Goal: Task Accomplishment & Management: Manage account settings

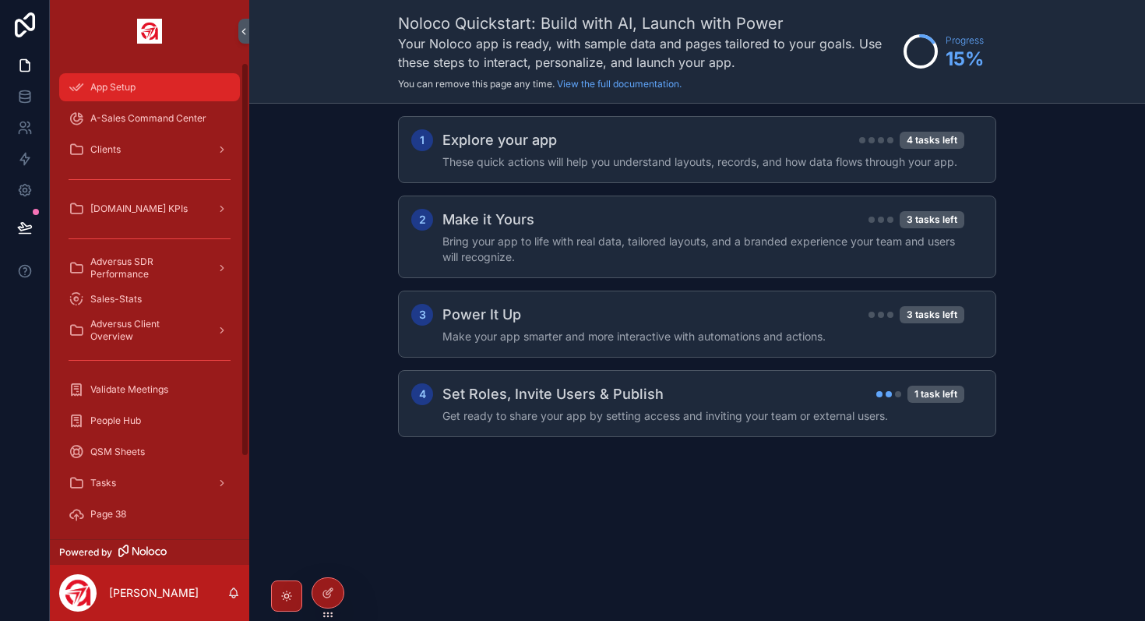
click at [151, 81] on div "App Setup" at bounding box center [150, 87] width 162 height 25
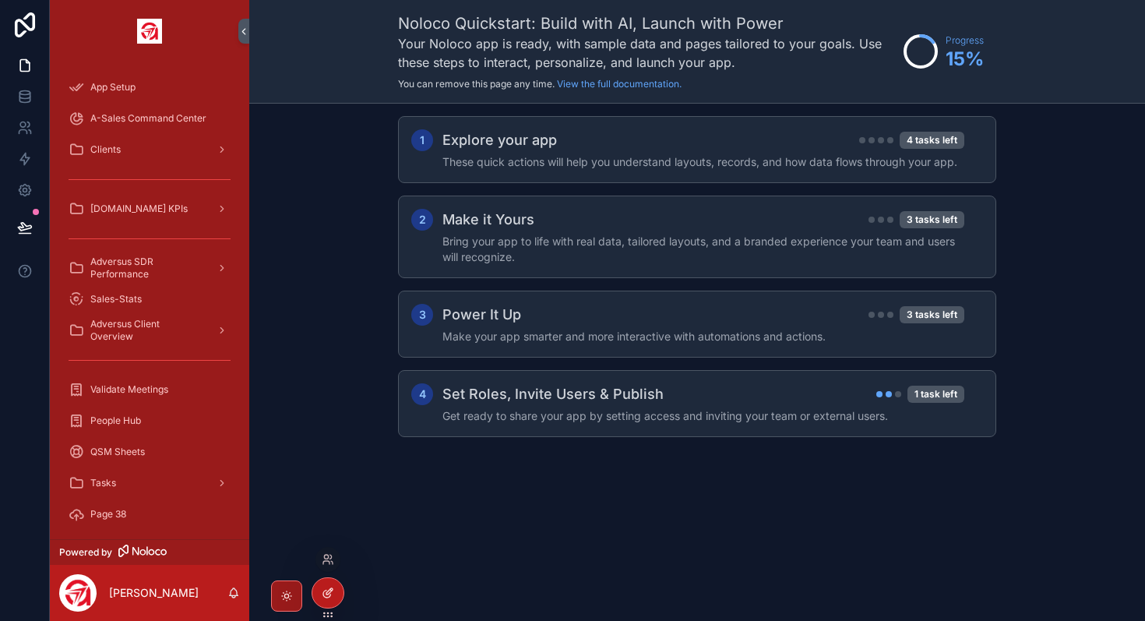
click at [320, 590] on div at bounding box center [327, 593] width 31 height 30
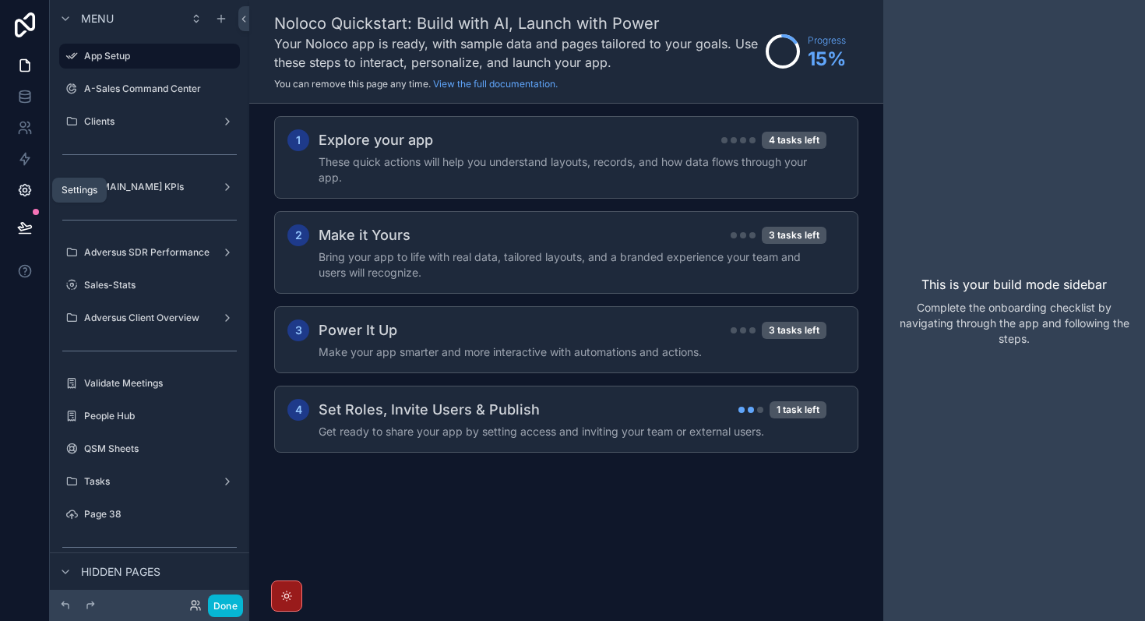
click at [31, 192] on icon at bounding box center [25, 190] width 16 height 16
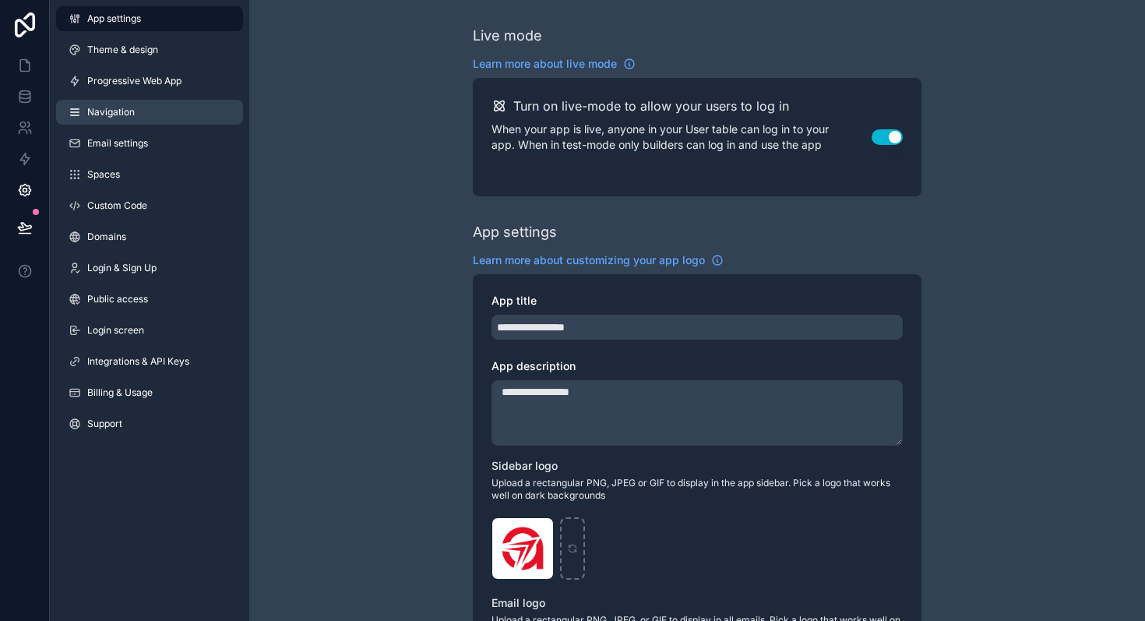
click at [137, 111] on link "Navigation" at bounding box center [149, 112] width 187 height 25
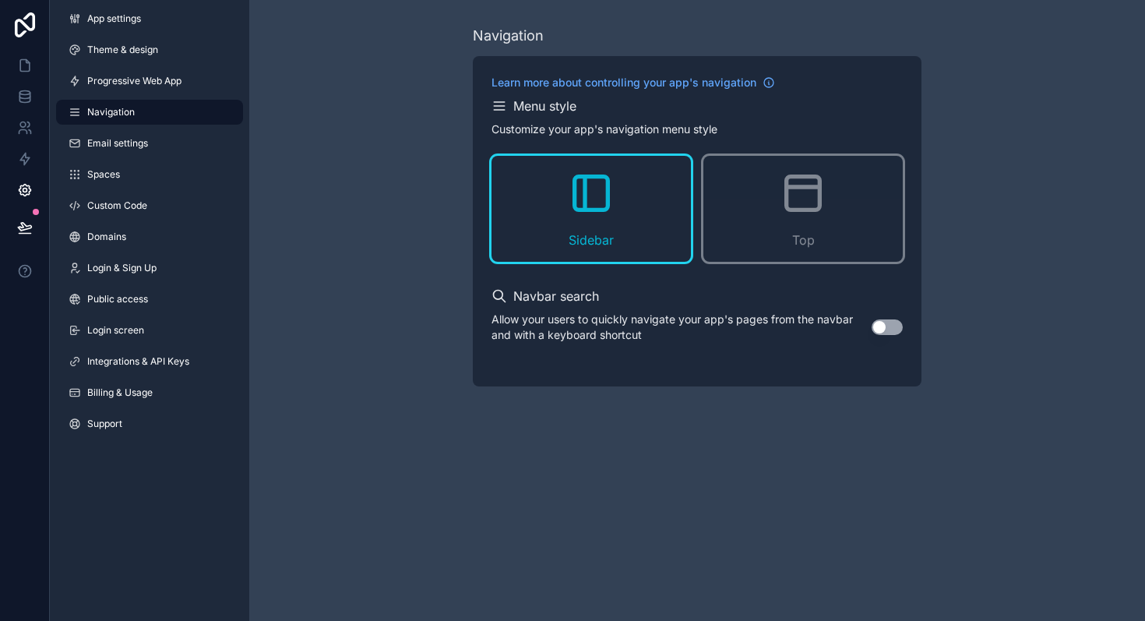
click at [889, 325] on button "Use setting" at bounding box center [886, 327] width 31 height 16
click at [152, 22] on link "App settings" at bounding box center [149, 18] width 187 height 25
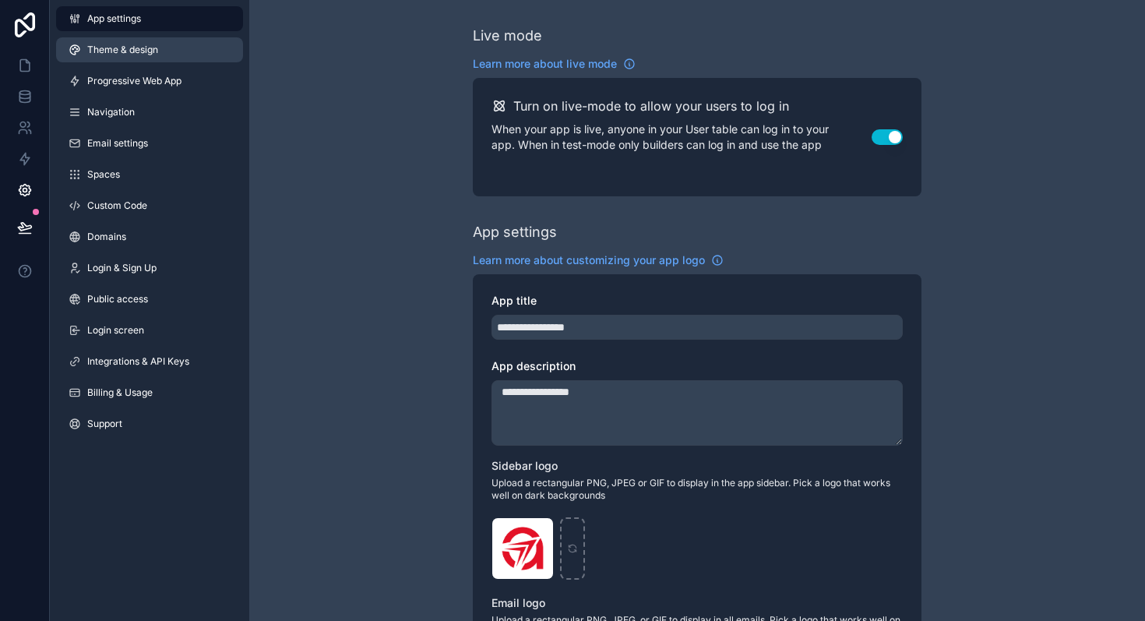
click at [118, 43] on link "Theme & design" at bounding box center [149, 49] width 187 height 25
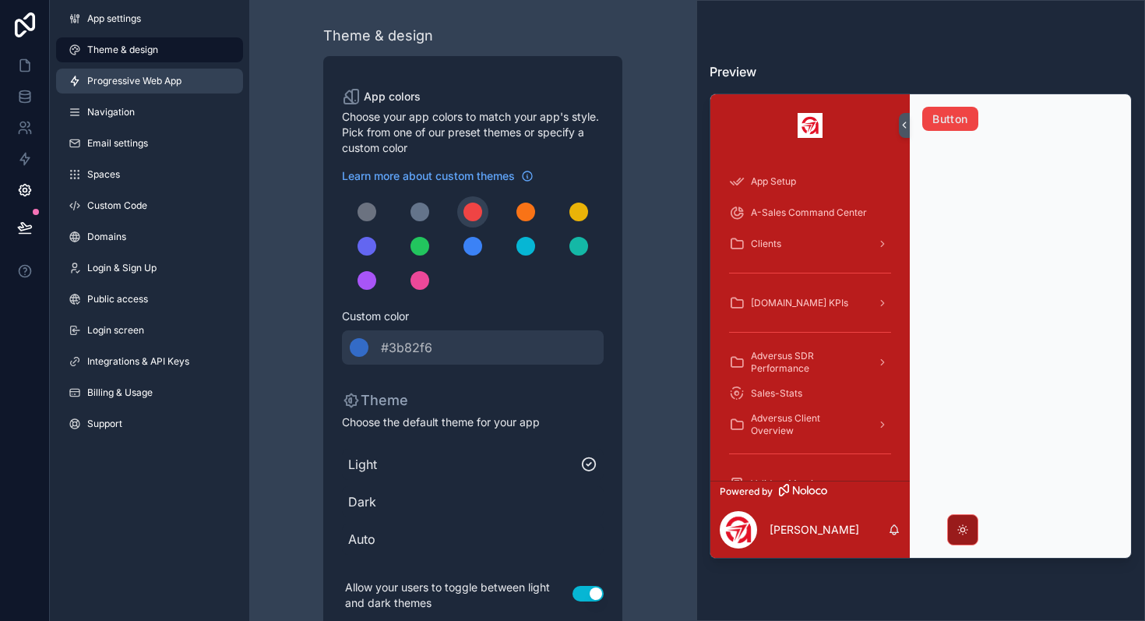
click at [142, 90] on link "Progressive Web App" at bounding box center [149, 81] width 187 height 25
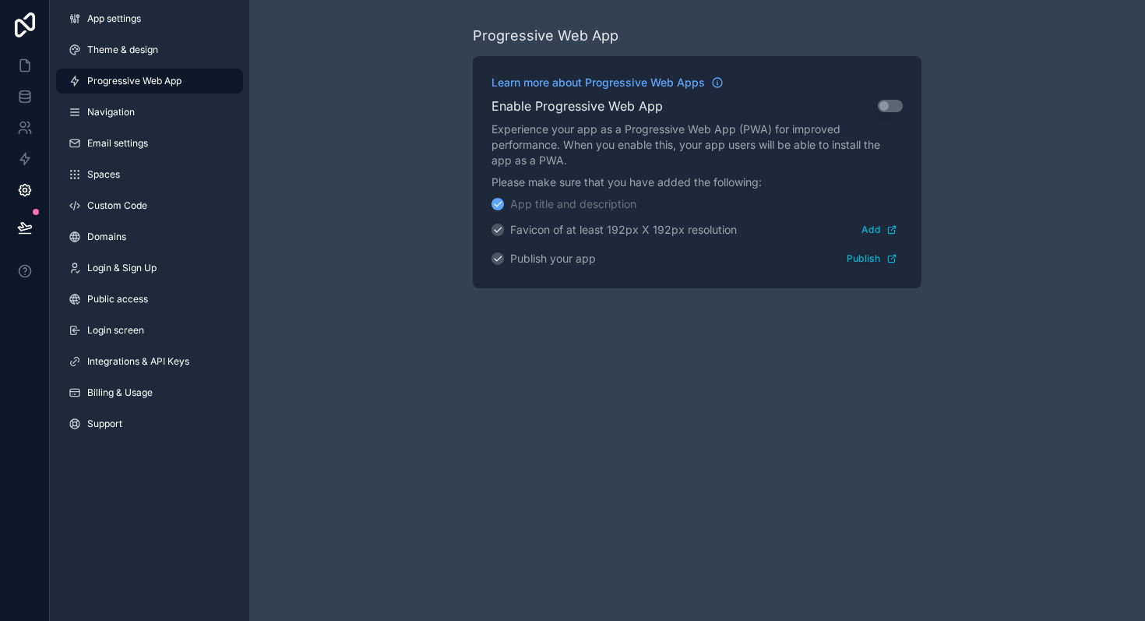
click at [117, 128] on div "App settings Theme & design Progressive Web App Navigation Email settings Space…" at bounding box center [149, 224] width 199 height 449
click at [124, 120] on link "Navigation" at bounding box center [149, 112] width 187 height 25
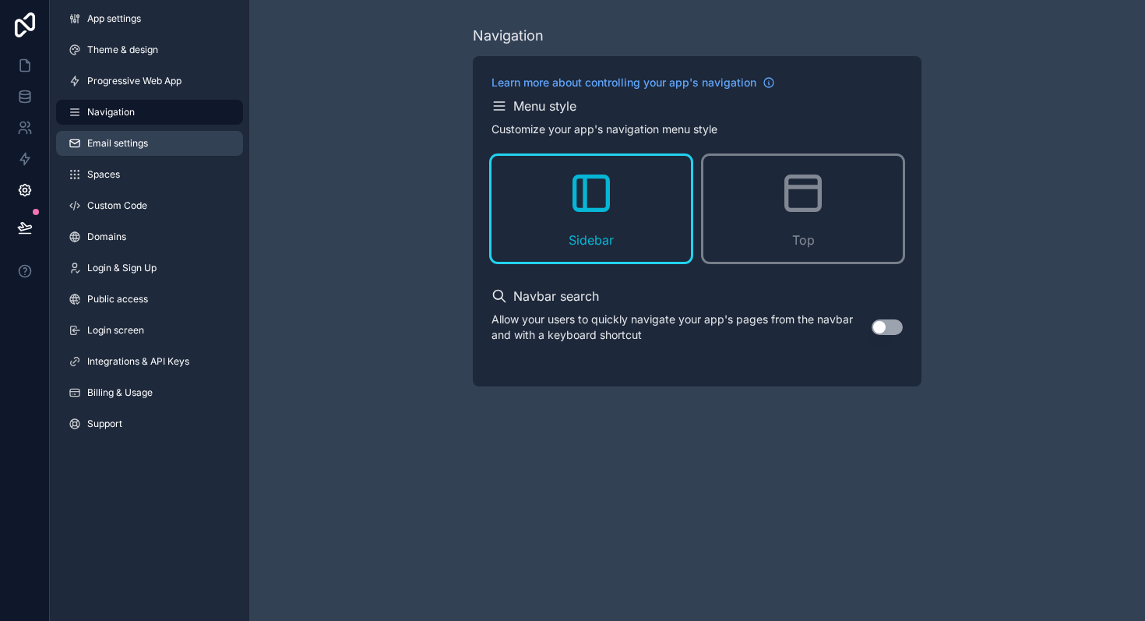
click at [134, 148] on span "Email settings" at bounding box center [117, 143] width 61 height 12
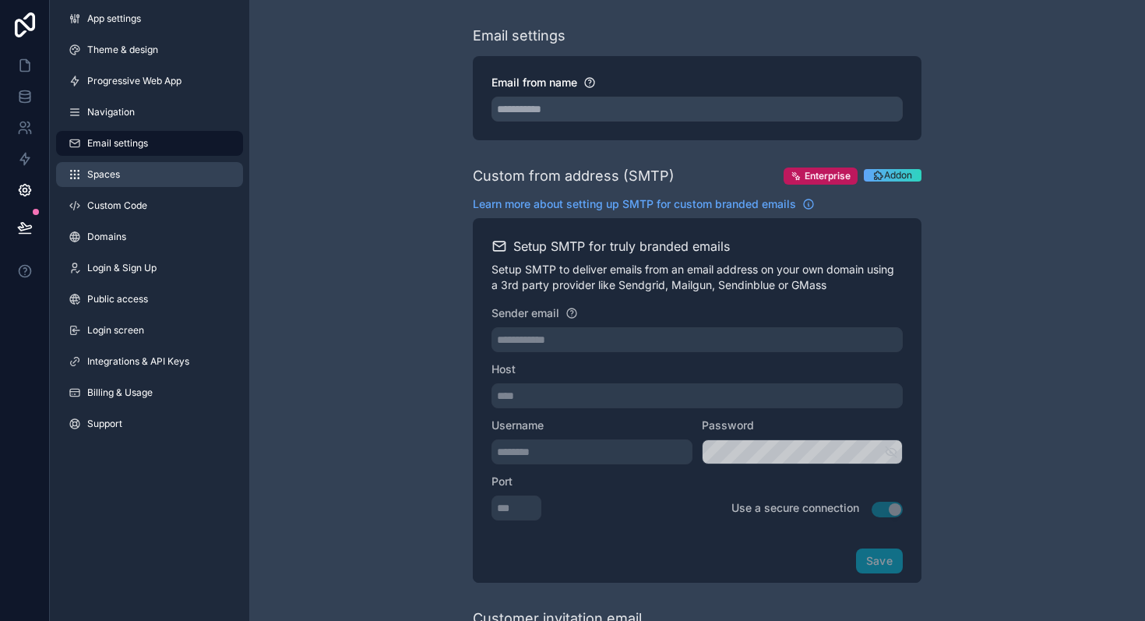
click at [128, 166] on link "Spaces" at bounding box center [149, 174] width 187 height 25
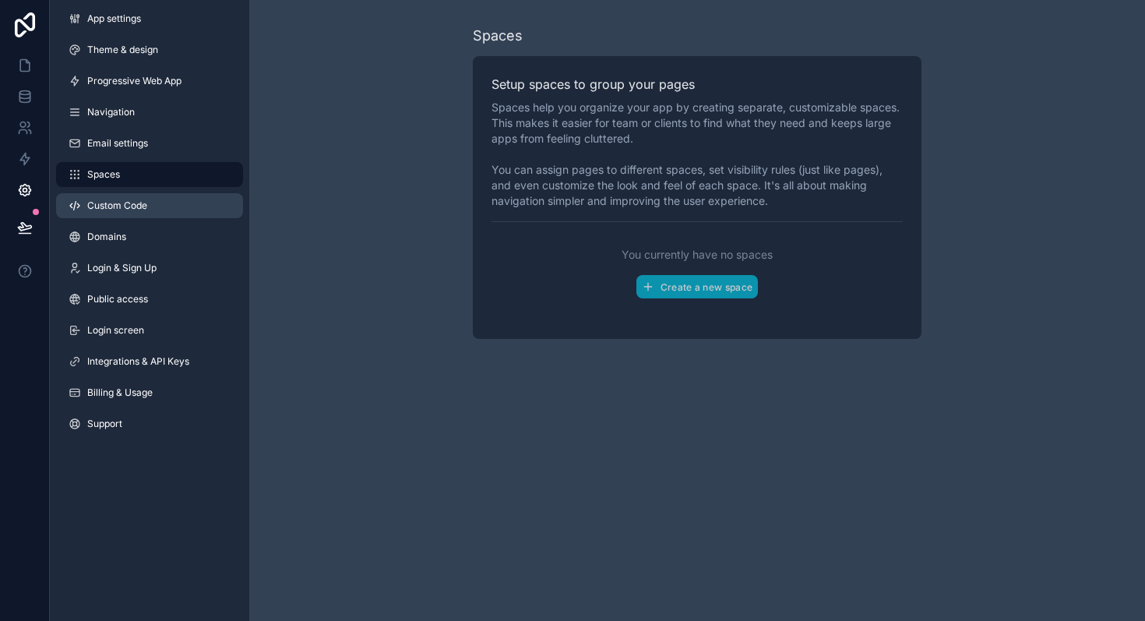
click at [130, 198] on link "Custom Code" at bounding box center [149, 205] width 187 height 25
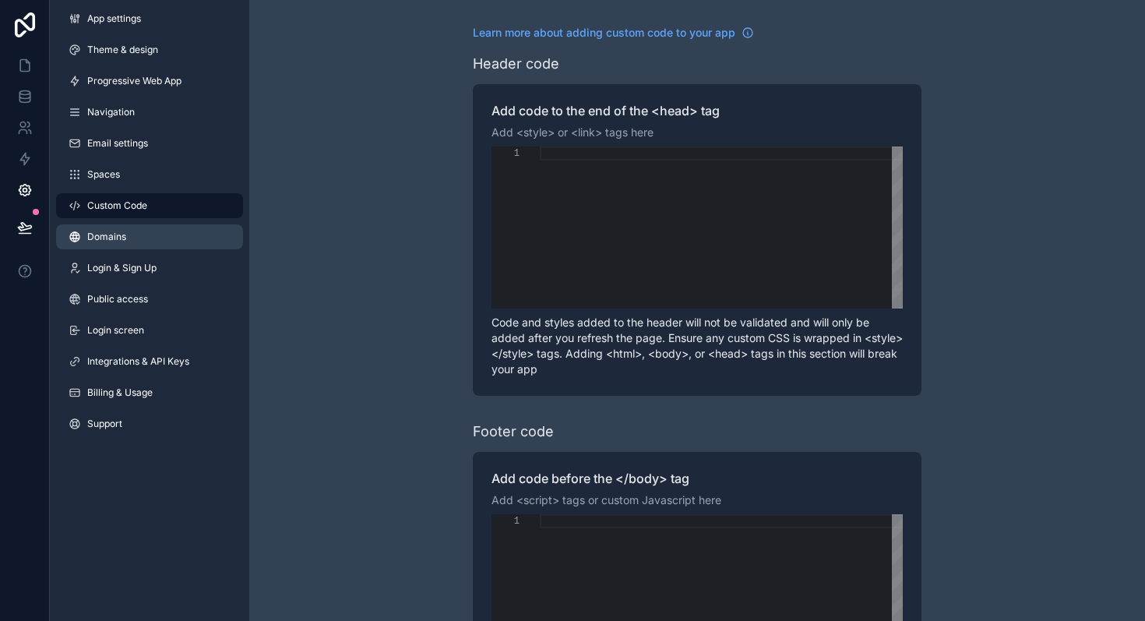
click at [131, 227] on link "Domains" at bounding box center [149, 236] width 187 height 25
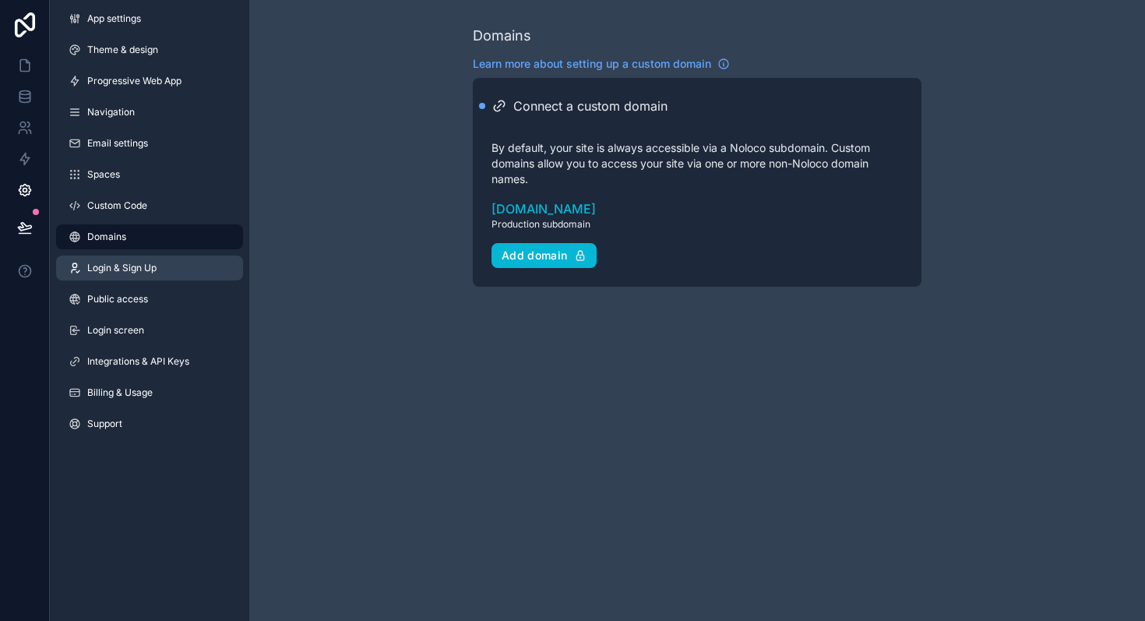
click at [133, 259] on link "Login & Sign Up" at bounding box center [149, 267] width 187 height 25
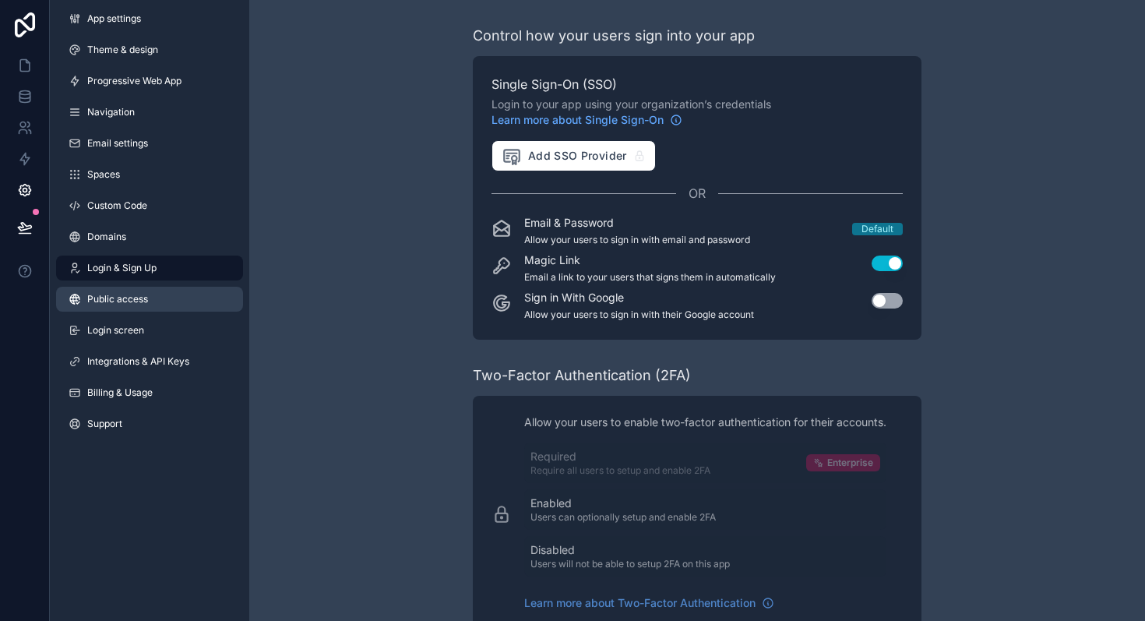
click at [132, 295] on span "Public access" at bounding box center [117, 299] width 61 height 12
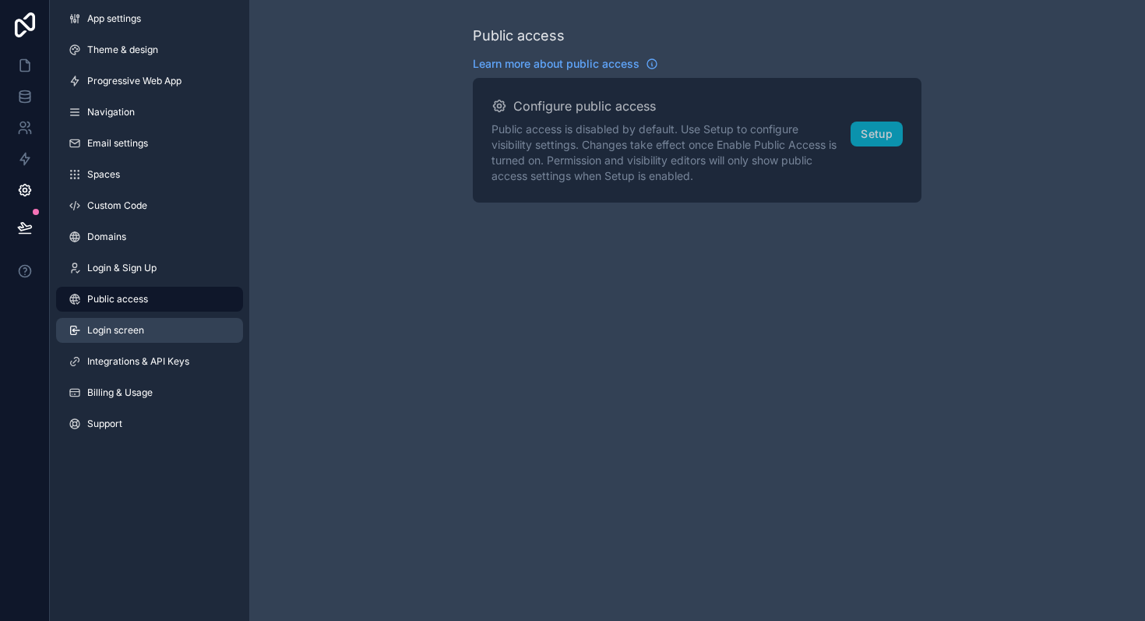
click at [132, 320] on link "Login screen" at bounding box center [149, 330] width 187 height 25
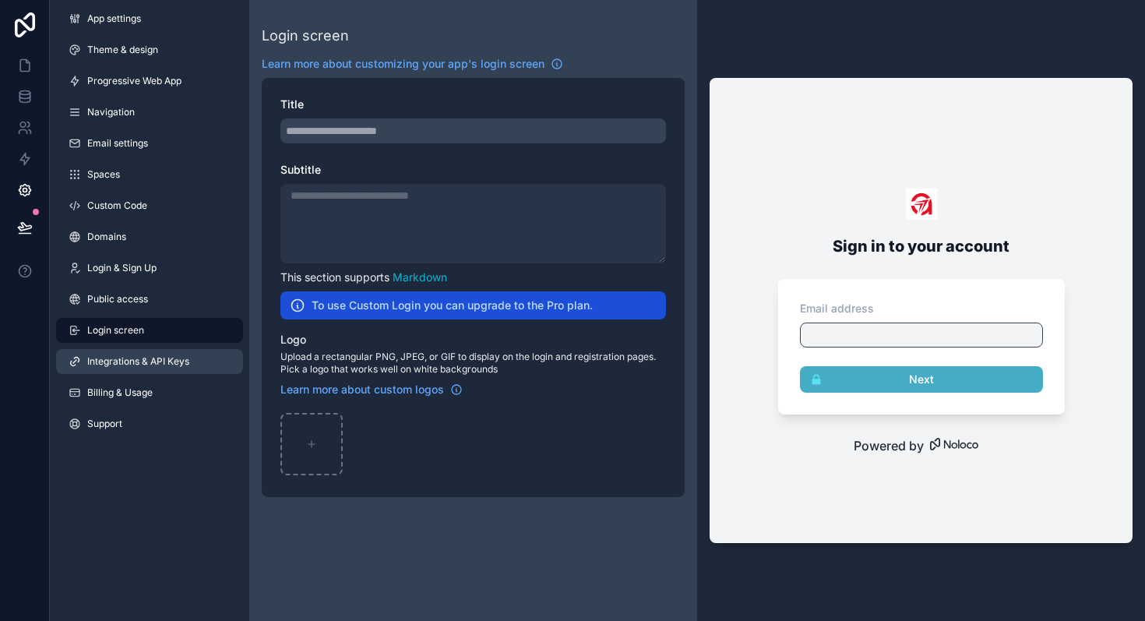
click at [139, 350] on link "Integrations & API Keys" at bounding box center [149, 361] width 187 height 25
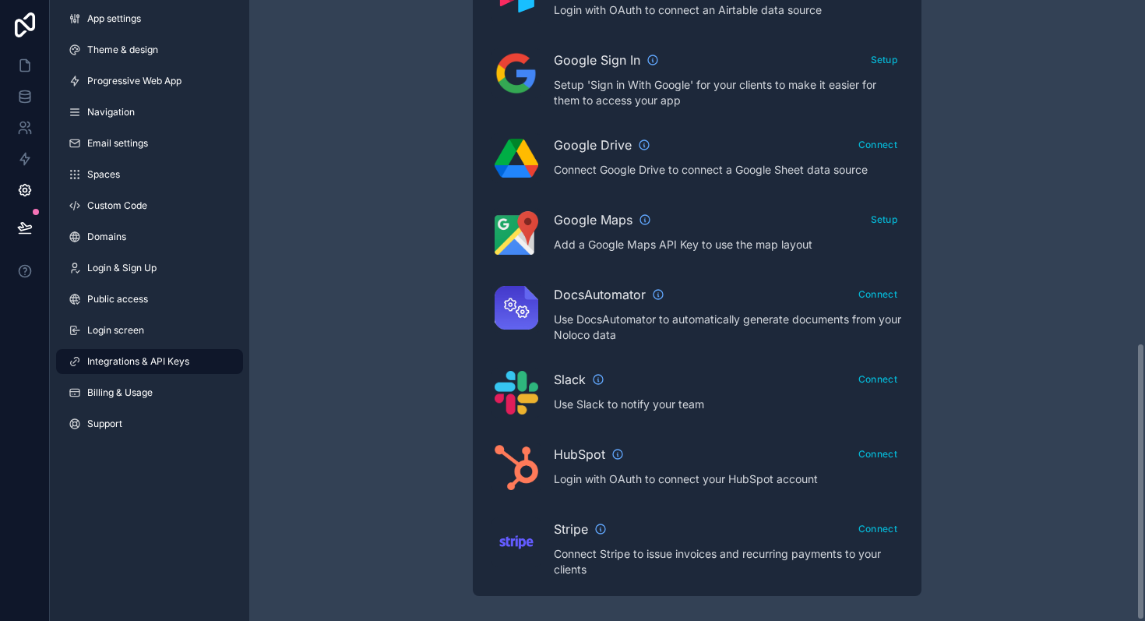
scroll to position [766, 0]
click at [171, 396] on link "Billing & Usage" at bounding box center [149, 392] width 187 height 25
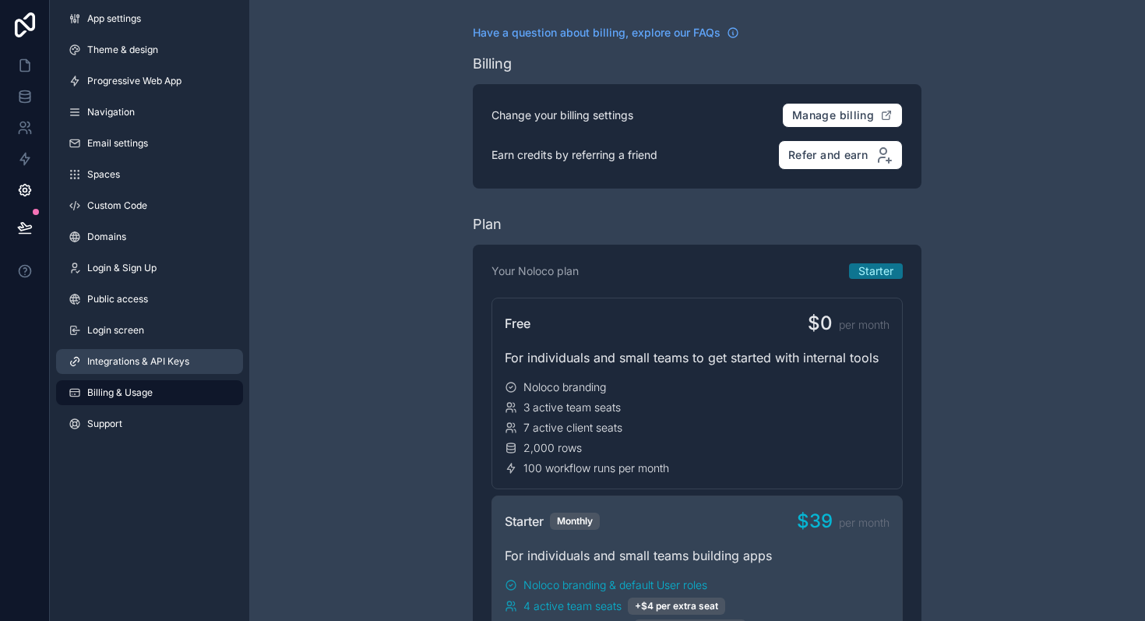
click at [200, 356] on link "Integrations & API Keys" at bounding box center [149, 361] width 187 height 25
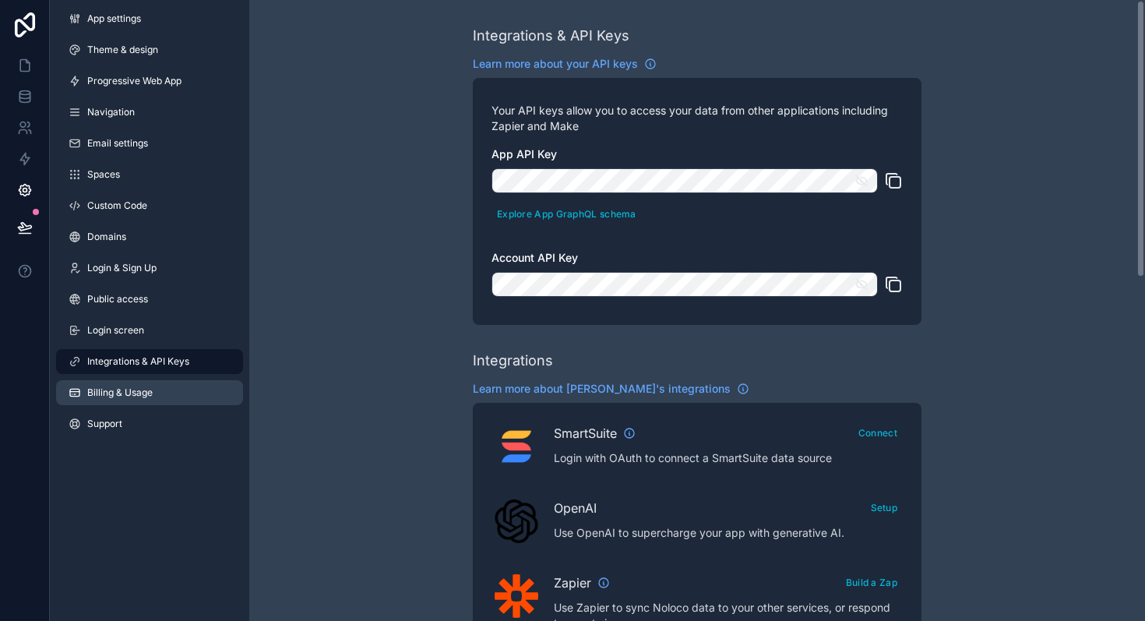
click at [160, 399] on link "Billing & Usage" at bounding box center [149, 392] width 187 height 25
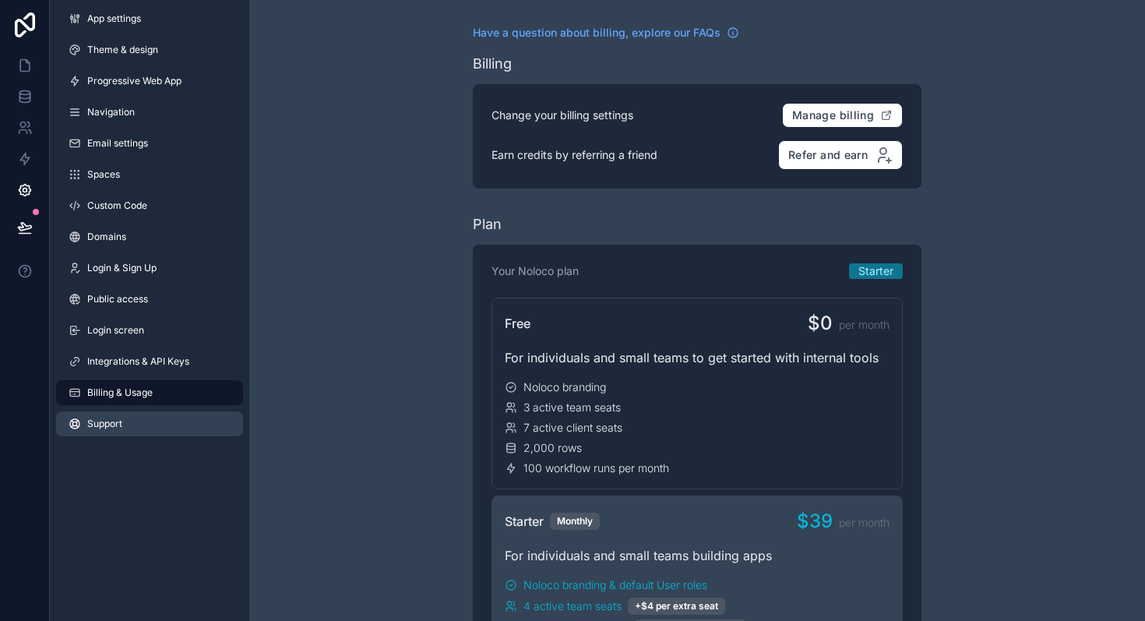
click at [146, 422] on link "Support" at bounding box center [149, 423] width 187 height 25
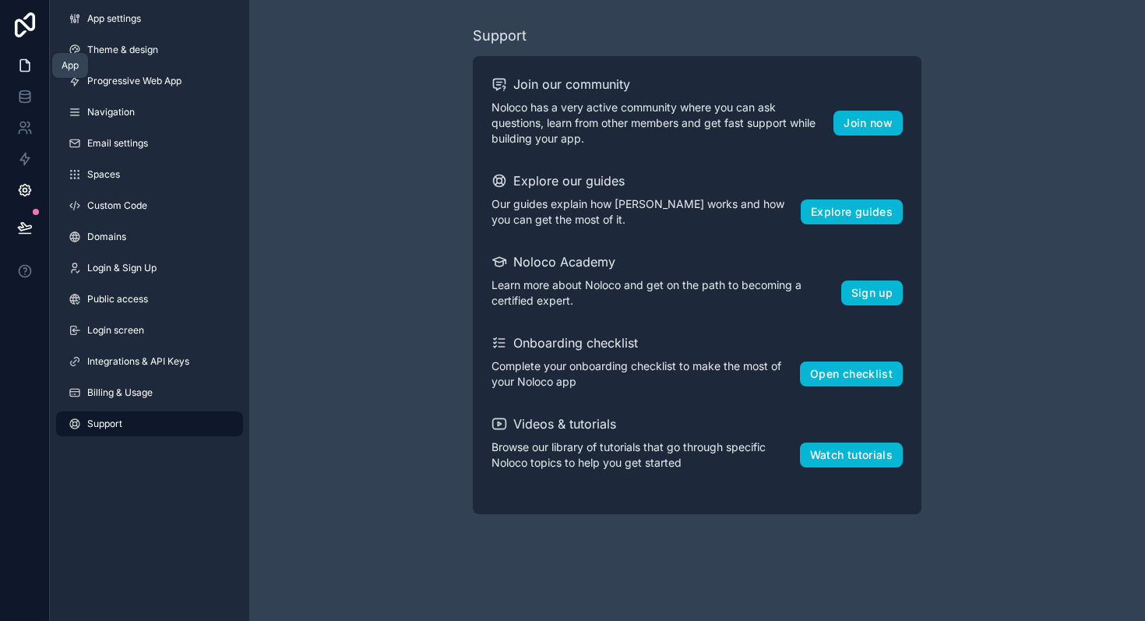
click at [26, 66] on icon at bounding box center [25, 66] width 16 height 16
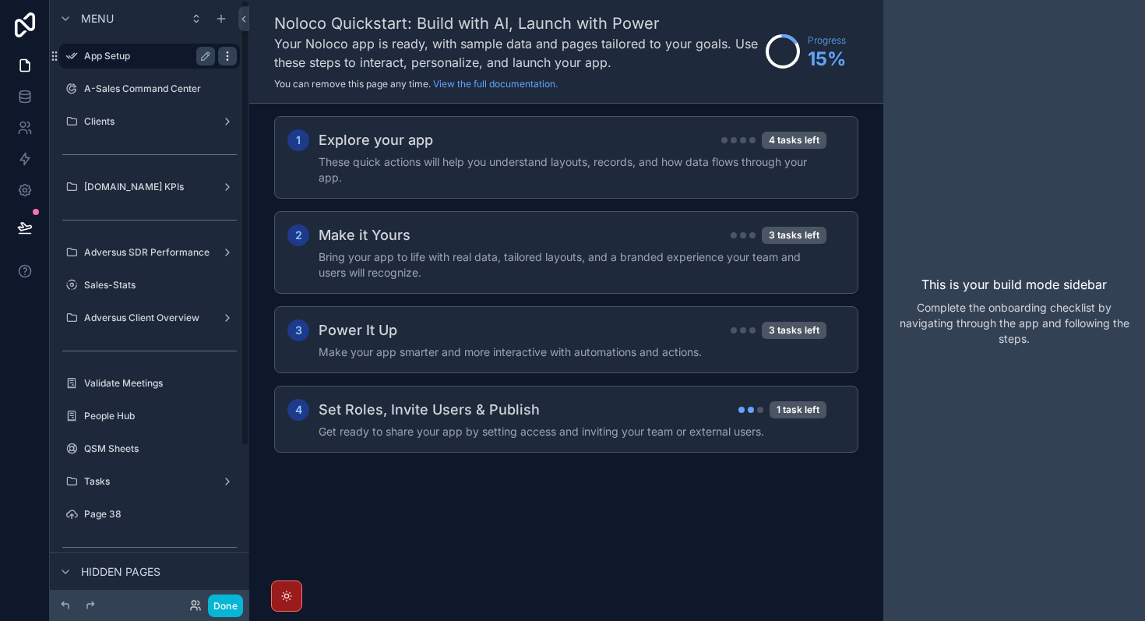
click at [231, 59] on icon "scrollable content" at bounding box center [227, 56] width 12 height 12
click at [227, 62] on icon "scrollable content" at bounding box center [227, 56] width 12 height 12
click at [287, 67] on span "Remove" at bounding box center [297, 67] width 41 height 16
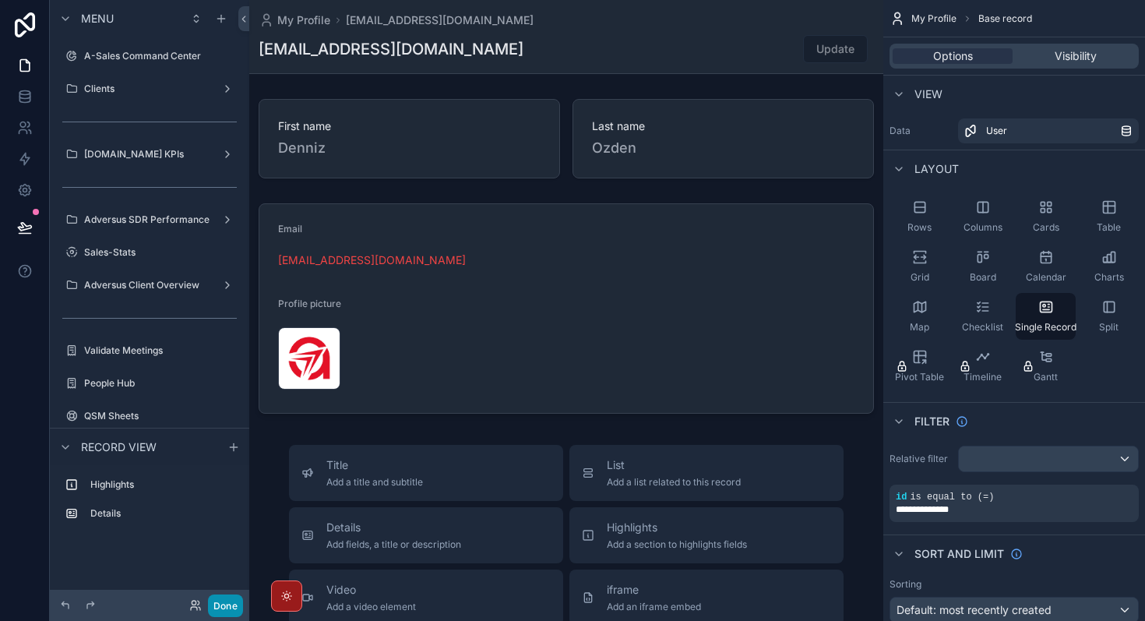
click at [225, 607] on button "Done" at bounding box center [225, 605] width 35 height 23
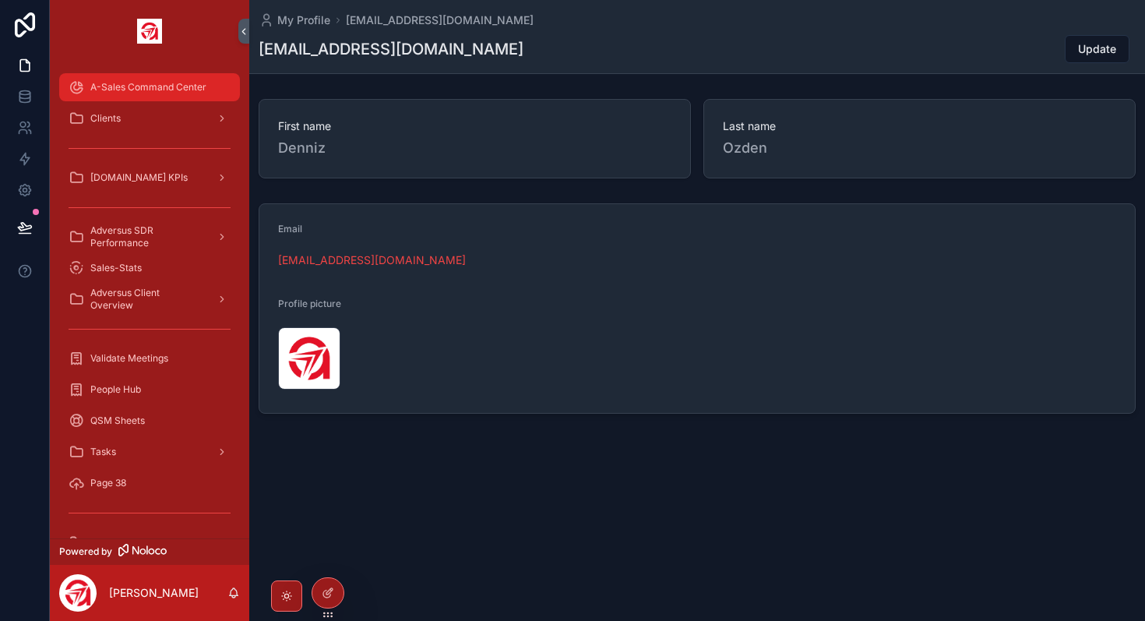
click at [225, 90] on div "A-Sales Command Center" at bounding box center [150, 87] width 162 height 25
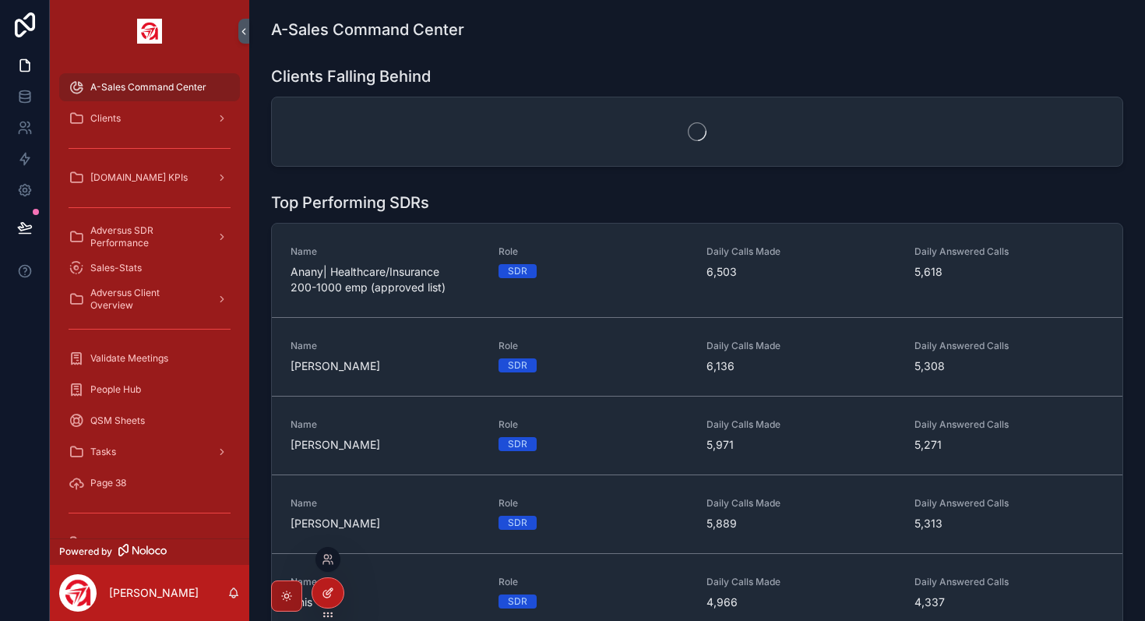
click at [329, 596] on icon at bounding box center [328, 592] width 12 height 12
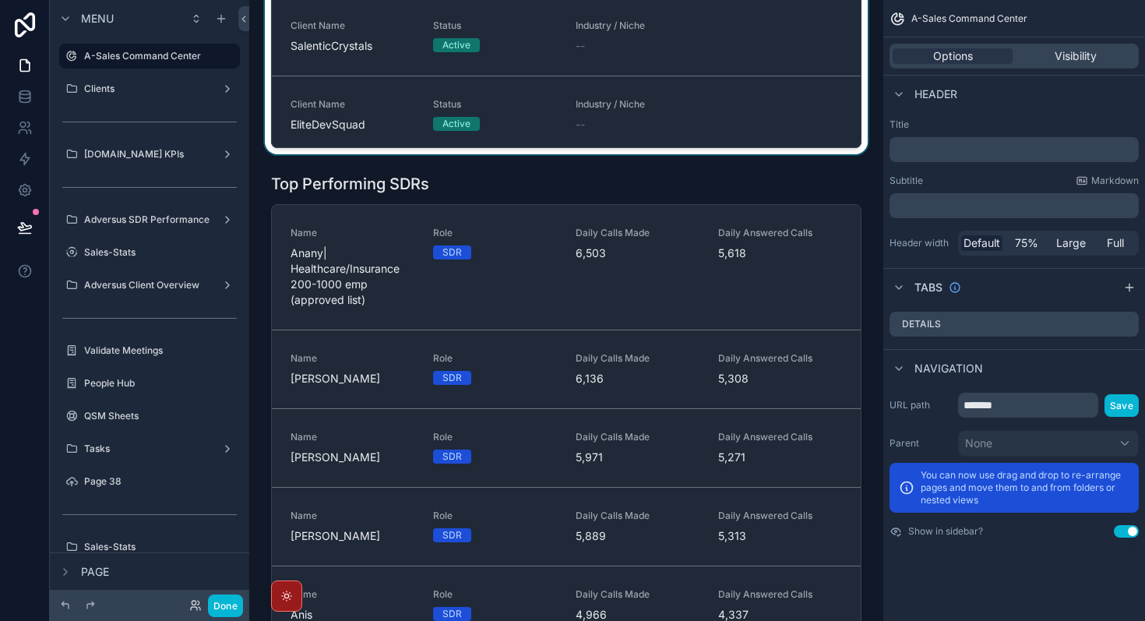
scroll to position [380, 0]
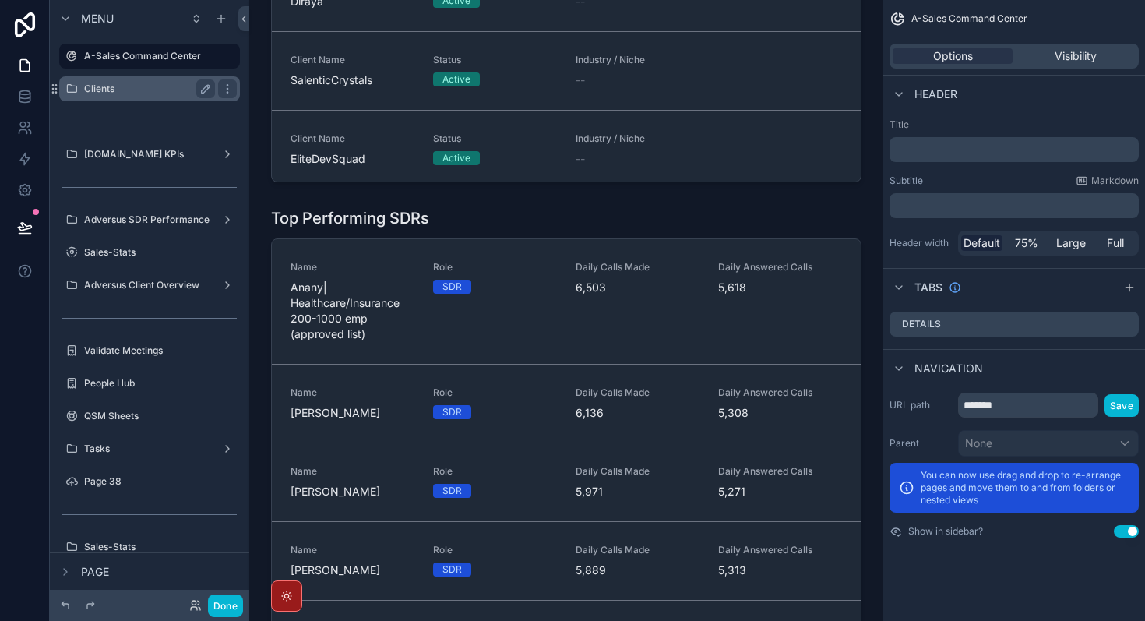
click at [155, 96] on div "Clients" at bounding box center [149, 88] width 131 height 19
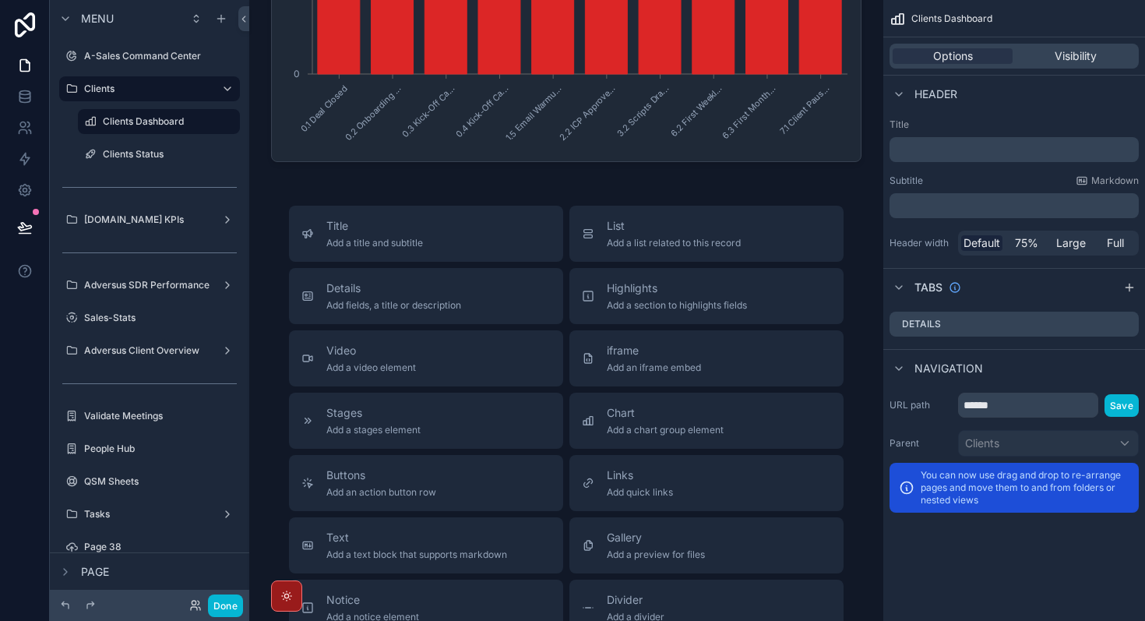
scroll to position [1511, 0]
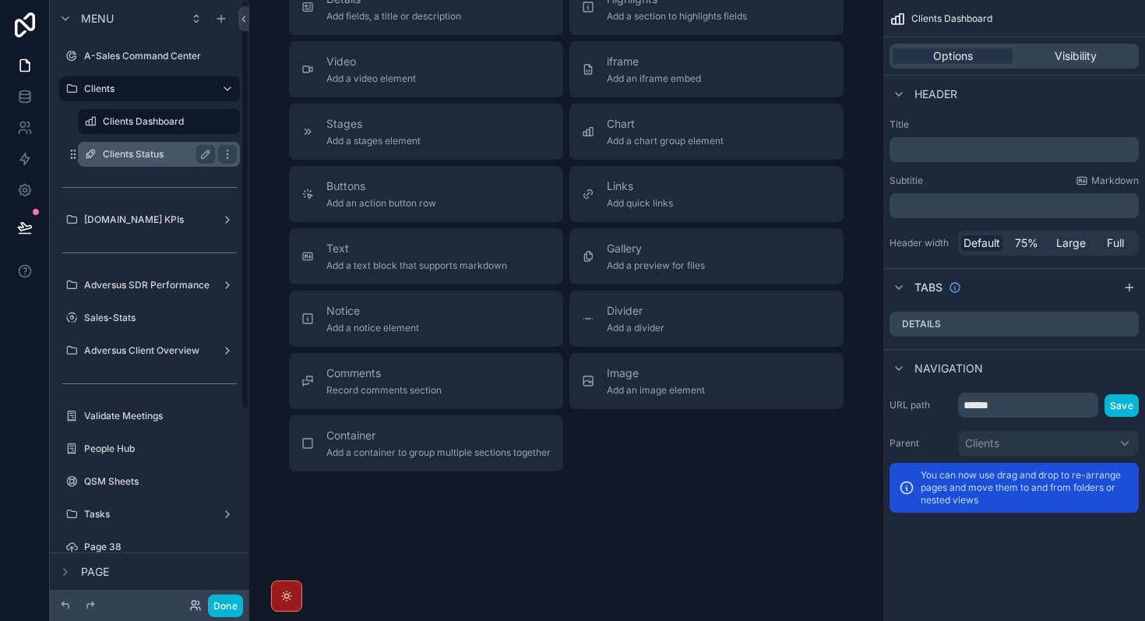
click at [123, 150] on label "Clients Status" at bounding box center [156, 154] width 106 height 12
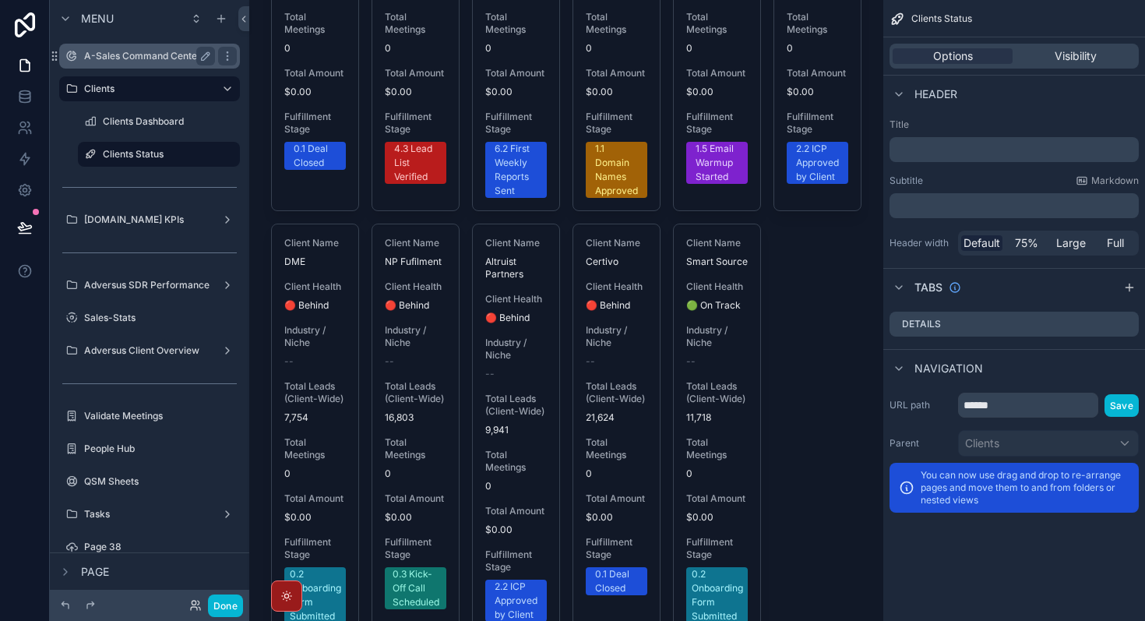
click at [153, 58] on label "A-Sales Command Center" at bounding box center [146, 56] width 125 height 12
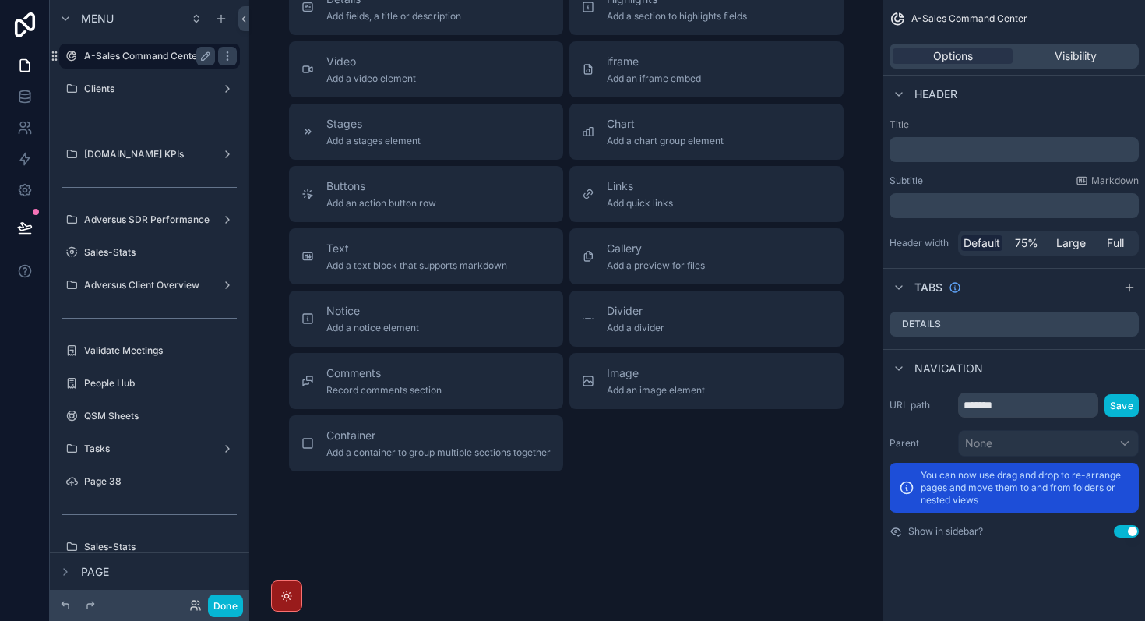
scroll to position [1186, 0]
click at [150, 88] on label "Clients" at bounding box center [146, 89] width 125 height 12
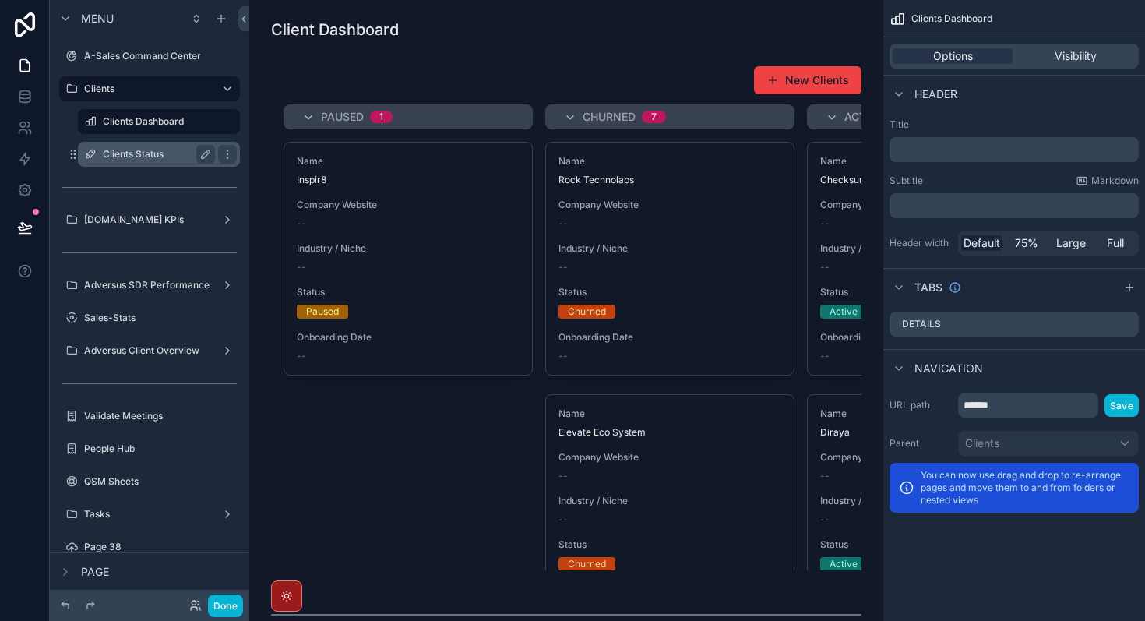
click at [152, 153] on label "Clients Status" at bounding box center [156, 154] width 106 height 12
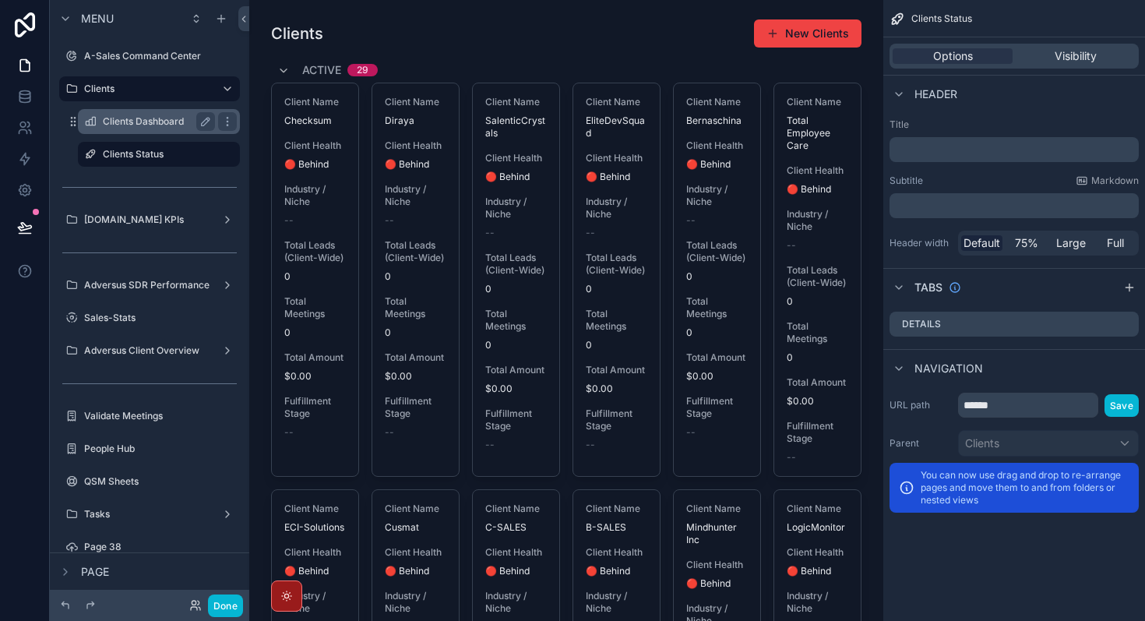
click at [165, 122] on label "Clients Dashboard" at bounding box center [156, 121] width 106 height 12
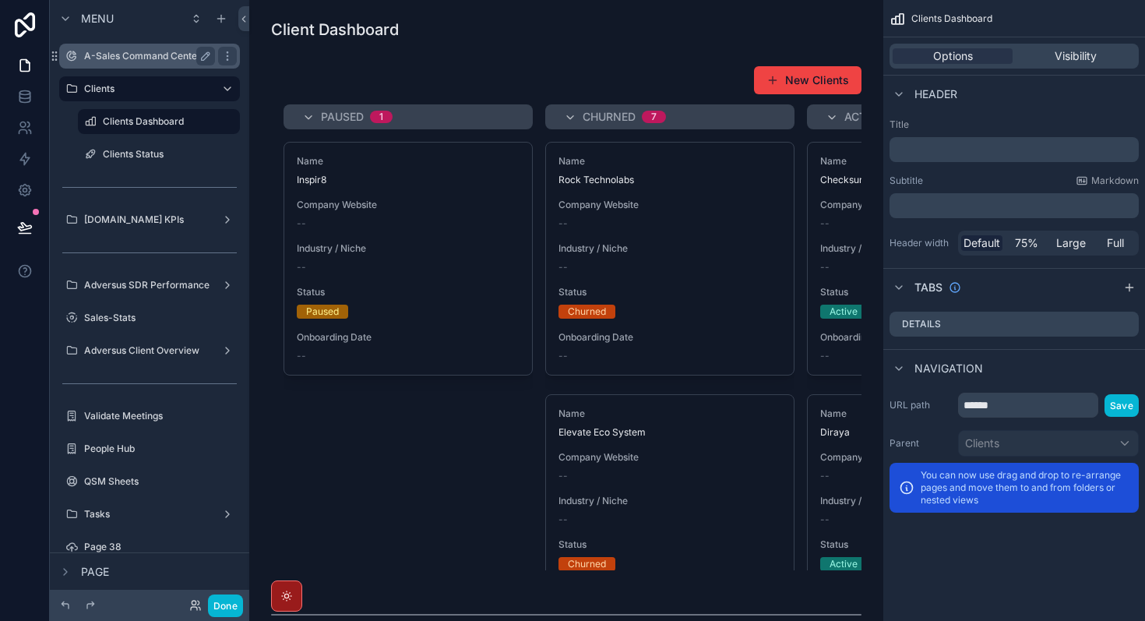
click at [171, 60] on label "A-Sales Command Center" at bounding box center [146, 56] width 125 height 12
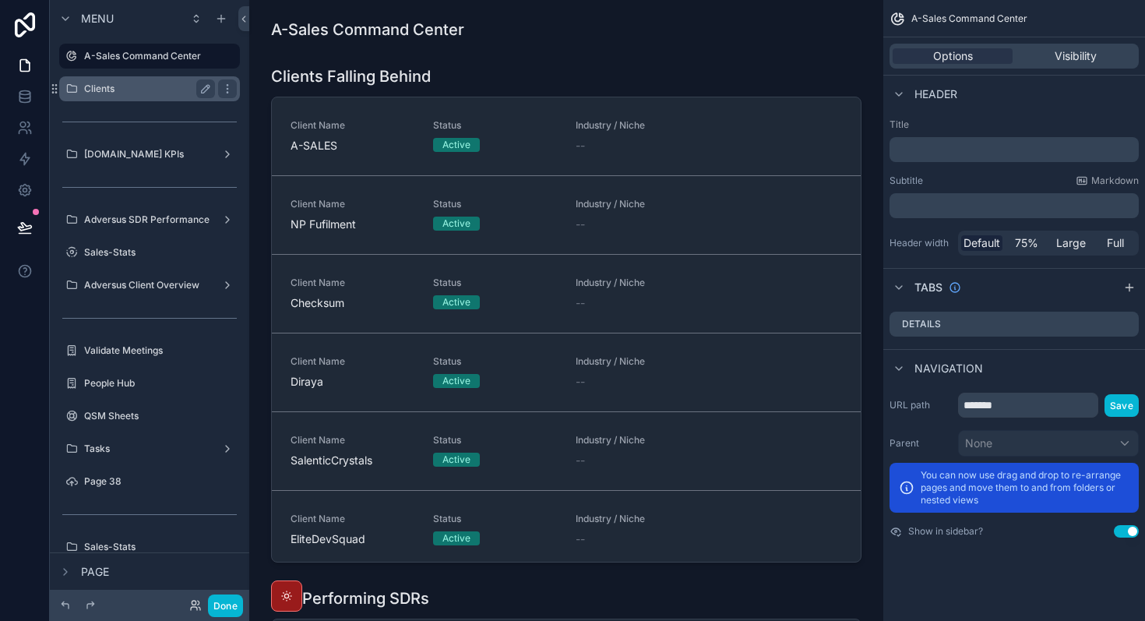
click at [153, 100] on div "Clients" at bounding box center [149, 88] width 174 height 25
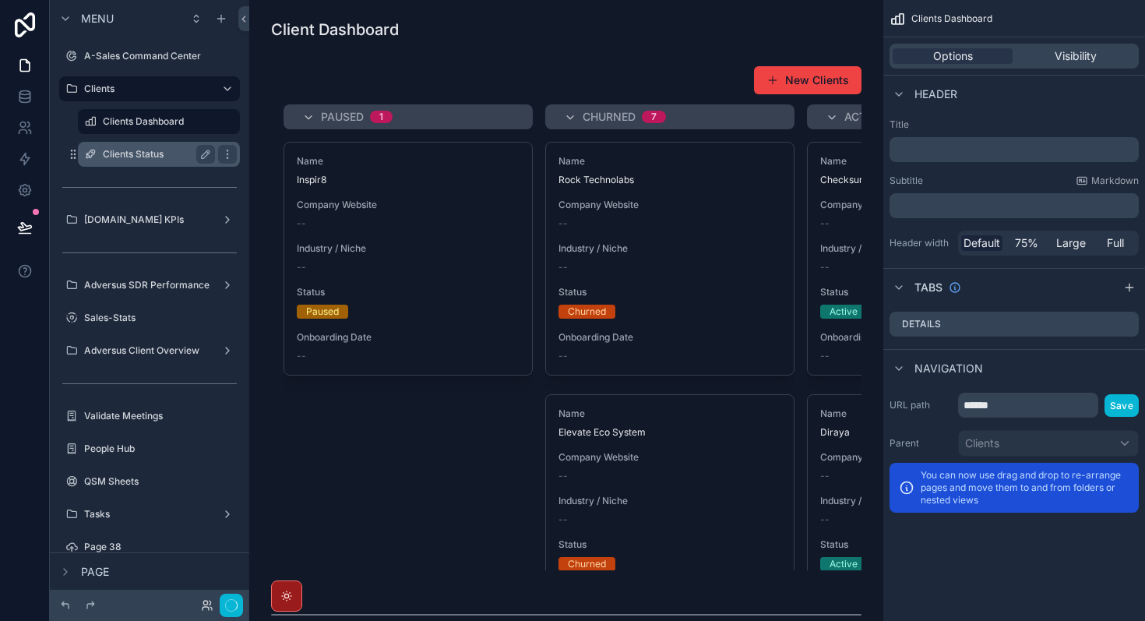
click at [165, 155] on label "Clients Status" at bounding box center [156, 154] width 106 height 12
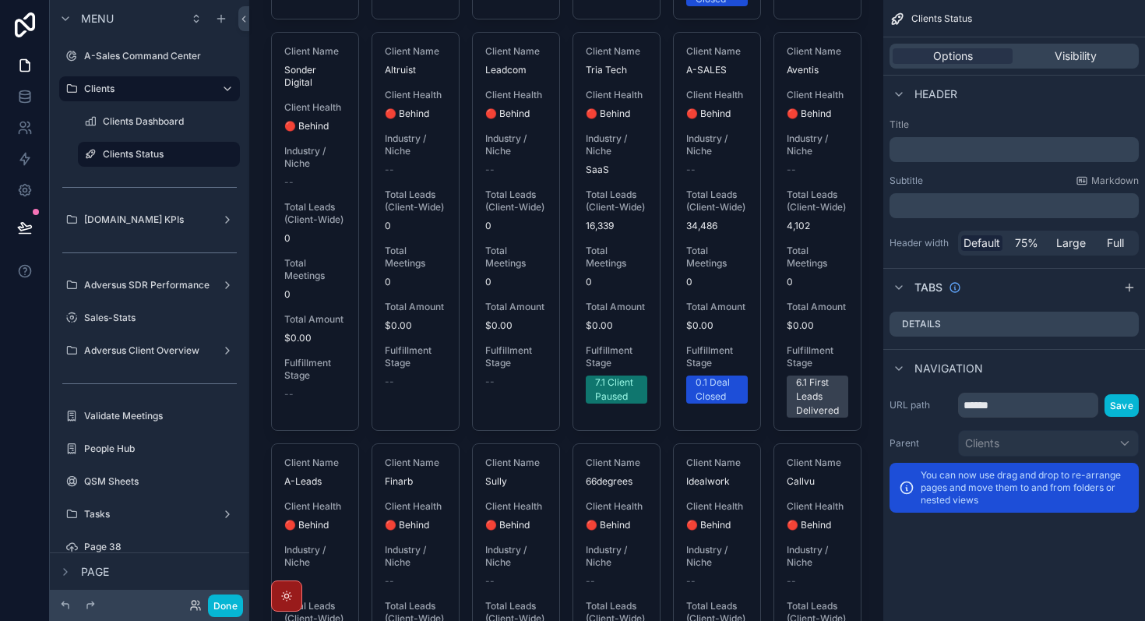
scroll to position [858, 0]
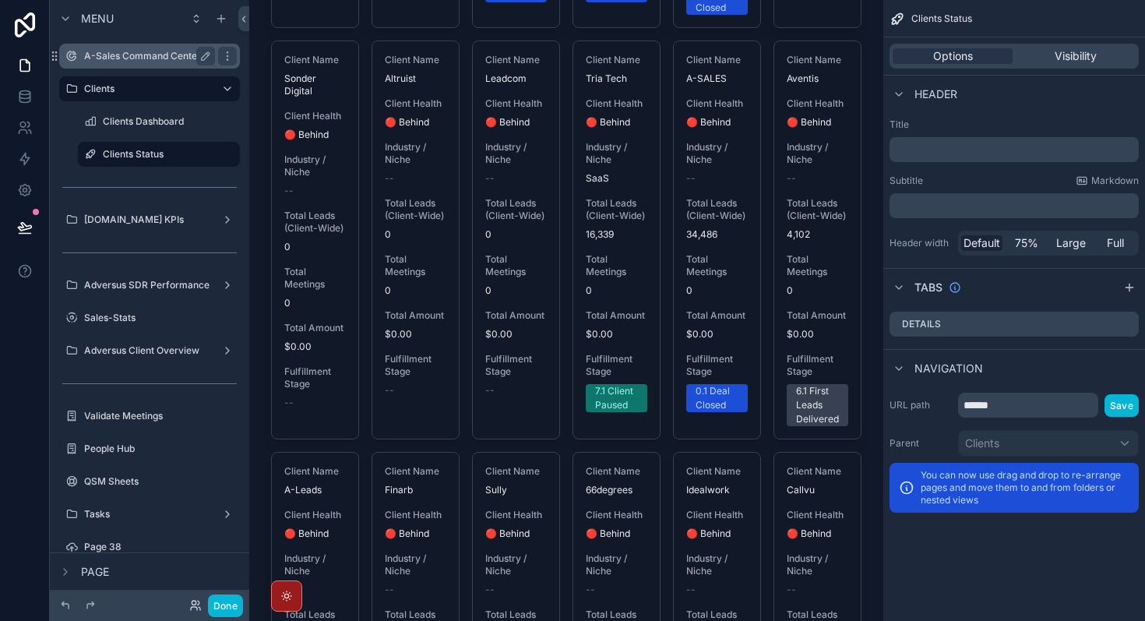
click at [129, 55] on label "A-Sales Command Center" at bounding box center [146, 56] width 125 height 12
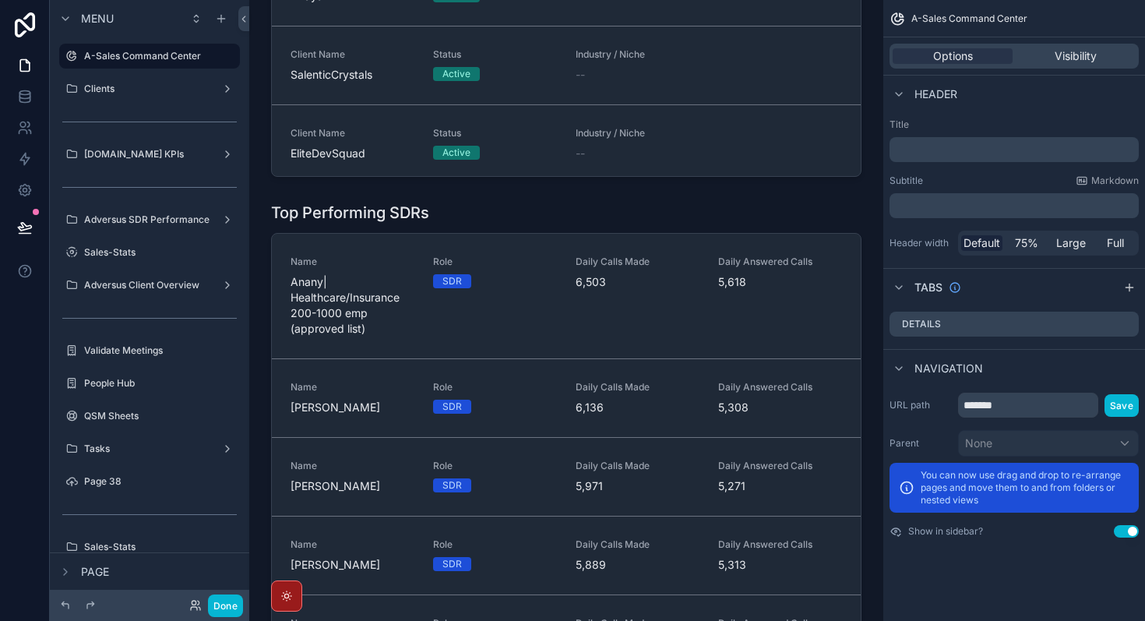
scroll to position [415, 0]
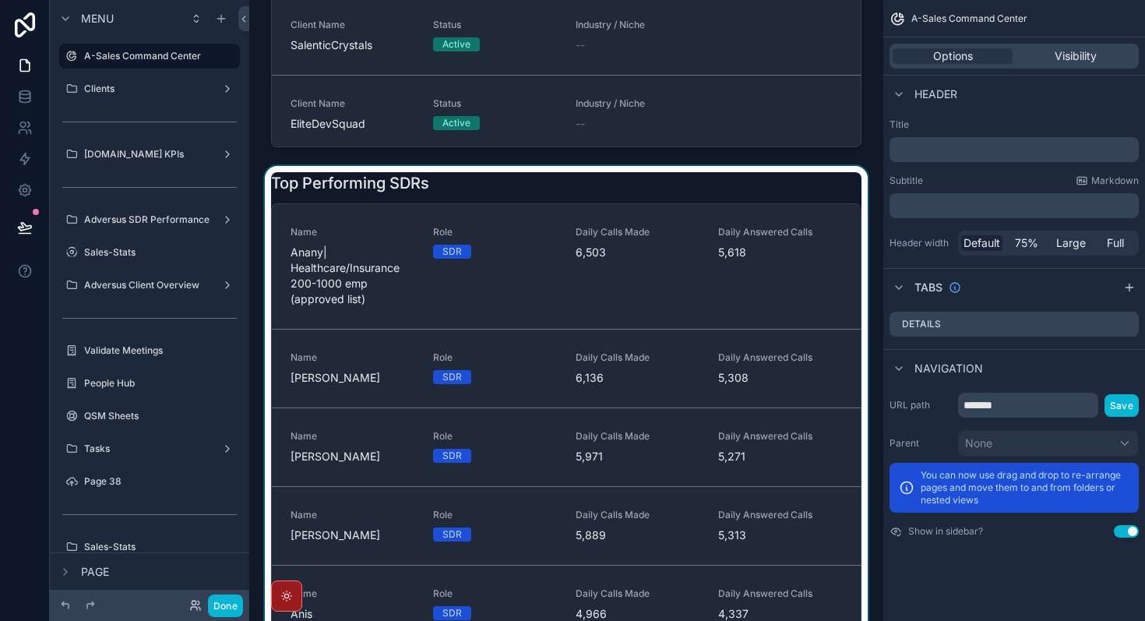
click at [483, 194] on div "scrollable content" at bounding box center [566, 408] width 609 height 484
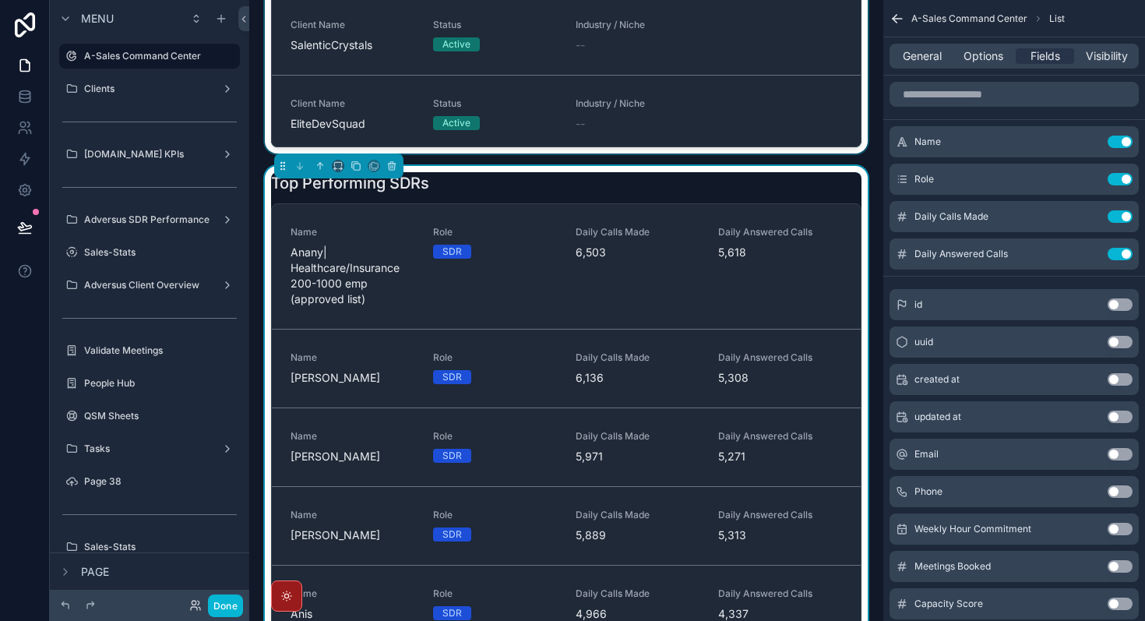
scroll to position [0, 0]
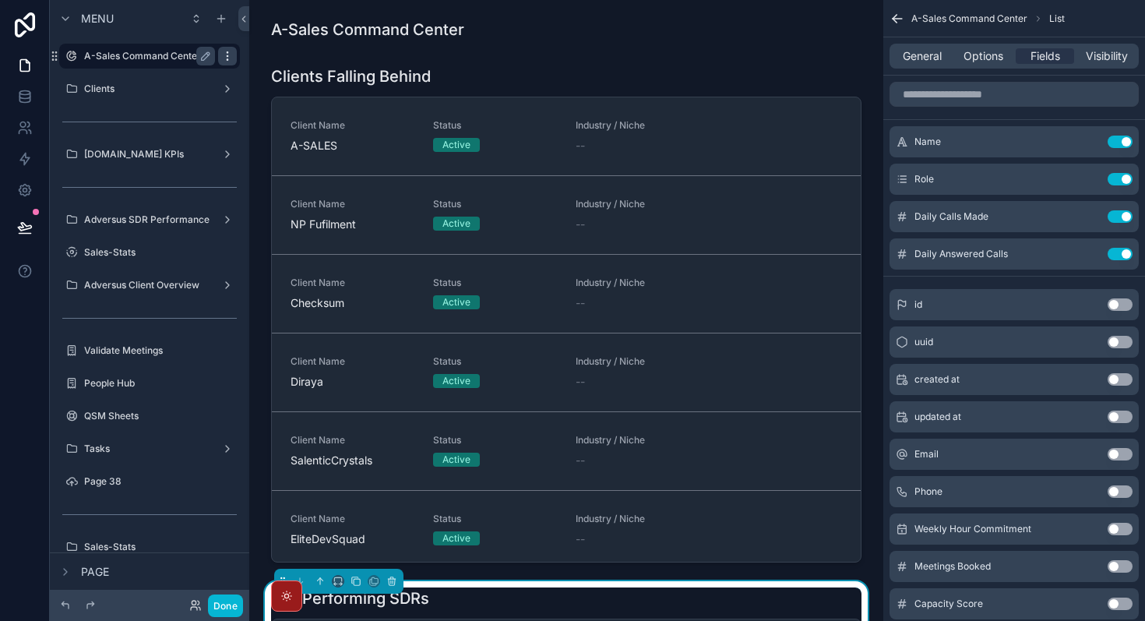
click at [227, 59] on icon "scrollable content" at bounding box center [227, 59] width 1 height 1
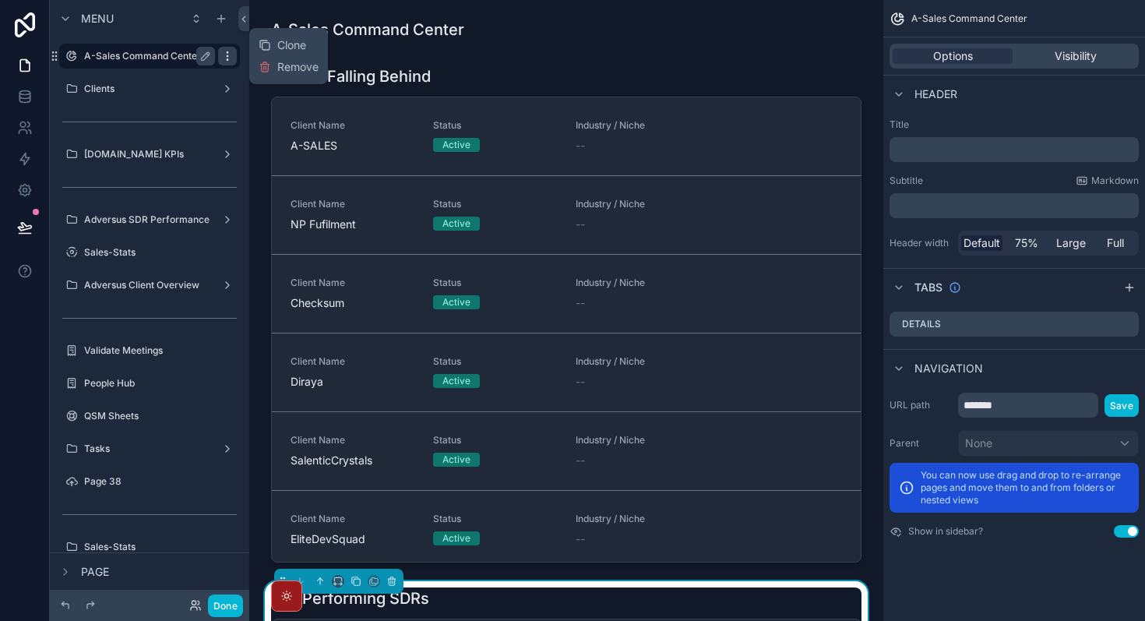
click at [230, 60] on icon "scrollable content" at bounding box center [227, 56] width 12 height 12
click at [207, 60] on icon "scrollable content" at bounding box center [205, 56] width 12 height 12
click at [234, 60] on div "scrollable content" at bounding box center [227, 56] width 19 height 19
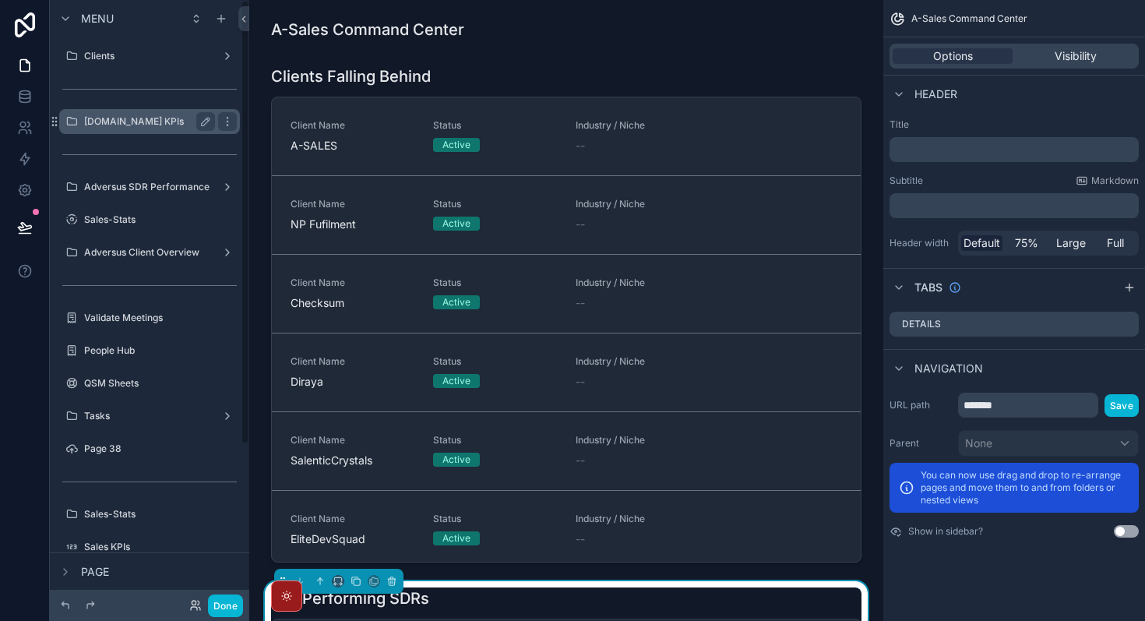
click at [136, 119] on label "[DOMAIN_NAME] KPIs" at bounding box center [146, 121] width 125 height 12
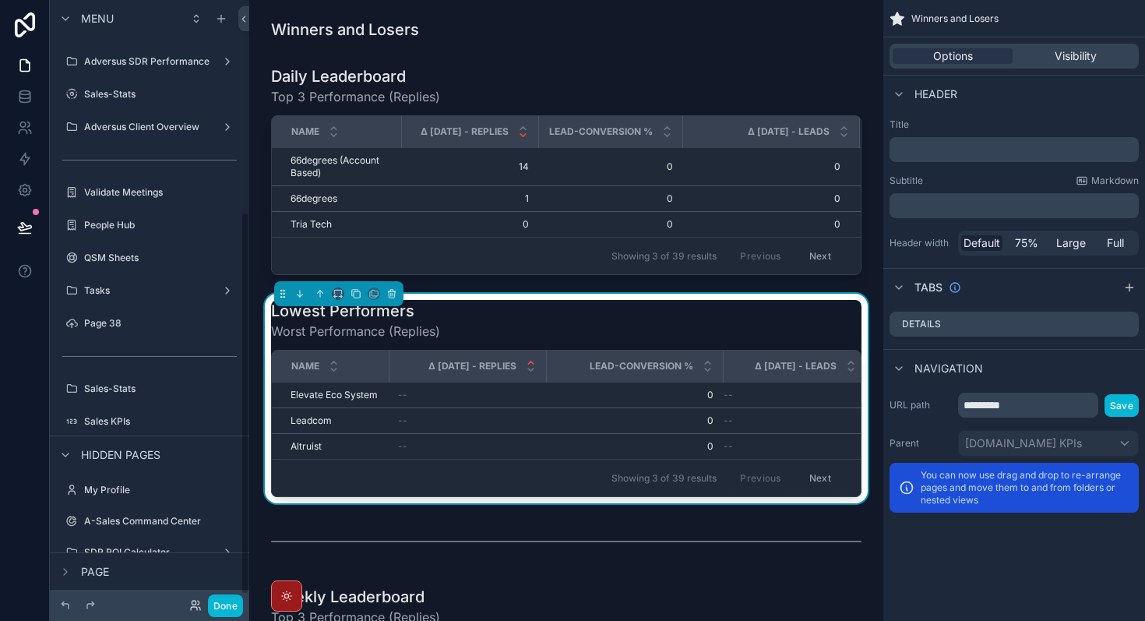
scroll to position [345, 0]
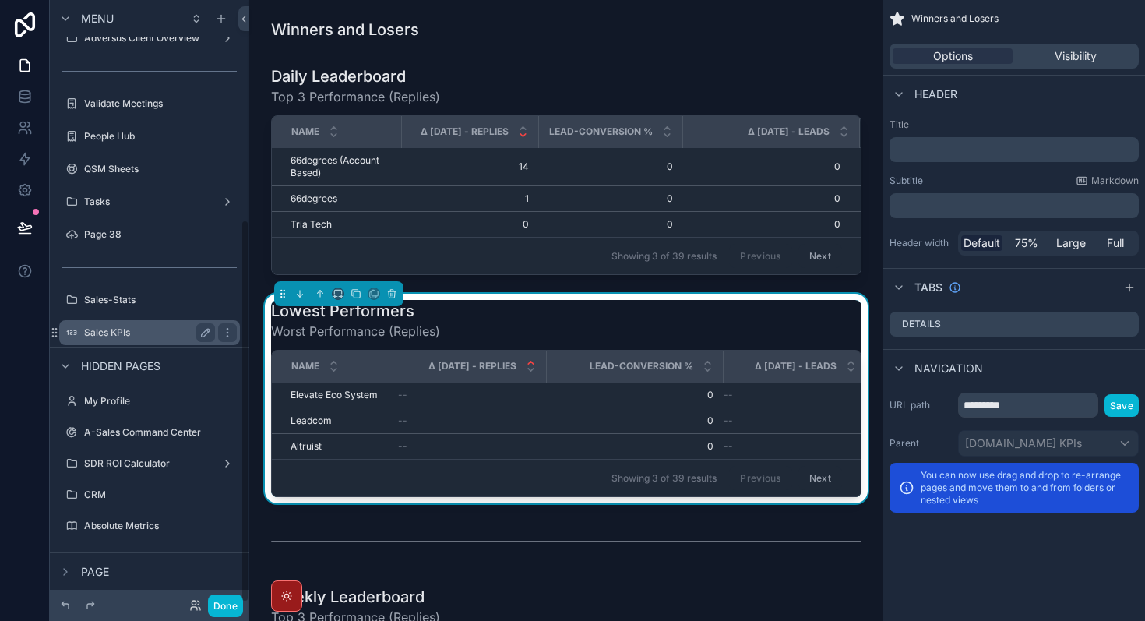
click at [126, 323] on div "Sales KPIs" at bounding box center [149, 332] width 131 height 19
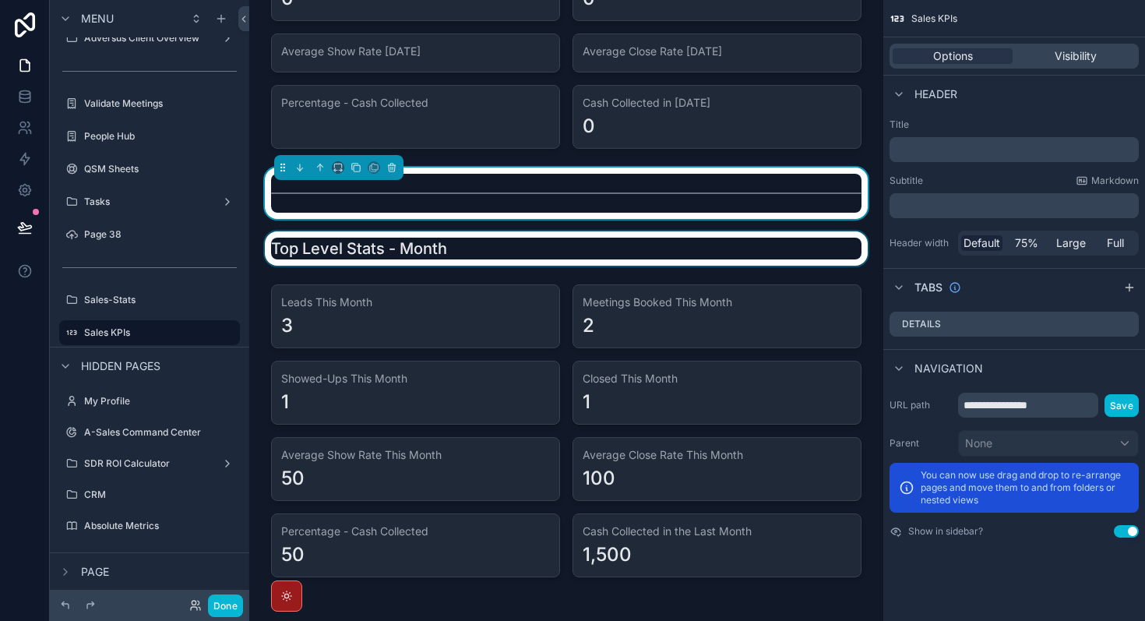
scroll to position [228, 0]
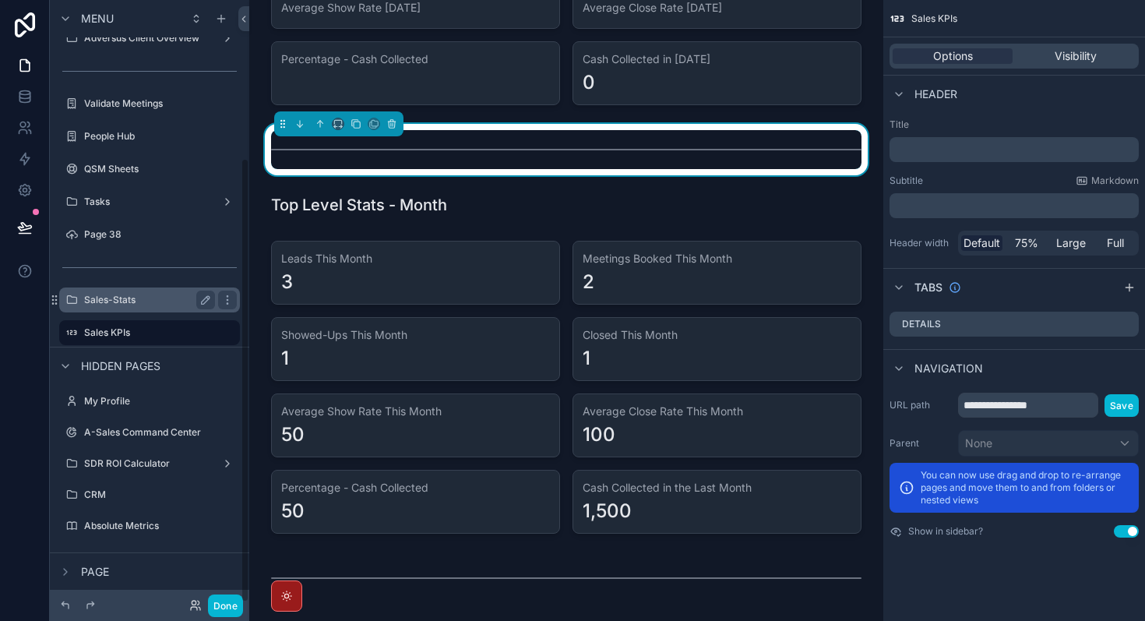
click at [134, 302] on label "Sales-Stats" at bounding box center [146, 300] width 125 height 12
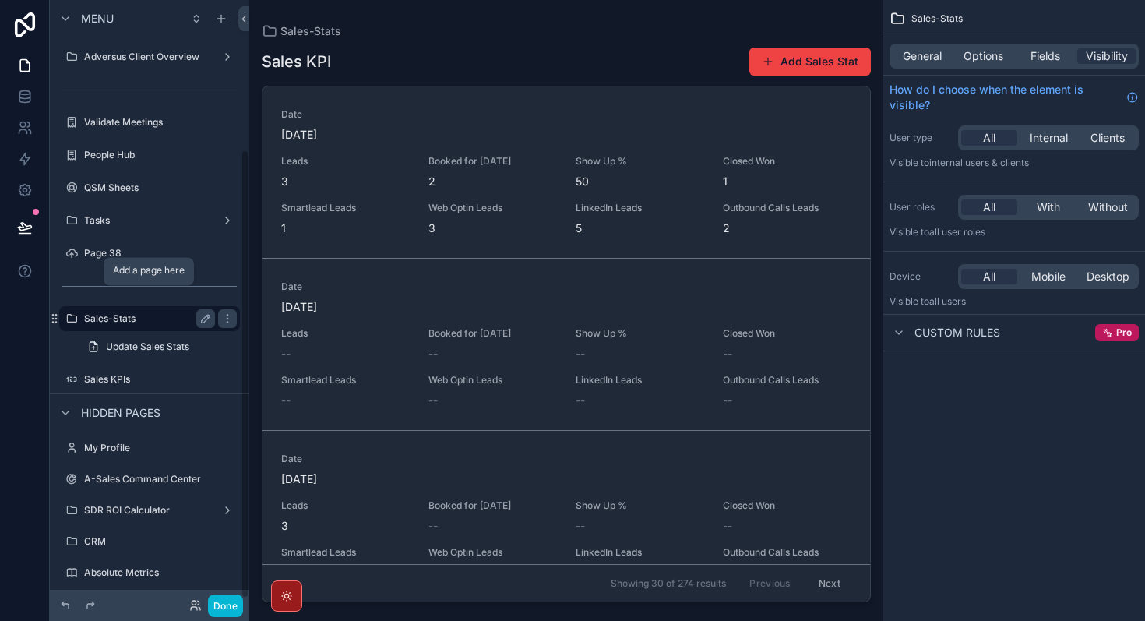
scroll to position [205, 0]
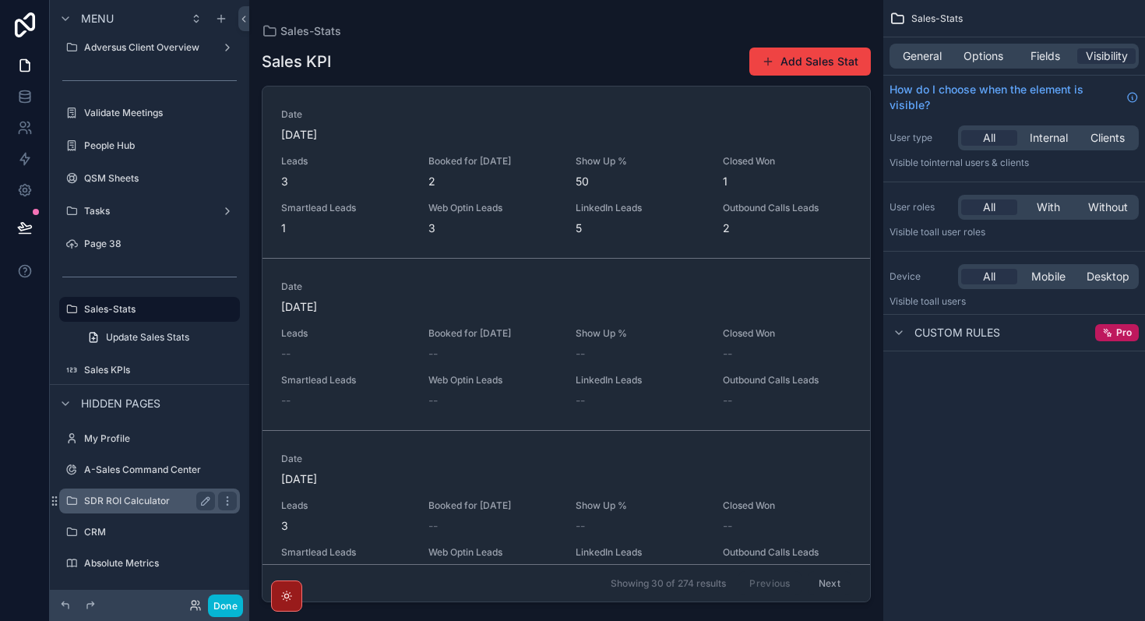
click at [182, 491] on div "SDR ROI Calculator" at bounding box center [149, 500] width 131 height 19
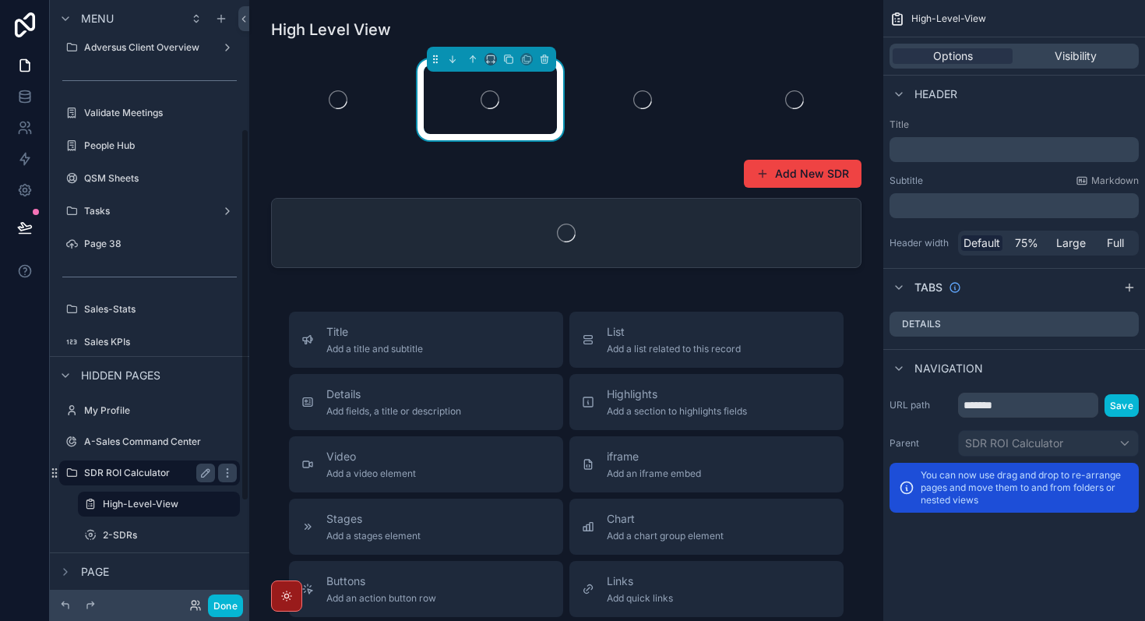
scroll to position [370, 0]
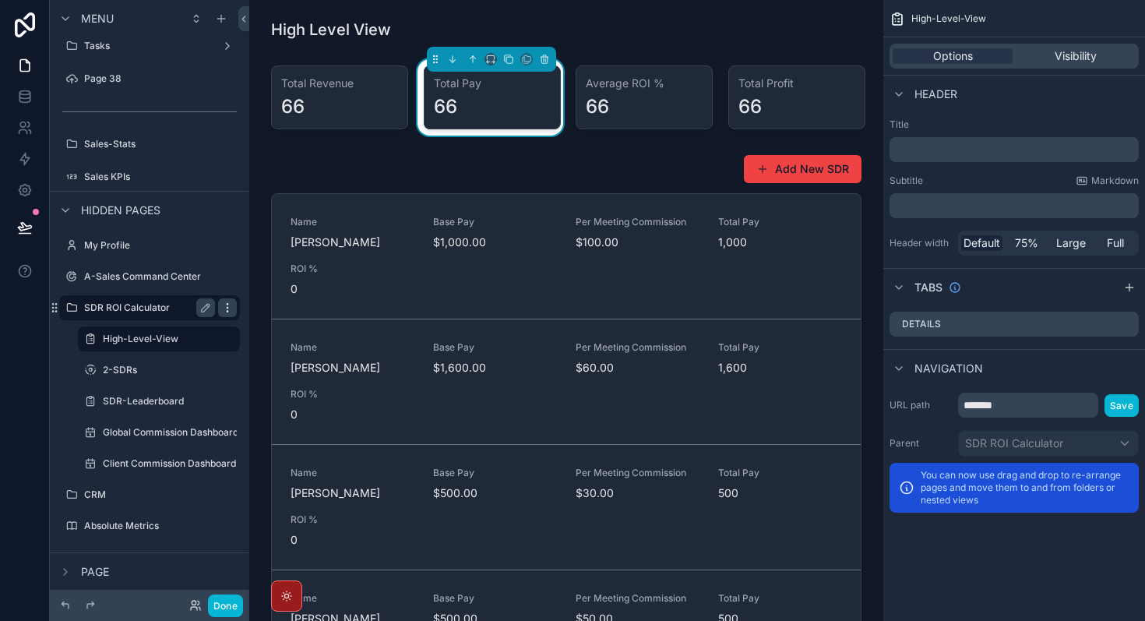
click at [225, 311] on icon "scrollable content" at bounding box center [227, 307] width 12 height 12
click at [227, 308] on icon "scrollable content" at bounding box center [227, 307] width 1 height 1
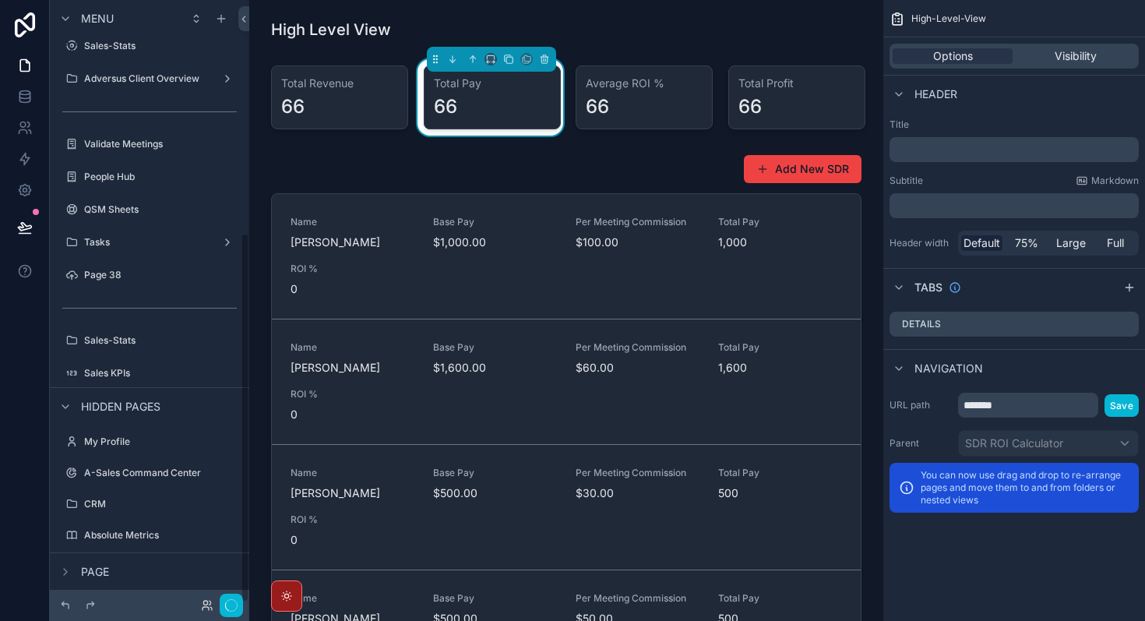
scroll to position [379, 0]
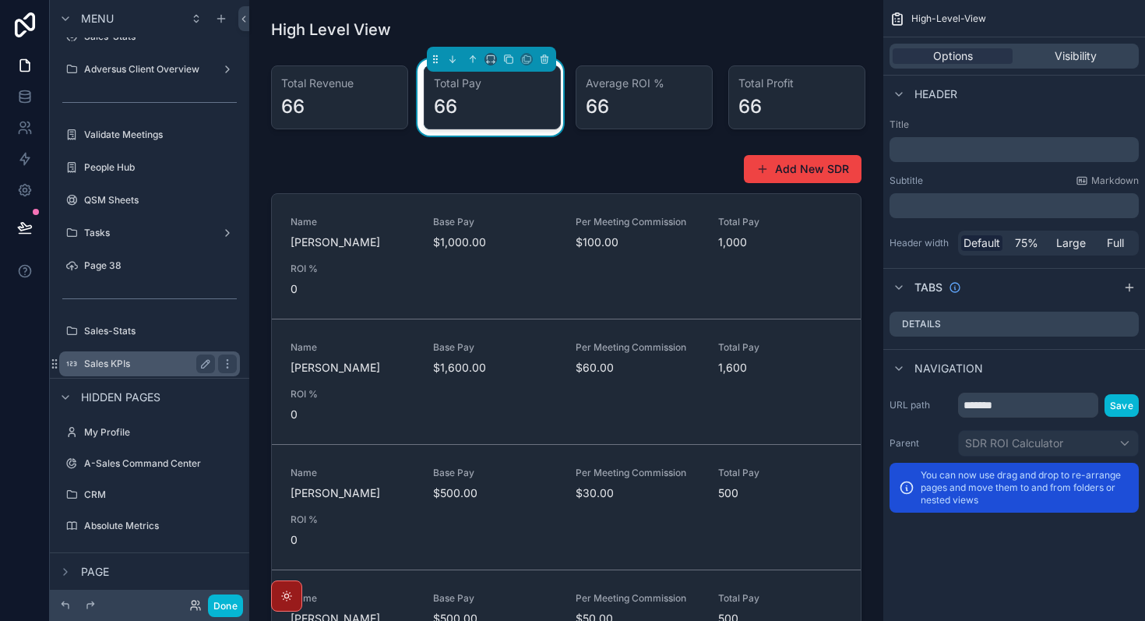
click at [142, 356] on div "Sales KPIs" at bounding box center [149, 363] width 131 height 19
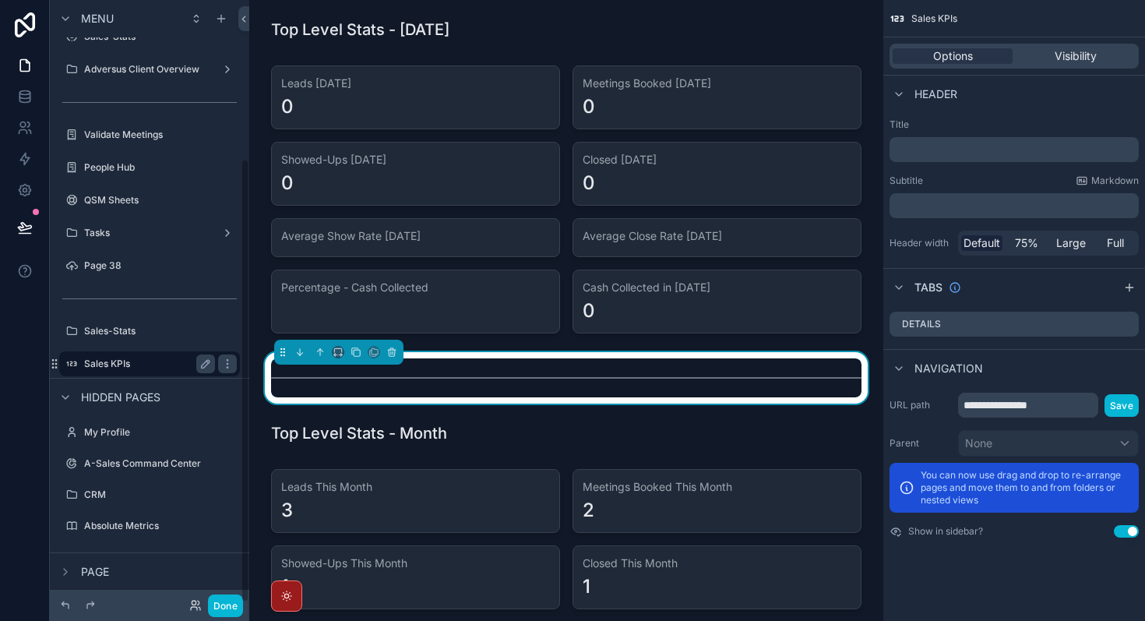
scroll to position [216, 0]
click at [206, 235] on icon "scrollable content" at bounding box center [205, 233] width 12 height 12
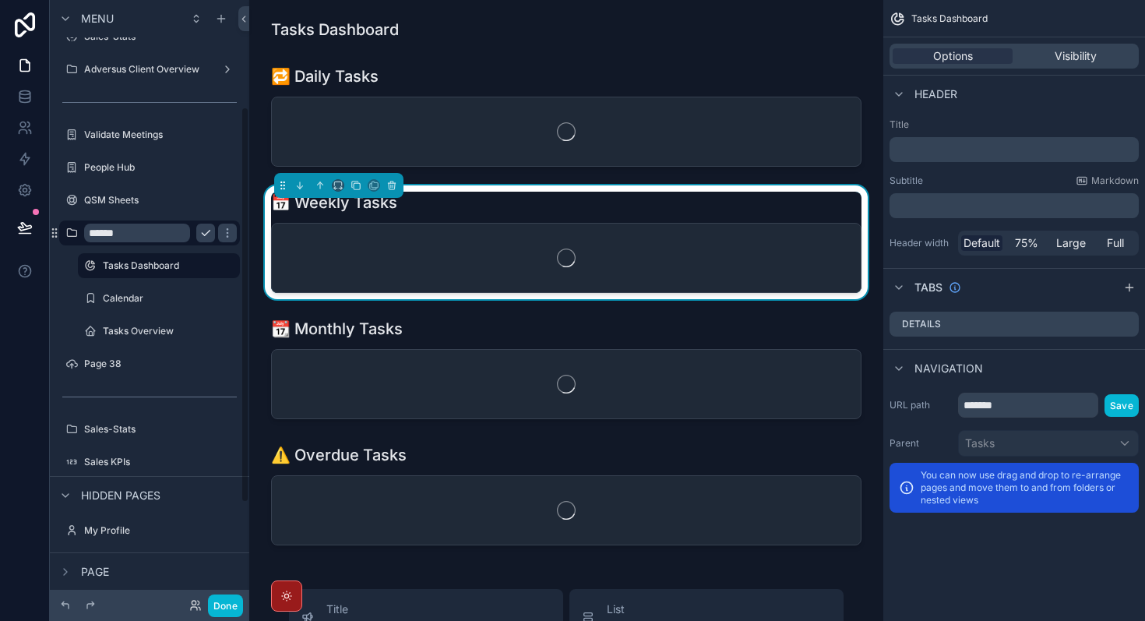
scroll to position [163, 0]
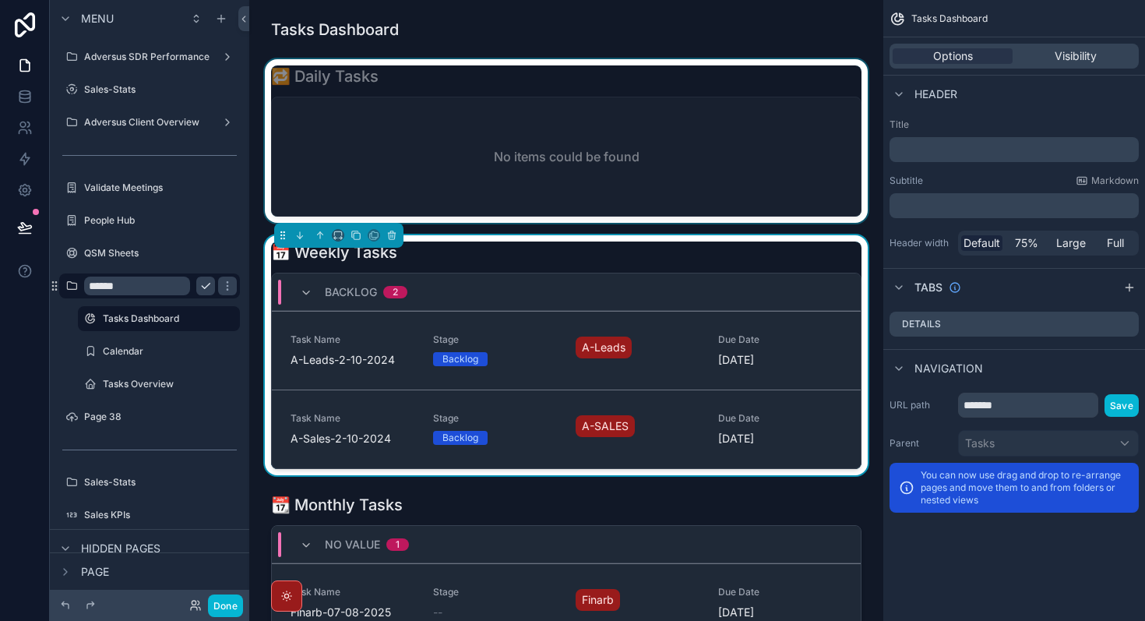
click at [519, 65] on div "scrollable content" at bounding box center [566, 141] width 609 height 164
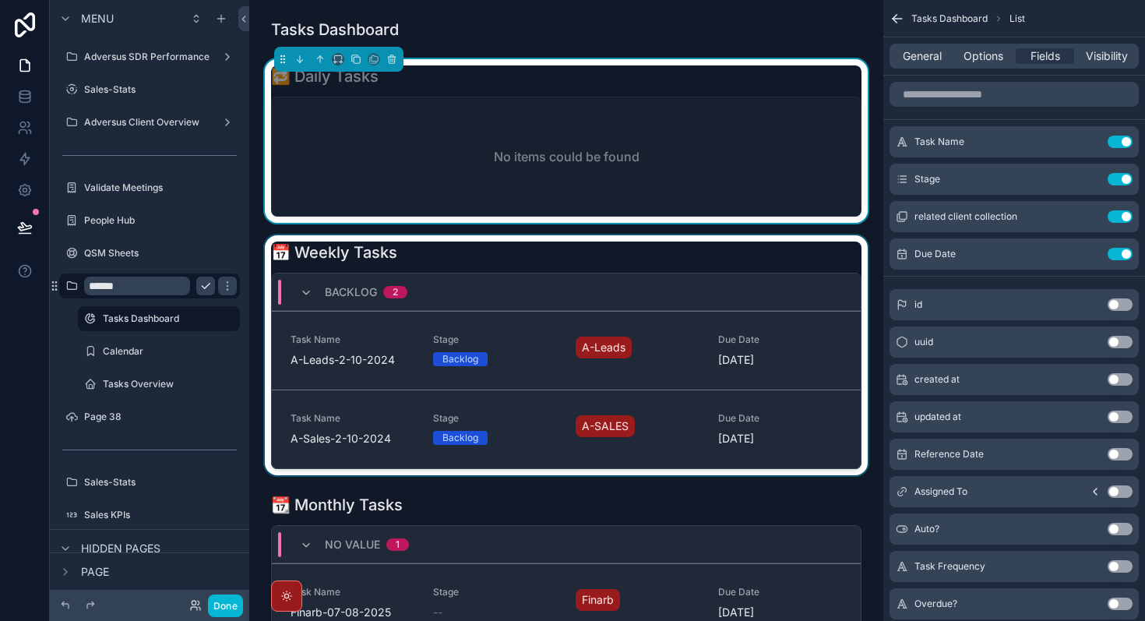
click at [427, 304] on div "Backlog 2" at bounding box center [566, 291] width 589 height 37
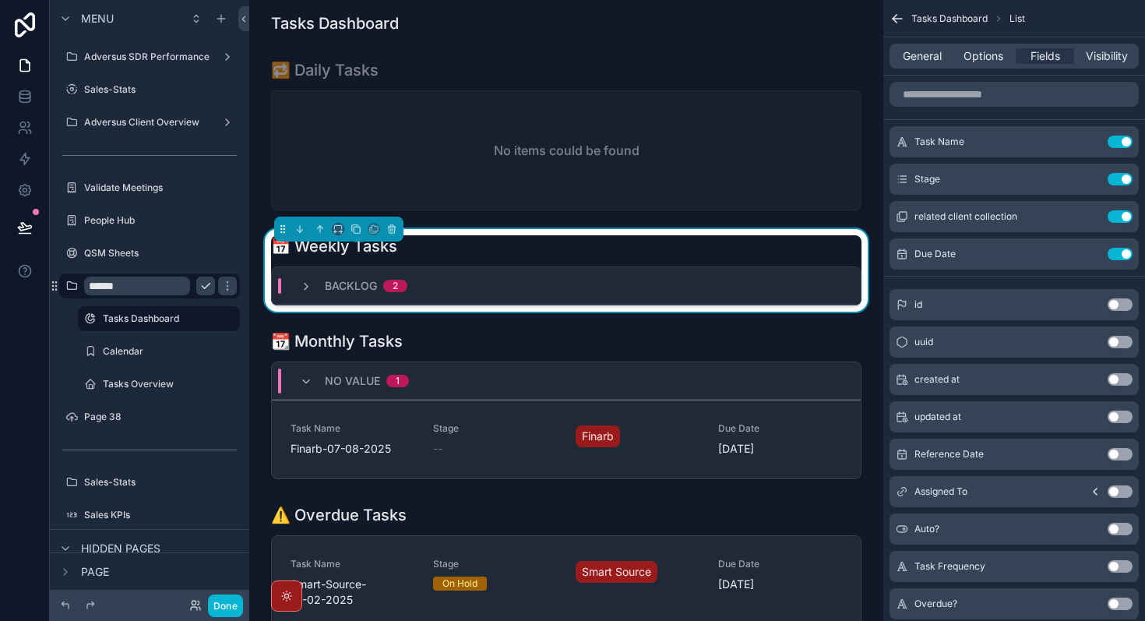
scroll to position [0, 0]
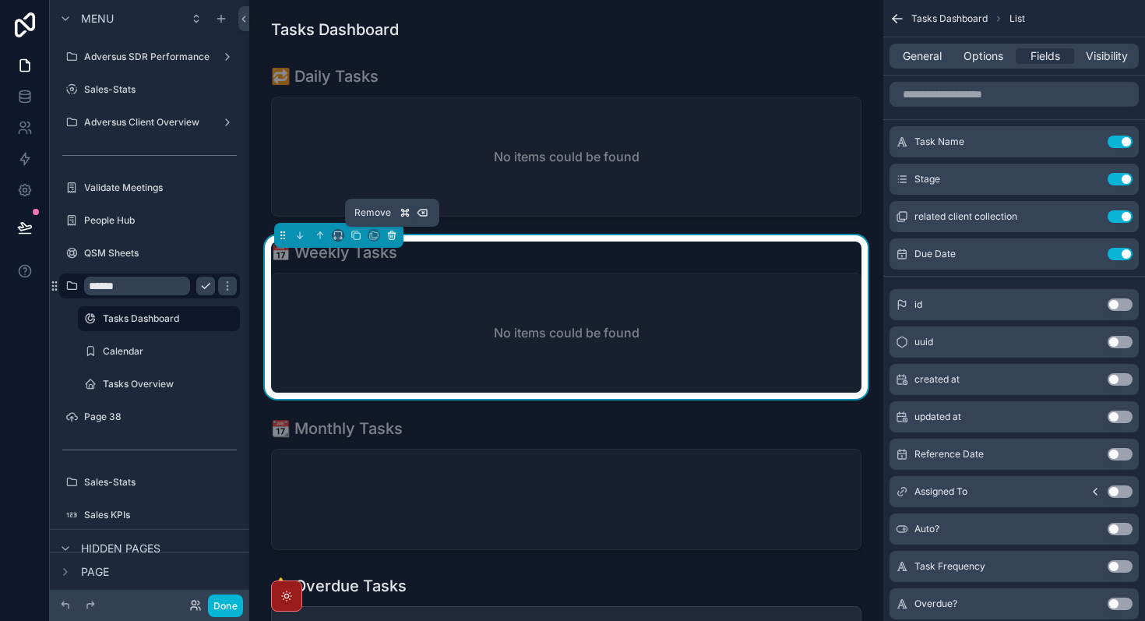
click at [391, 237] on icon "scrollable content" at bounding box center [391, 235] width 0 height 3
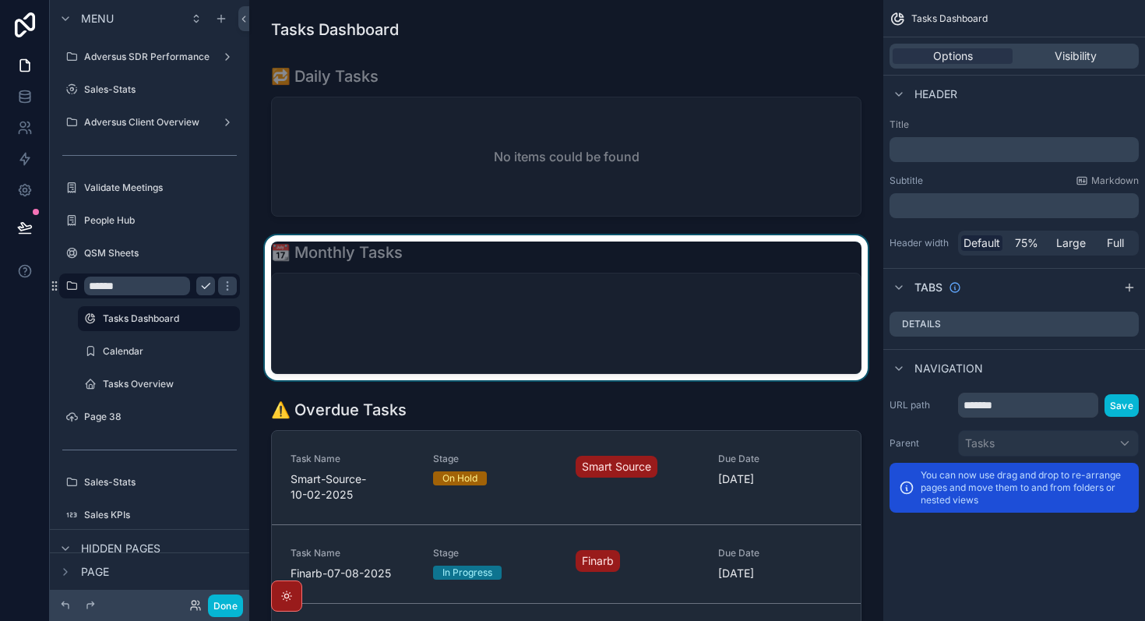
click at [373, 323] on div "scrollable content" at bounding box center [566, 307] width 609 height 145
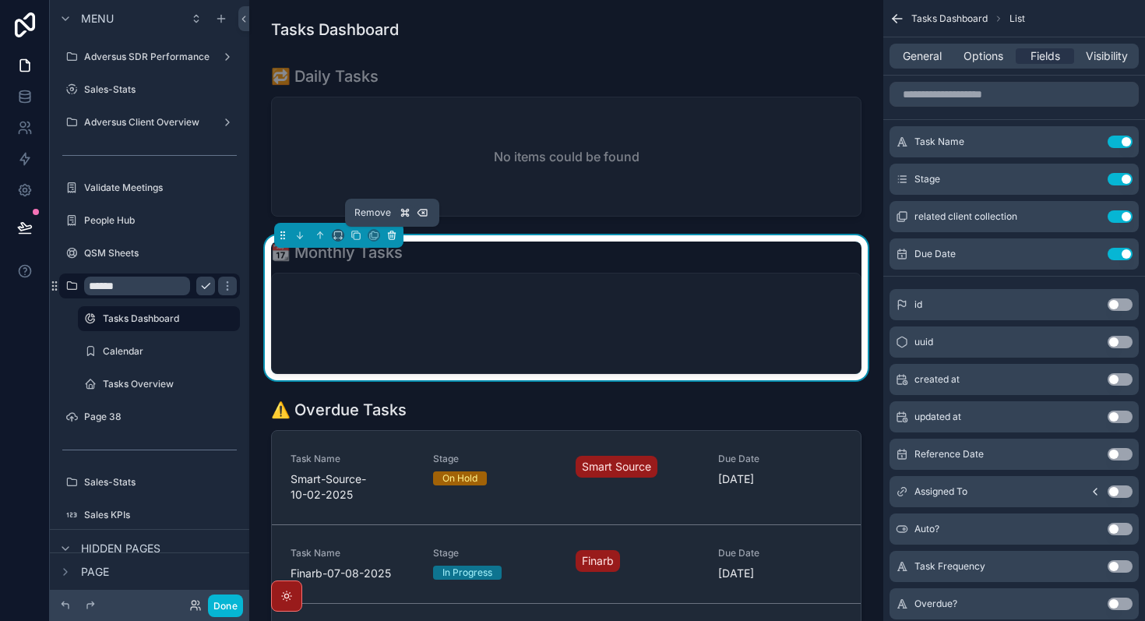
click at [394, 236] on icon "scrollable content" at bounding box center [392, 236] width 6 height 6
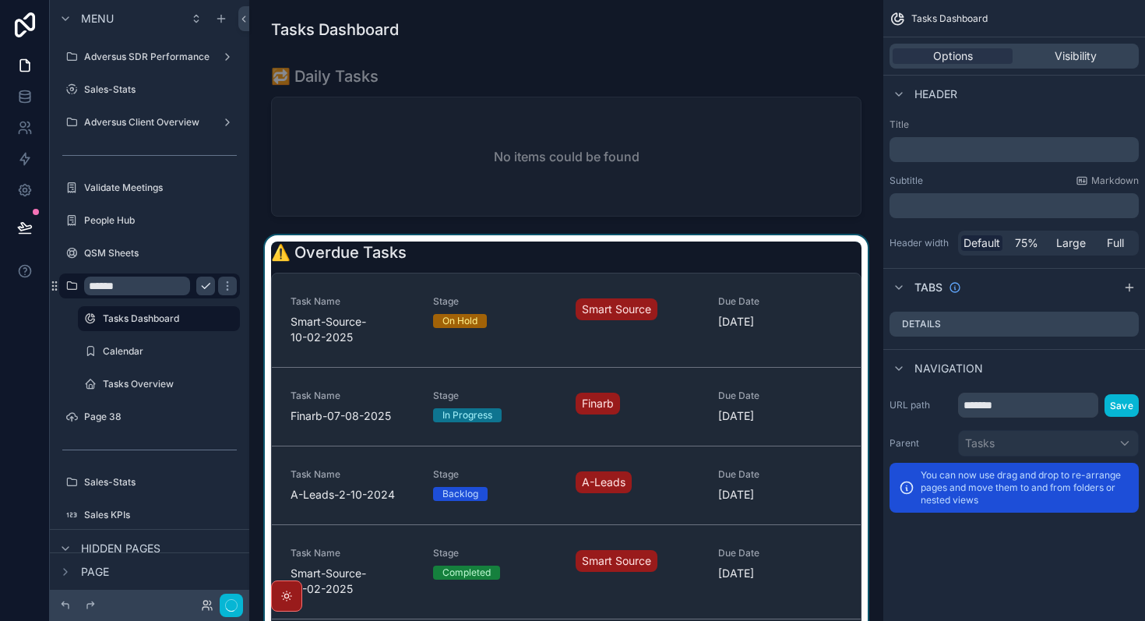
click at [394, 287] on div "scrollable content" at bounding box center [566, 489] width 609 height 509
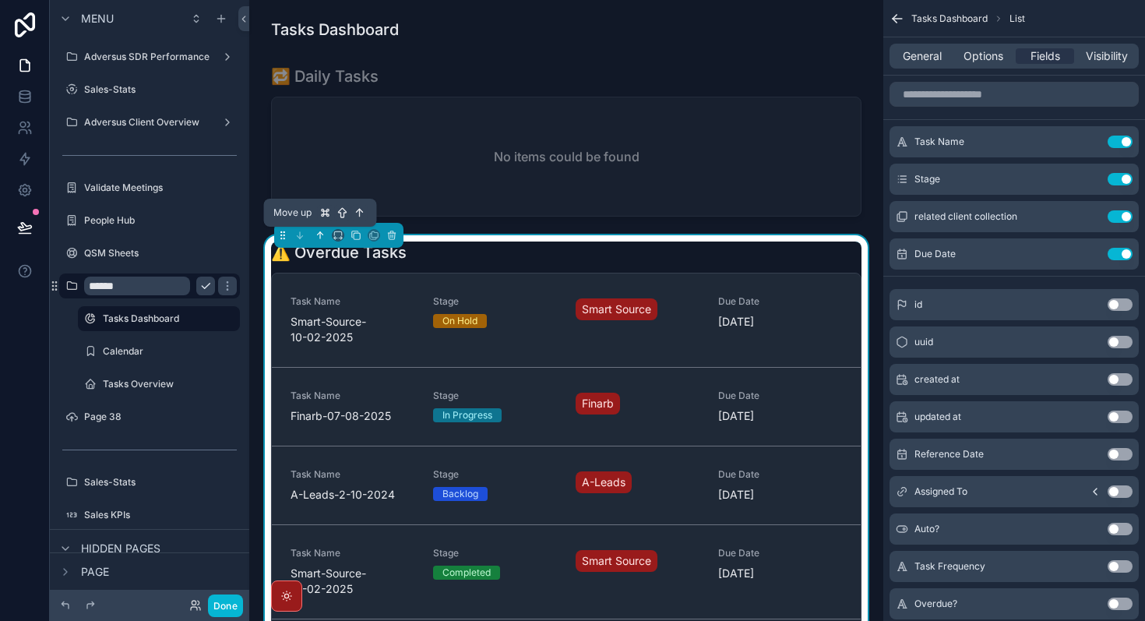
click at [321, 230] on icon "scrollable content" at bounding box center [320, 235] width 11 height 11
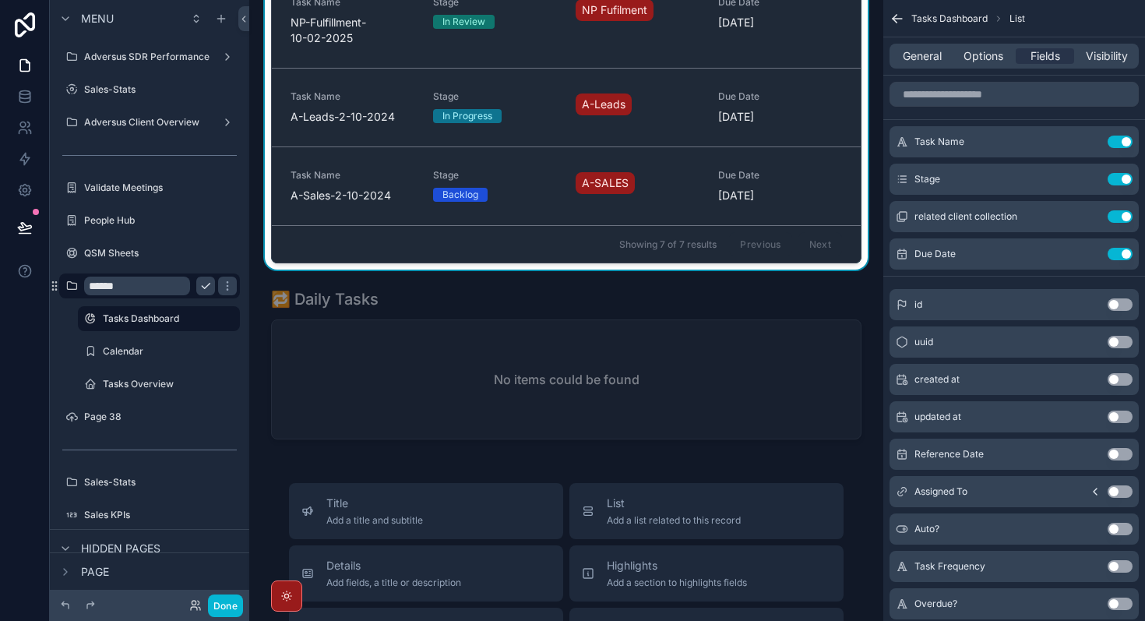
scroll to position [398, 0]
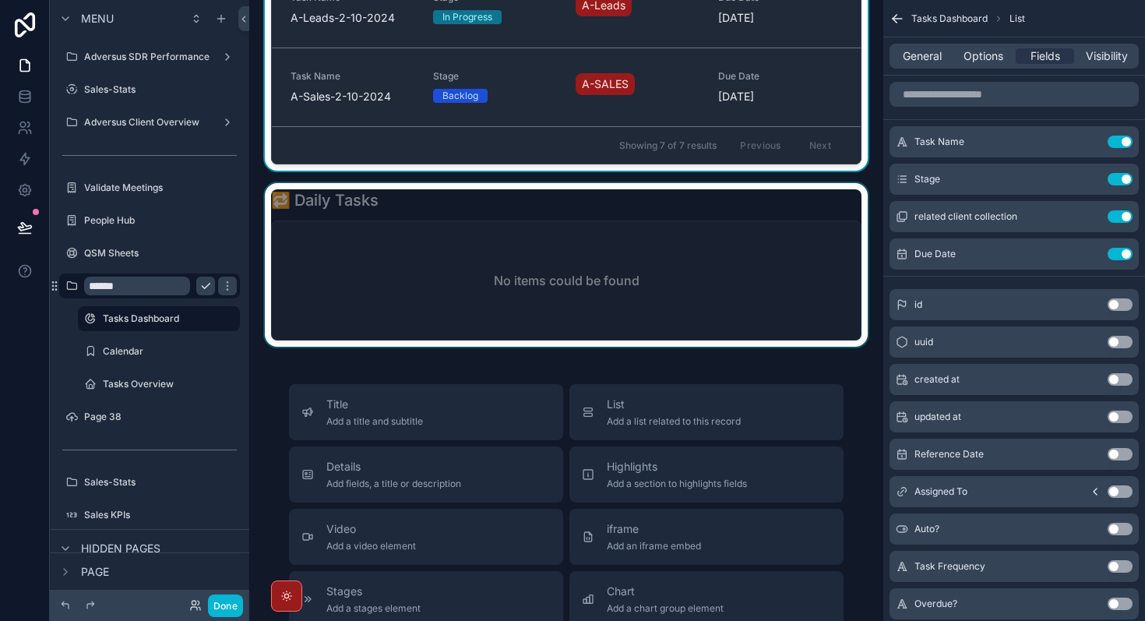
click at [426, 292] on div "scrollable content" at bounding box center [566, 265] width 609 height 164
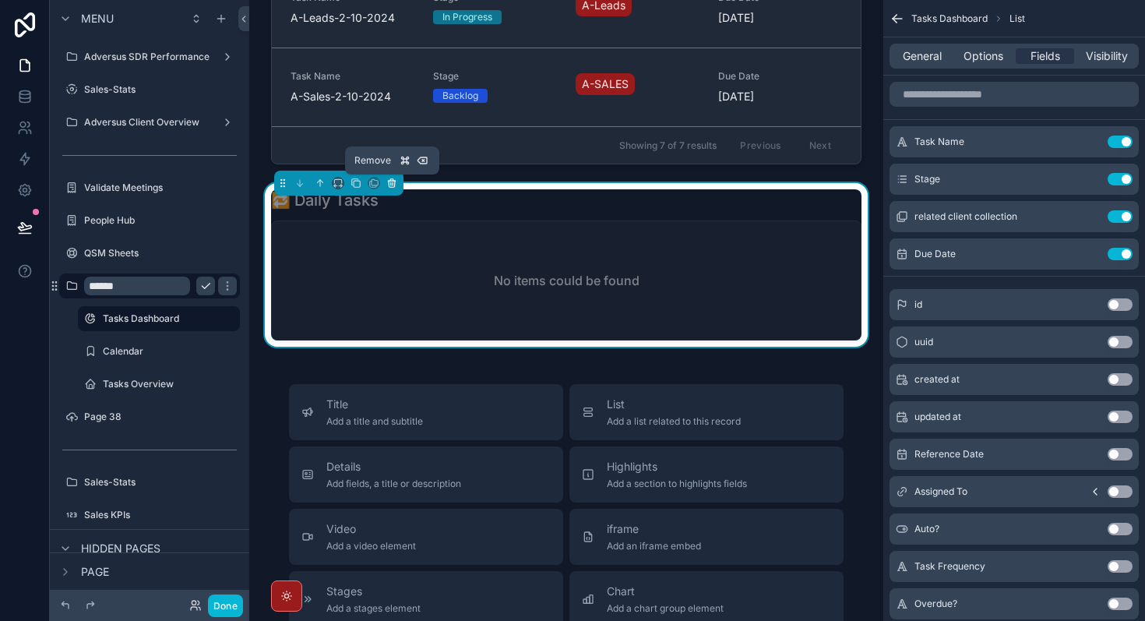
click at [389, 186] on icon "scrollable content" at bounding box center [392, 184] width 6 height 6
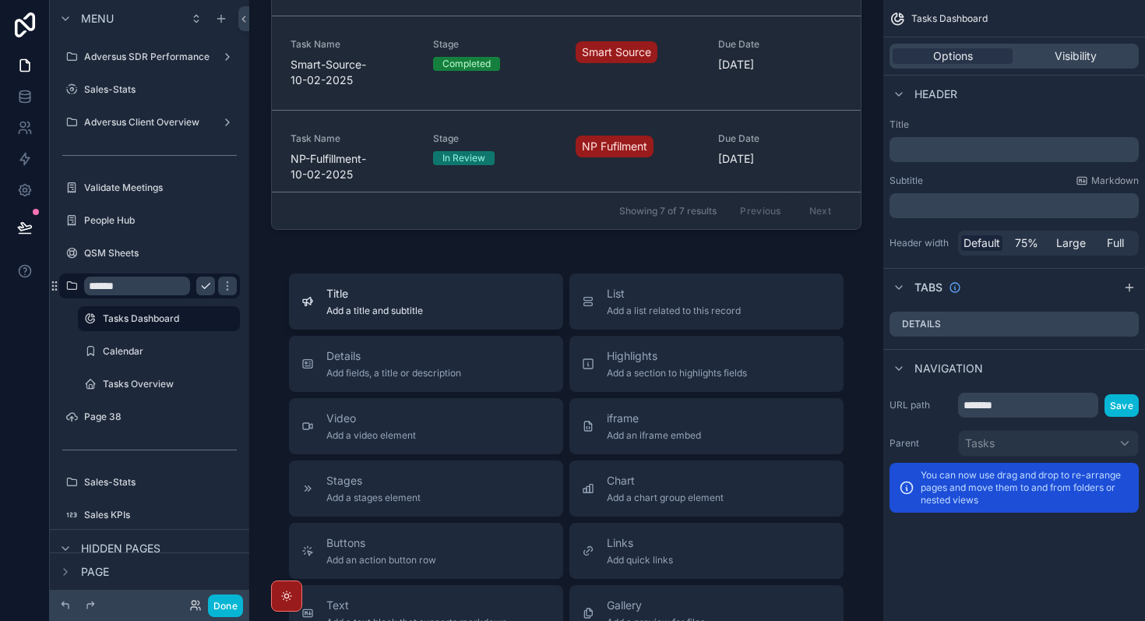
scroll to position [0, 0]
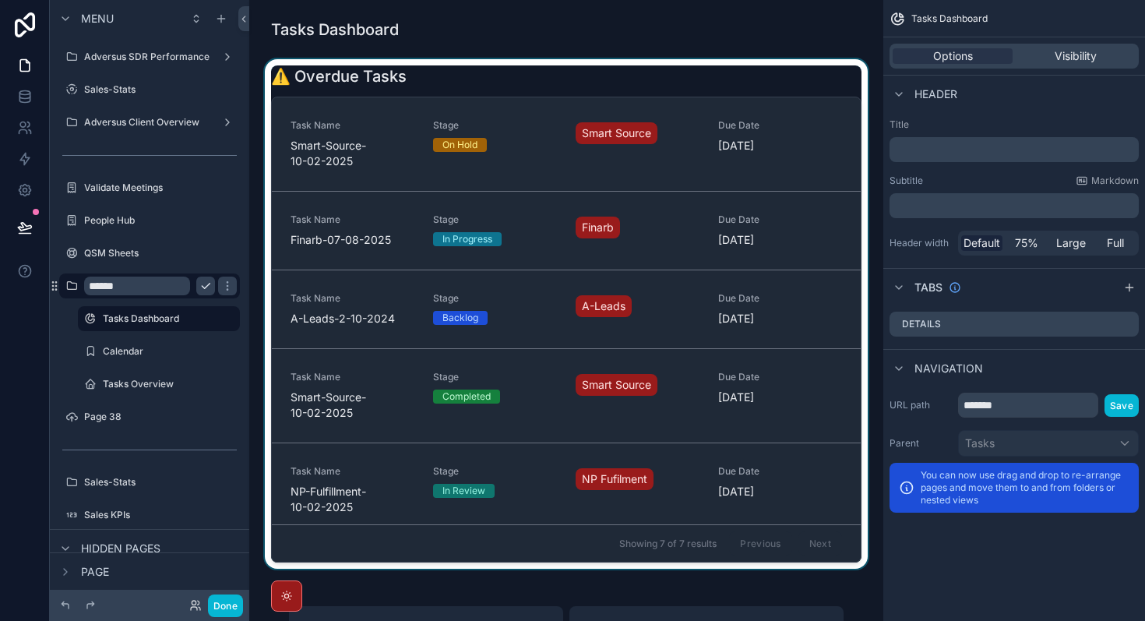
click at [749, 95] on div "scrollable content" at bounding box center [566, 313] width 609 height 509
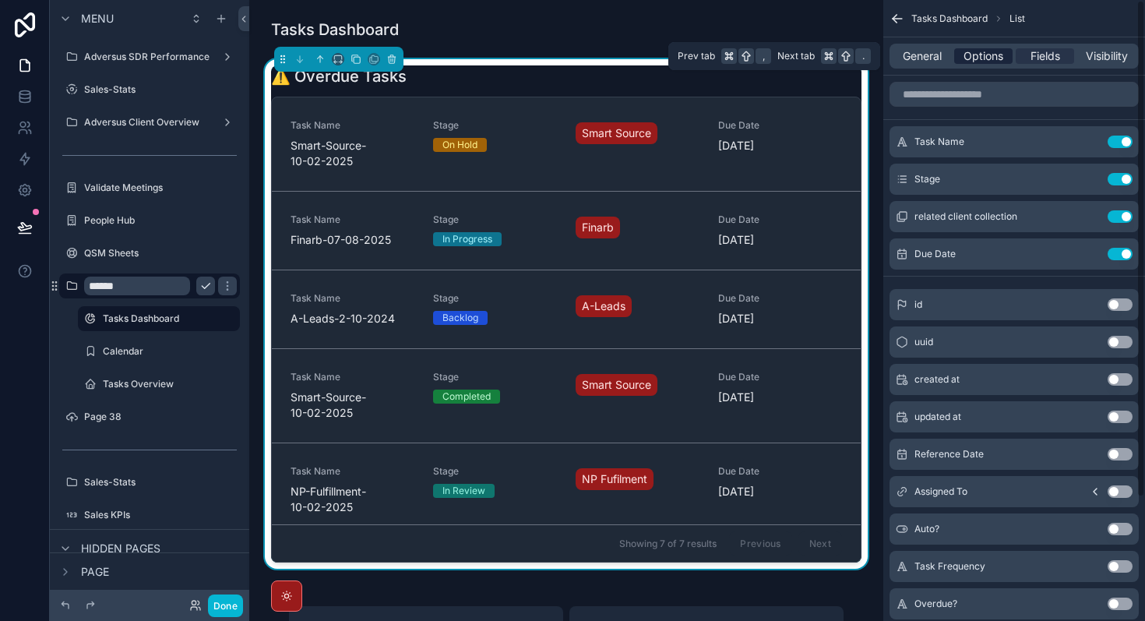
click at [977, 63] on span "Options" at bounding box center [983, 56] width 40 height 16
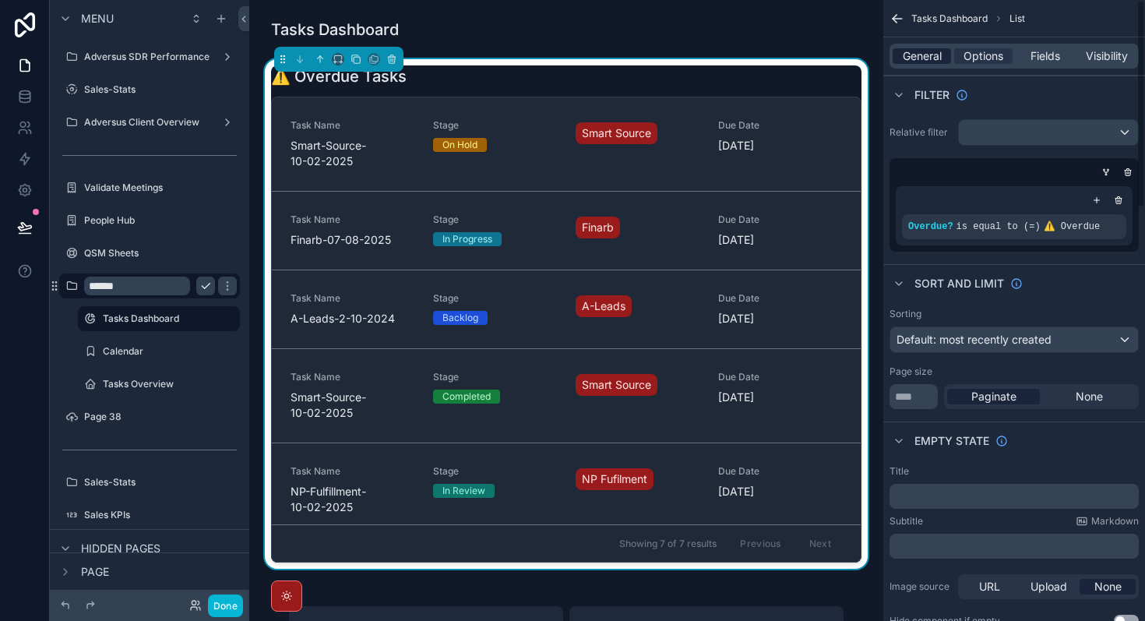
click at [903, 54] on span "General" at bounding box center [921, 56] width 39 height 16
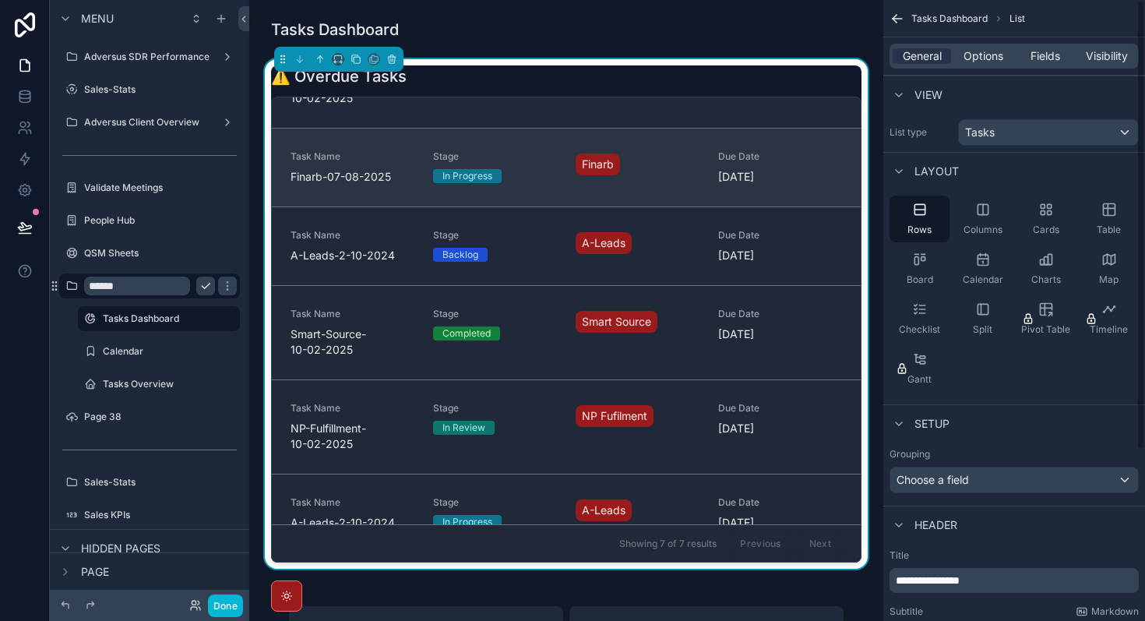
scroll to position [34, 0]
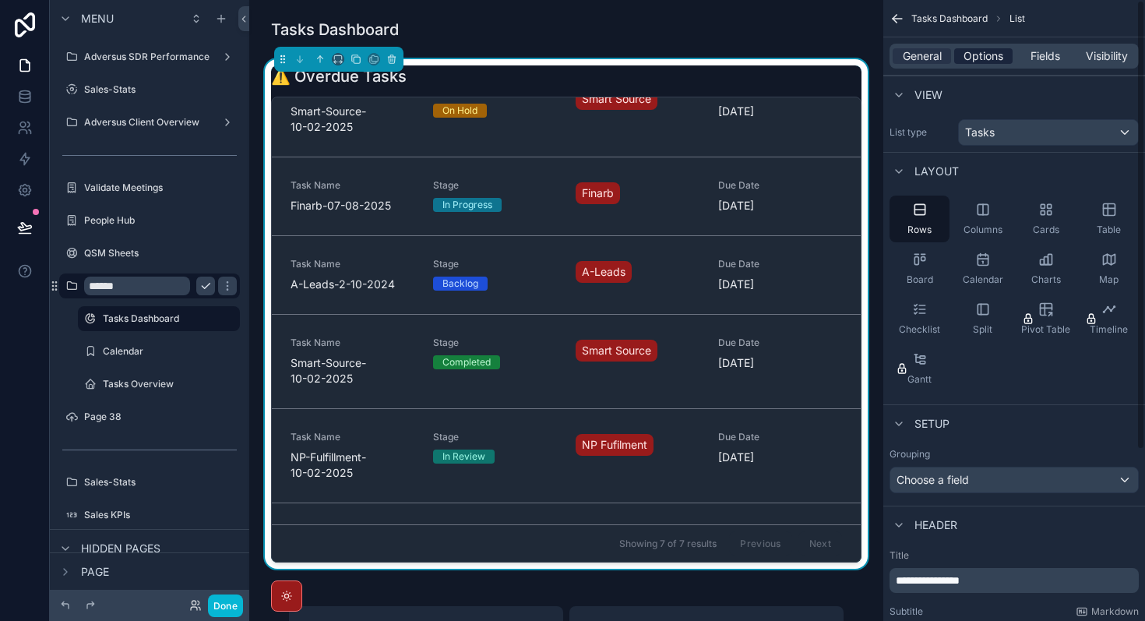
click at [983, 62] on span "Options" at bounding box center [983, 56] width 40 height 16
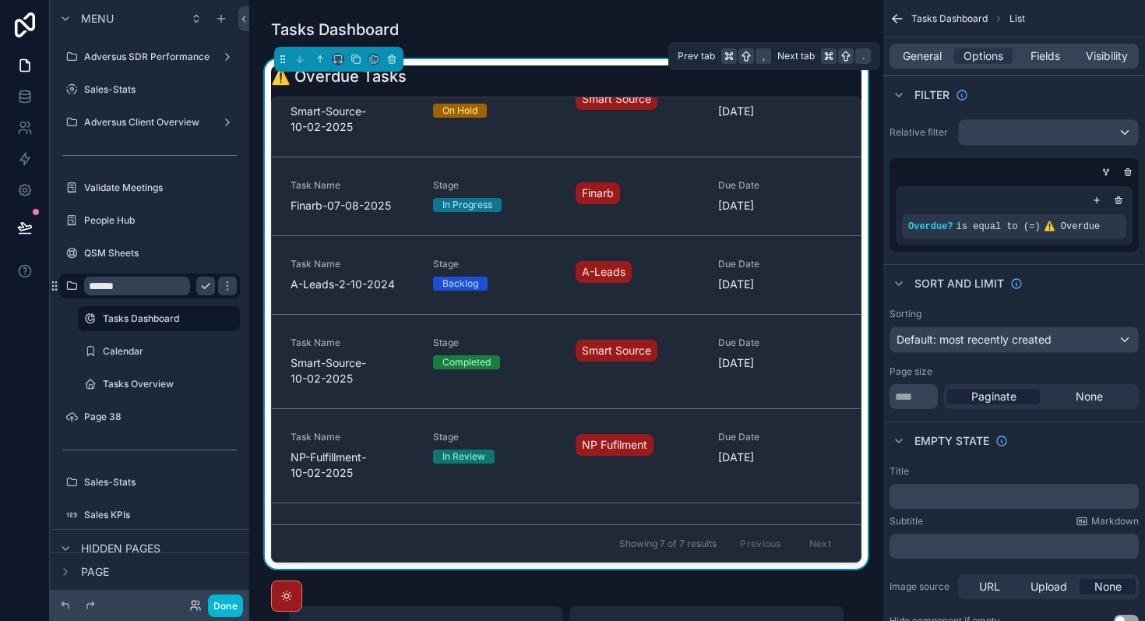
click at [1046, 64] on div "General Options Fields Visibility" at bounding box center [1013, 56] width 249 height 25
click at [906, 58] on span "General" at bounding box center [921, 56] width 39 height 16
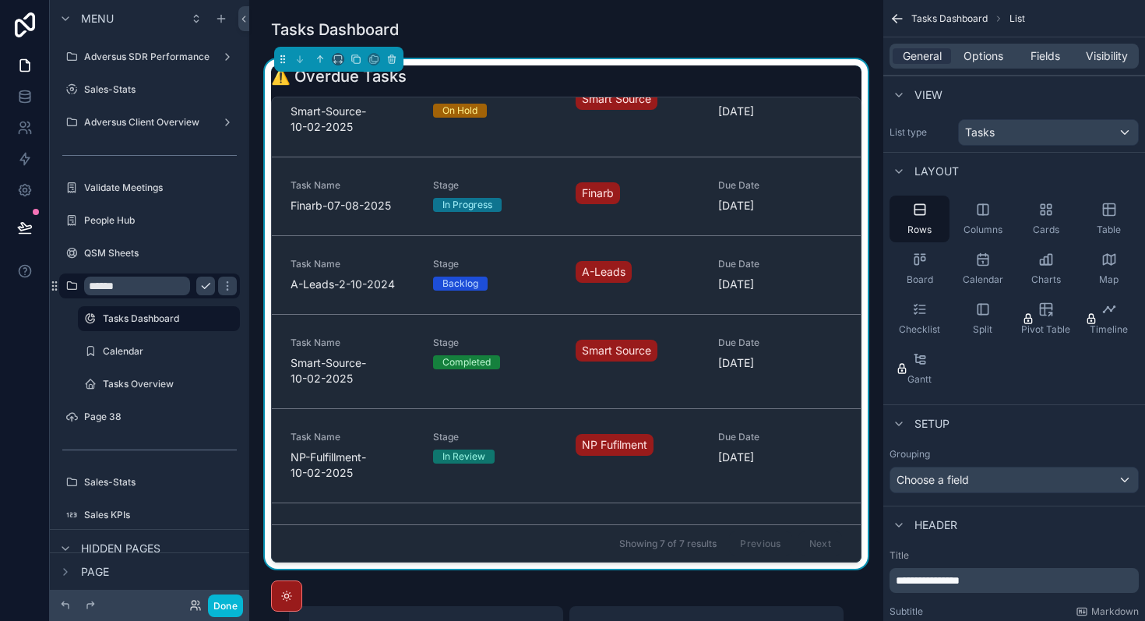
click at [893, 27] on div "Tasks Dashboard List" at bounding box center [1014, 18] width 262 height 37
click at [895, 24] on icon "scrollable content" at bounding box center [897, 19] width 16 height 16
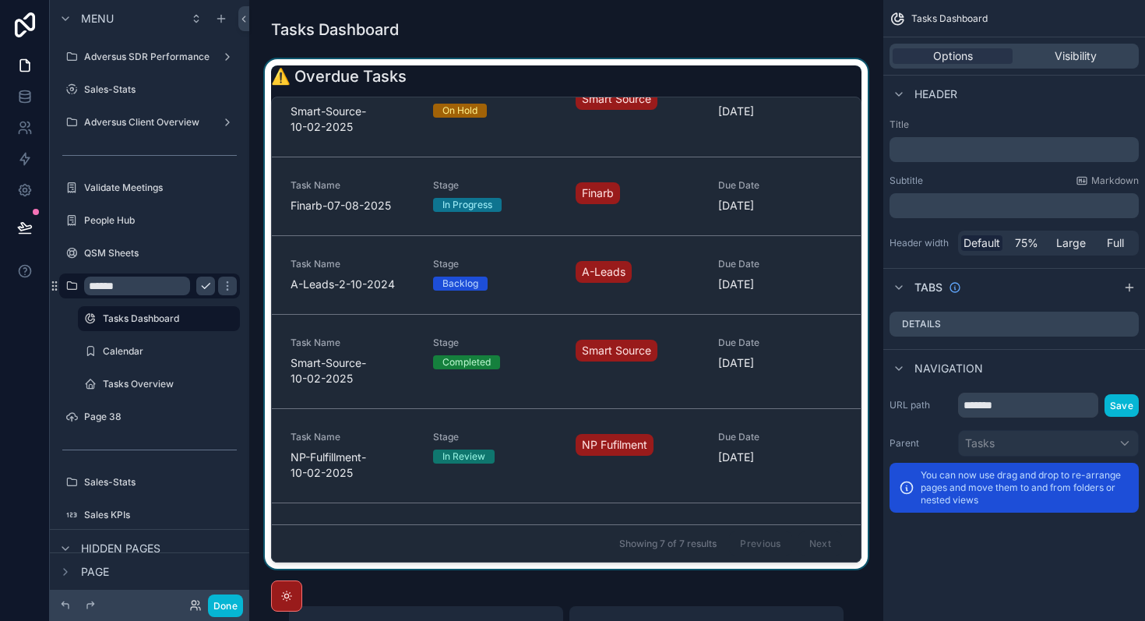
click at [702, 90] on div "scrollable content" at bounding box center [566, 313] width 609 height 509
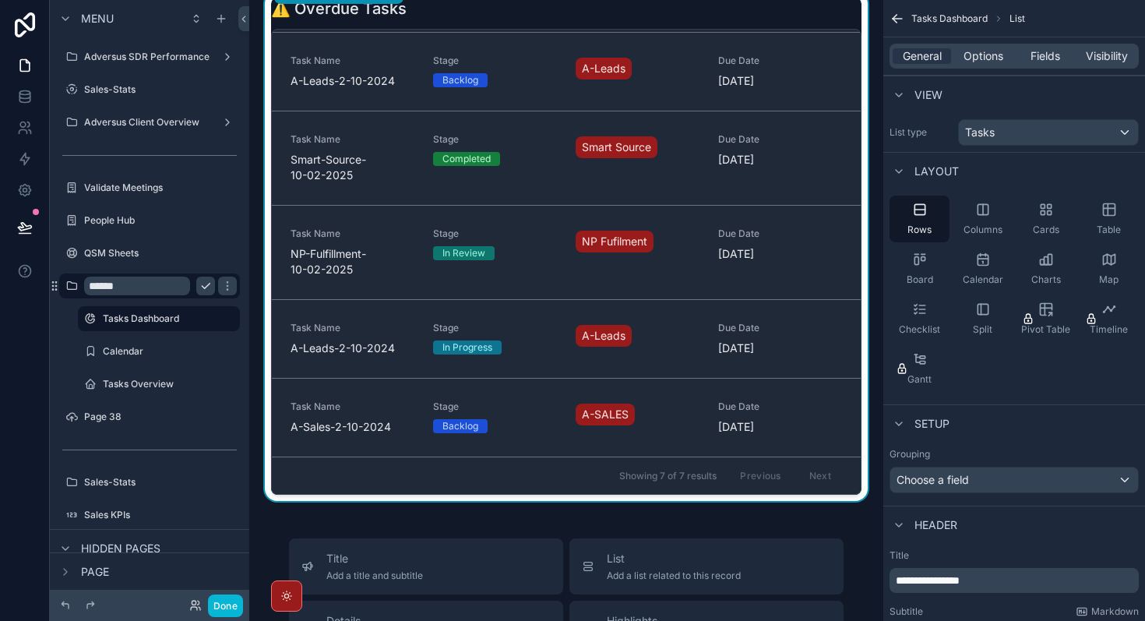
scroll to position [0, 0]
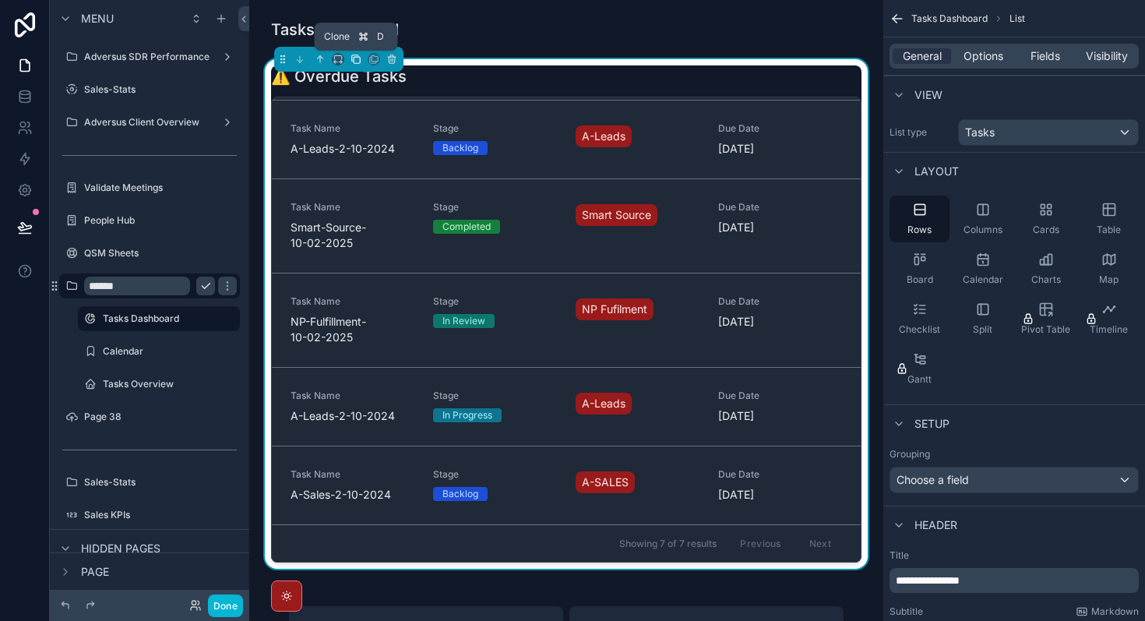
click at [353, 55] on icon "scrollable content" at bounding box center [355, 59] width 11 height 11
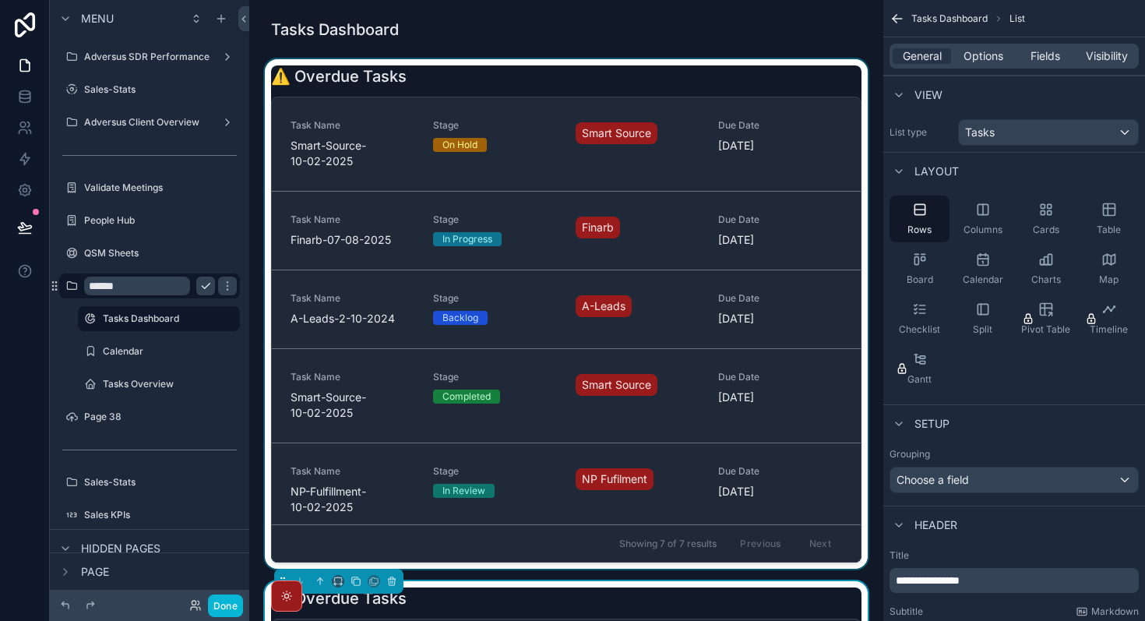
scroll to position [283, 0]
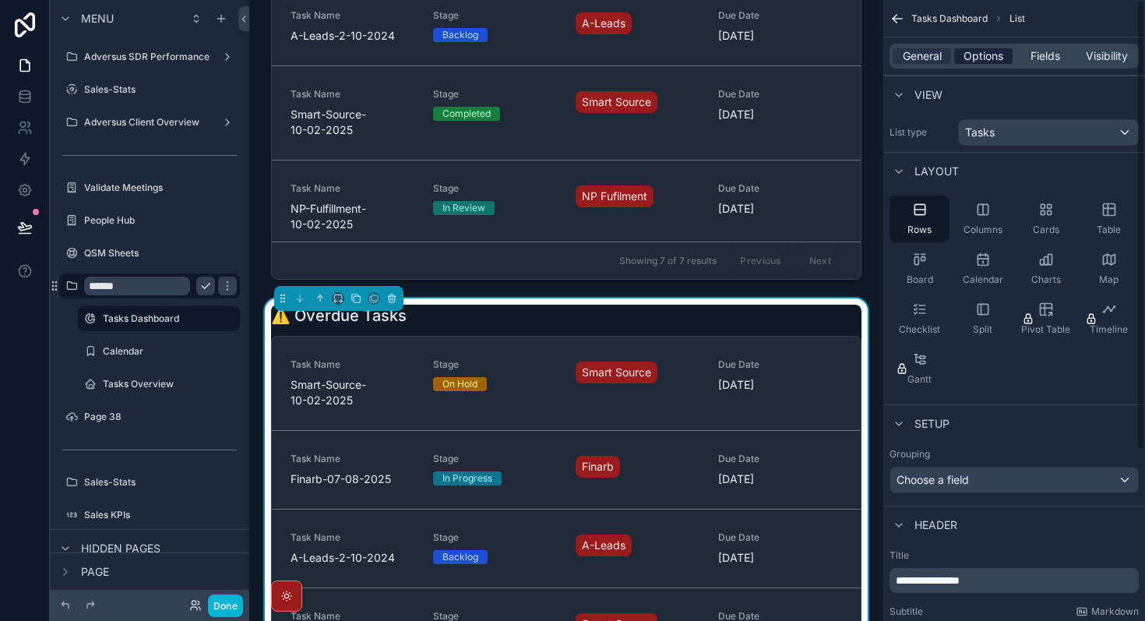
click at [993, 60] on span "Options" at bounding box center [983, 56] width 40 height 16
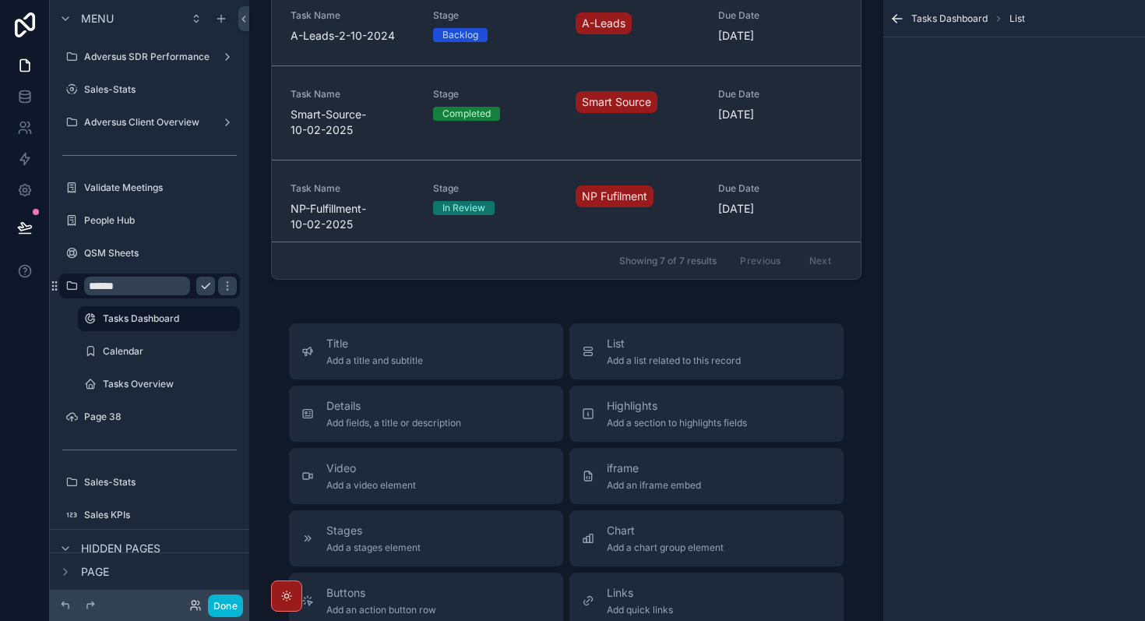
click at [667, 315] on div "Tasks Dashboard ⚠️ Overdue Tasks Task Name Smart-Source-10-02-2025 Stage On Hol…" at bounding box center [566, 359] width 634 height 1285
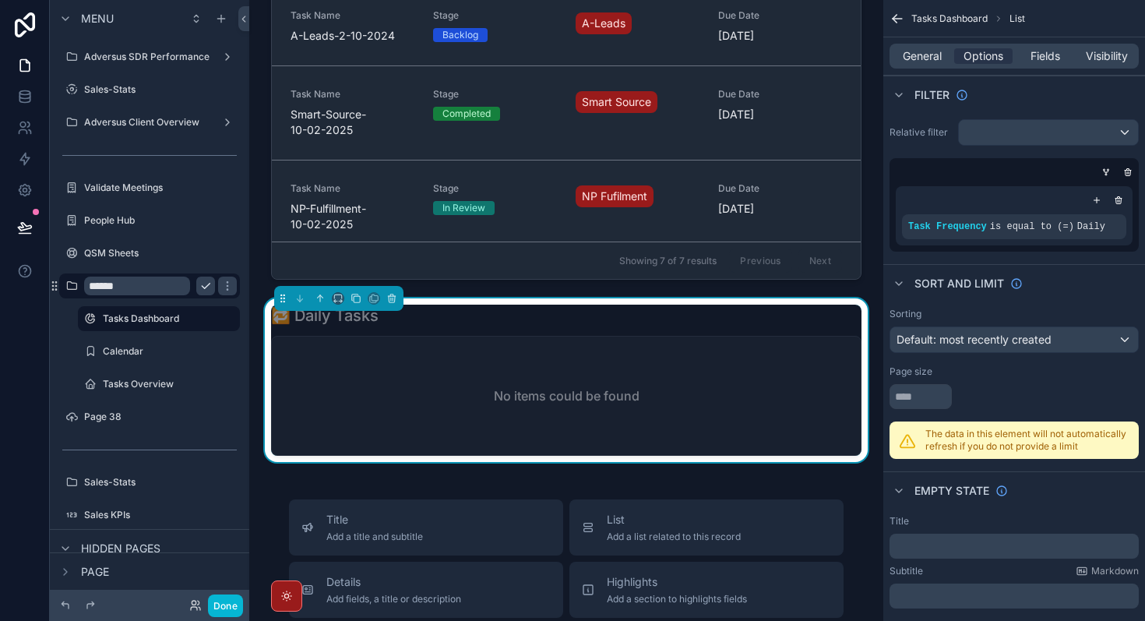
type input "**"
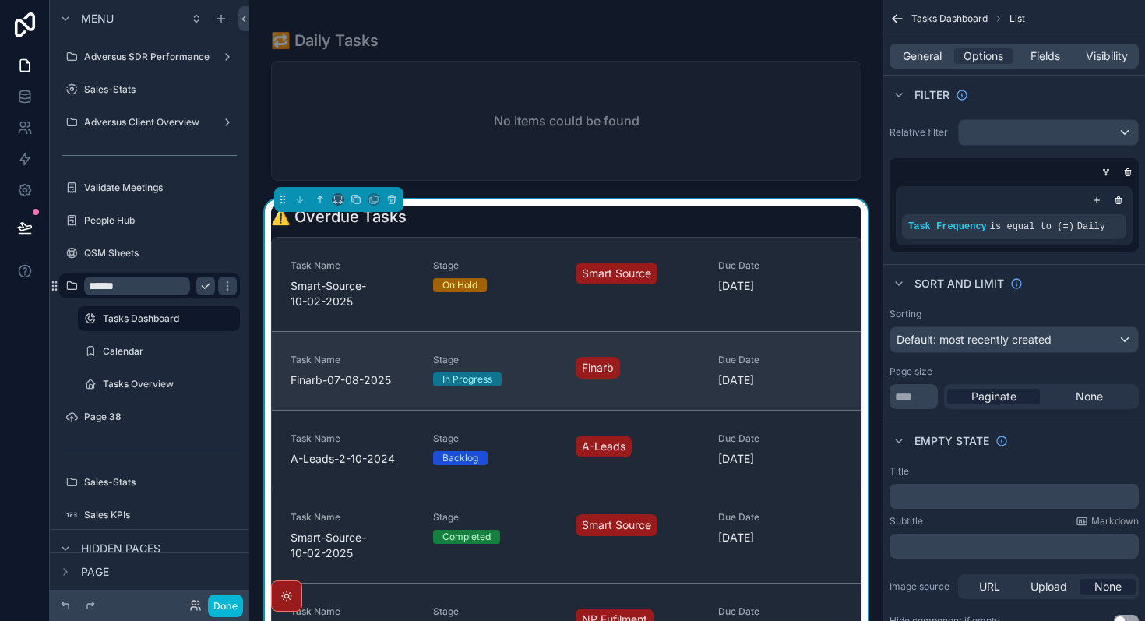
scroll to position [0, 0]
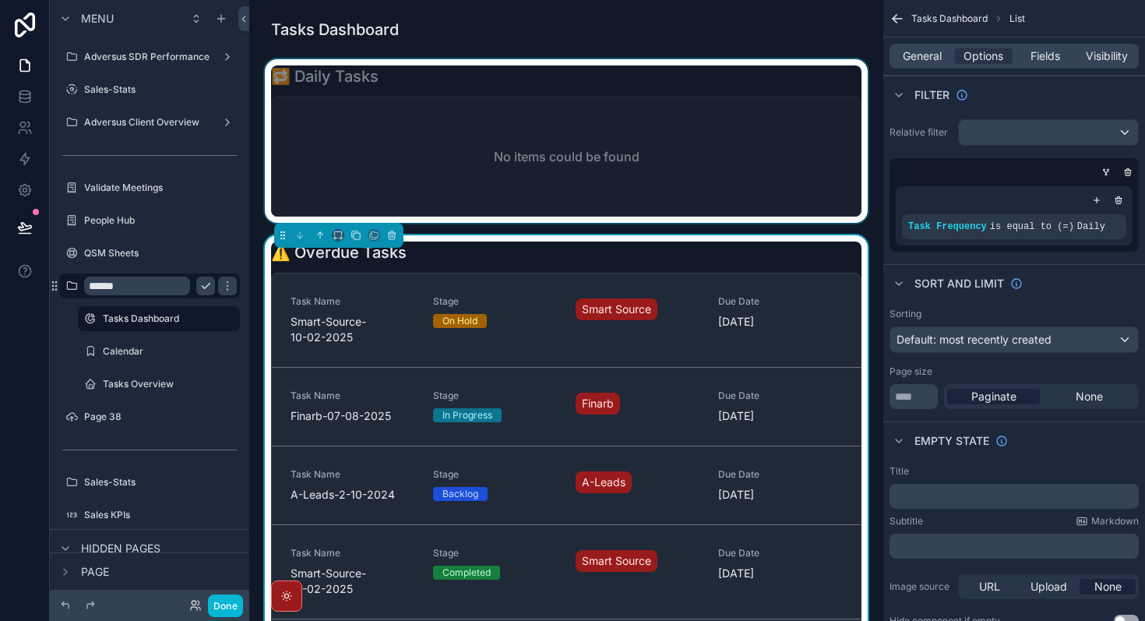
click at [675, 121] on div "scrollable content" at bounding box center [566, 141] width 609 height 164
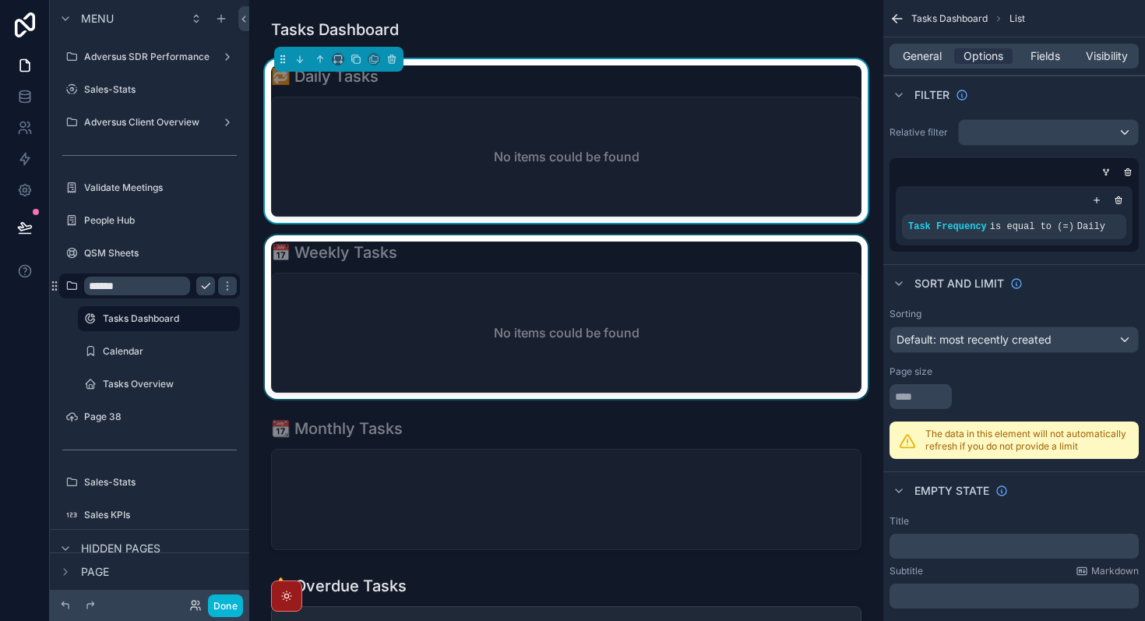
click at [670, 297] on div "scrollable content" at bounding box center [566, 317] width 609 height 164
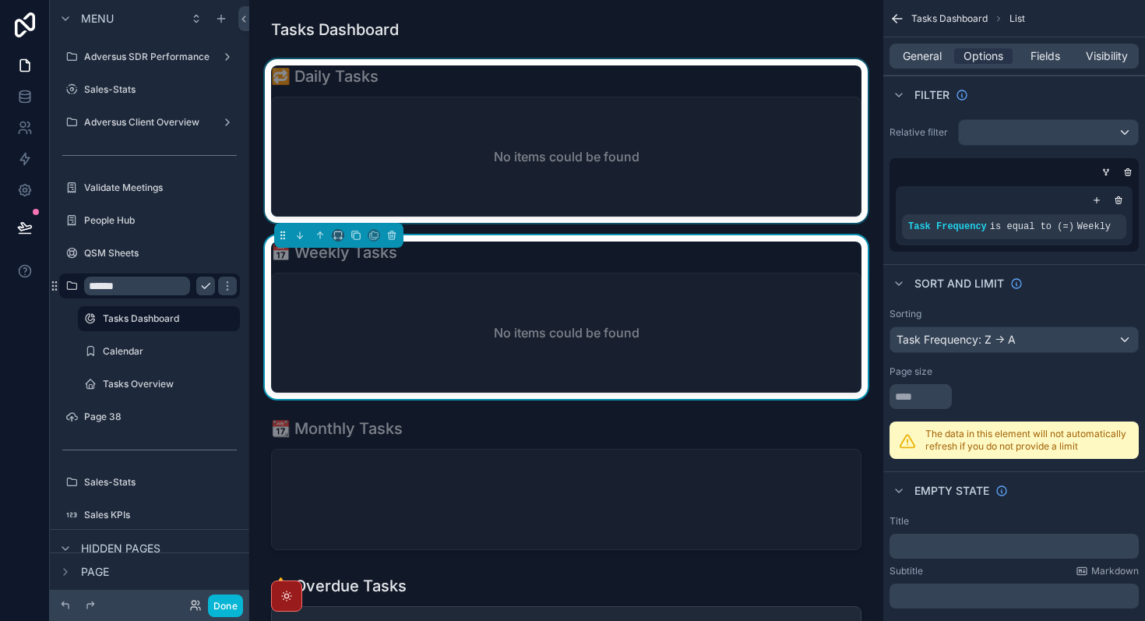
click at [653, 150] on div "scrollable content" at bounding box center [566, 141] width 609 height 164
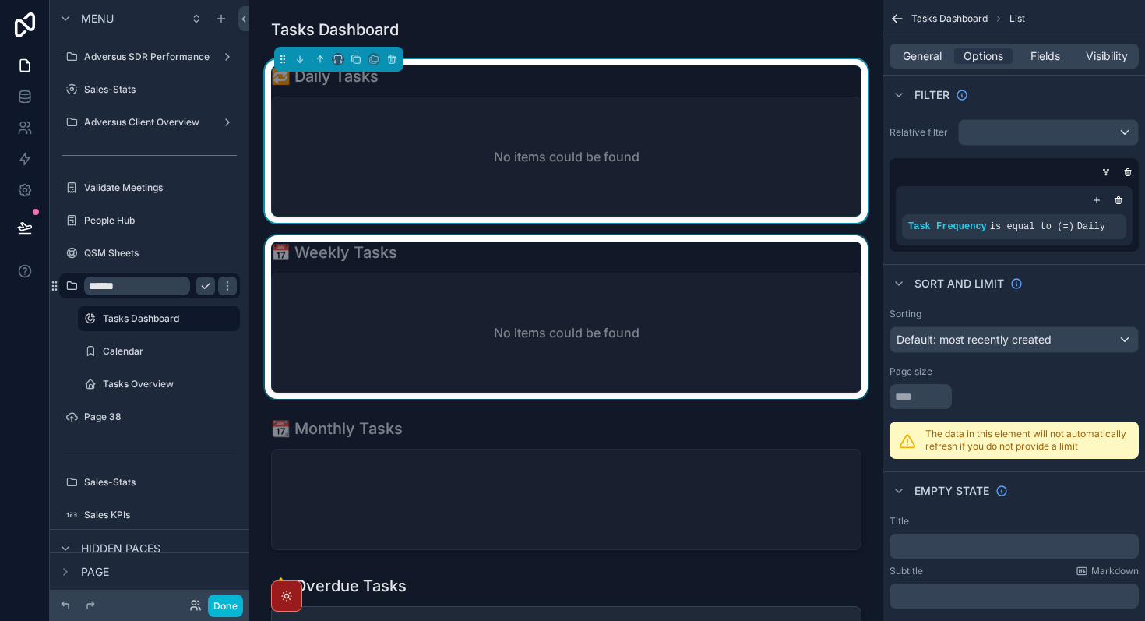
click at [650, 330] on div "scrollable content" at bounding box center [566, 317] width 609 height 164
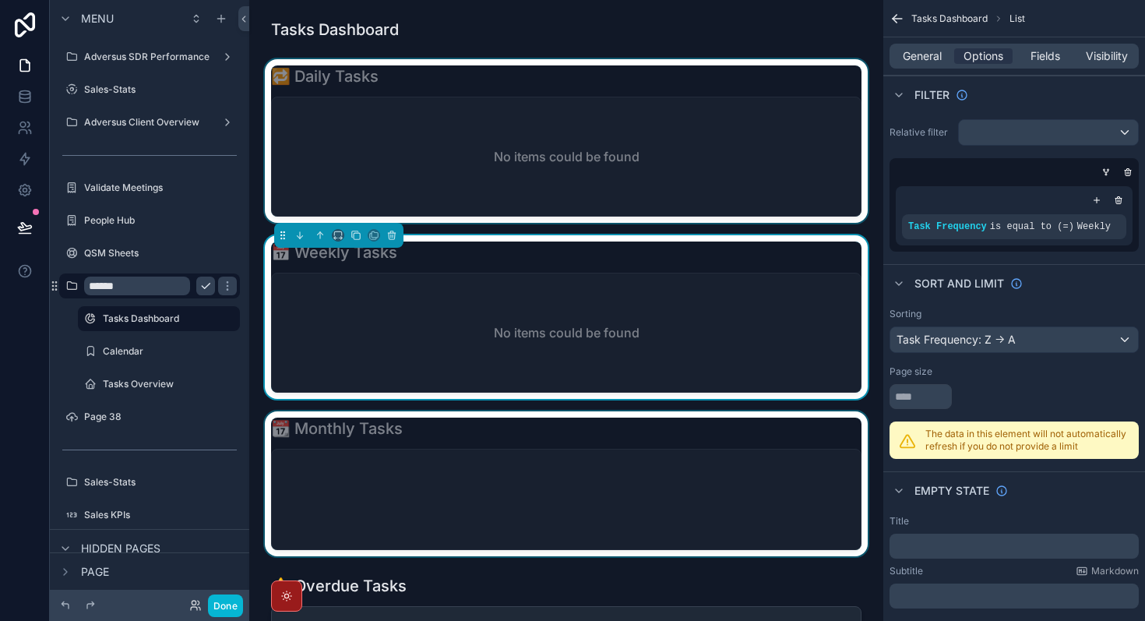
click at [649, 461] on div "scrollable content" at bounding box center [566, 483] width 609 height 145
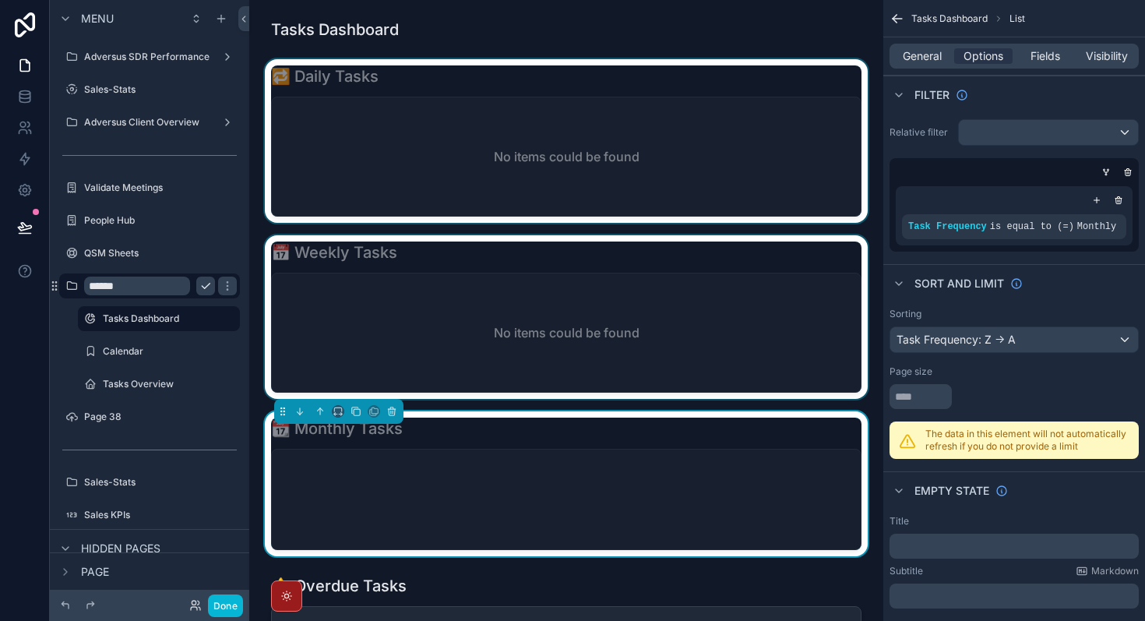
click at [565, 160] on div "scrollable content" at bounding box center [566, 141] width 609 height 164
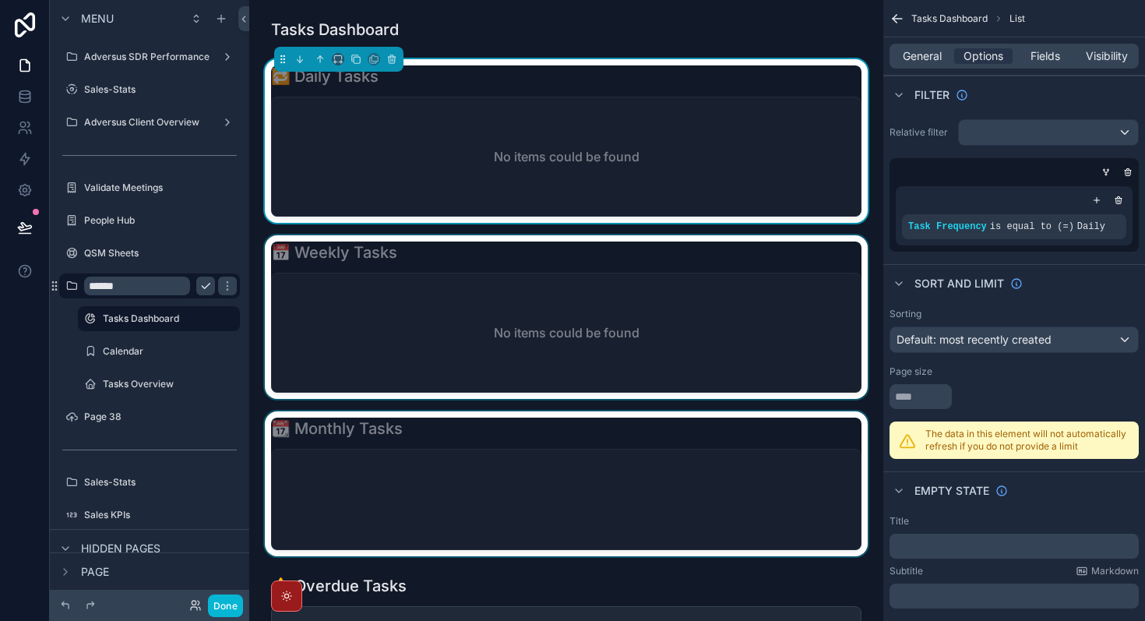
click at [600, 310] on div "scrollable content" at bounding box center [566, 317] width 609 height 164
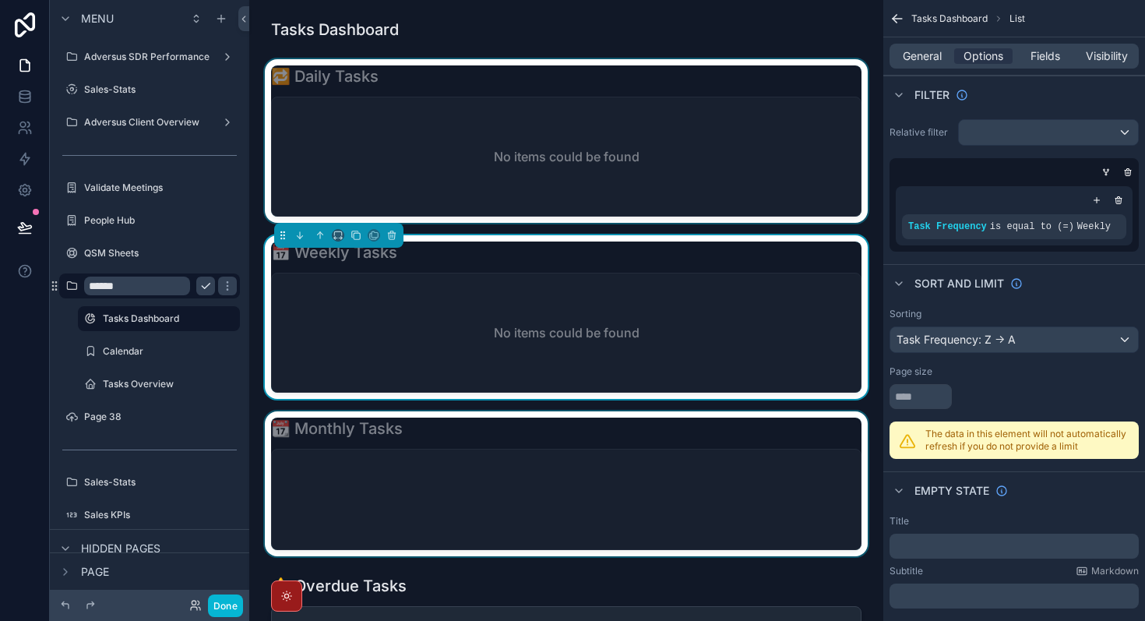
click at [643, 151] on div "scrollable content" at bounding box center [566, 141] width 609 height 164
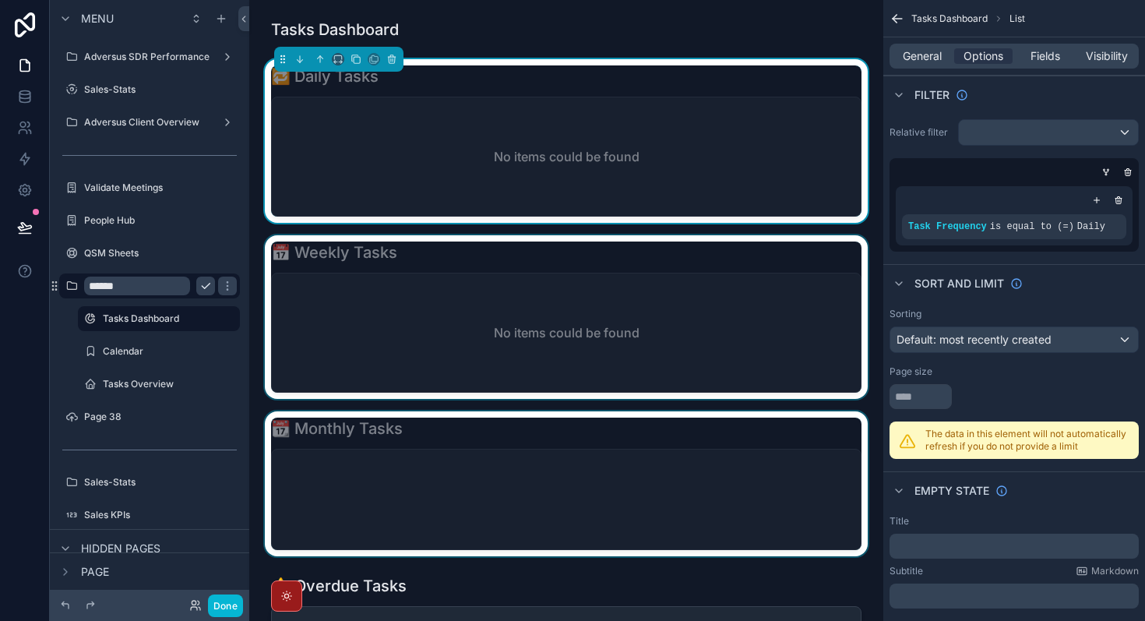
click at [597, 174] on div "No items could be found" at bounding box center [566, 156] width 589 height 118
click at [676, 190] on div "No items could be found" at bounding box center [566, 156] width 589 height 118
click at [1089, 220] on div "scrollable content" at bounding box center [1087, 216] width 22 height 22
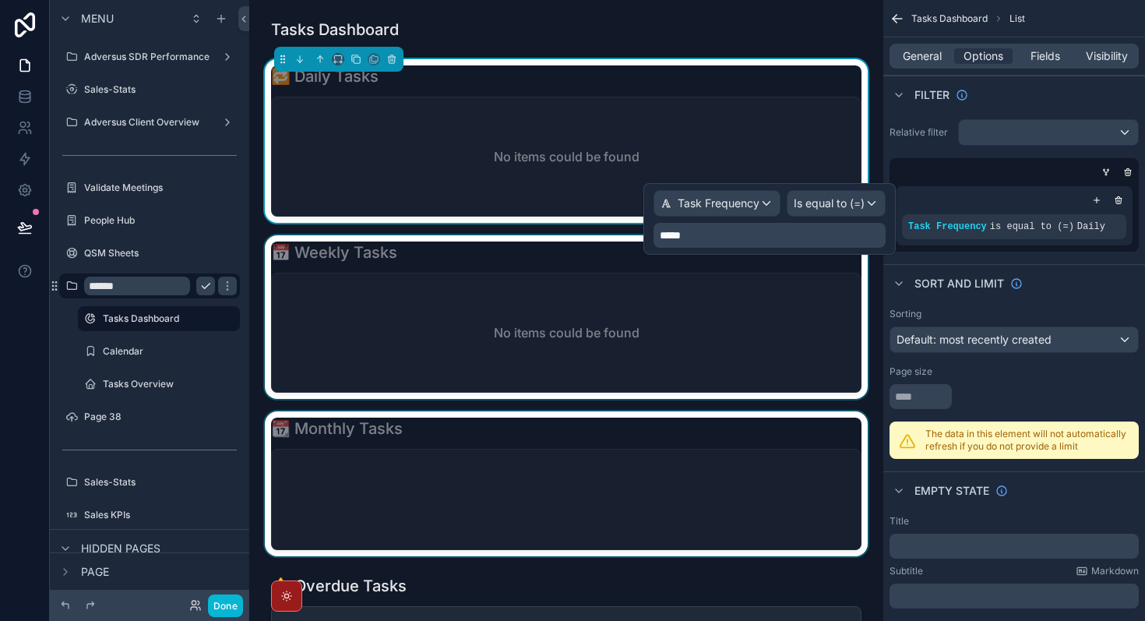
click at [737, 242] on p "*****" at bounding box center [771, 235] width 223 height 16
click at [766, 206] on div "Task Frequency" at bounding box center [716, 203] width 125 height 25
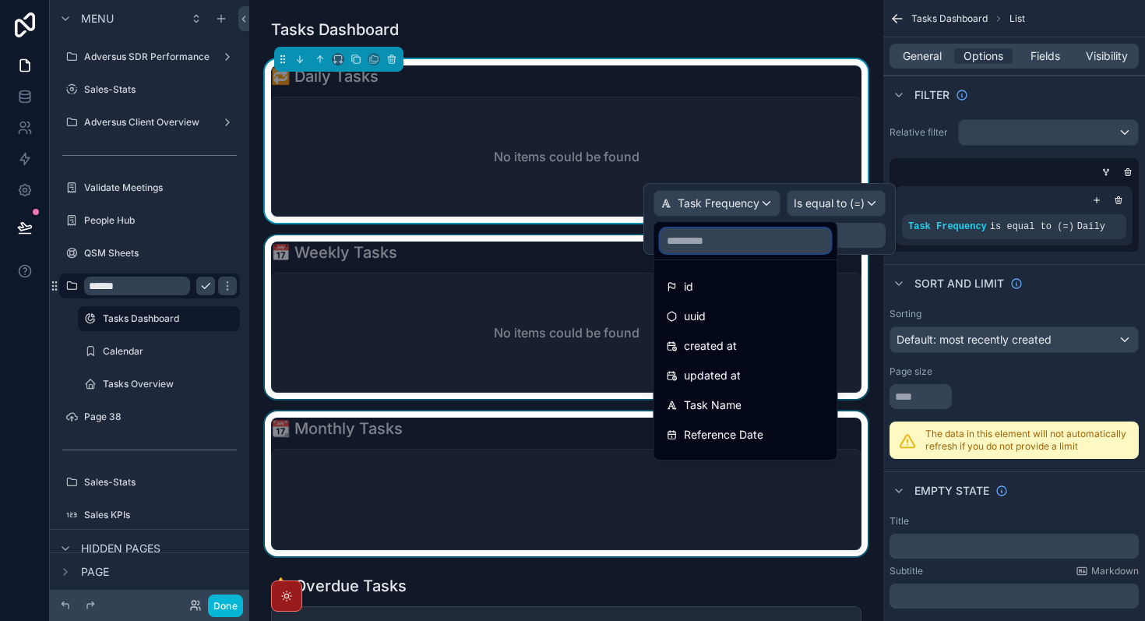
click at [759, 248] on input "text" at bounding box center [745, 240] width 171 height 25
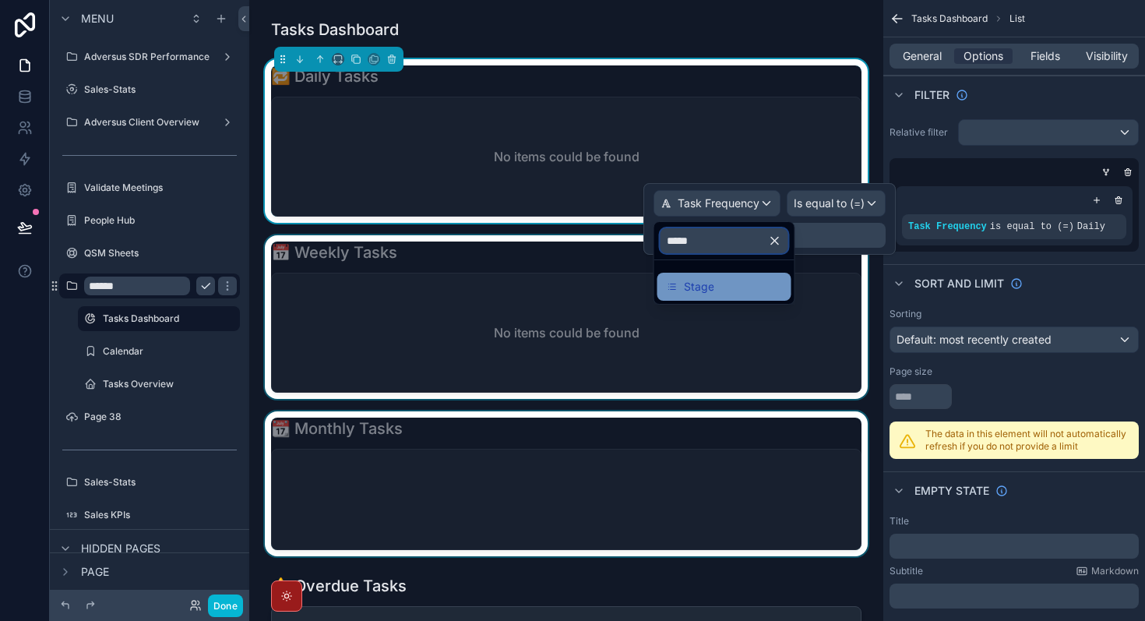
type input "*****"
click at [753, 287] on div "Stage" at bounding box center [724, 286] width 115 height 19
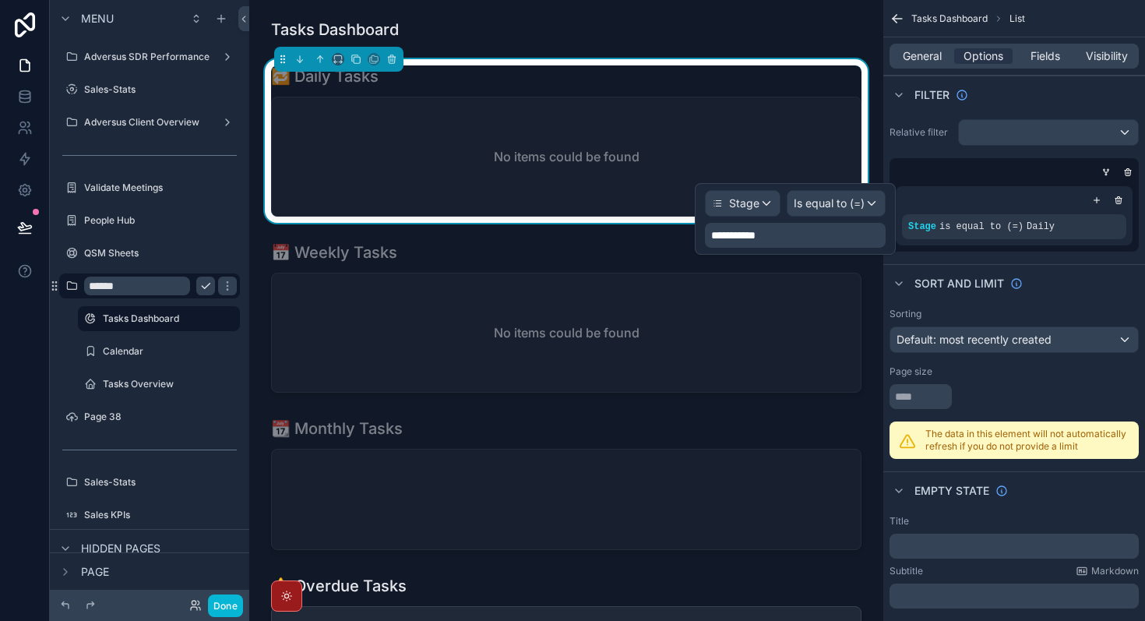
click at [803, 236] on div "**********" at bounding box center [795, 235] width 181 height 25
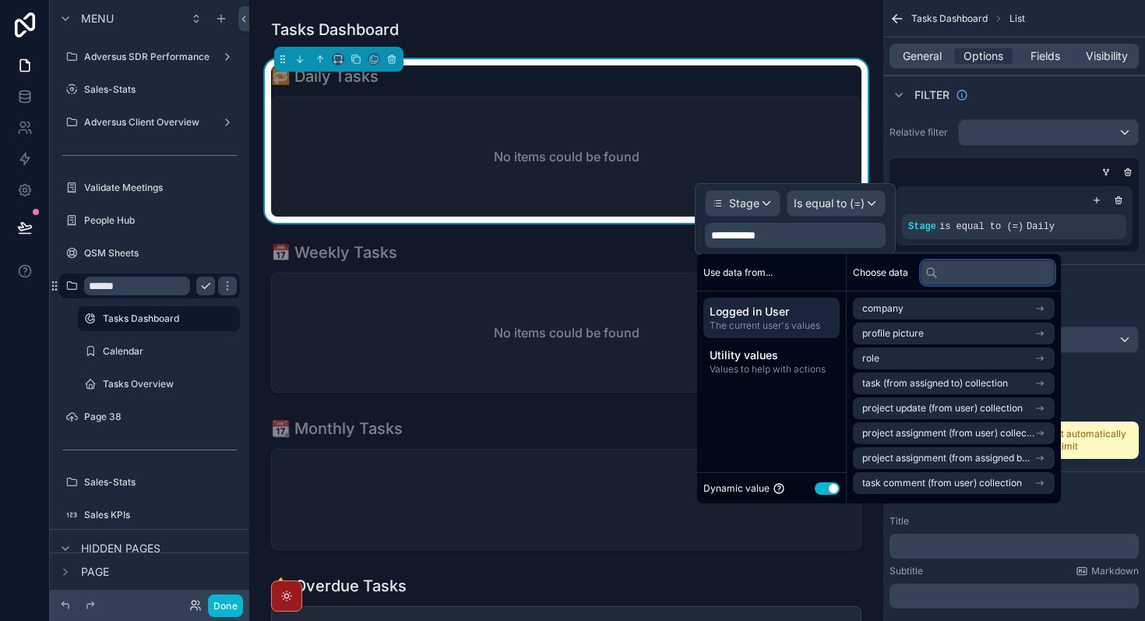
click at [994, 279] on input "text" at bounding box center [987, 272] width 134 height 25
click at [804, 241] on div "**********" at bounding box center [795, 235] width 181 height 25
click at [977, 274] on input "text" at bounding box center [987, 272] width 134 height 25
paste input "*******"
type input "*******"
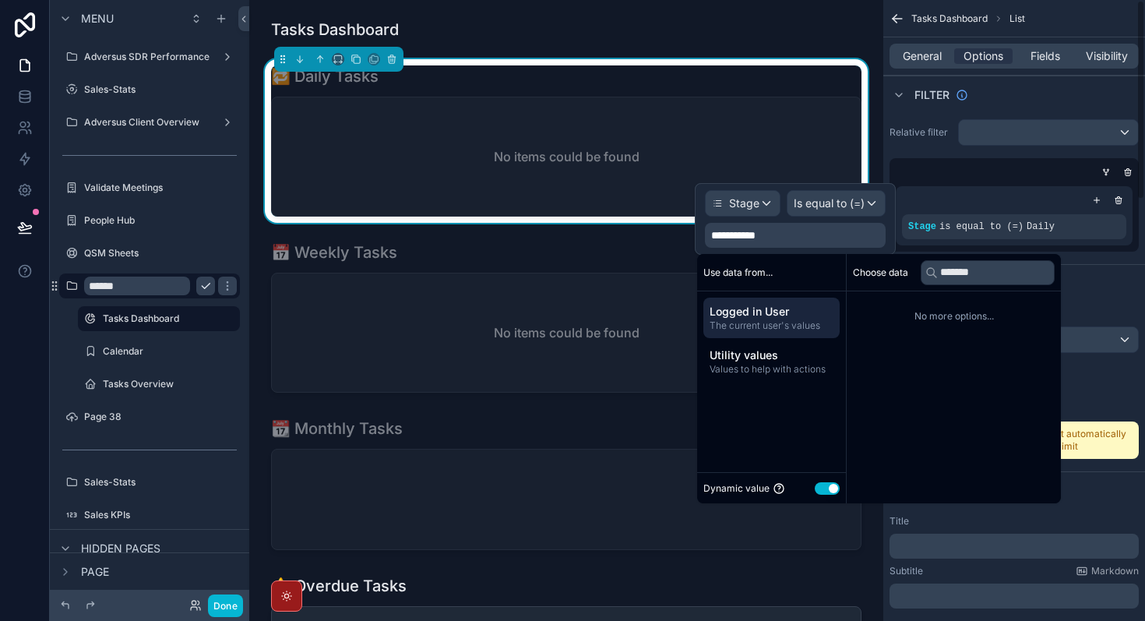
click at [1109, 295] on div "Sort And Limit" at bounding box center [1014, 282] width 262 height 37
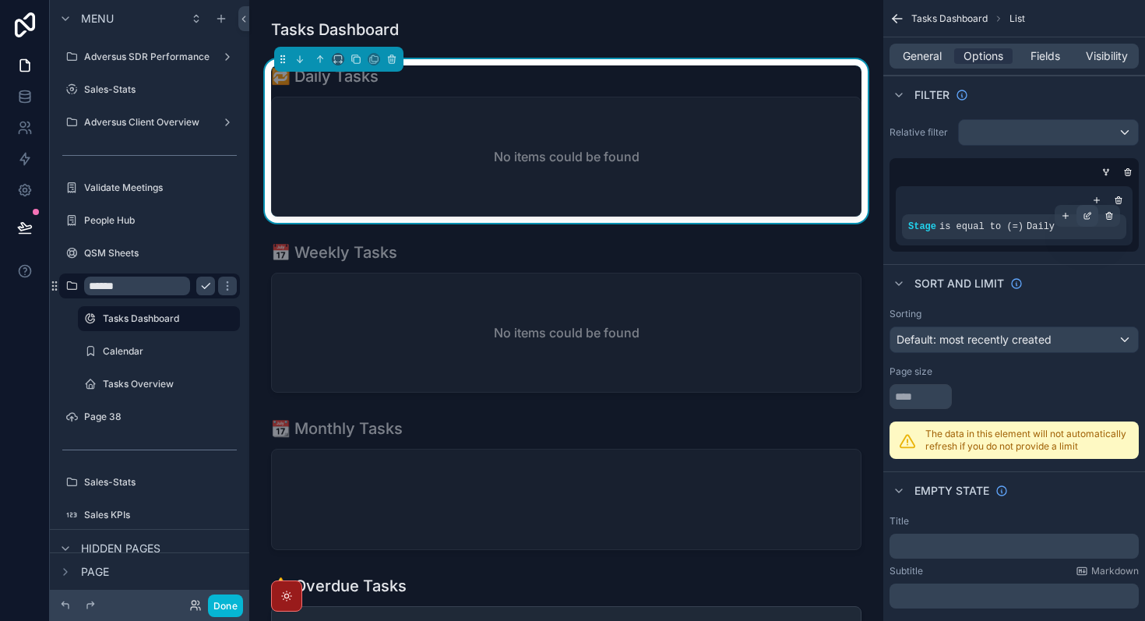
click at [1094, 214] on div "scrollable content" at bounding box center [1087, 216] width 22 height 22
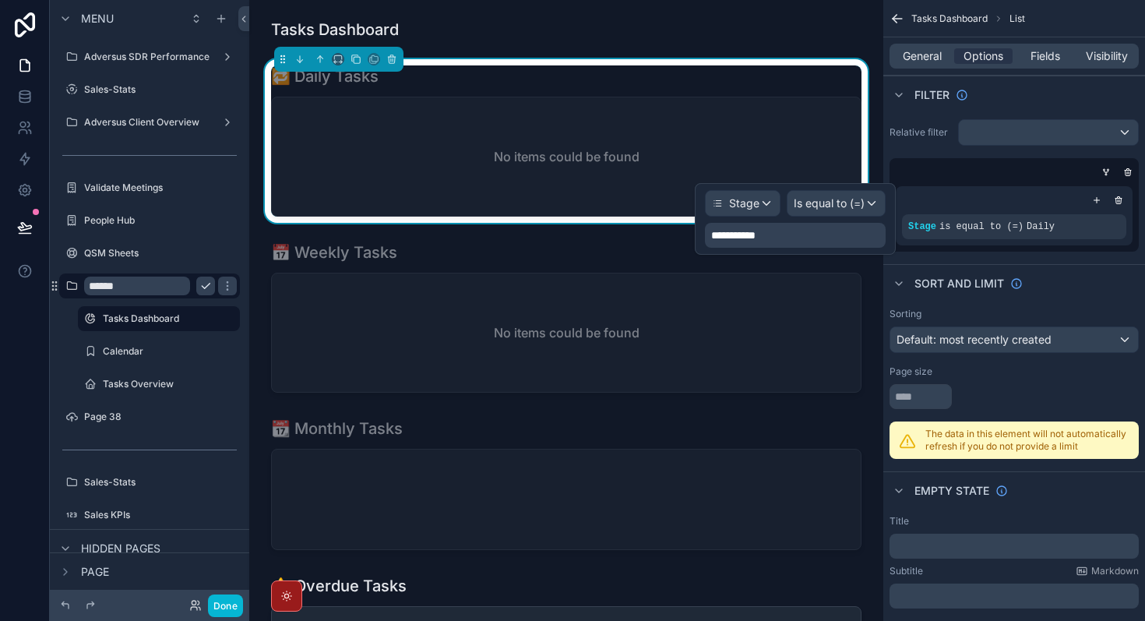
click at [818, 229] on div "**********" at bounding box center [795, 235] width 181 height 25
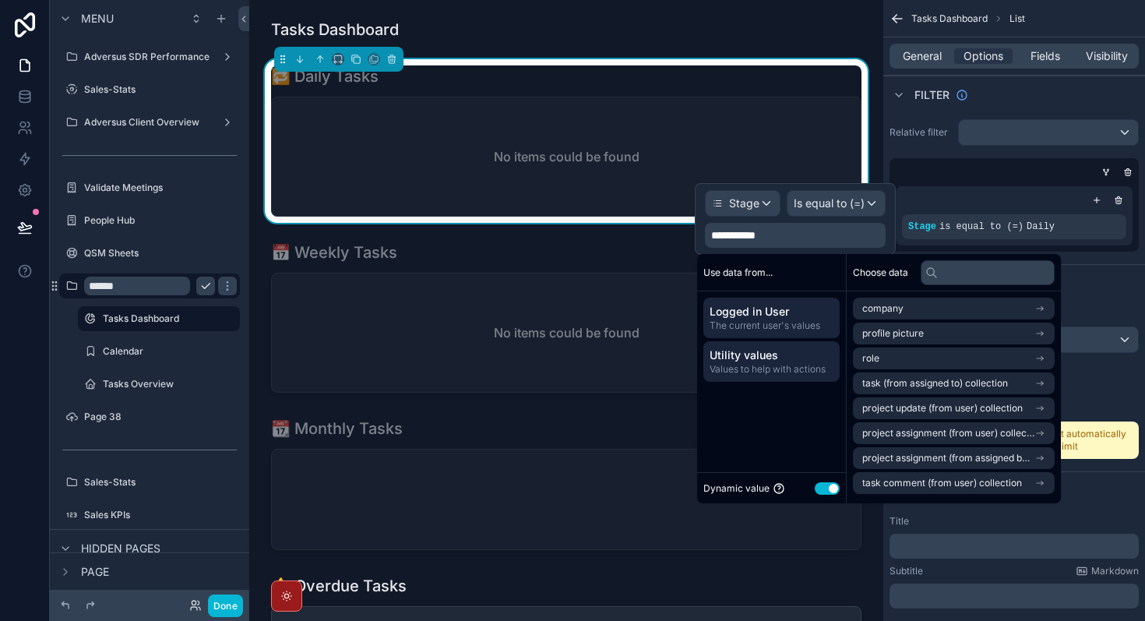
click at [787, 365] on span "Values to help with actions" at bounding box center [771, 369] width 124 height 12
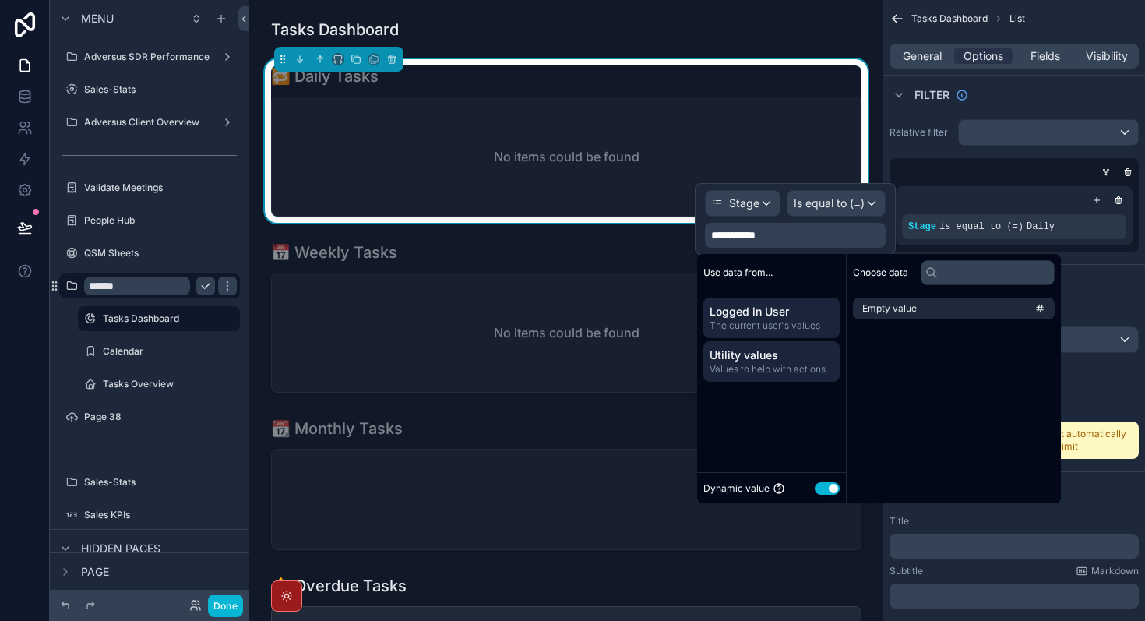
click at [796, 320] on span "The current user's values" at bounding box center [771, 325] width 124 height 12
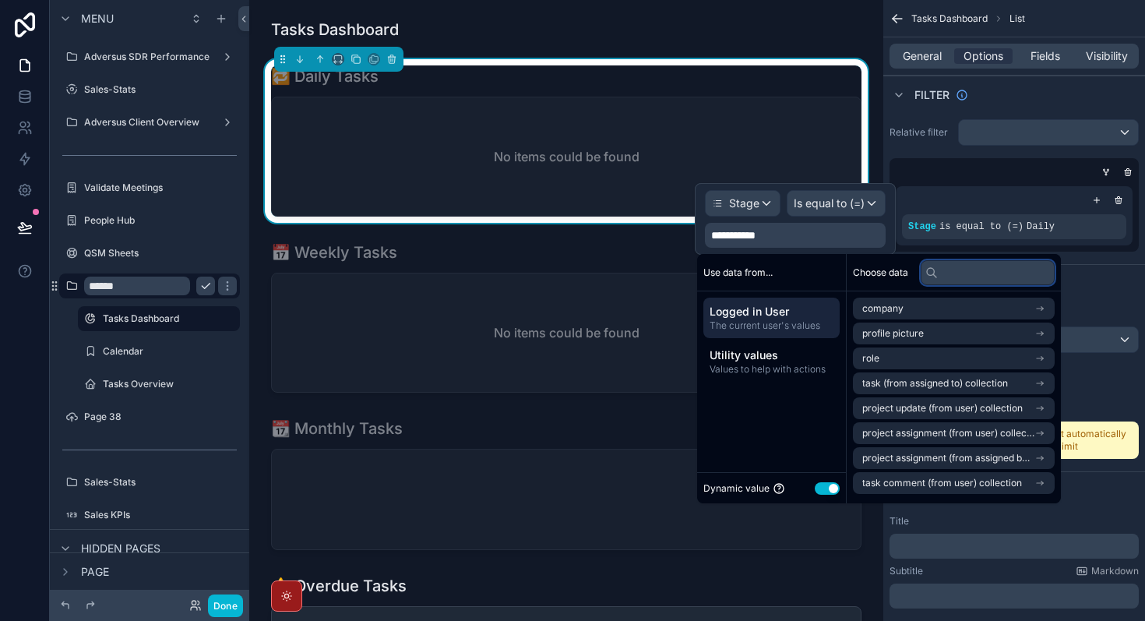
click at [963, 274] on input "text" at bounding box center [987, 272] width 134 height 25
click at [781, 280] on div "Use data from..." at bounding box center [771, 272] width 149 height 37
click at [784, 370] on span "Values to help with actions" at bounding box center [771, 369] width 124 height 12
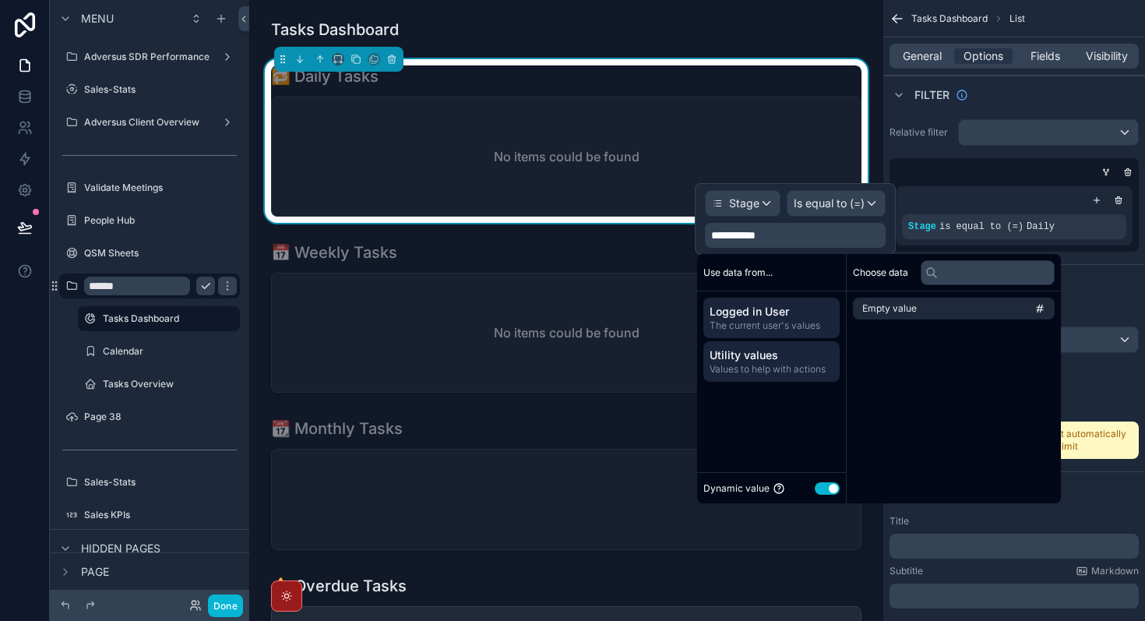
click at [793, 324] on span "The current user's values" at bounding box center [771, 325] width 124 height 12
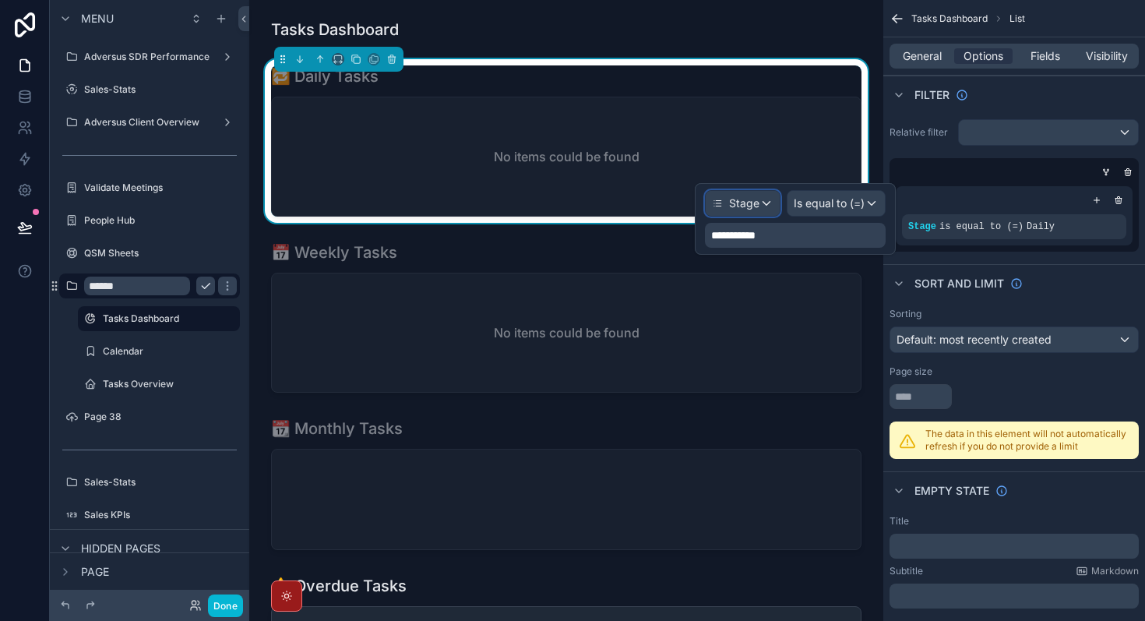
click at [756, 204] on span "Stage" at bounding box center [744, 203] width 30 height 16
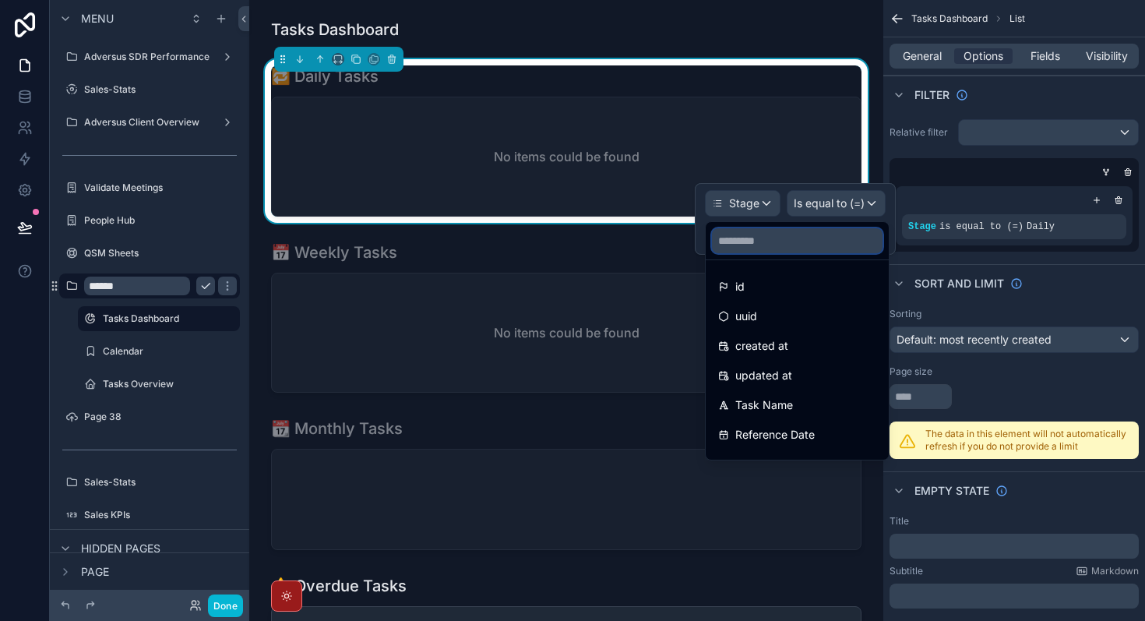
click at [810, 236] on input "text" at bounding box center [797, 240] width 171 height 25
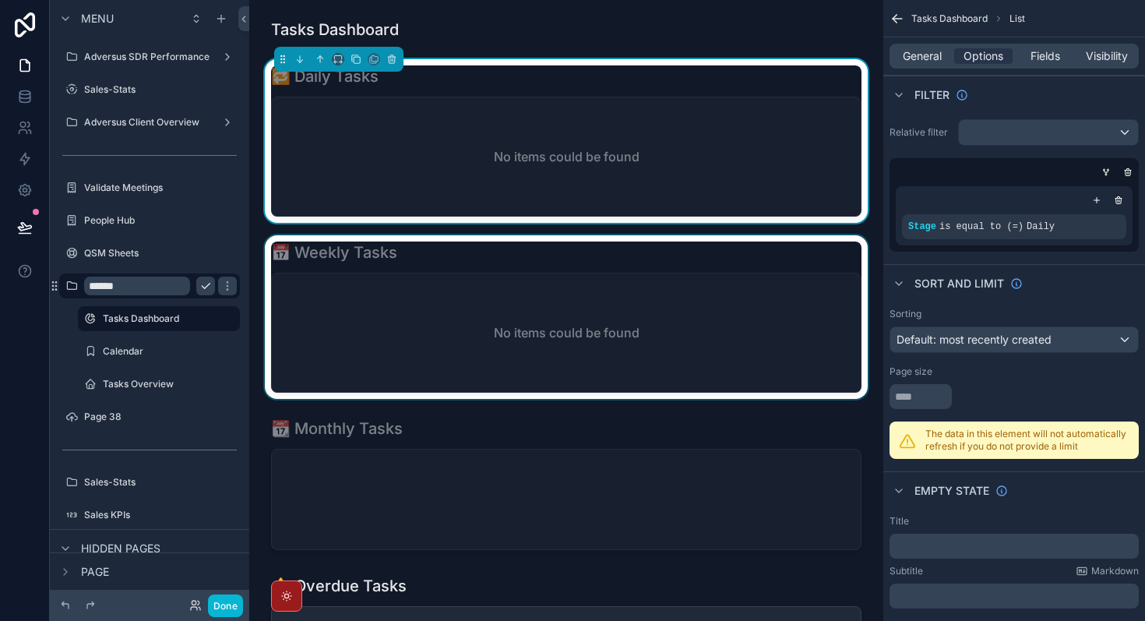
click at [629, 356] on div "scrollable content" at bounding box center [566, 317] width 609 height 164
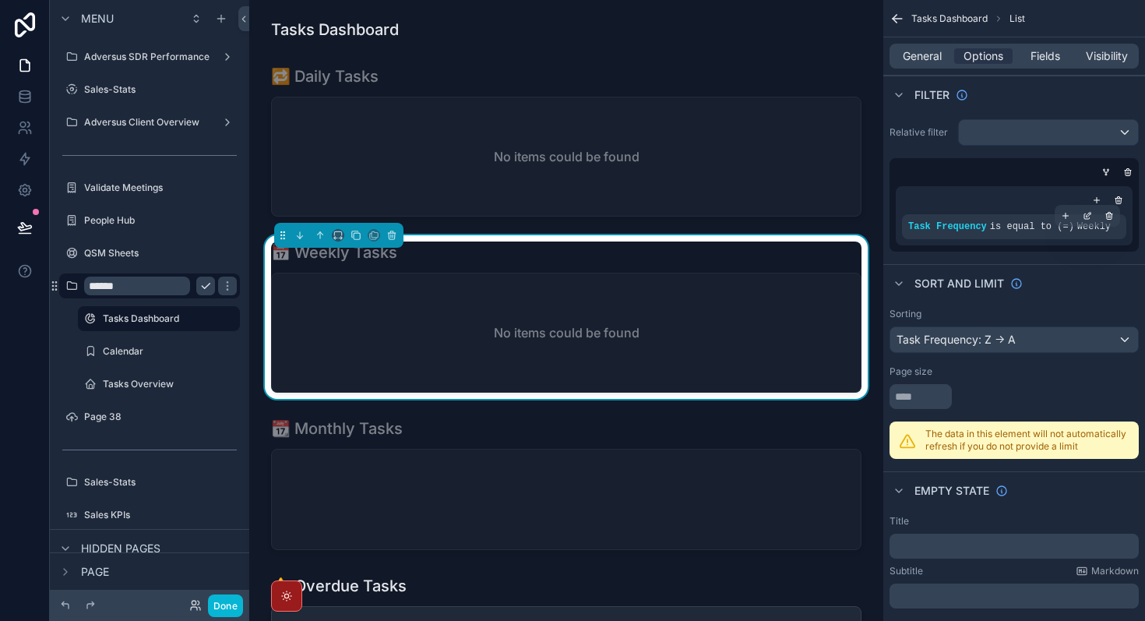
click at [1102, 230] on span "Weekly" at bounding box center [1093, 226] width 33 height 11
click at [1092, 216] on div "scrollable content" at bounding box center [1087, 216] width 22 height 22
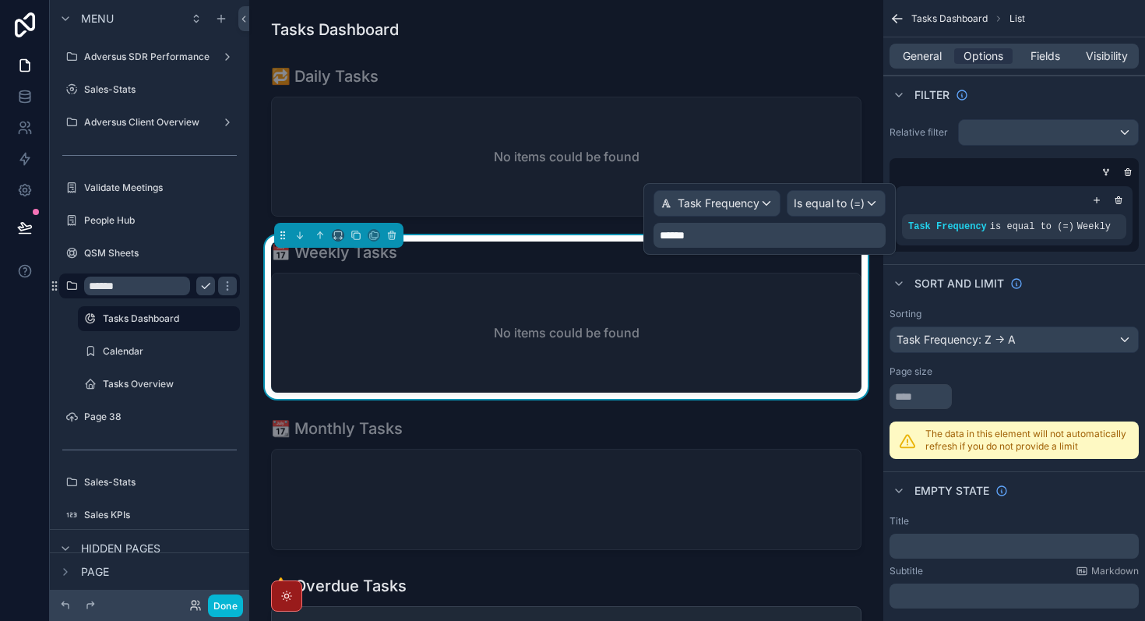
click at [816, 239] on p "******" at bounding box center [771, 235] width 223 height 16
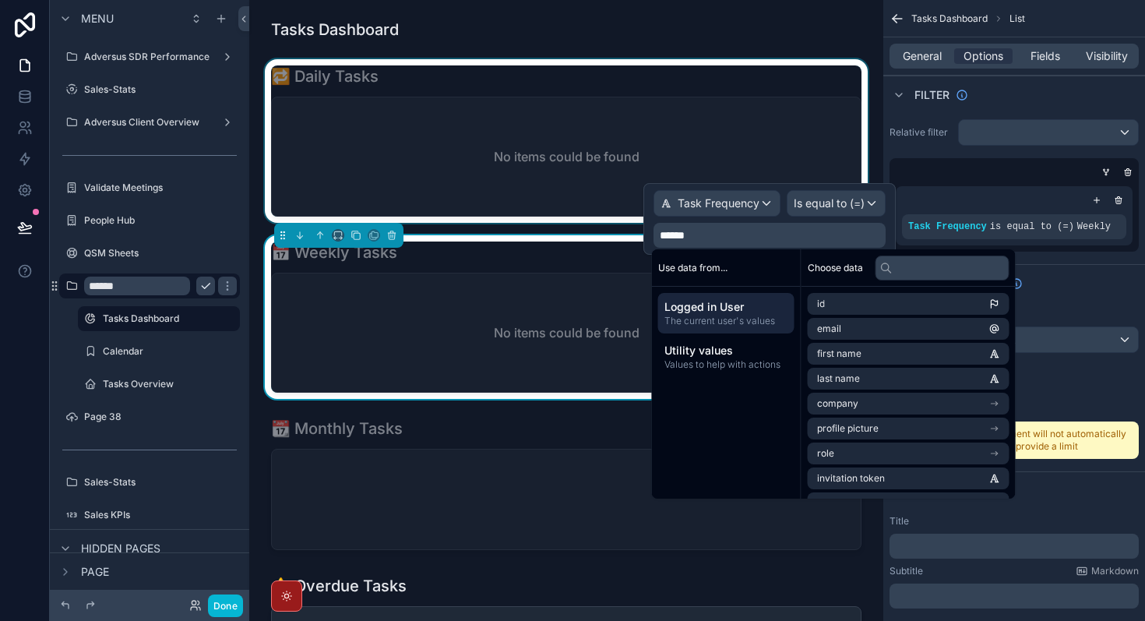
click at [533, 164] on div "scrollable content" at bounding box center [566, 141] width 609 height 164
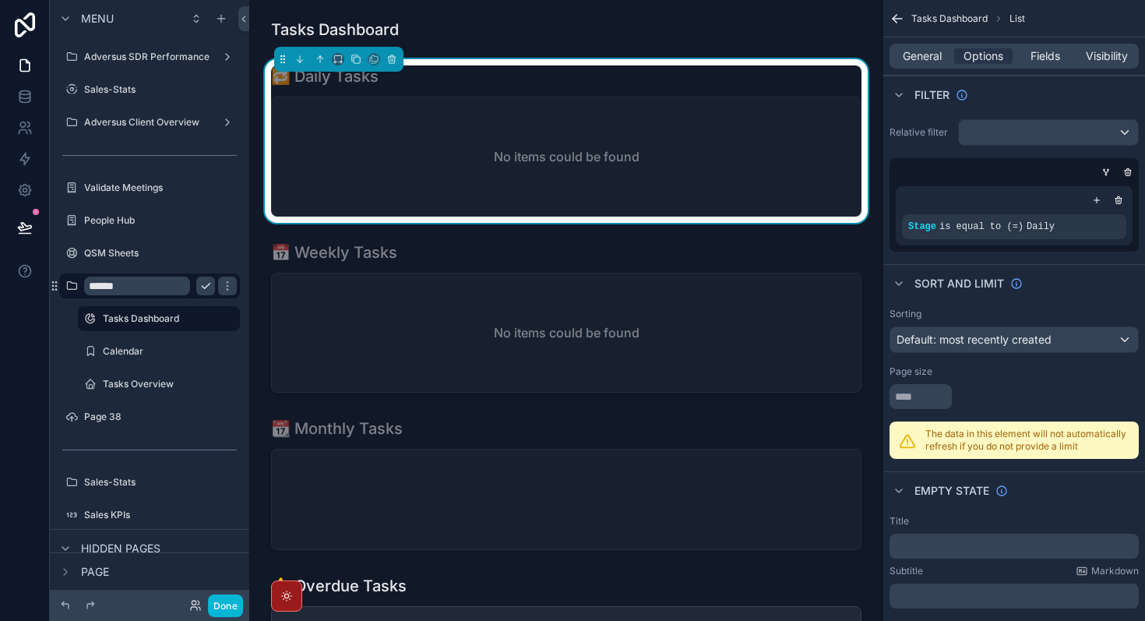
click at [1082, 199] on div "scrollable content" at bounding box center [1014, 200] width 224 height 16
click at [1091, 219] on icon "scrollable content" at bounding box center [1086, 215] width 9 height 9
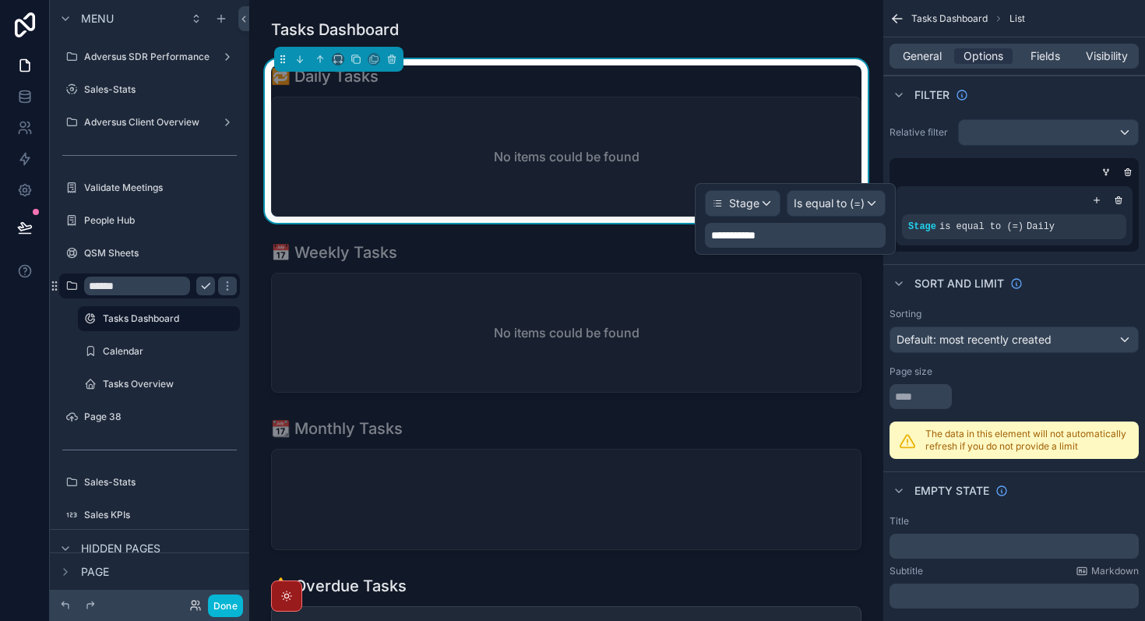
click at [833, 244] on div "**********" at bounding box center [795, 235] width 181 height 25
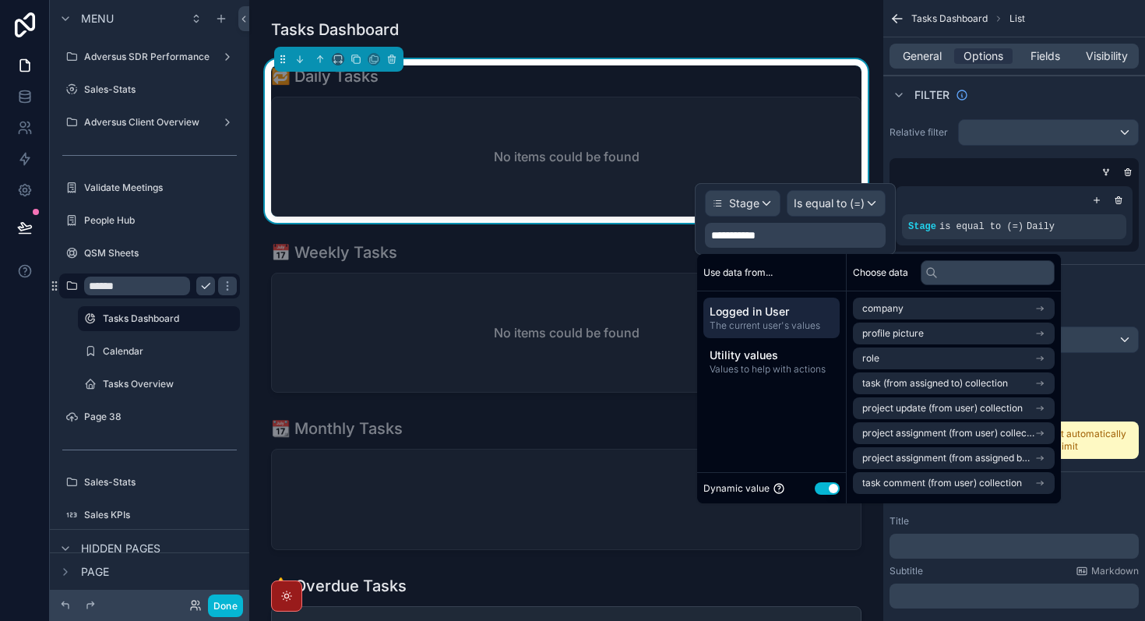
click at [797, 236] on div "**********" at bounding box center [795, 235] width 181 height 25
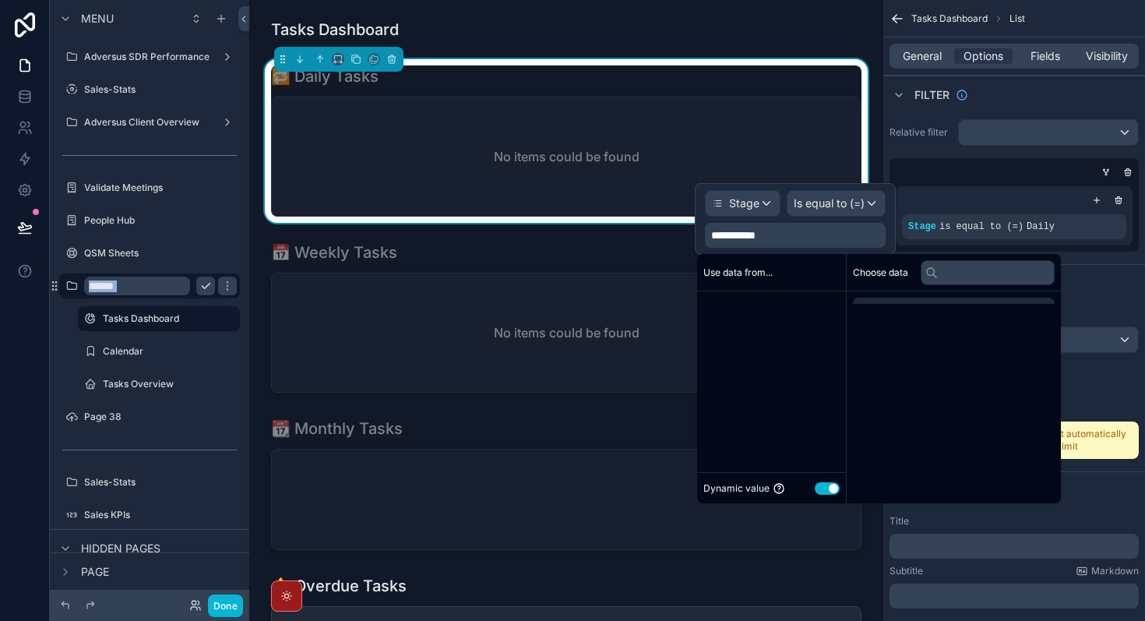
click at [797, 236] on div "**********" at bounding box center [795, 235] width 181 height 25
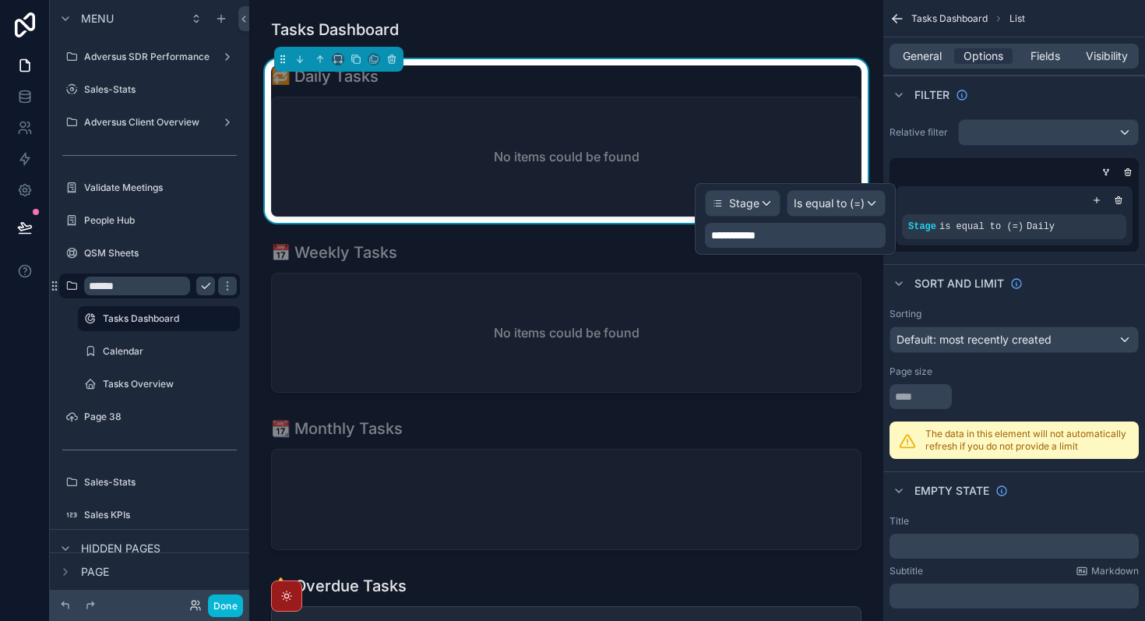
click at [796, 236] on div "**********" at bounding box center [795, 235] width 181 height 25
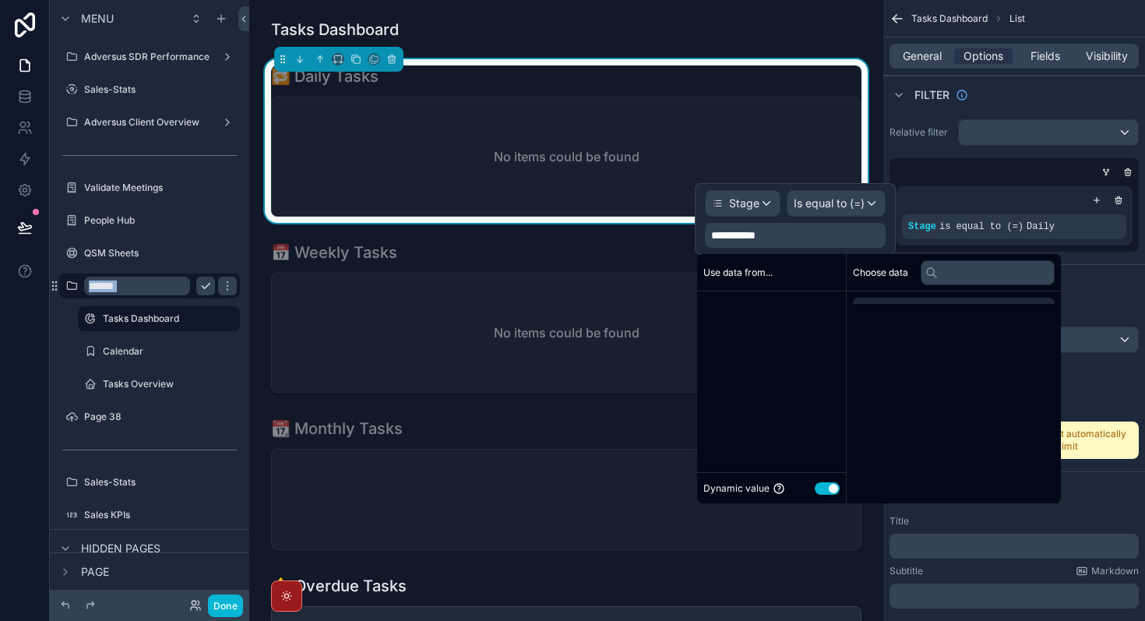
click at [796, 236] on div "**********" at bounding box center [795, 235] width 181 height 25
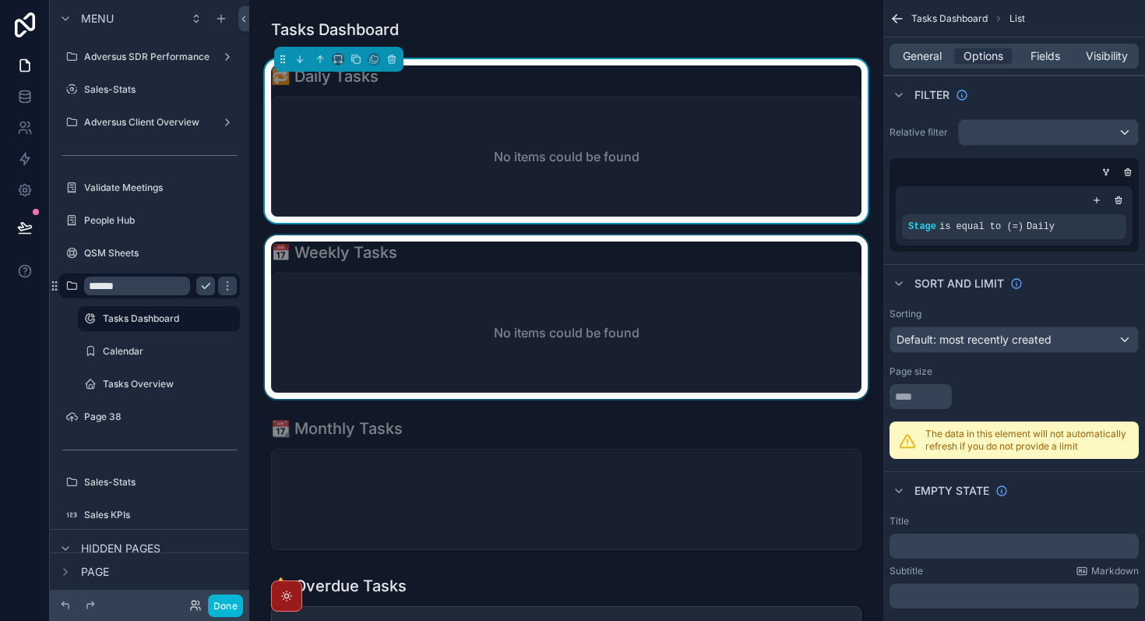
click at [635, 282] on div "scrollable content" at bounding box center [566, 317] width 609 height 164
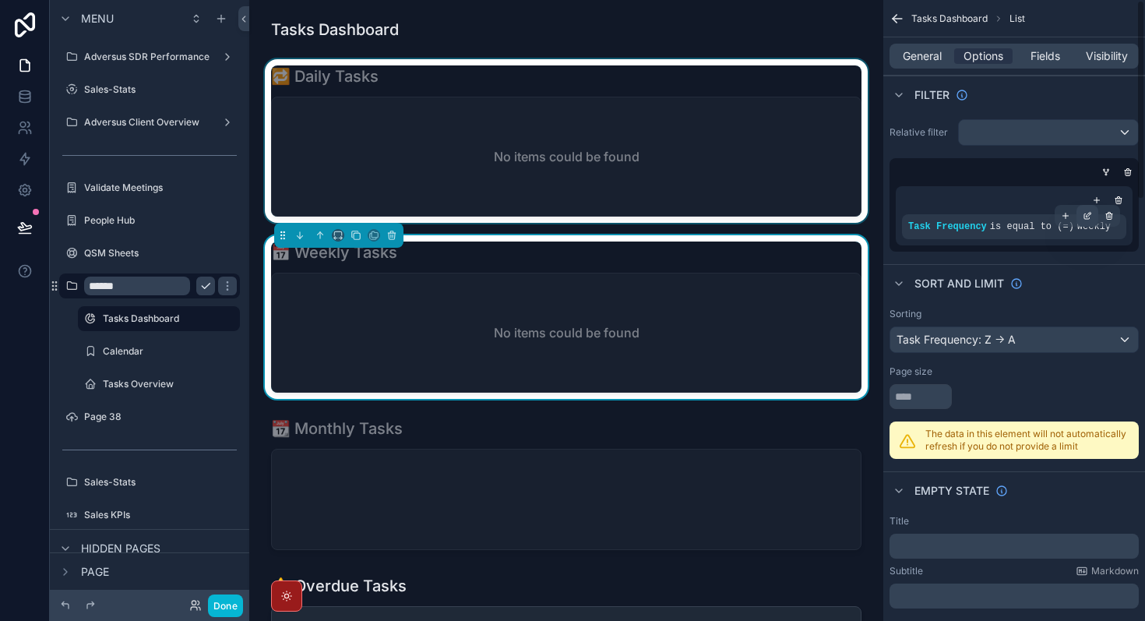
click at [1086, 215] on icon "scrollable content" at bounding box center [1088, 214] width 5 height 5
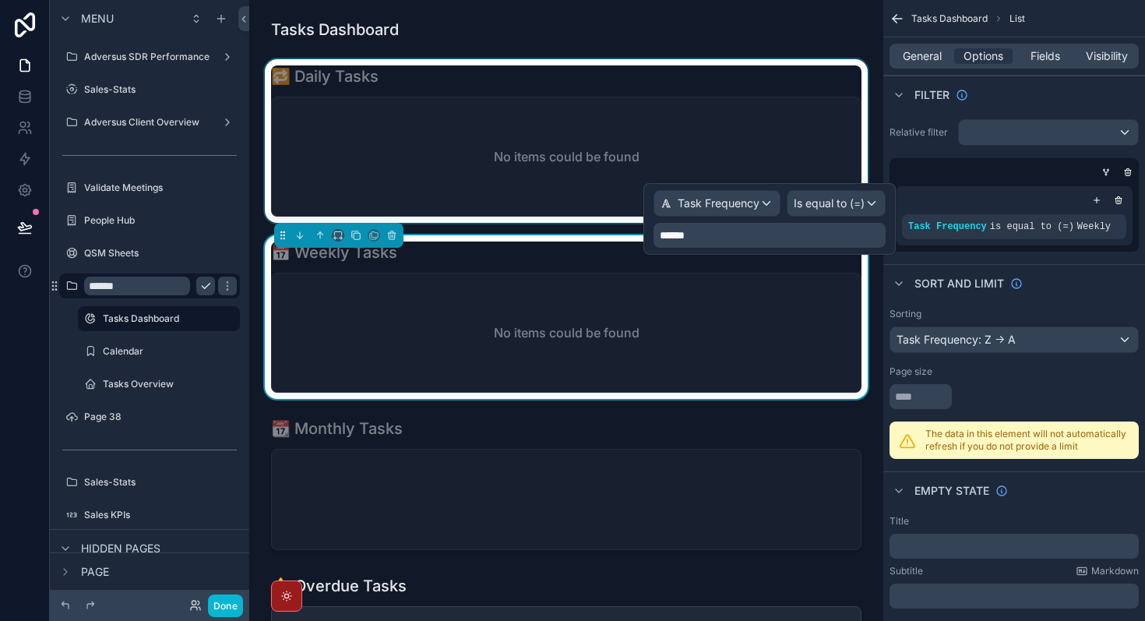
click at [747, 230] on p "******" at bounding box center [771, 235] width 223 height 16
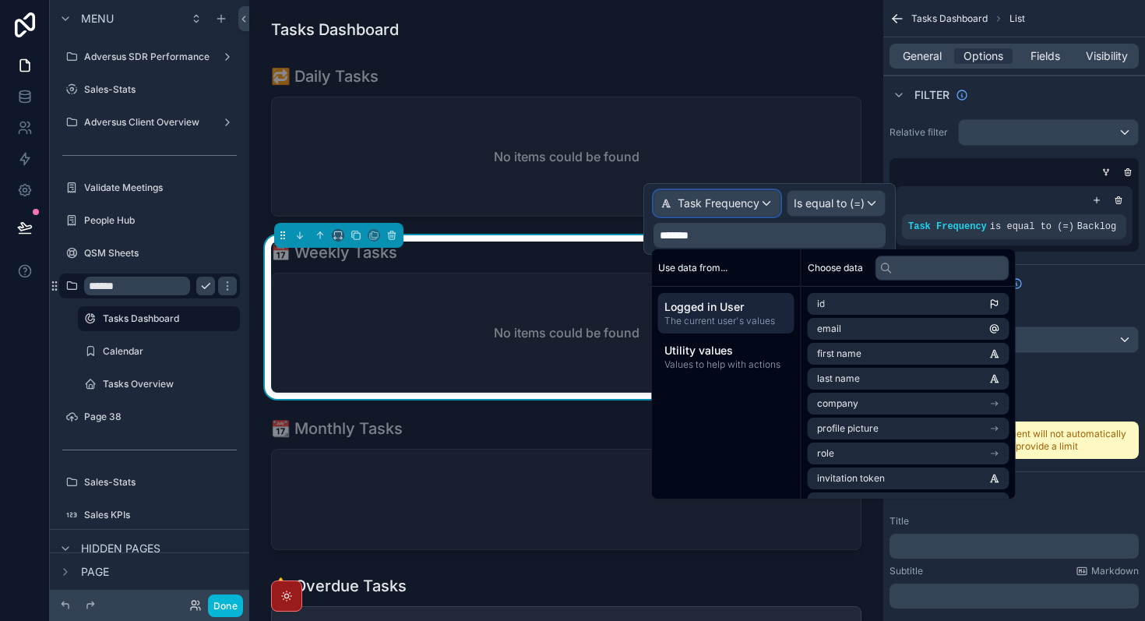
click at [756, 206] on span "Task Frequency" at bounding box center [718, 203] width 82 height 16
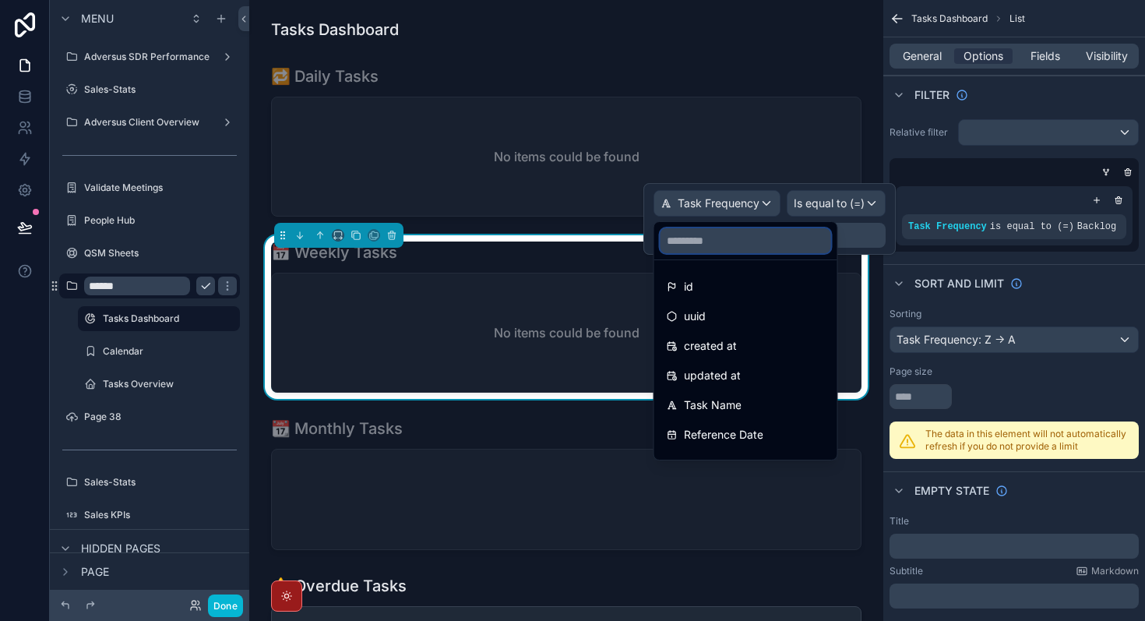
click at [747, 242] on input "text" at bounding box center [745, 240] width 171 height 25
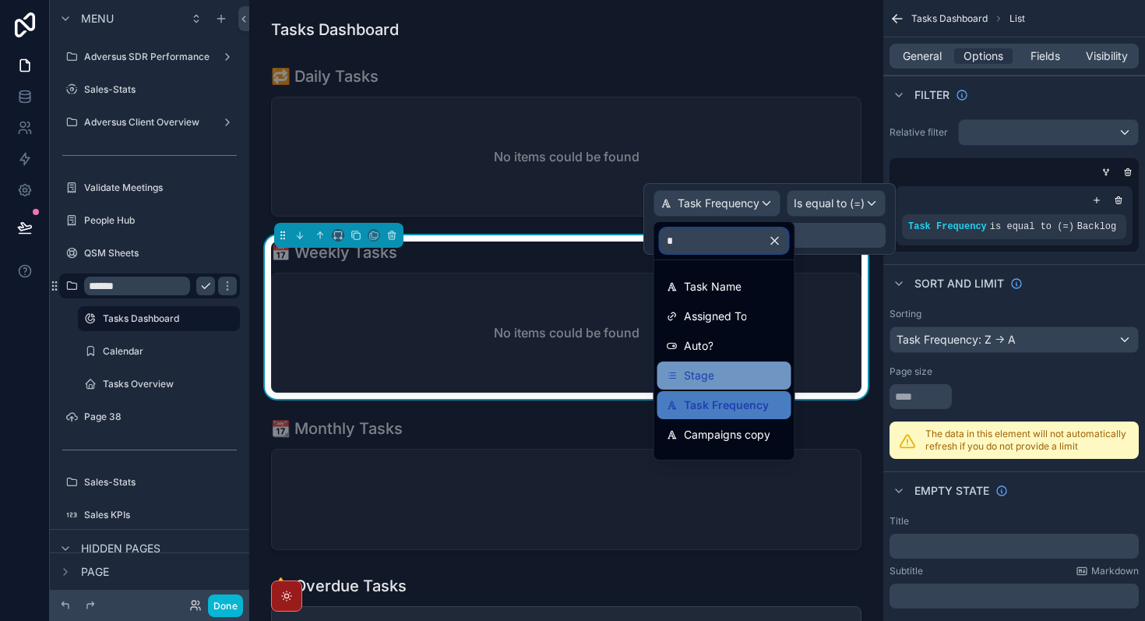
type input "*"
click at [743, 378] on div "Stage" at bounding box center [724, 375] width 115 height 19
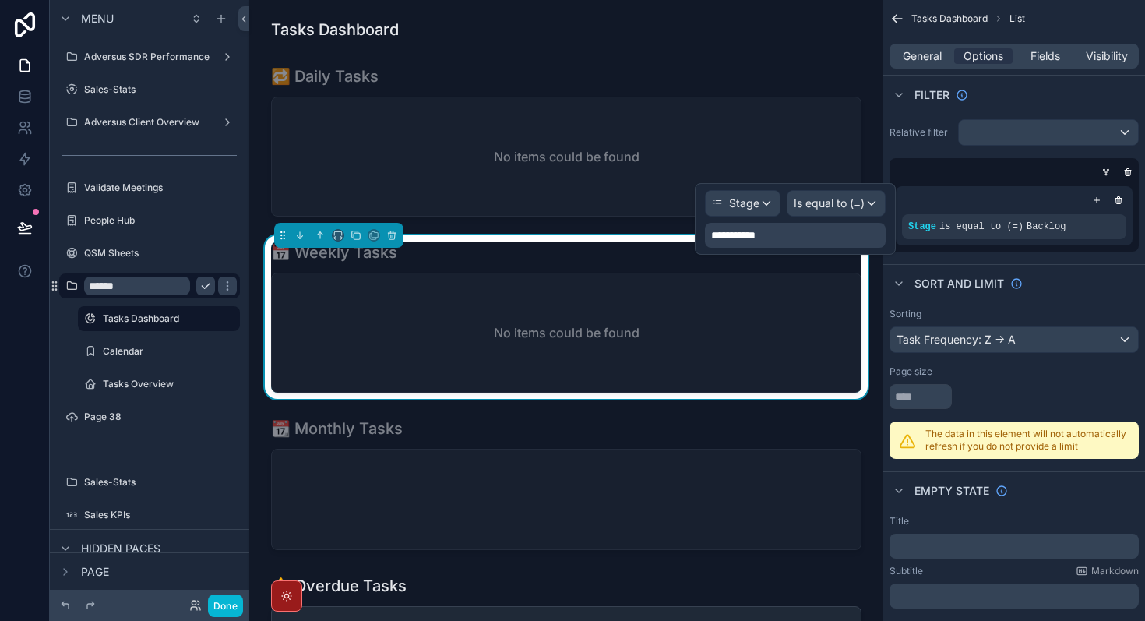
click at [814, 238] on div "**********" at bounding box center [795, 235] width 181 height 25
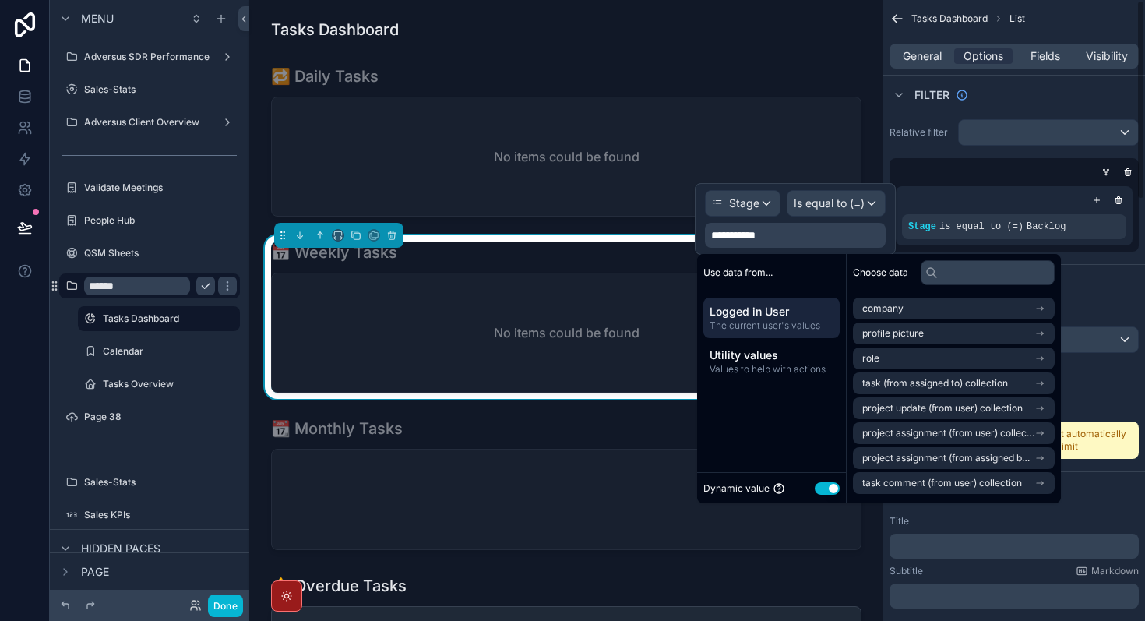
click at [1113, 287] on div "Sort And Limit" at bounding box center [1014, 282] width 262 height 37
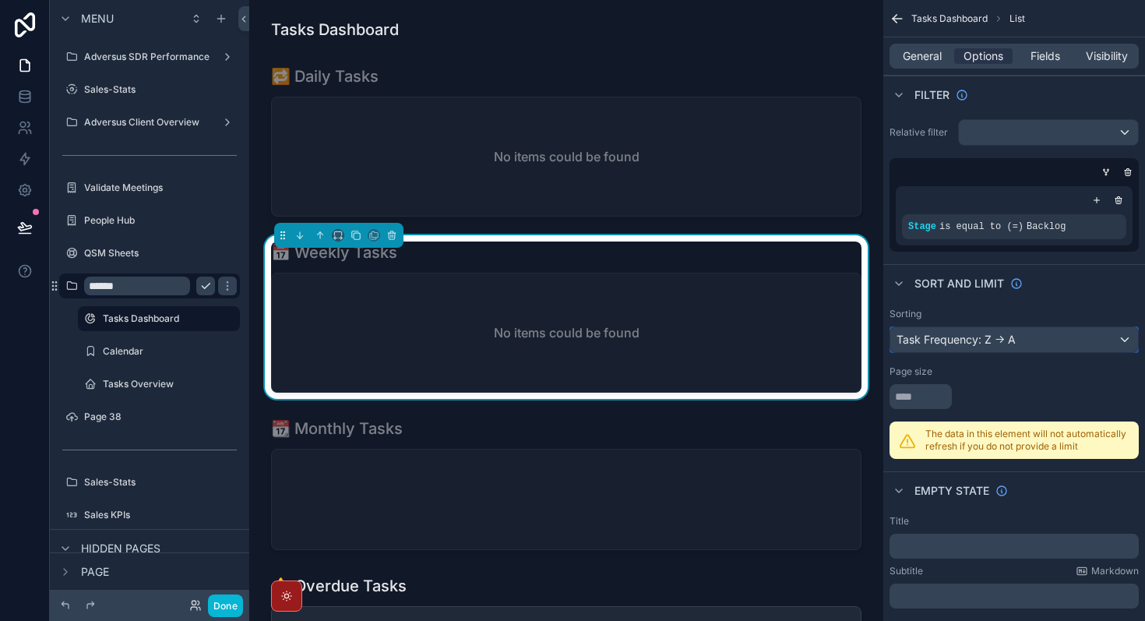
click at [1078, 336] on div "Task Frequency: Z -> A" at bounding box center [1014, 339] width 248 height 25
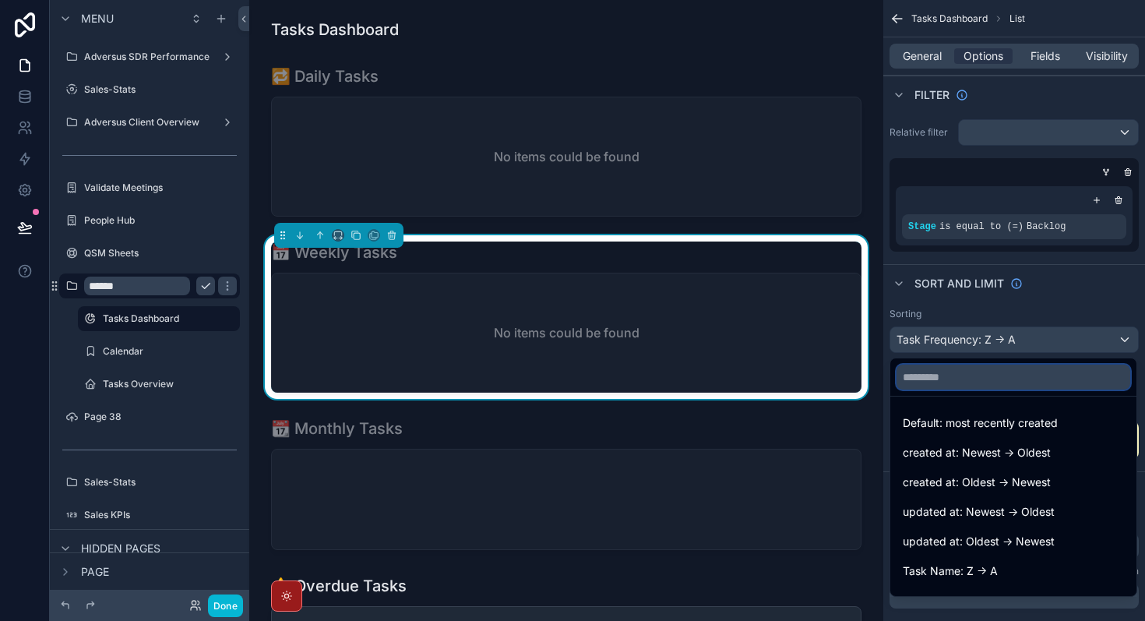
click at [1018, 379] on input "text" at bounding box center [1013, 376] width 234 height 25
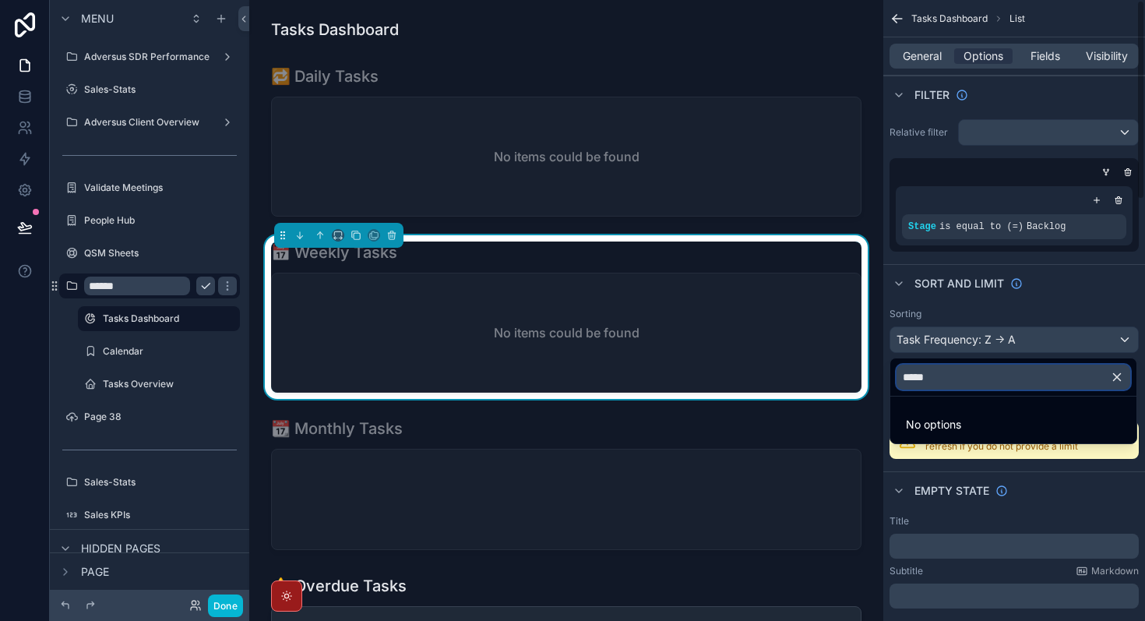
type input "*****"
click at [1061, 340] on div "scrollable content" at bounding box center [572, 310] width 1145 height 621
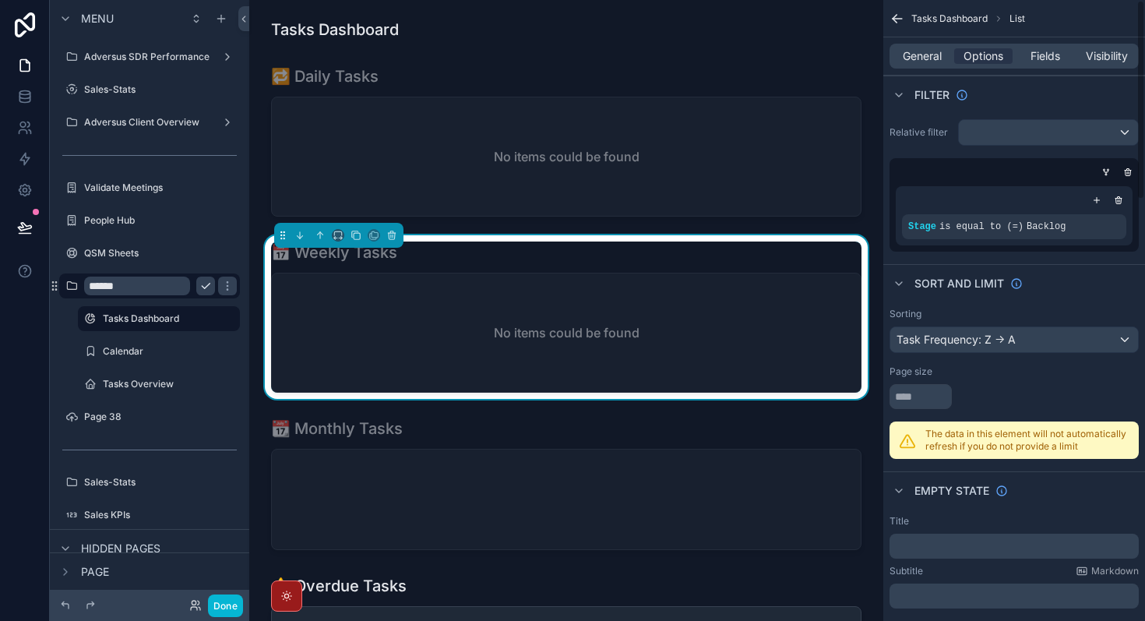
click at [1101, 308] on div "Sorting" at bounding box center [1013, 314] width 249 height 12
click at [994, 351] on div "Task Frequency: Z -> A" at bounding box center [1014, 339] width 248 height 25
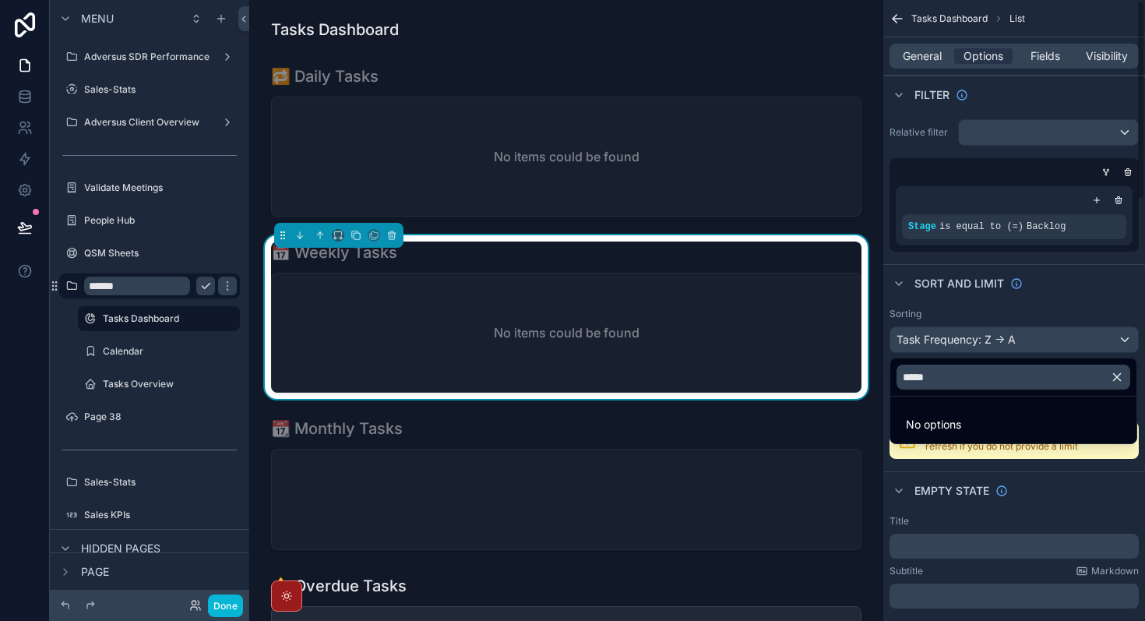
click at [1124, 379] on button "button" at bounding box center [1123, 376] width 26 height 37
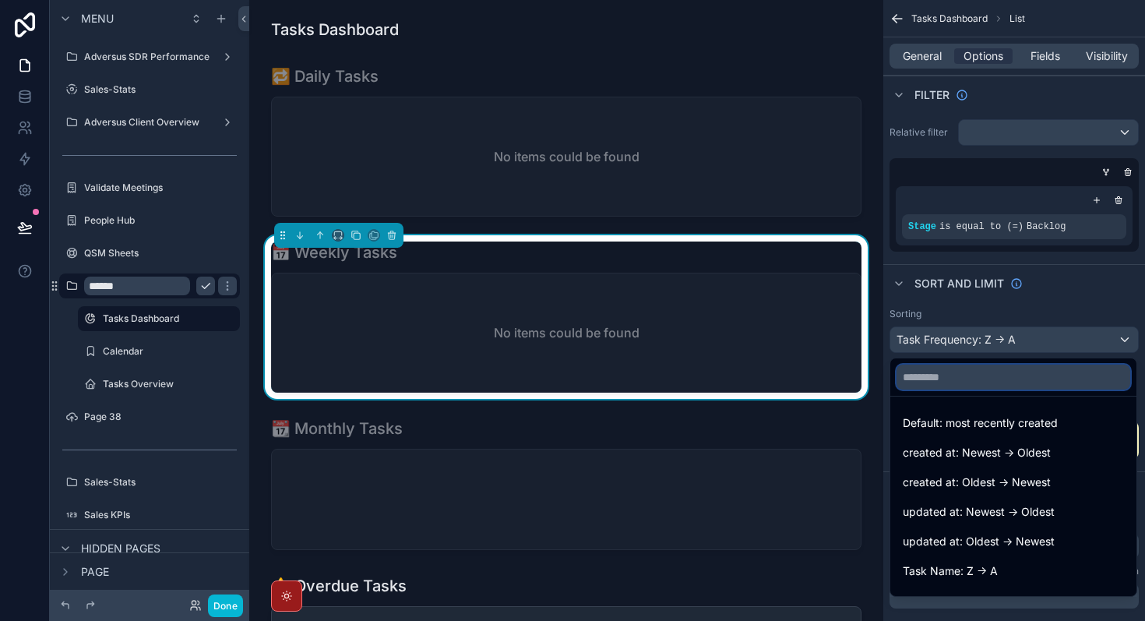
click at [1030, 373] on input "text" at bounding box center [1013, 376] width 234 height 25
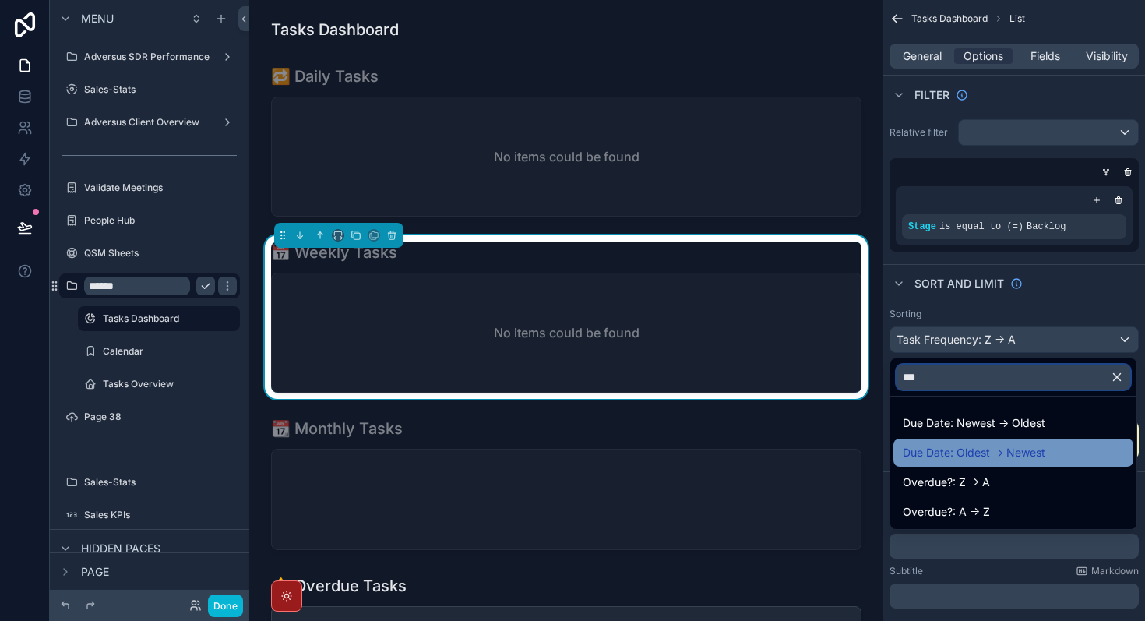
type input "***"
click at [1039, 449] on span "Due Date: Oldest -> Newest" at bounding box center [973, 452] width 142 height 19
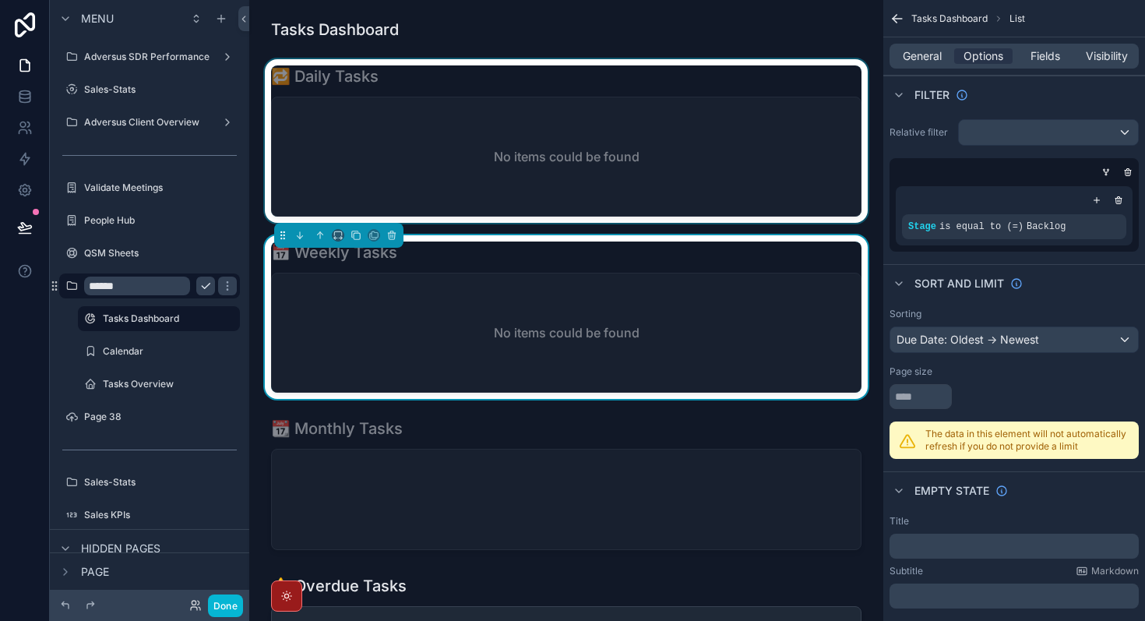
click at [698, 195] on div "scrollable content" at bounding box center [566, 141] width 609 height 164
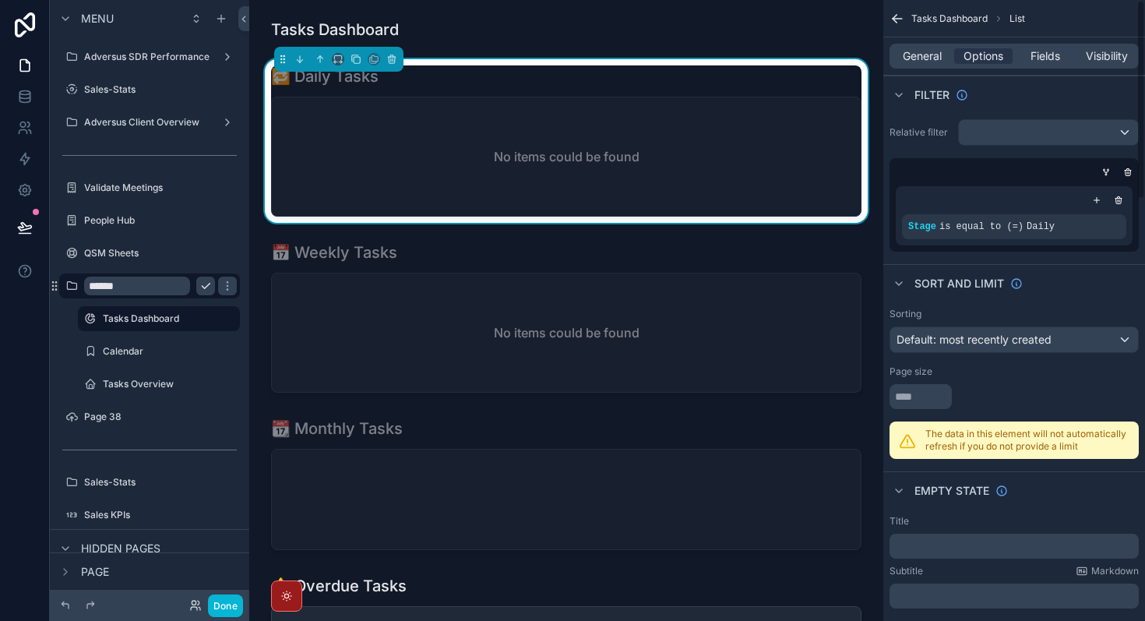
click at [698, 143] on div "No items could be found" at bounding box center [566, 156] width 589 height 118
click at [932, 55] on span "General" at bounding box center [921, 56] width 39 height 16
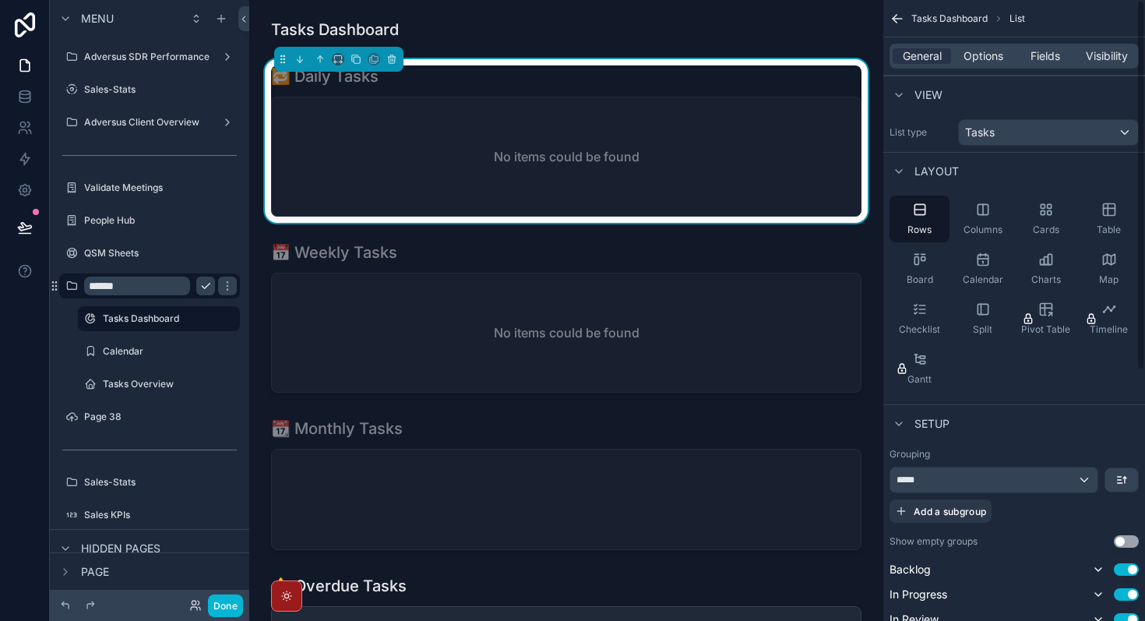
click at [672, 117] on div "No items could be found" at bounding box center [566, 156] width 589 height 118
click at [987, 62] on span "Options" at bounding box center [983, 56] width 40 height 16
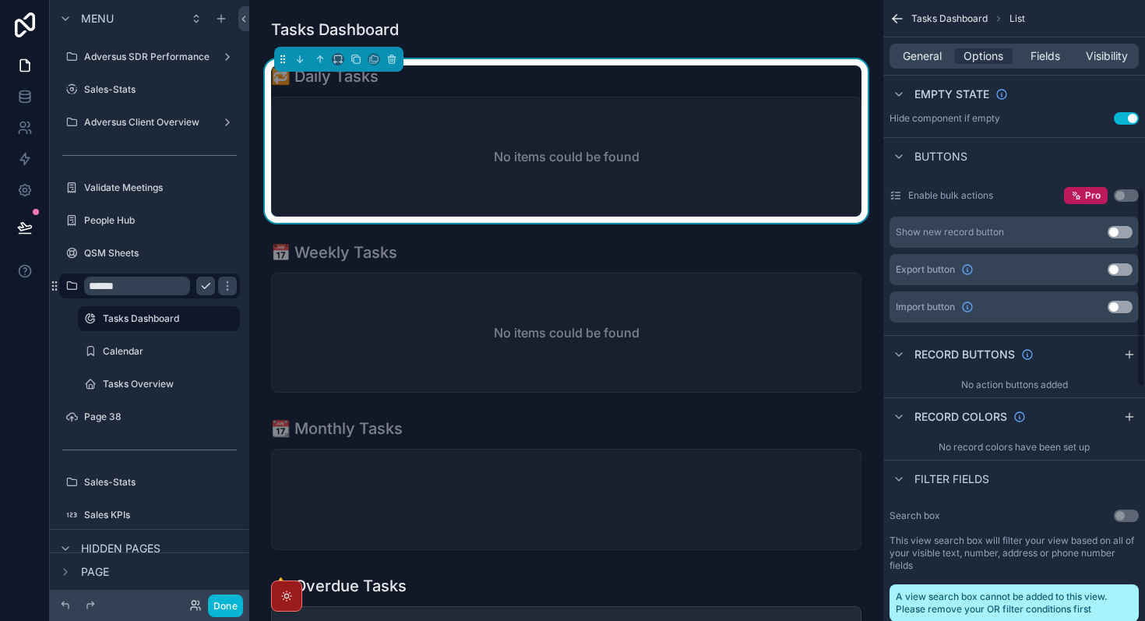
scroll to position [640, 0]
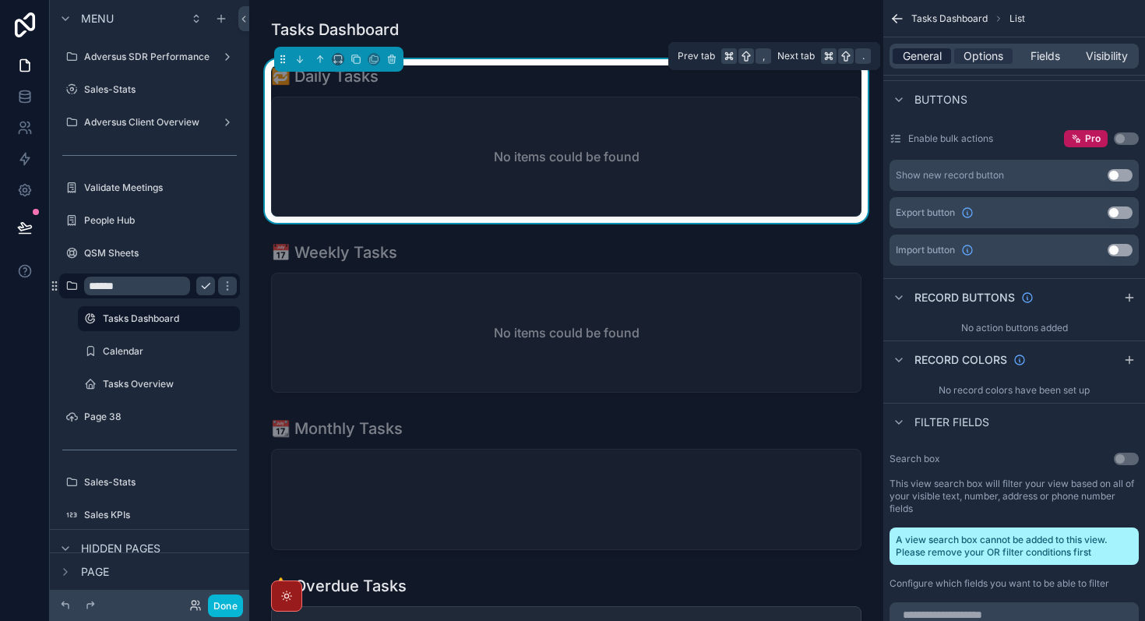
click at [927, 55] on span "General" at bounding box center [921, 56] width 39 height 16
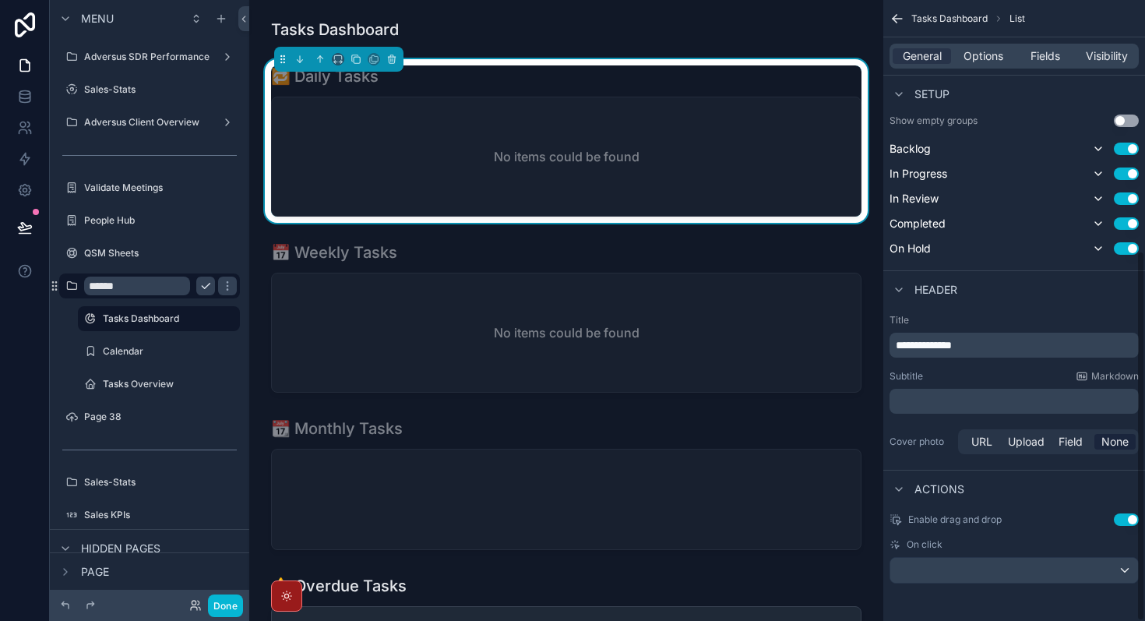
click at [983, 340] on p "**********" at bounding box center [1015, 345] width 240 height 16
click at [984, 381] on div "Subtitle Markdown" at bounding box center [1013, 376] width 249 height 12
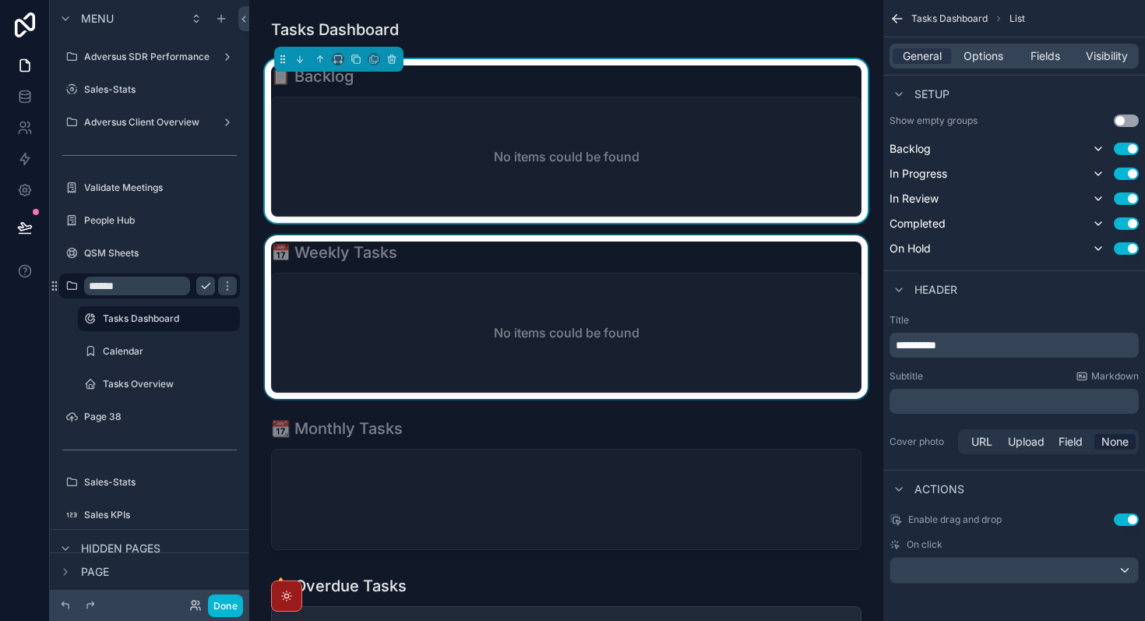
click at [670, 312] on div "scrollable content" at bounding box center [566, 317] width 609 height 164
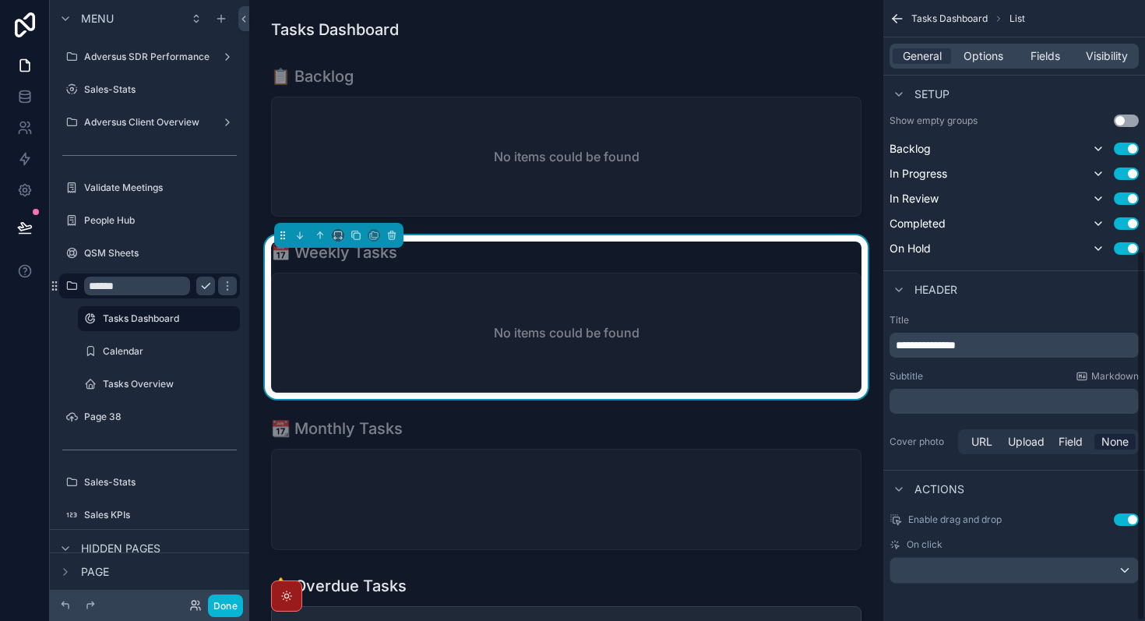
click at [955, 339] on span "**********" at bounding box center [925, 344] width 60 height 11
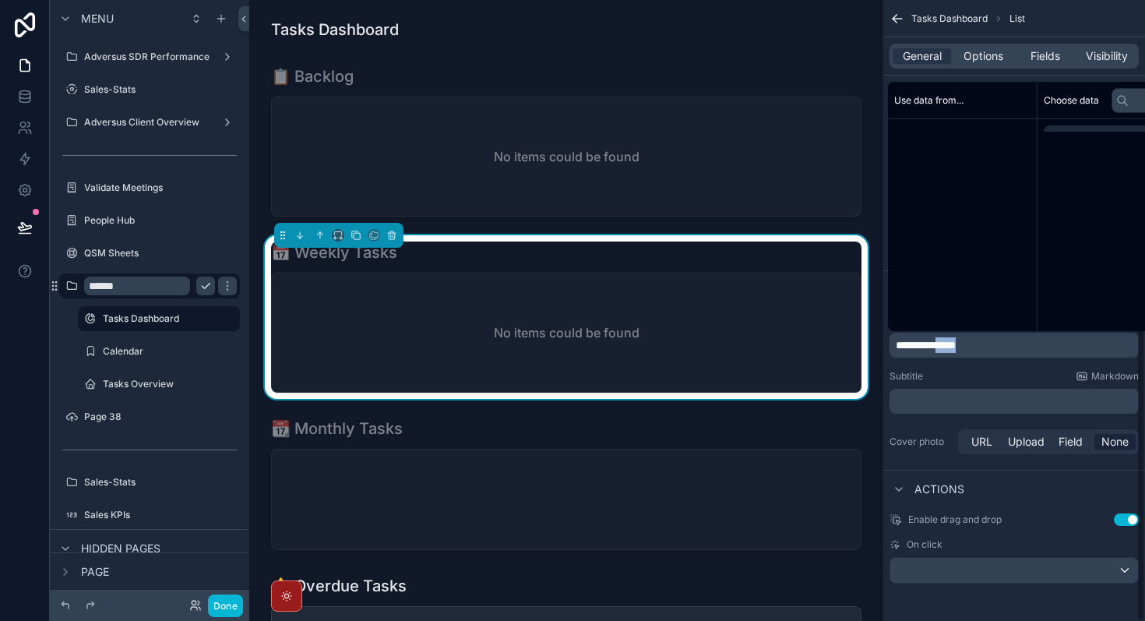
click at [955, 339] on span "**********" at bounding box center [925, 344] width 60 height 11
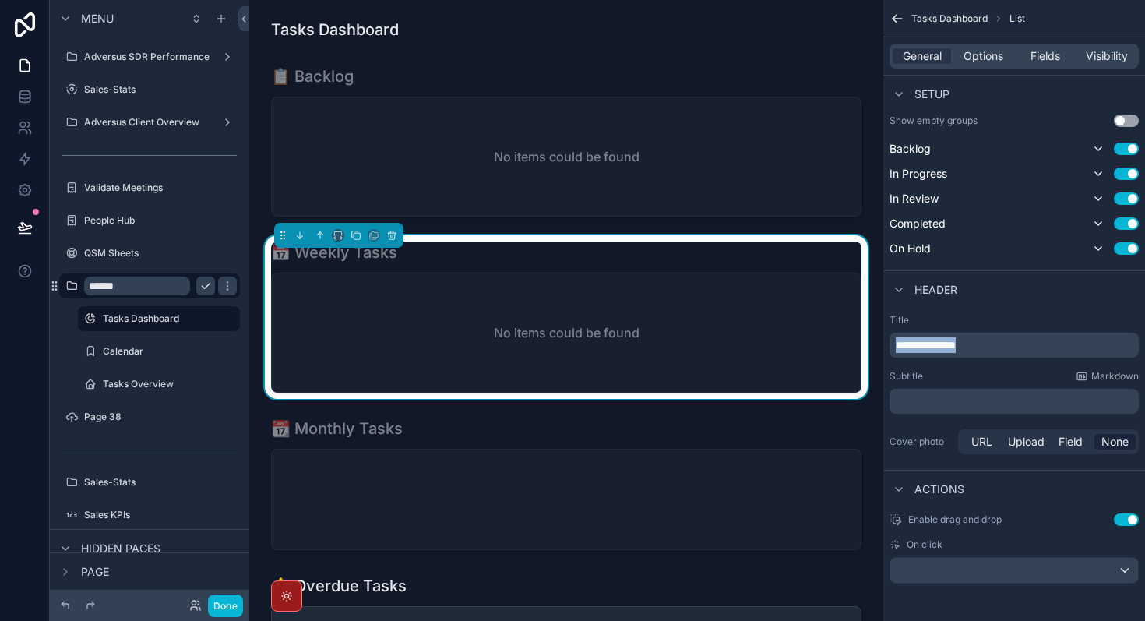
click at [955, 339] on span "**********" at bounding box center [925, 344] width 60 height 11
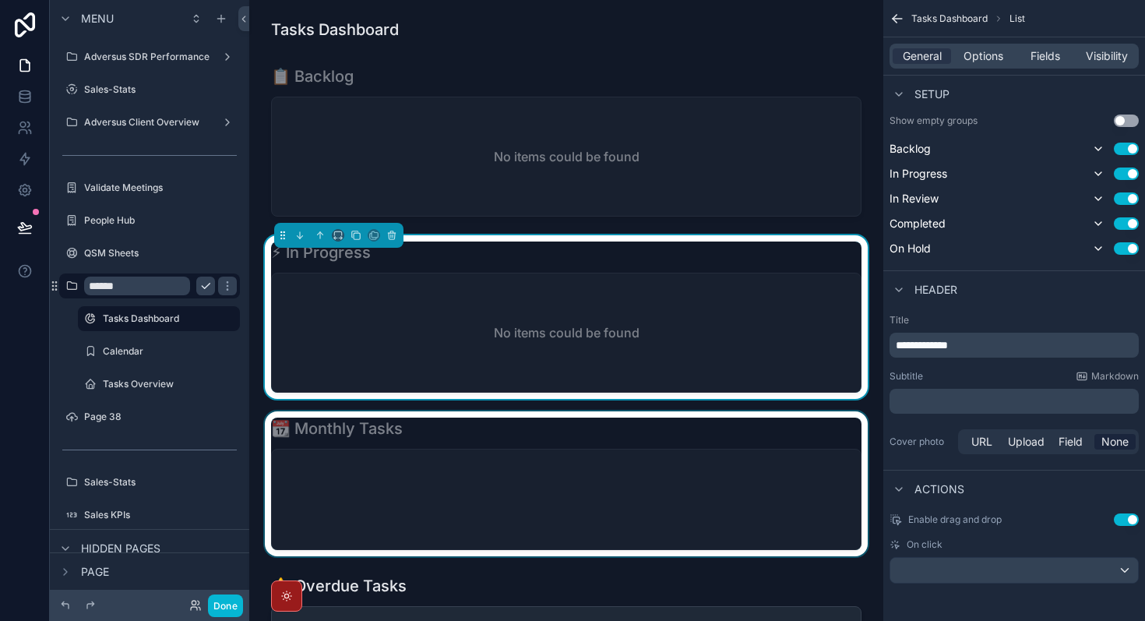
click at [776, 449] on div "scrollable content" at bounding box center [566, 483] width 609 height 145
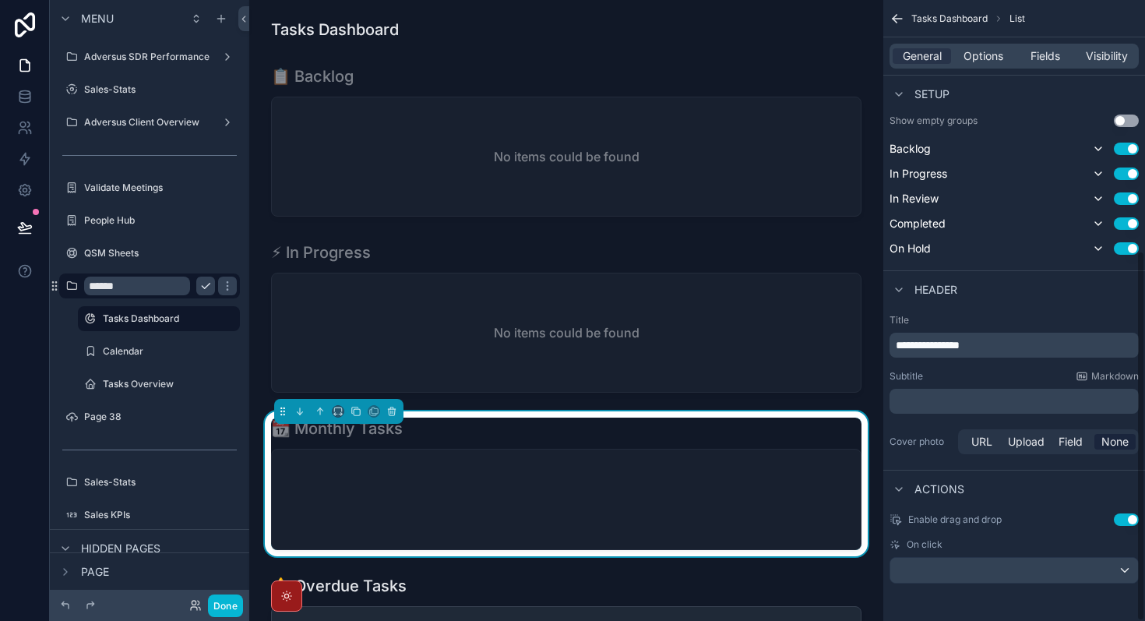
click at [959, 349] on span "**********" at bounding box center [927, 344] width 64 height 11
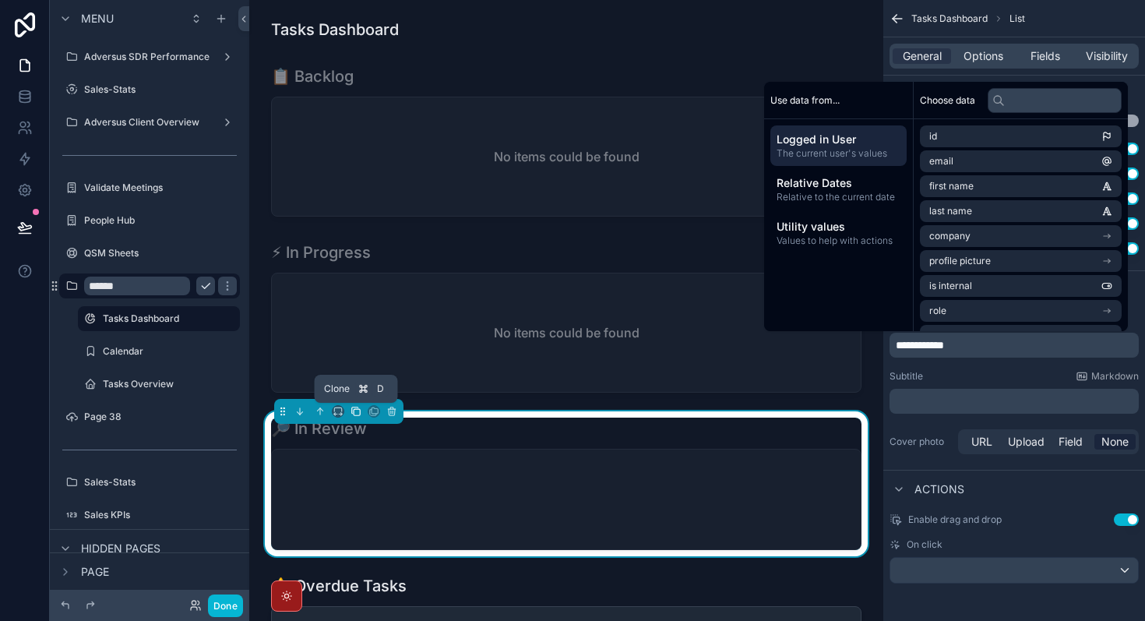
click at [352, 407] on icon "scrollable content" at bounding box center [355, 410] width 6 height 6
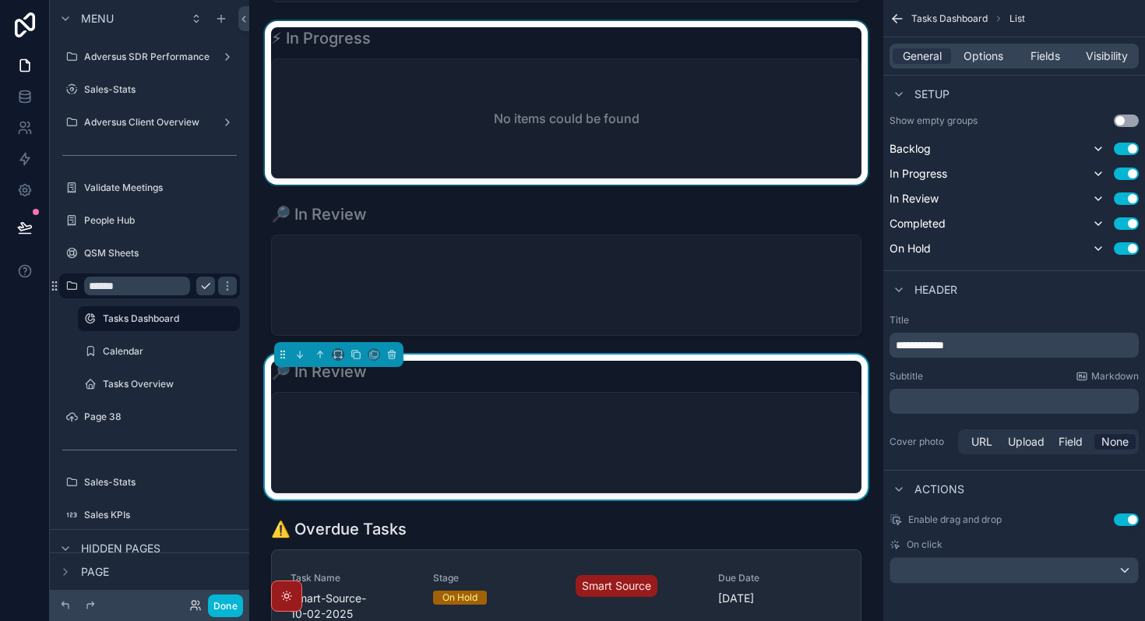
scroll to position [241, 0]
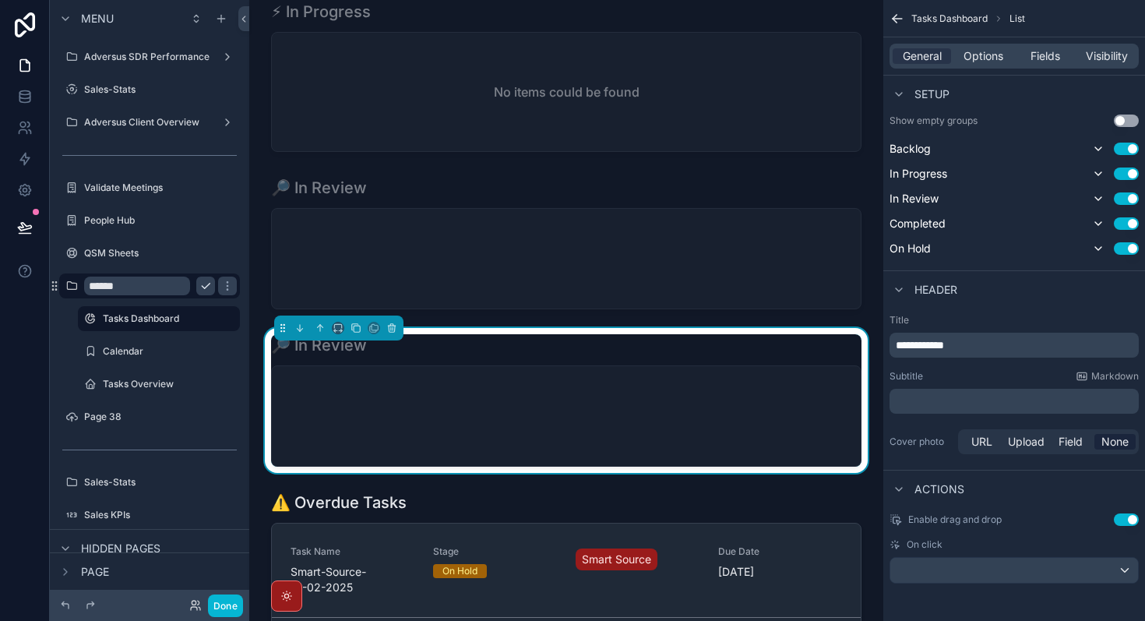
click at [960, 336] on div "**********" at bounding box center [1013, 344] width 249 height 25
click at [944, 345] on span "**********" at bounding box center [919, 344] width 48 height 11
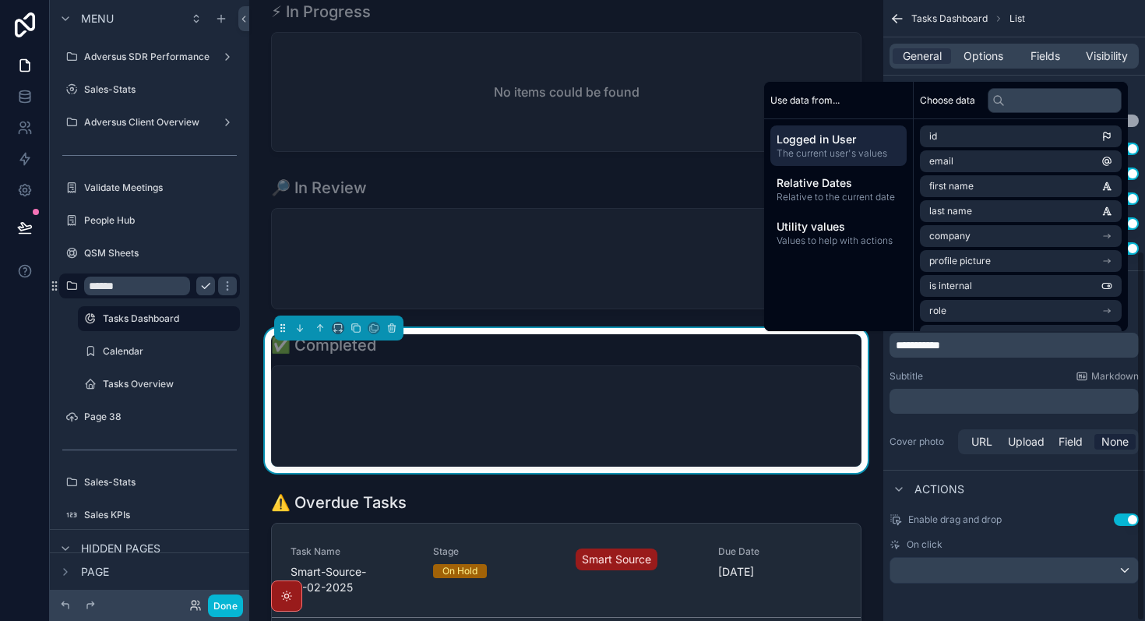
click at [962, 367] on div "**********" at bounding box center [1014, 386] width 262 height 156
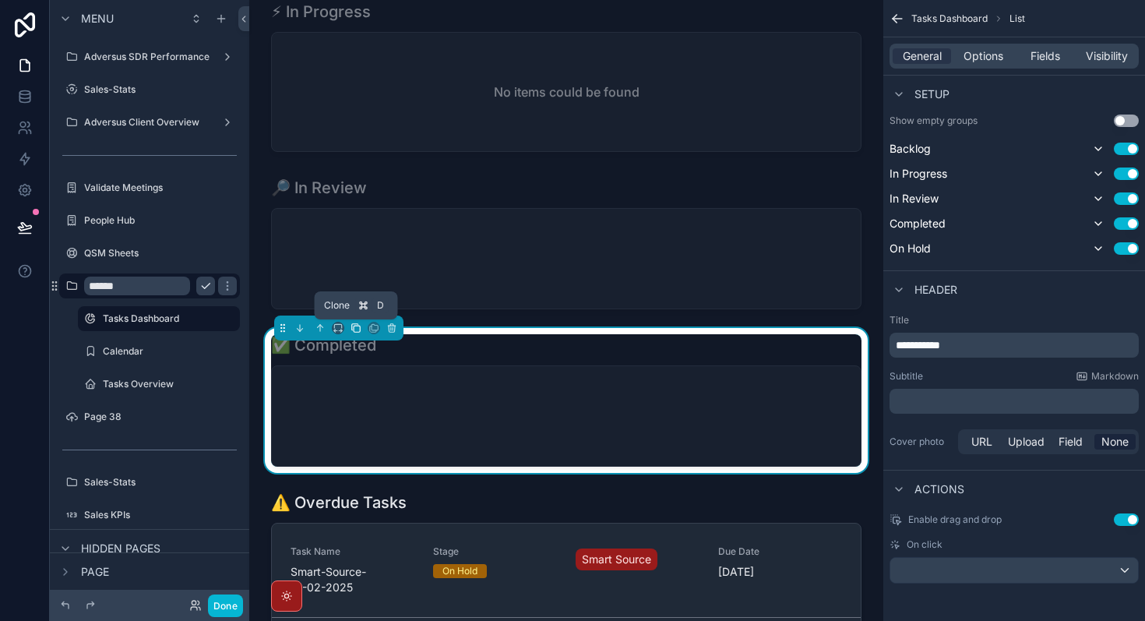
click at [354, 331] on icon "scrollable content" at bounding box center [357, 328] width 6 height 6
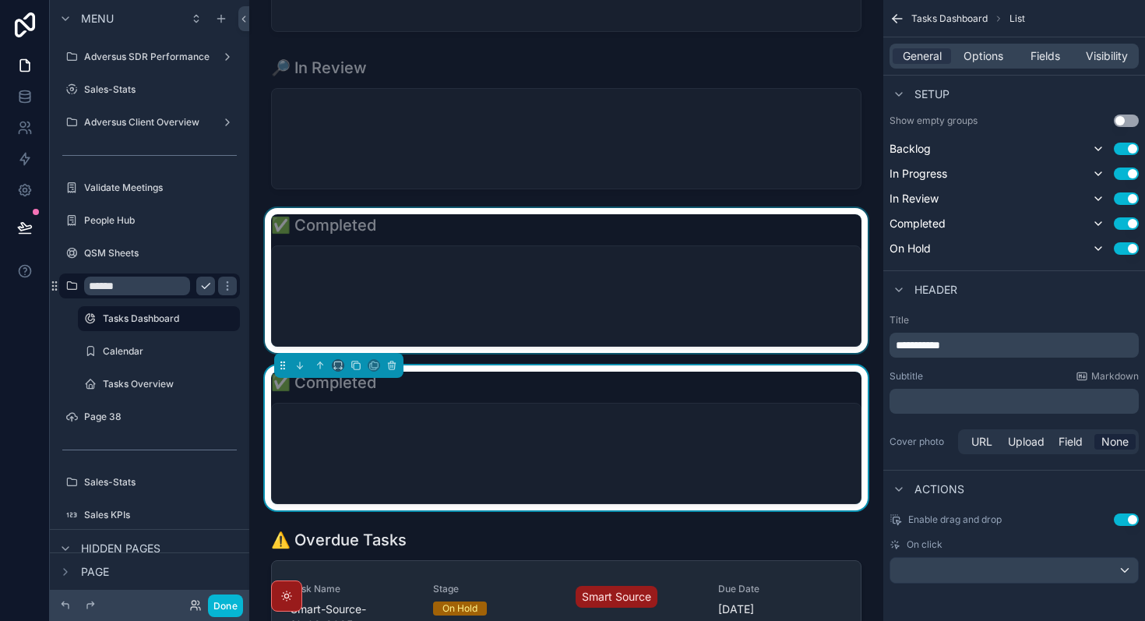
scroll to position [393, 0]
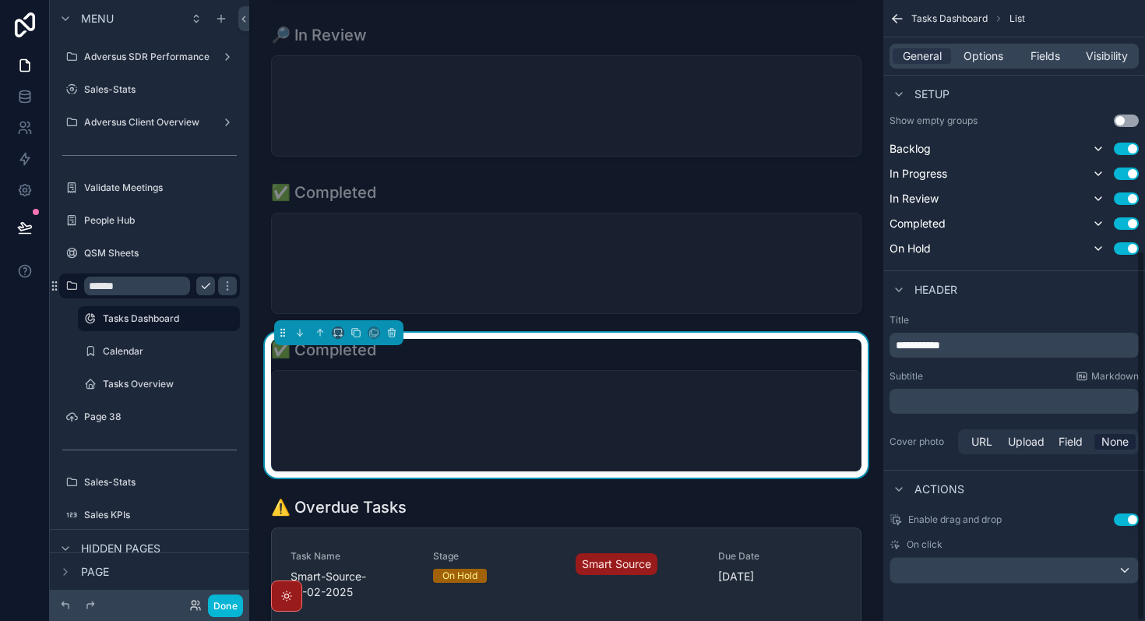
click at [940, 347] on span "**********" at bounding box center [917, 344] width 44 height 11
click at [996, 368] on div "**********" at bounding box center [1014, 386] width 262 height 156
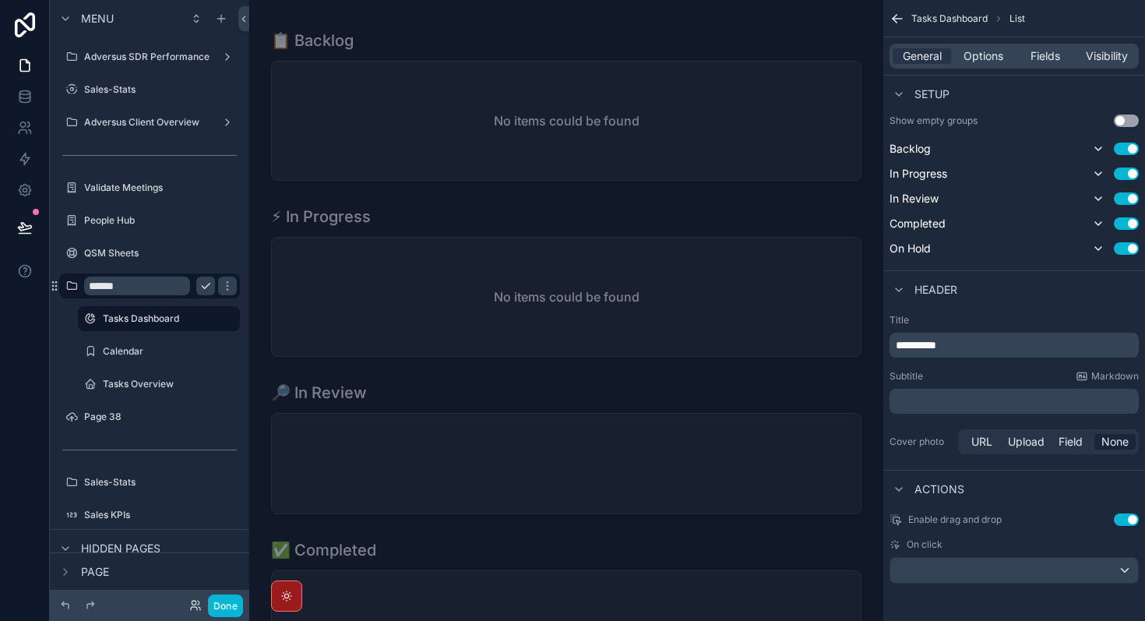
scroll to position [0, 0]
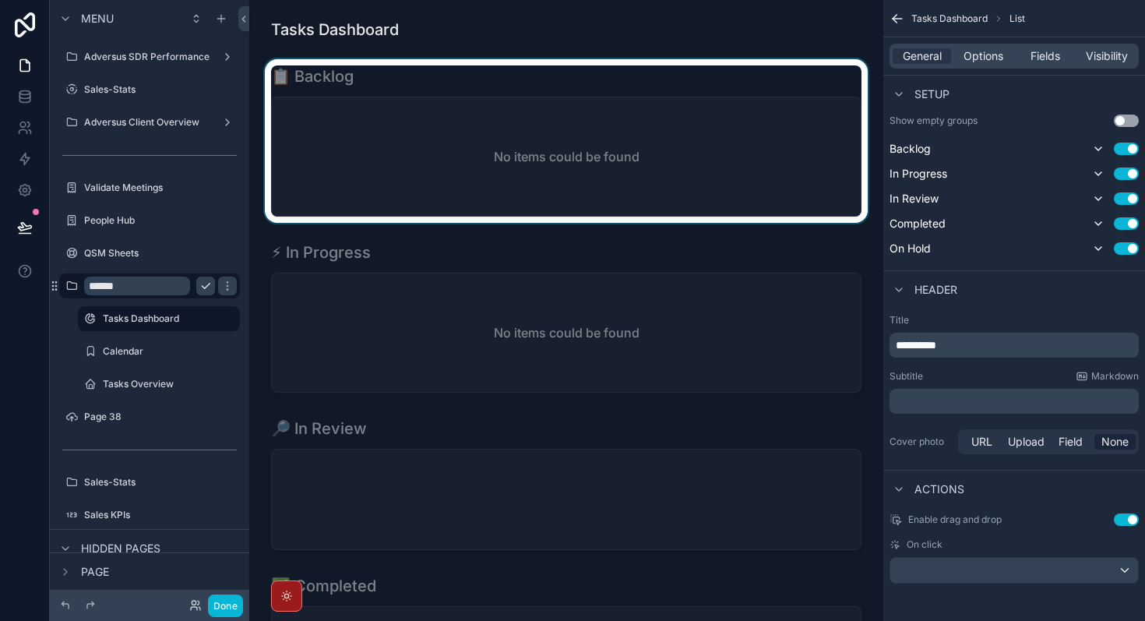
click at [677, 162] on div "scrollable content" at bounding box center [566, 141] width 609 height 164
click at [972, 47] on div "General Options Fields Visibility" at bounding box center [1013, 56] width 249 height 25
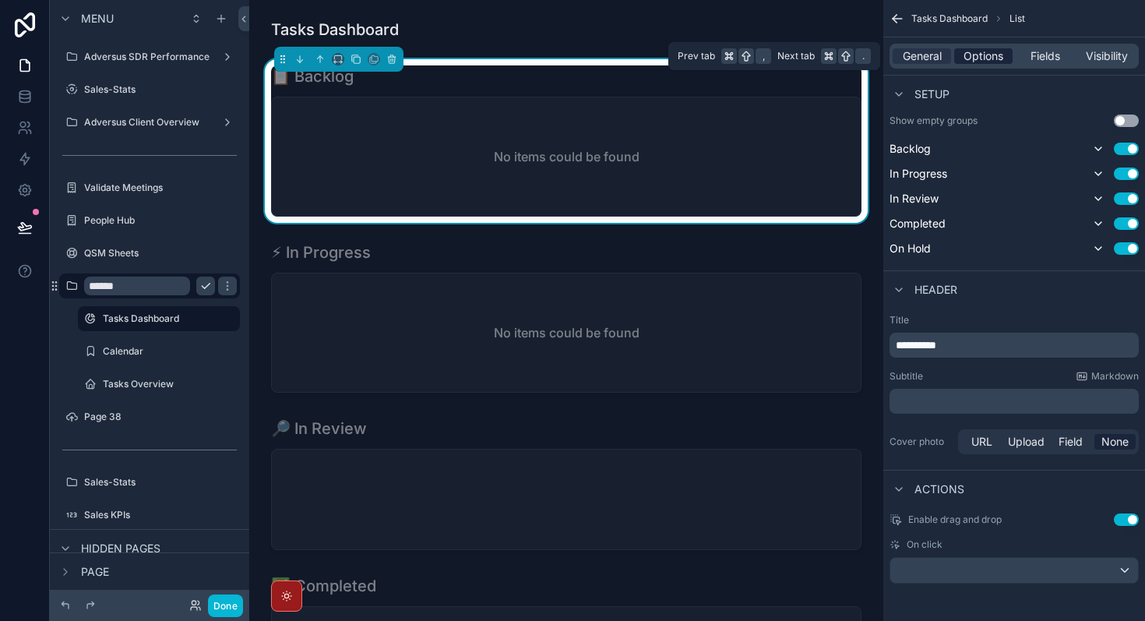
click at [975, 53] on span "Options" at bounding box center [983, 56] width 40 height 16
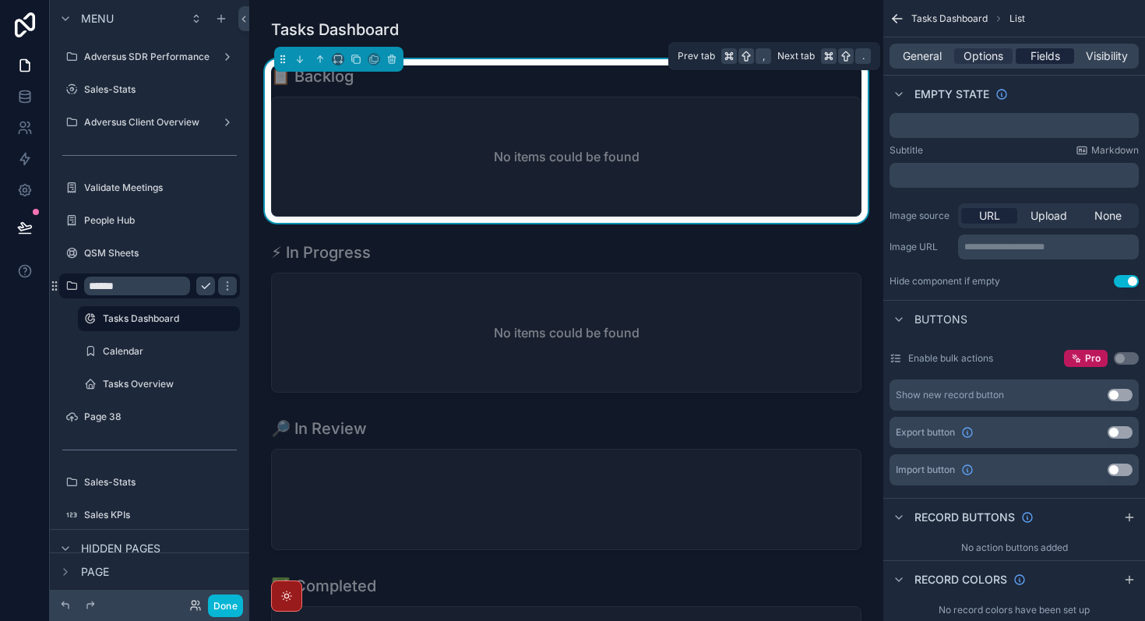
click at [1036, 50] on span "Fields" at bounding box center [1045, 56] width 30 height 16
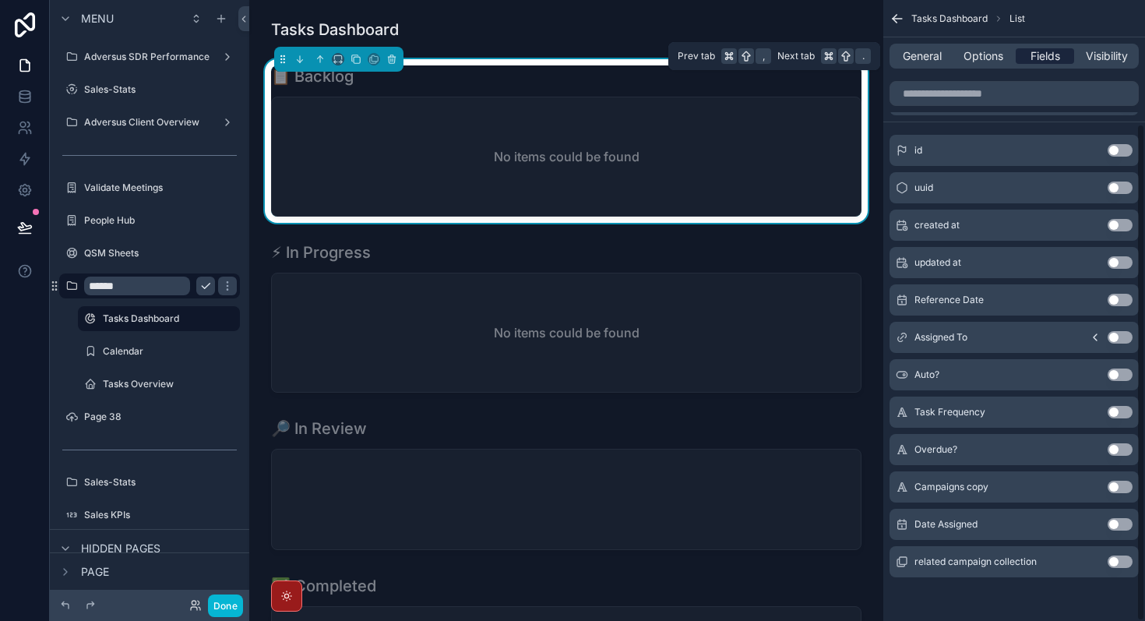
scroll to position [154, 0]
click at [1099, 47] on div "General Options Fields Visibility" at bounding box center [1013, 56] width 249 height 25
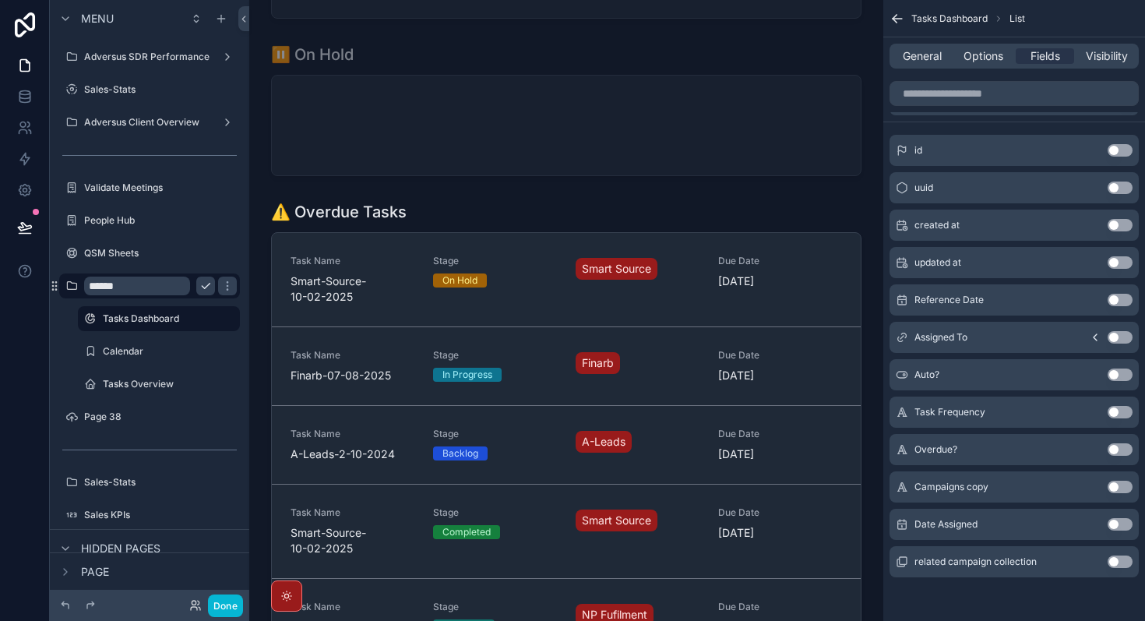
scroll to position [689, 0]
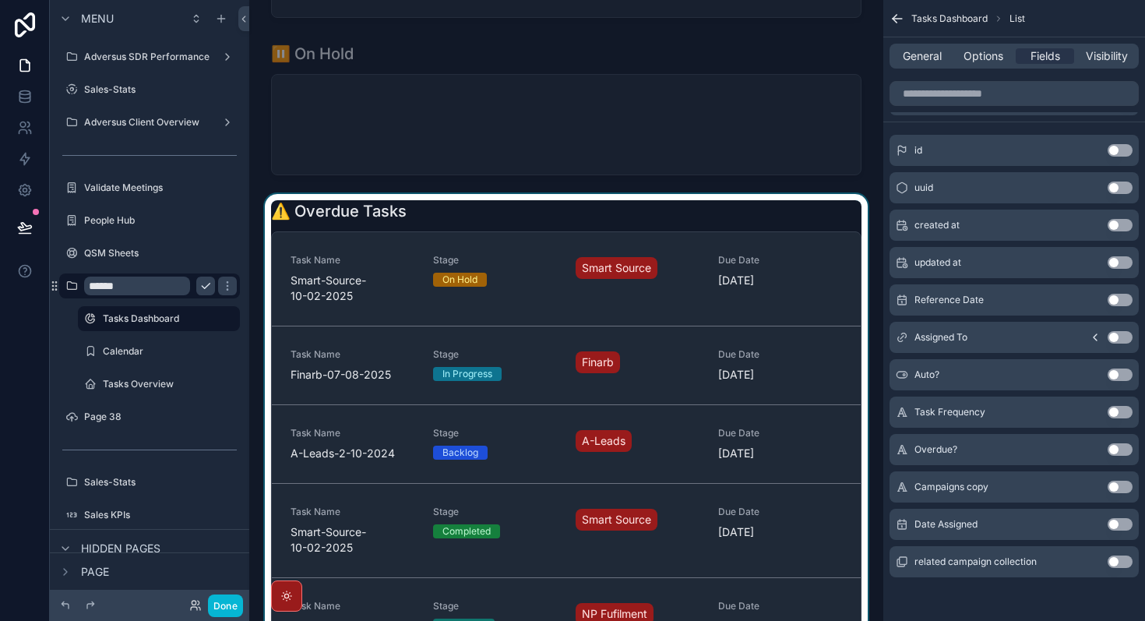
click at [358, 292] on div "scrollable content" at bounding box center [566, 448] width 609 height 509
click at [318, 196] on icon "scrollable content" at bounding box center [320, 193] width 11 height 11
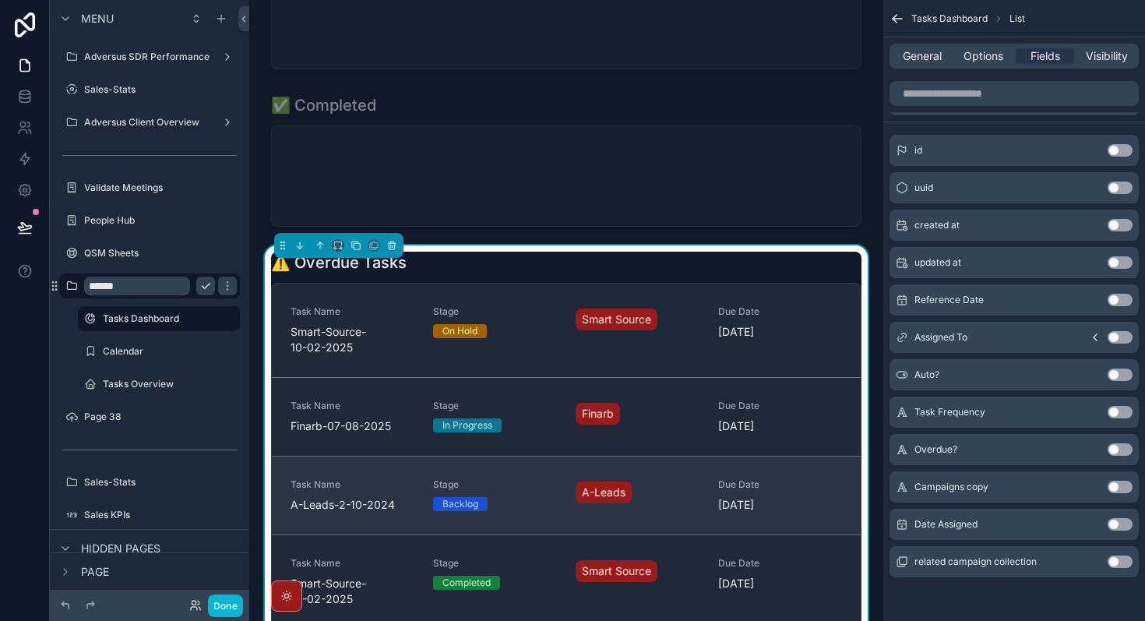
scroll to position [477, 0]
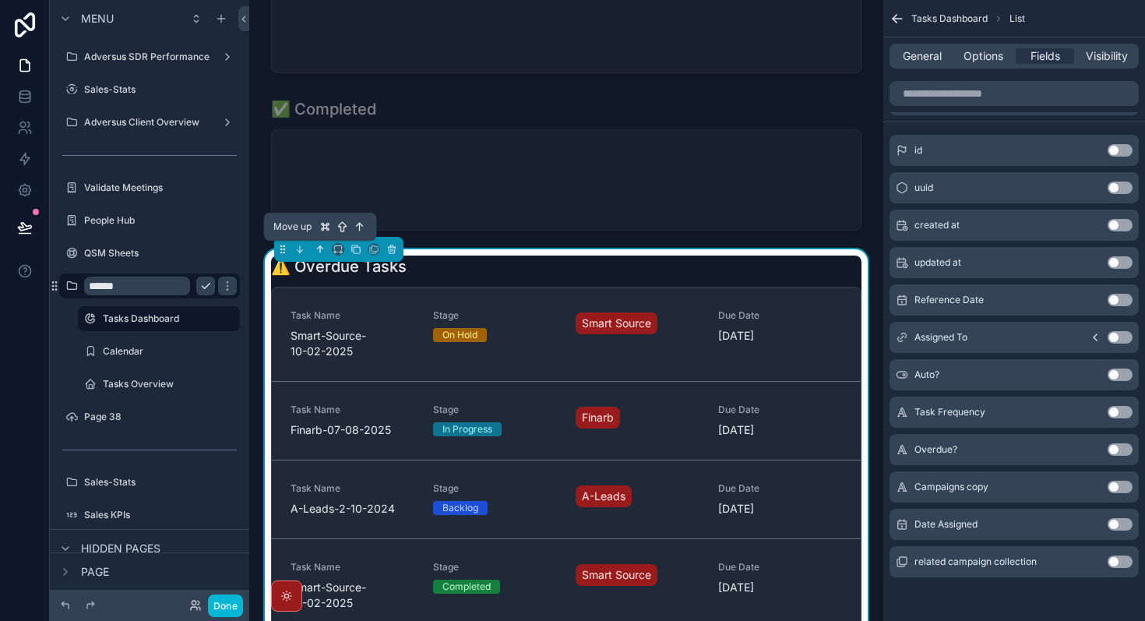
click at [318, 252] on icon "scrollable content" at bounding box center [320, 249] width 11 height 11
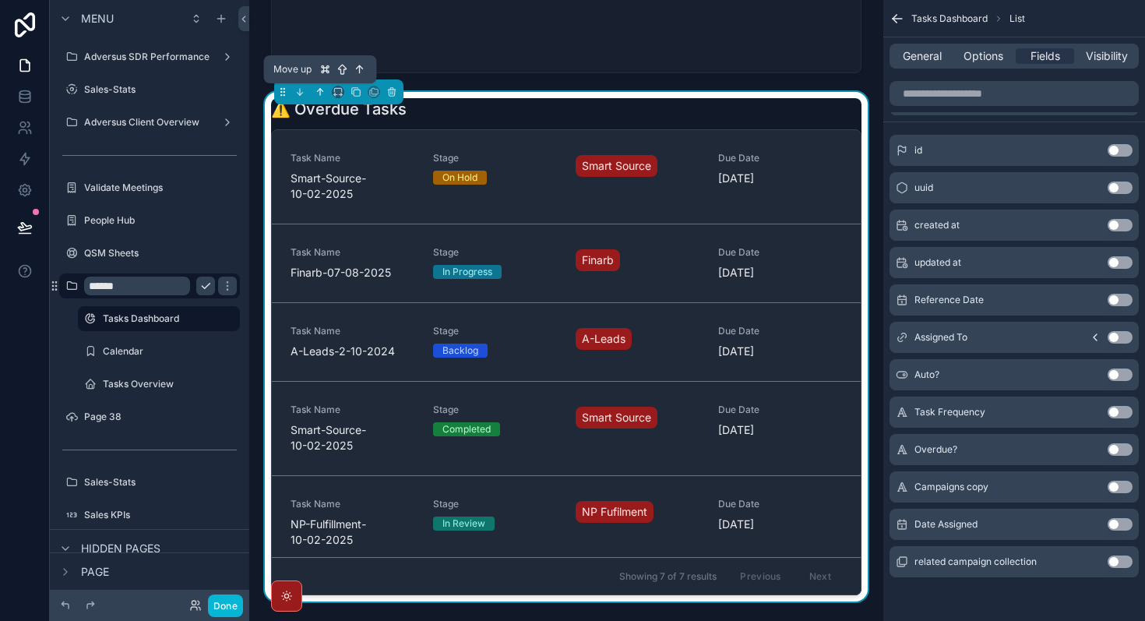
click at [322, 92] on icon "scrollable content" at bounding box center [320, 91] width 11 height 11
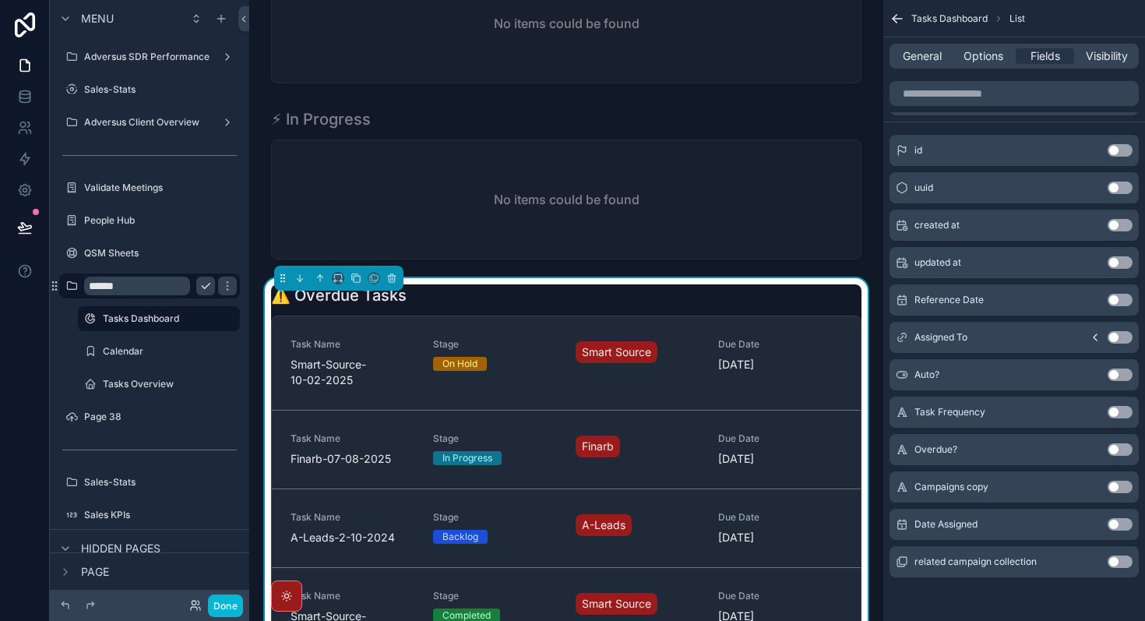
scroll to position [33, 0]
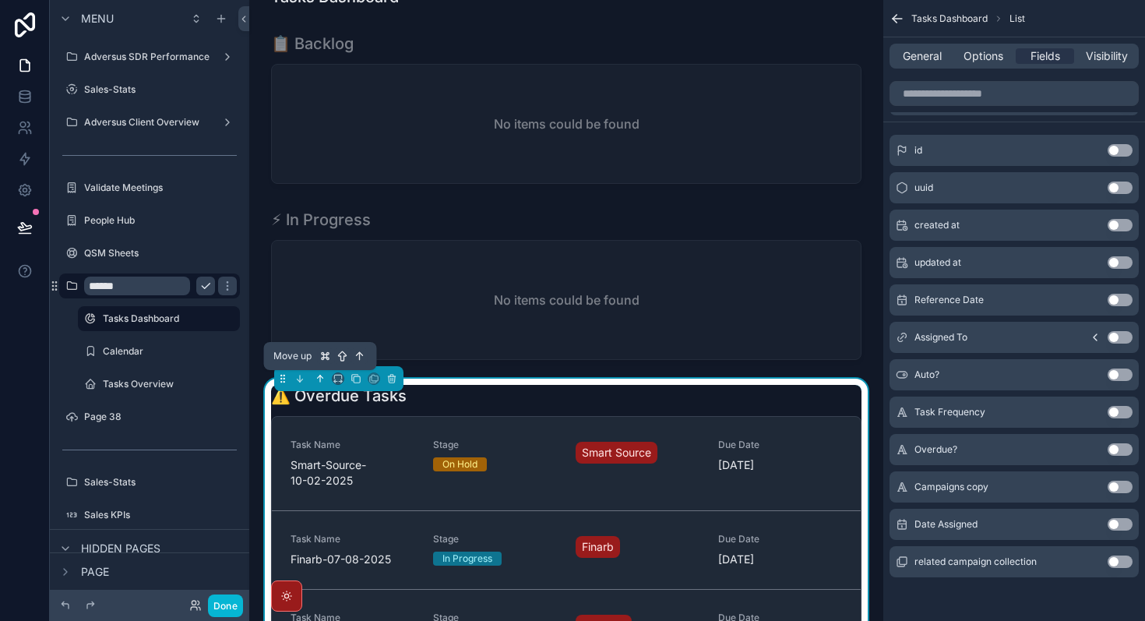
click at [319, 383] on icon "scrollable content" at bounding box center [320, 378] width 11 height 11
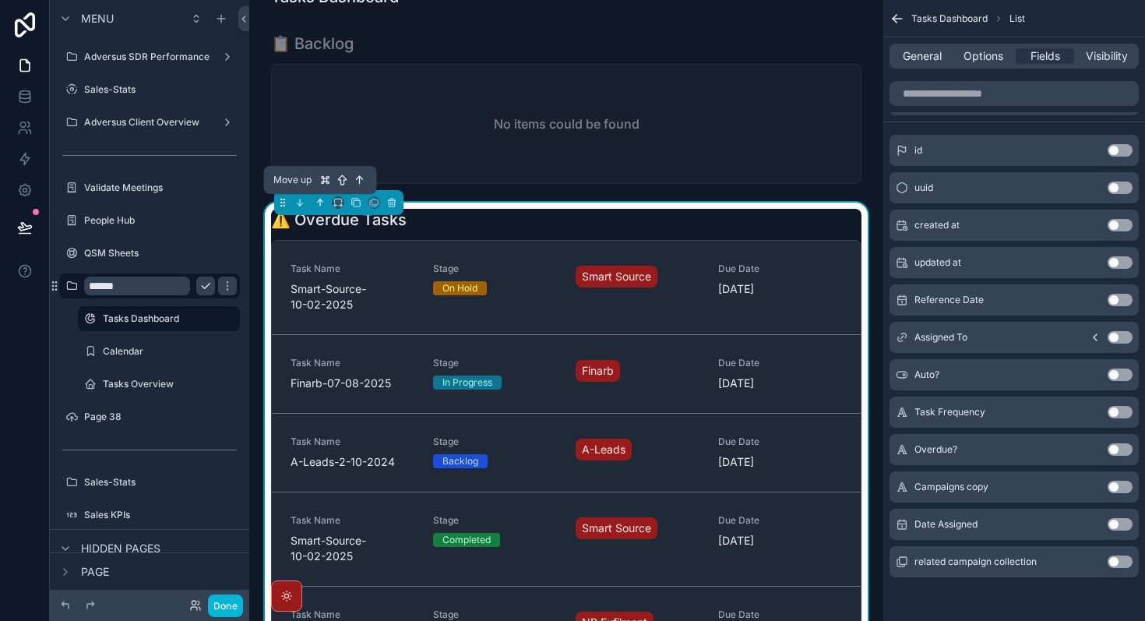
click at [318, 204] on icon "scrollable content" at bounding box center [320, 202] width 11 height 11
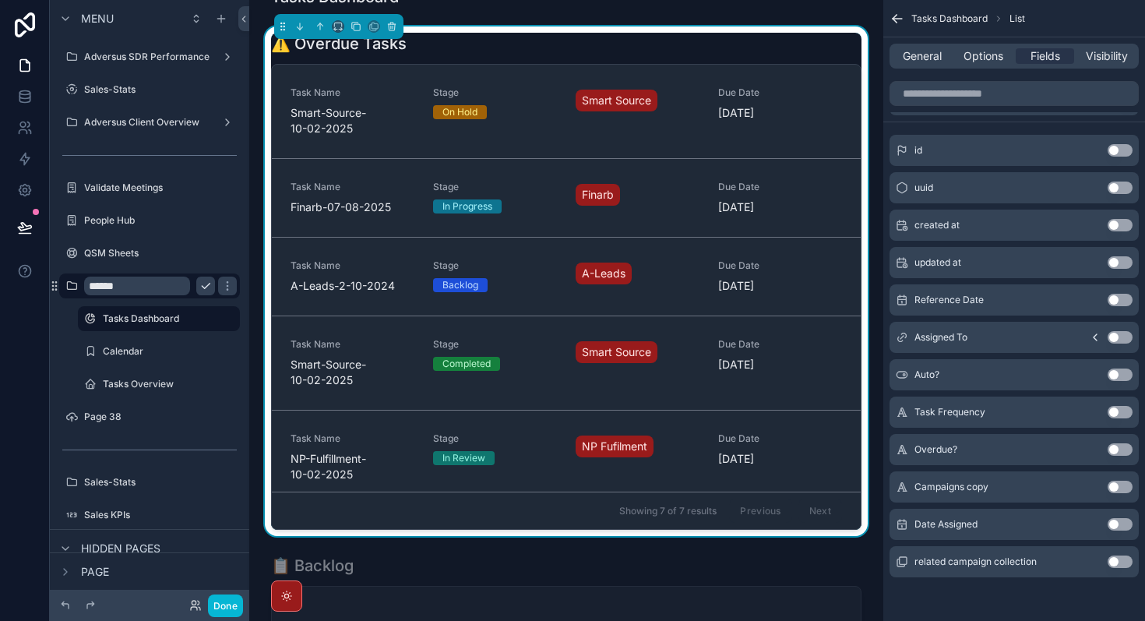
scroll to position [0, 0]
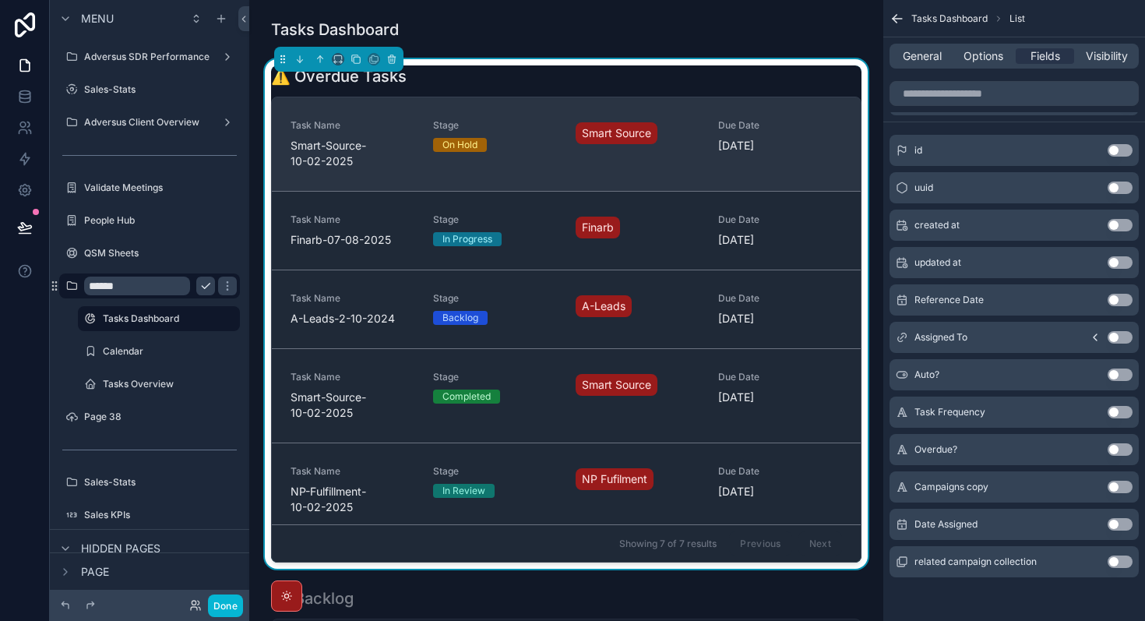
click at [536, 139] on div "On Hold" at bounding box center [495, 145] width 124 height 14
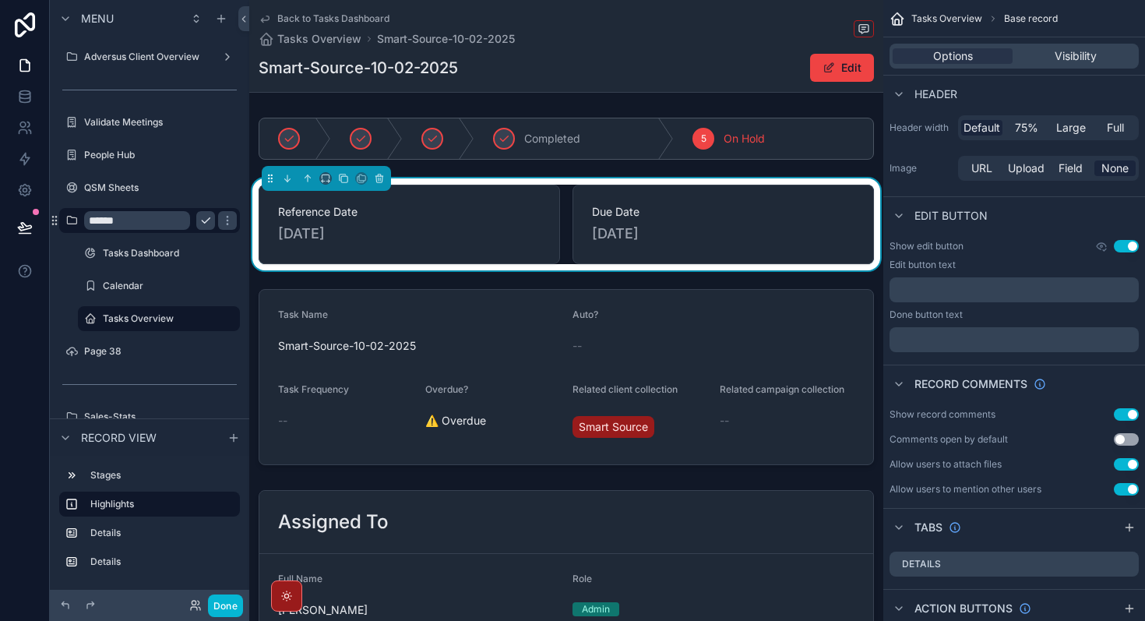
click at [268, 19] on icon "scrollable content" at bounding box center [265, 19] width 8 height 6
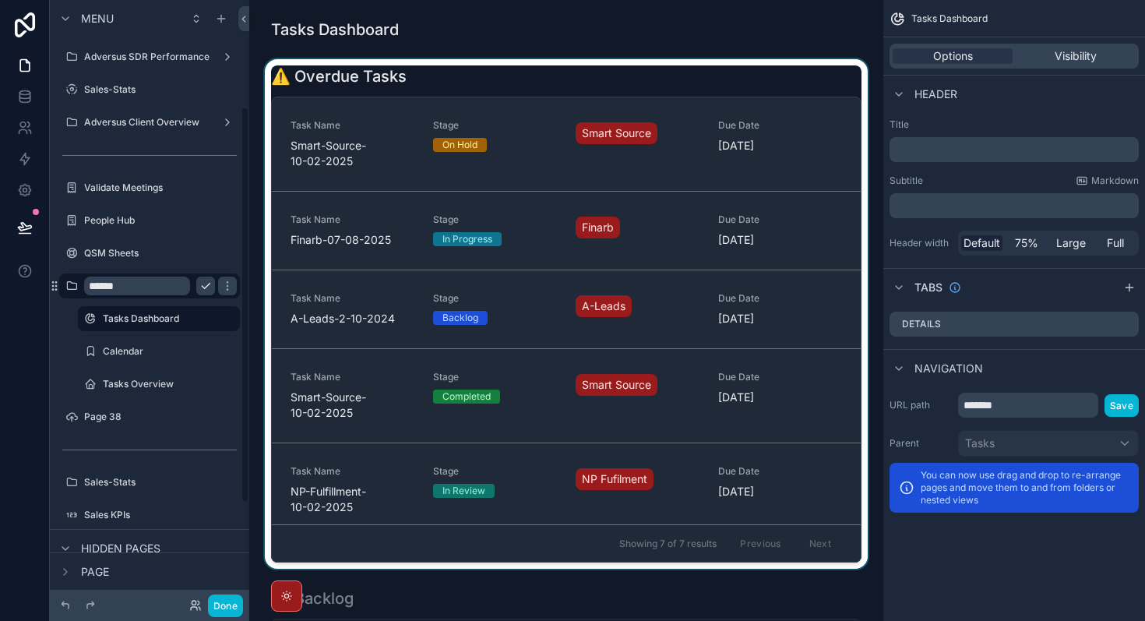
click at [537, 266] on div "scrollable content" at bounding box center [566, 313] width 609 height 509
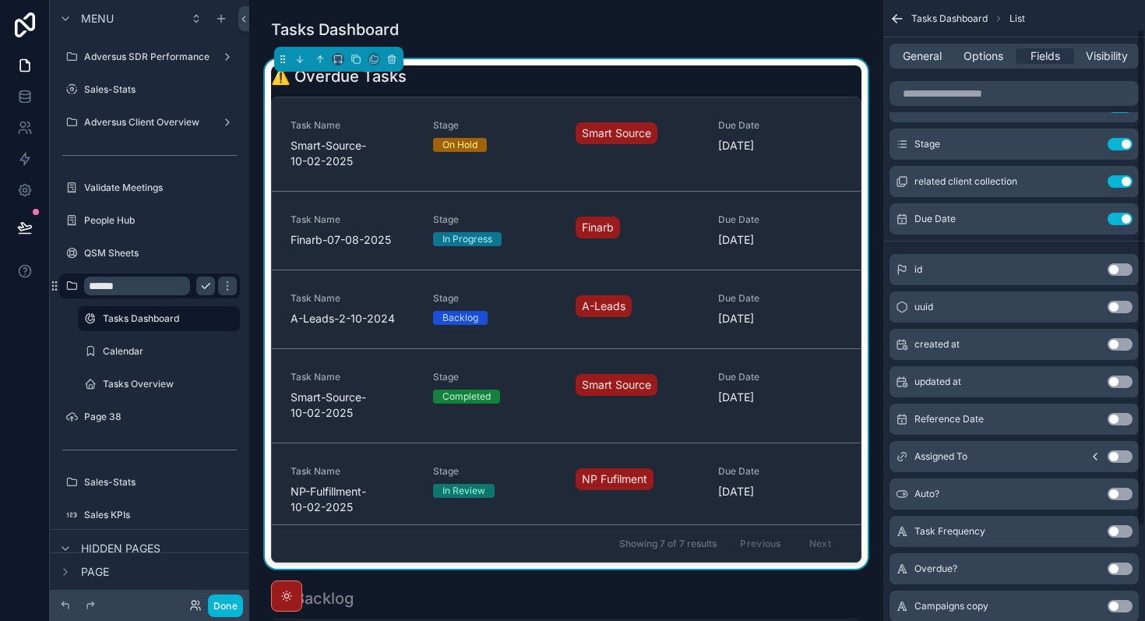
scroll to position [37, 0]
click at [1125, 453] on button "Use setting" at bounding box center [1119, 455] width 25 height 12
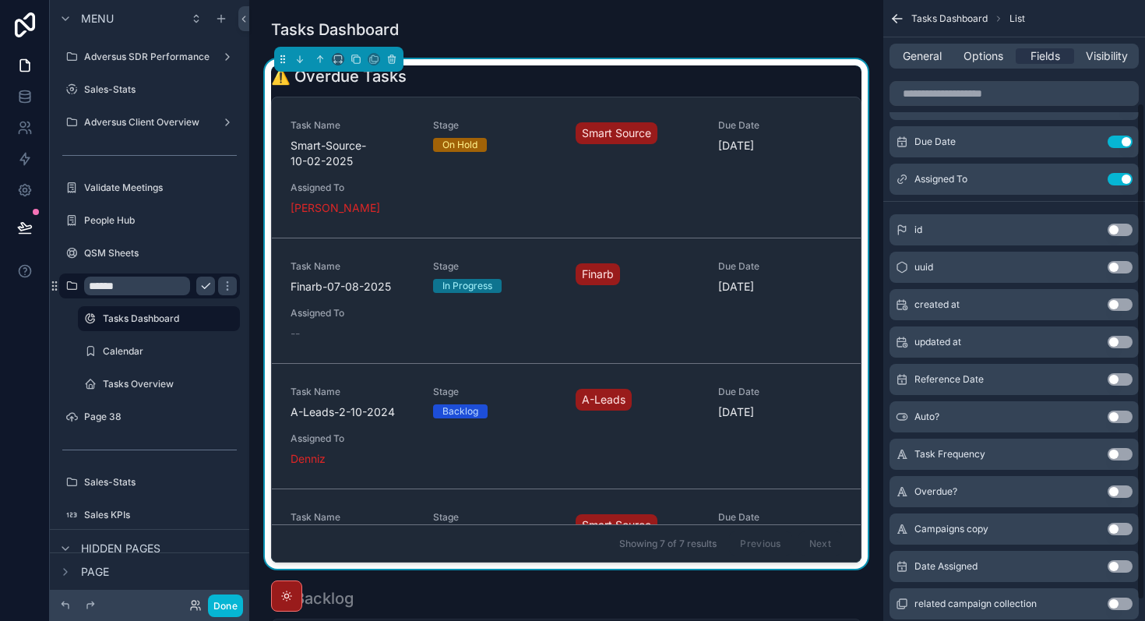
scroll to position [154, 0]
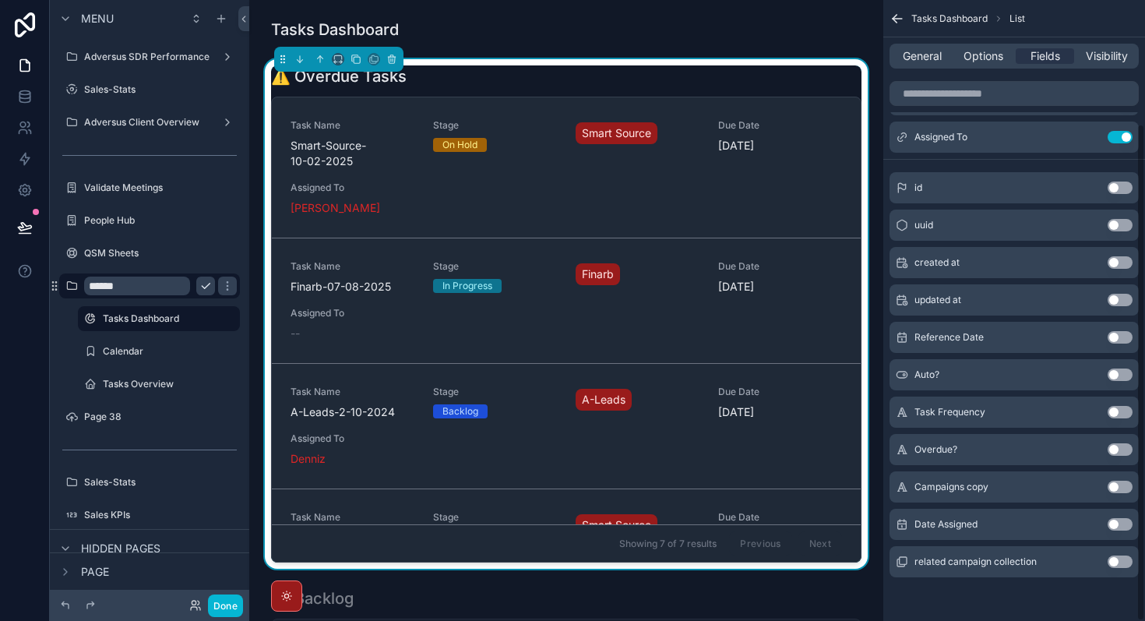
click at [1120, 529] on button "Use setting" at bounding box center [1119, 524] width 25 height 12
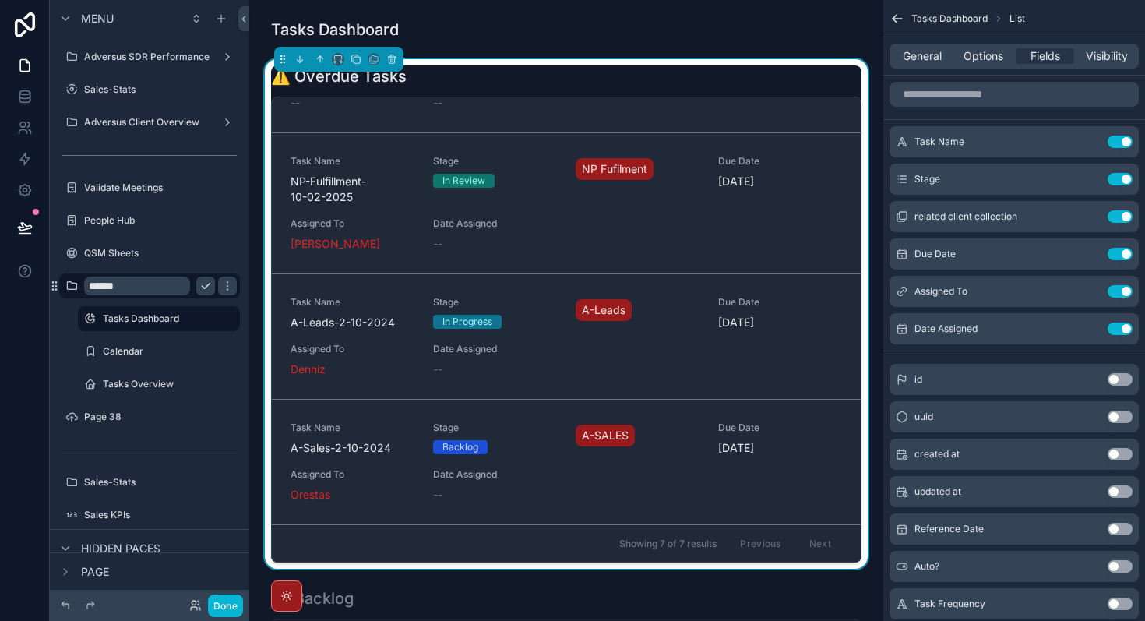
scroll to position [197, 0]
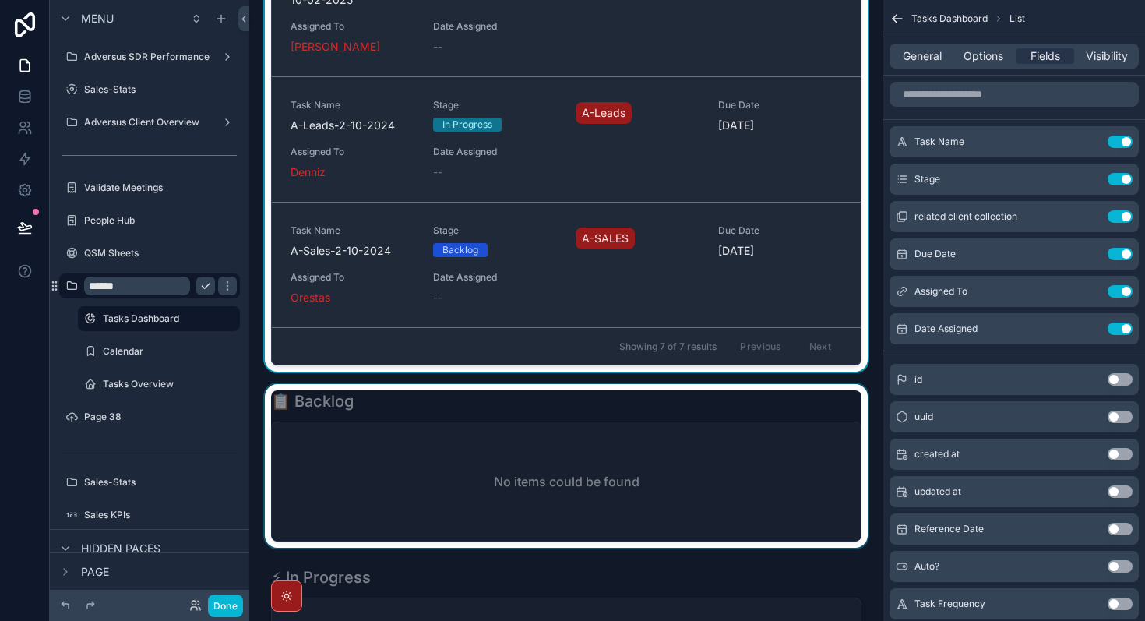
click at [680, 427] on div "scrollable content" at bounding box center [566, 466] width 609 height 164
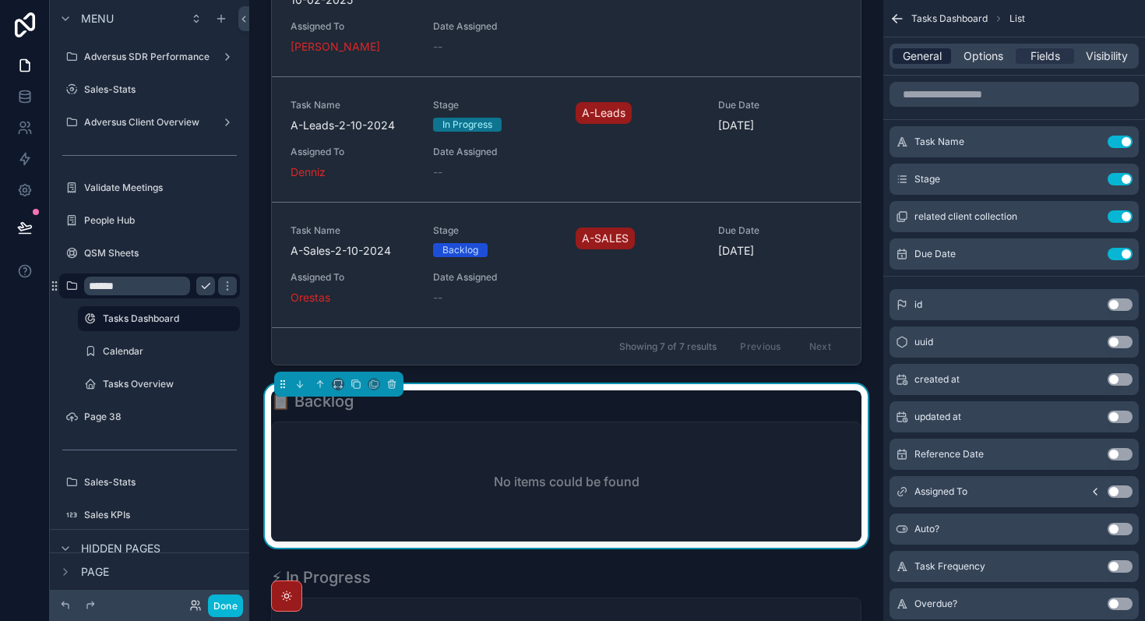
click at [926, 62] on span "General" at bounding box center [921, 56] width 39 height 16
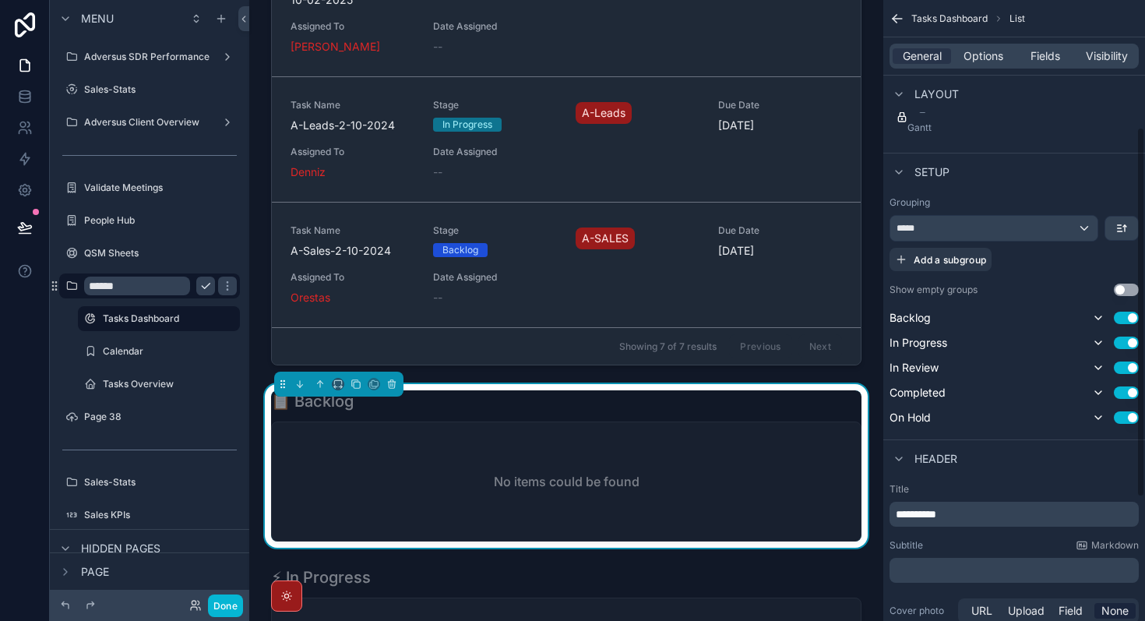
scroll to position [0, 0]
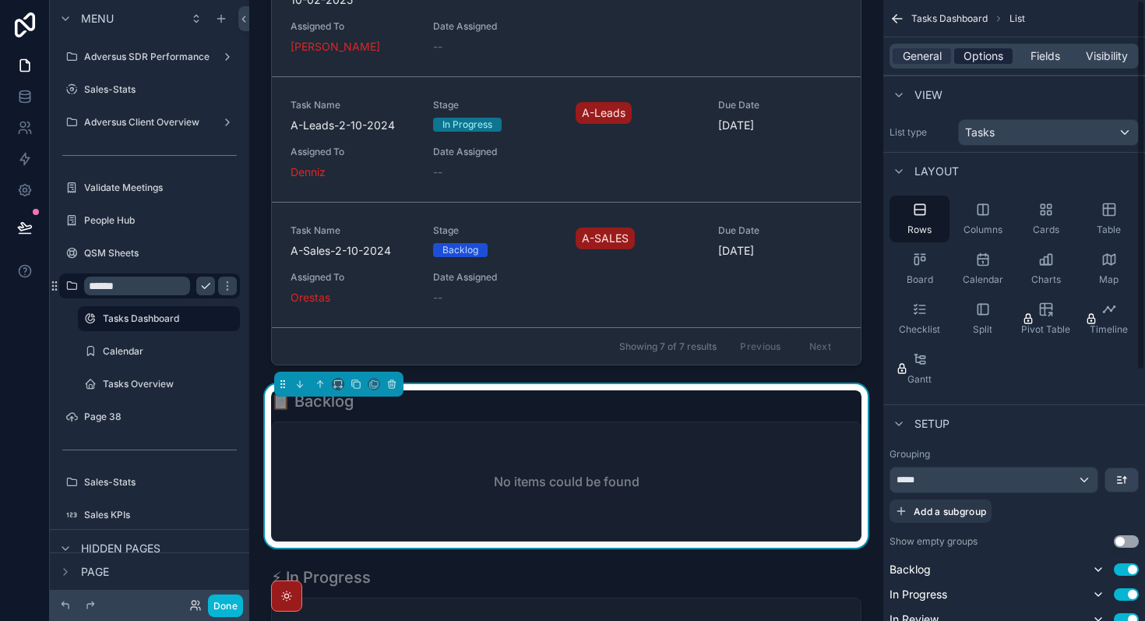
click at [976, 62] on span "Options" at bounding box center [983, 56] width 40 height 16
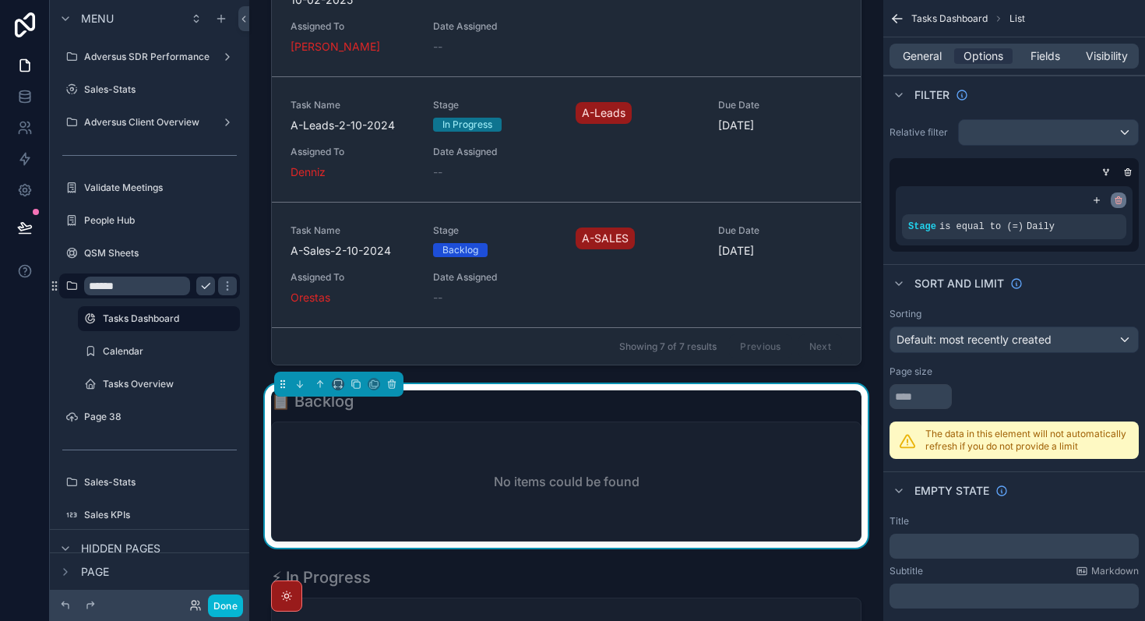
click at [1116, 196] on icon "scrollable content" at bounding box center [1117, 199] width 9 height 9
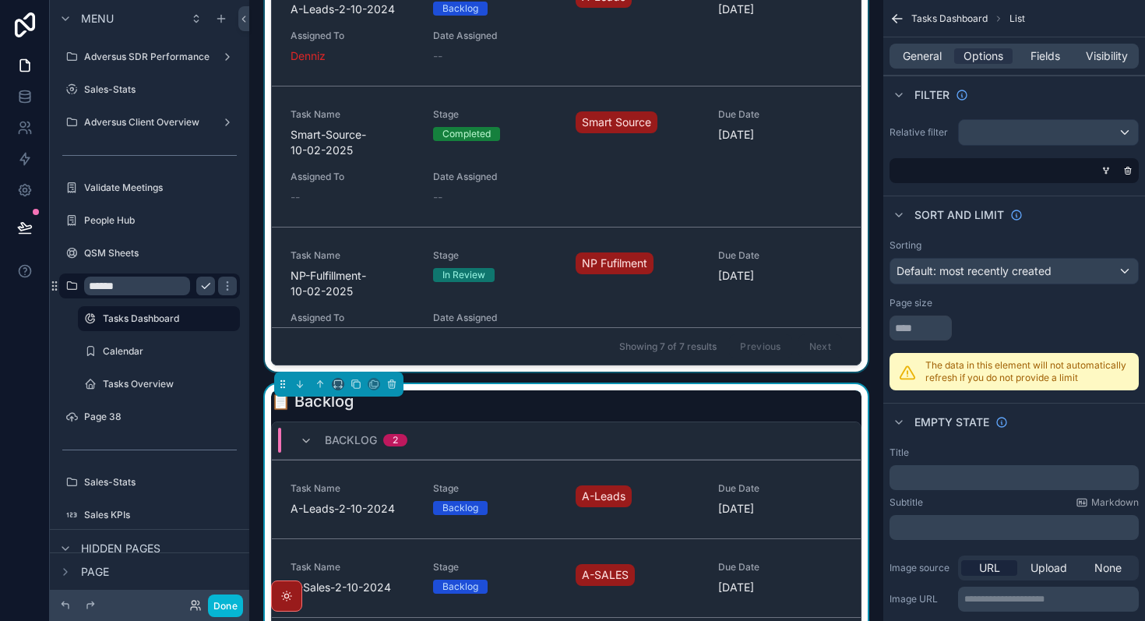
scroll to position [208, 0]
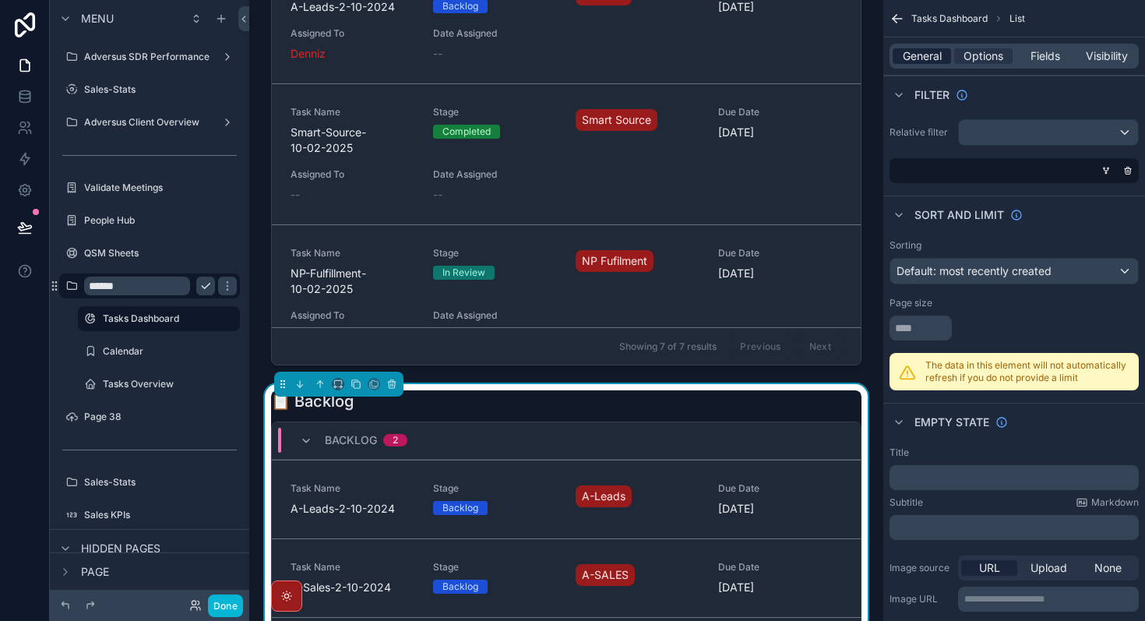
click at [913, 58] on span "General" at bounding box center [921, 56] width 39 height 16
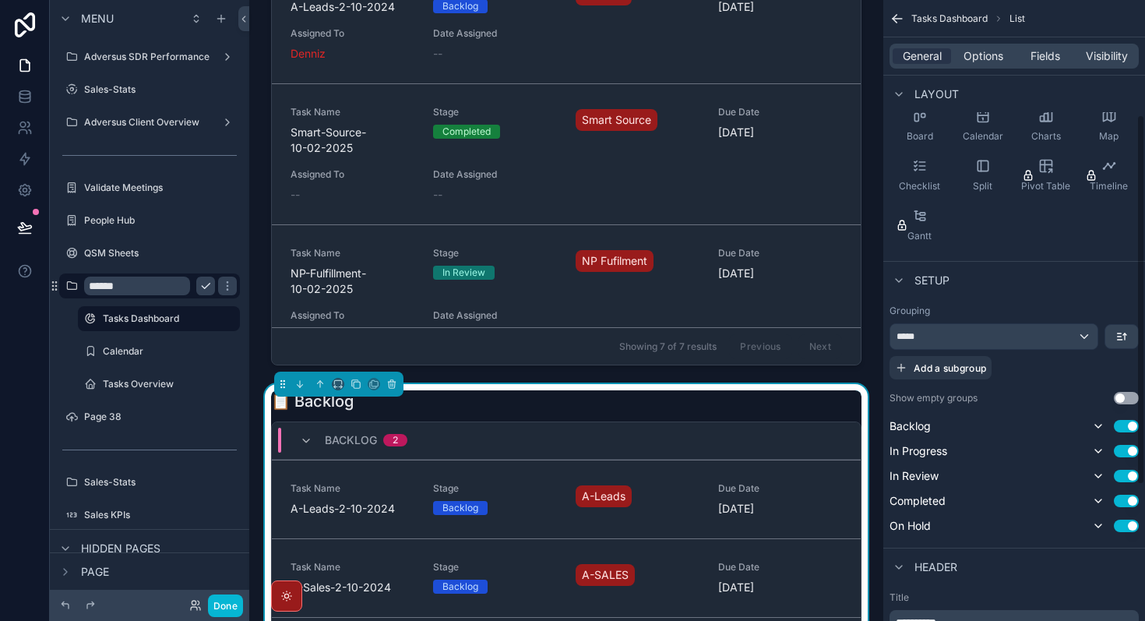
scroll to position [193, 0]
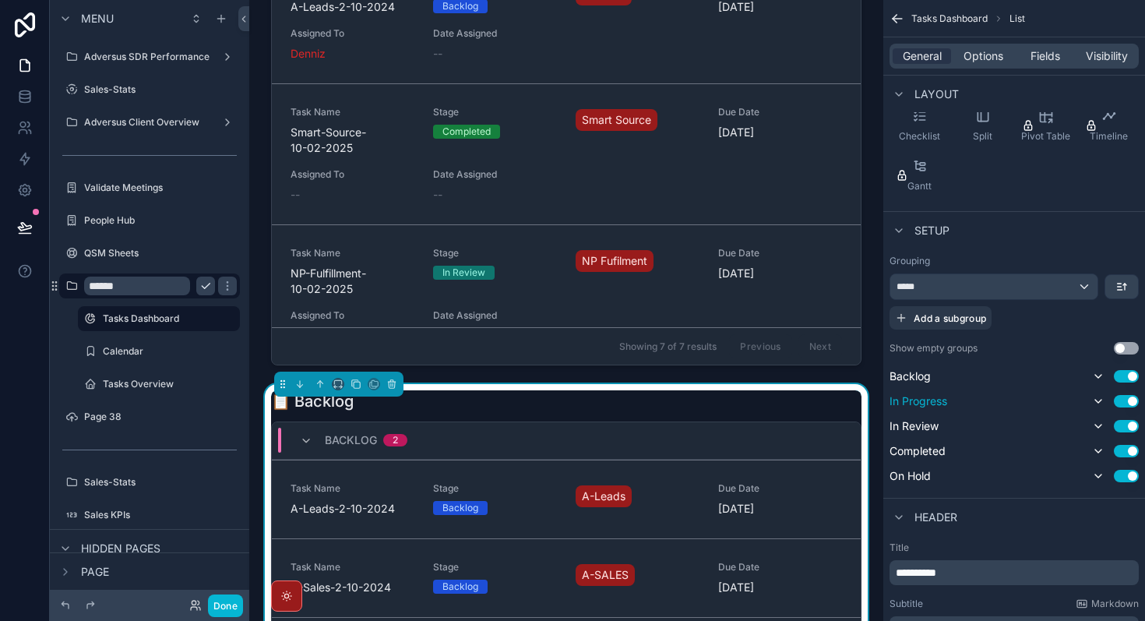
click at [1131, 403] on button "Use setting" at bounding box center [1125, 401] width 25 height 12
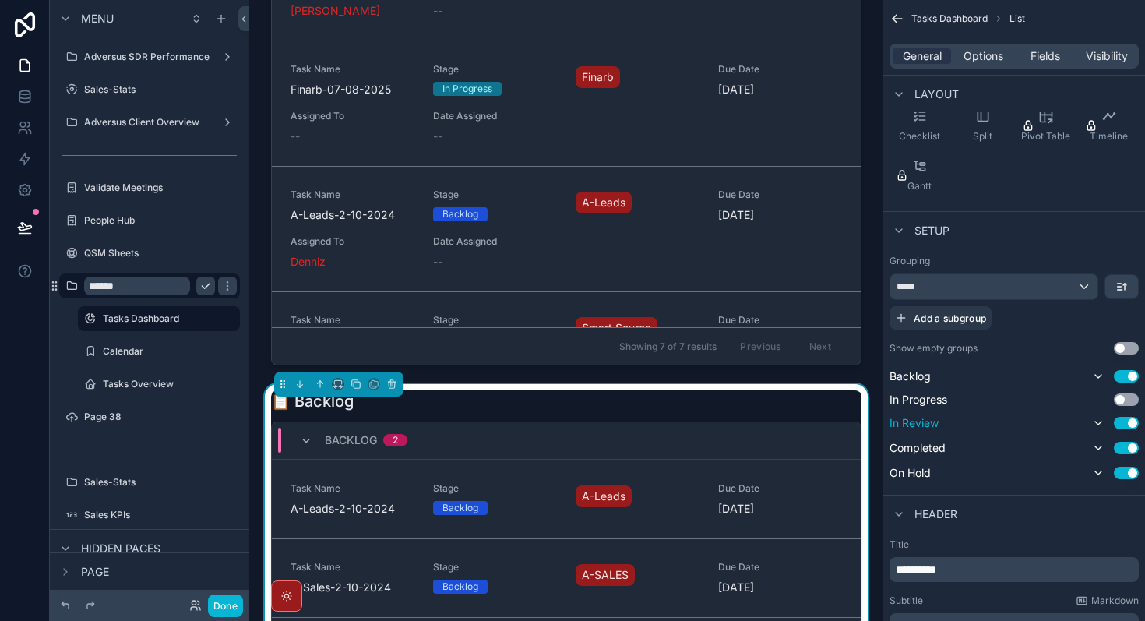
click at [1131, 427] on button "Use setting" at bounding box center [1125, 423] width 25 height 12
click at [1128, 445] on button "Use setting" at bounding box center [1125, 444] width 25 height 12
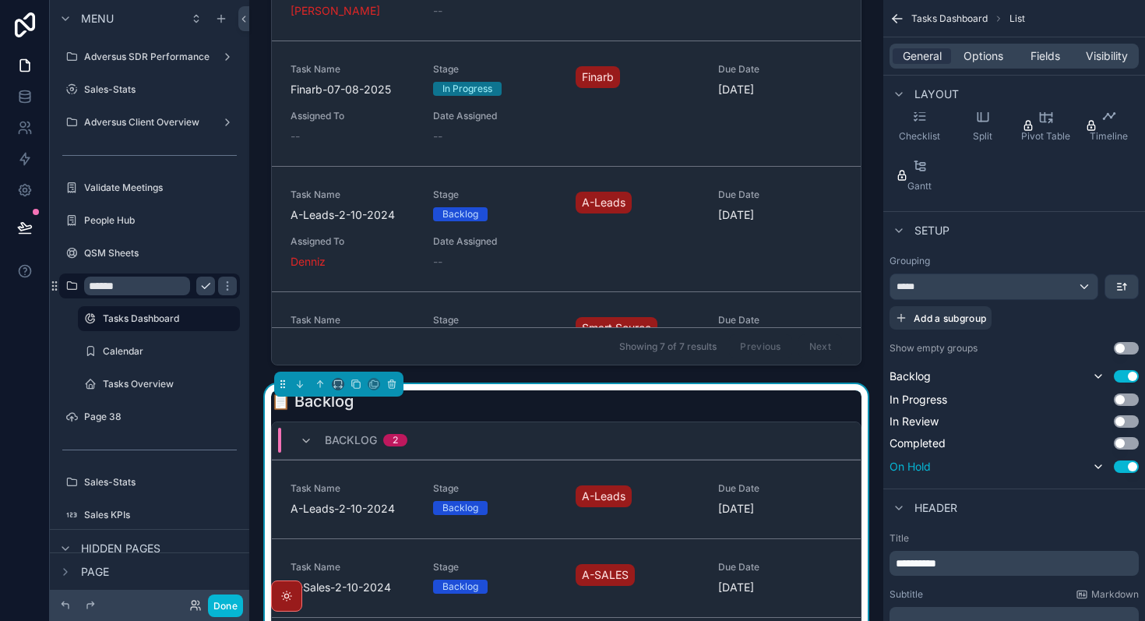
click at [1128, 465] on button "Use setting" at bounding box center [1125, 466] width 25 height 12
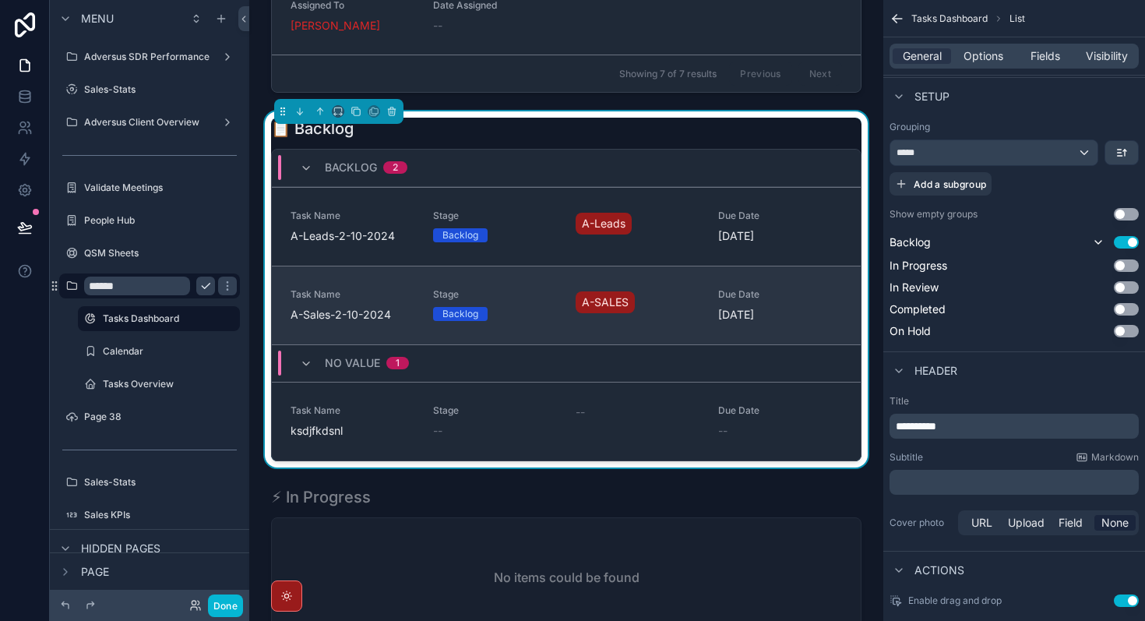
scroll to position [472, 0]
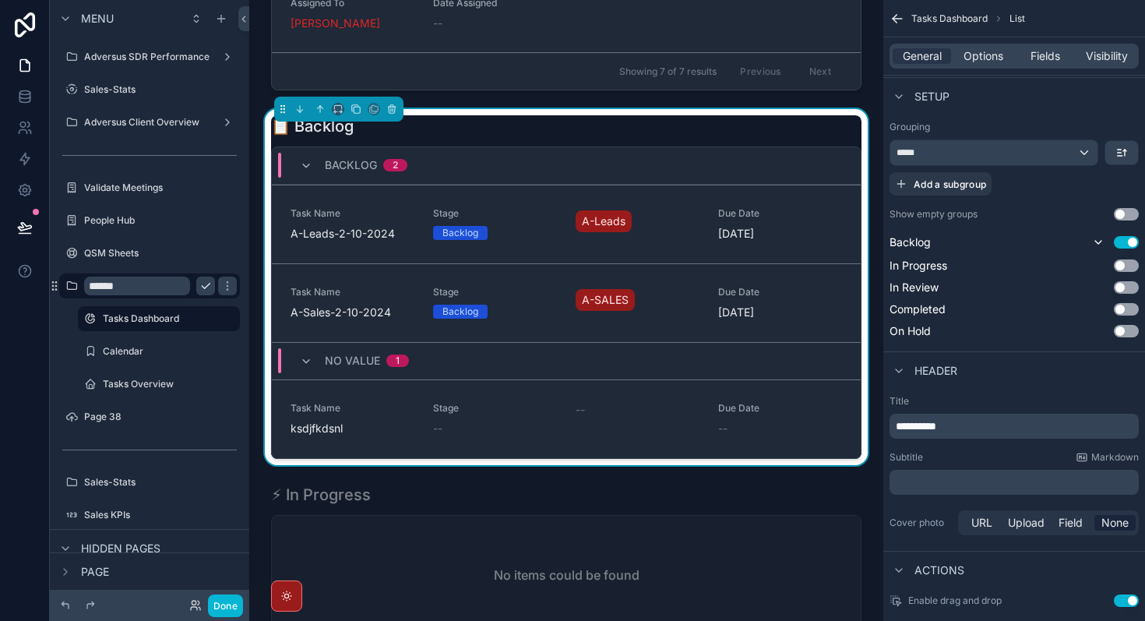
click at [1129, 216] on button "Use setting" at bounding box center [1125, 214] width 25 height 12
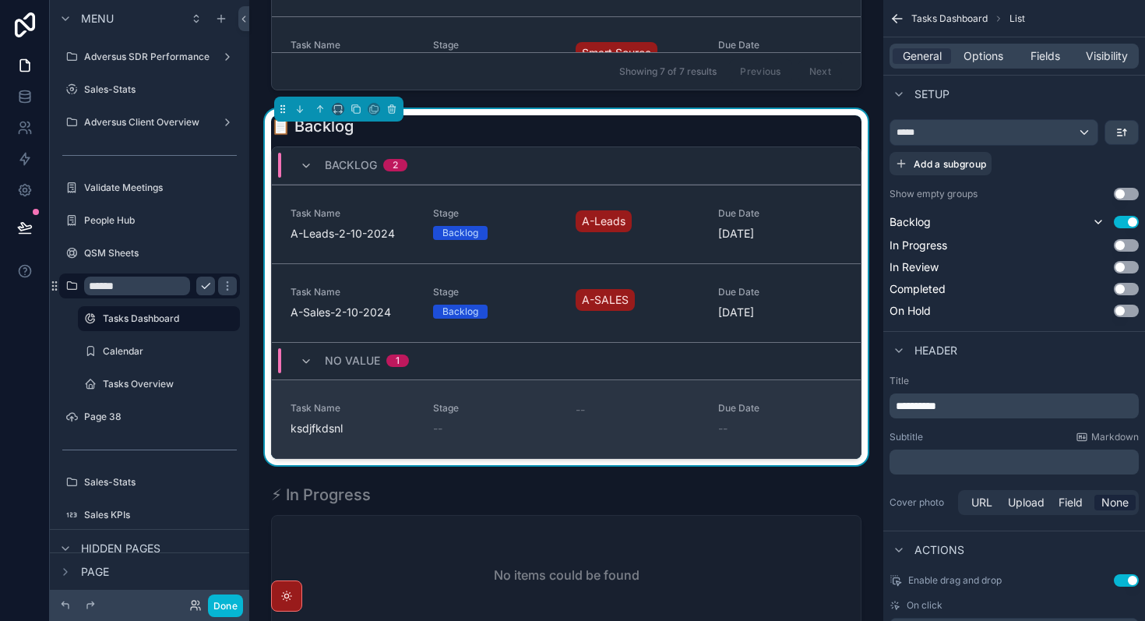
click at [461, 422] on div "--" at bounding box center [495, 428] width 124 height 16
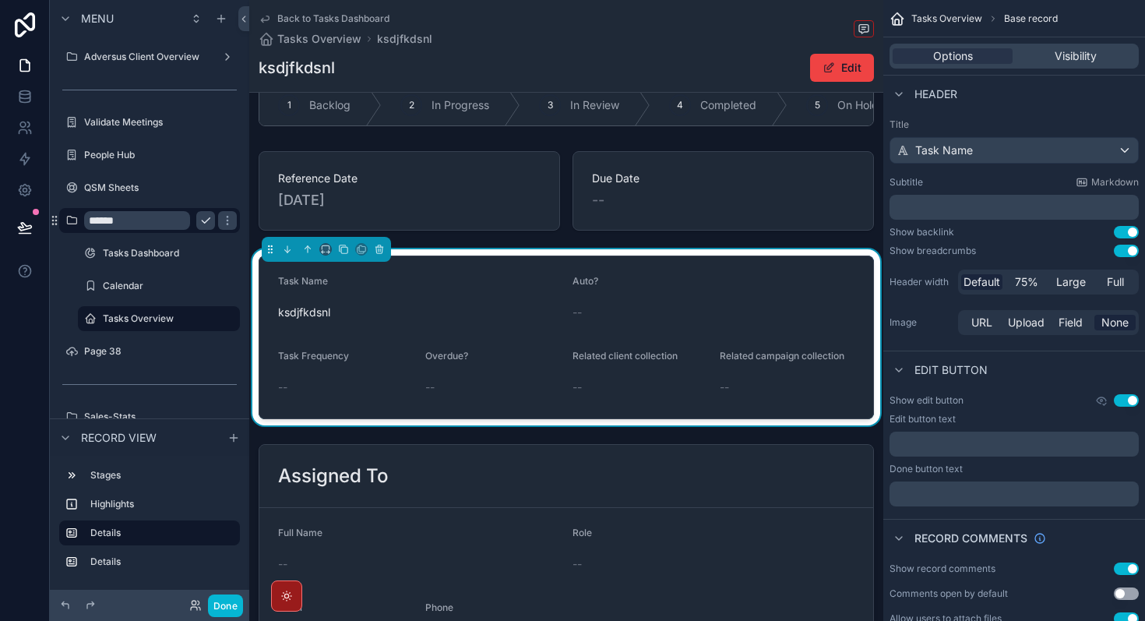
scroll to position [33, 0]
click at [556, 307] on span "ksdjfkdsnl" at bounding box center [419, 313] width 282 height 16
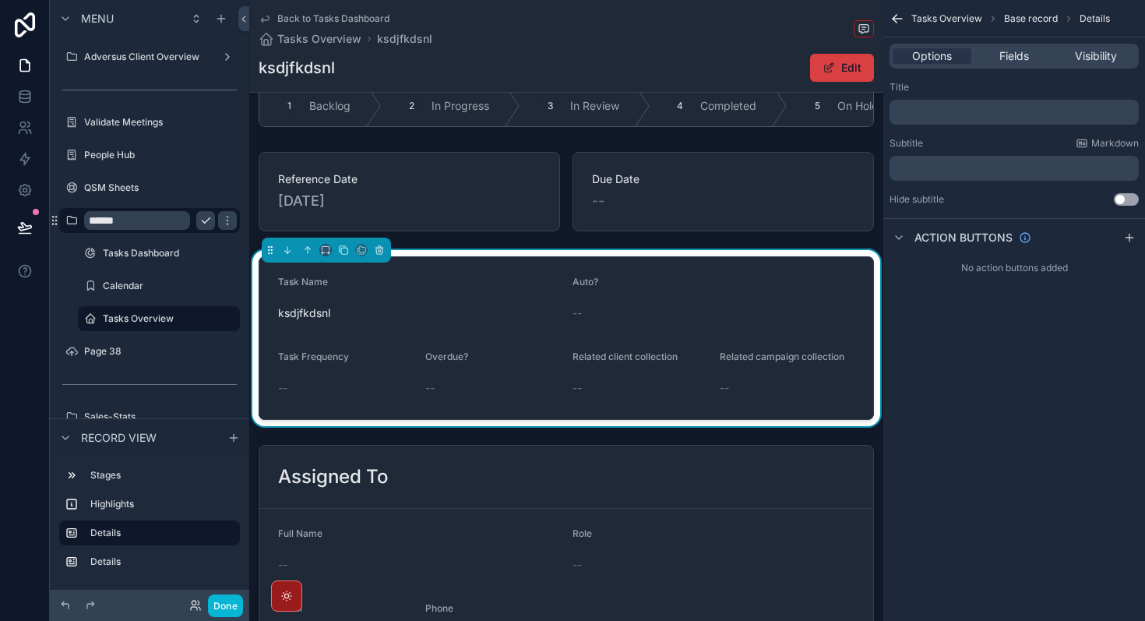
click at [827, 74] on button "Edit" at bounding box center [842, 68] width 64 height 28
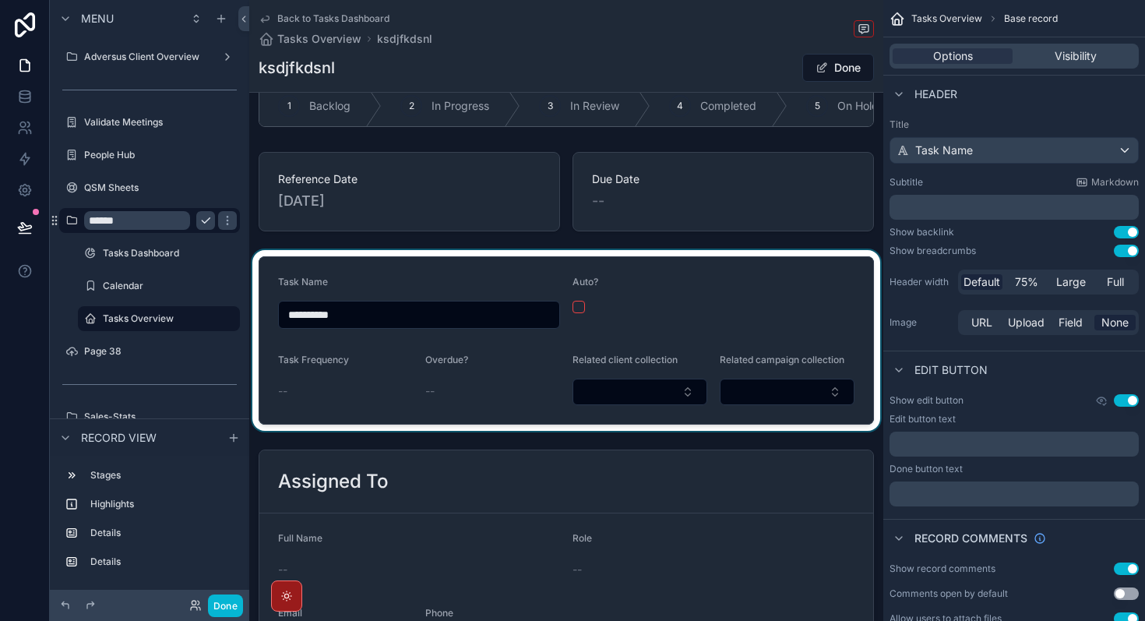
click at [608, 320] on div "scrollable content" at bounding box center [566, 340] width 634 height 181
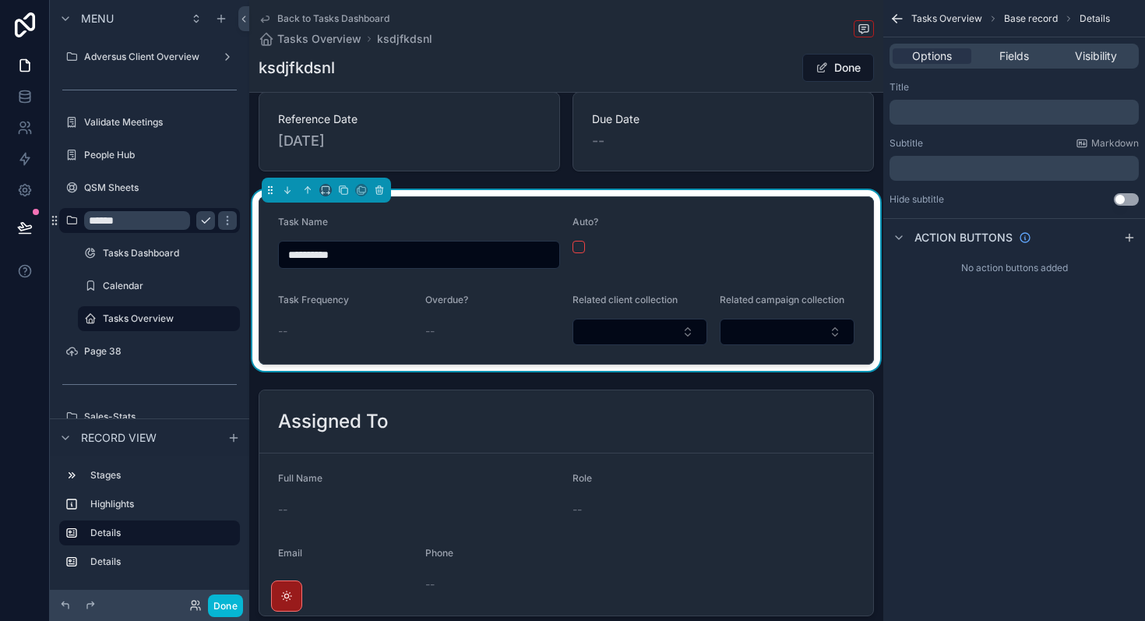
scroll to position [0, 0]
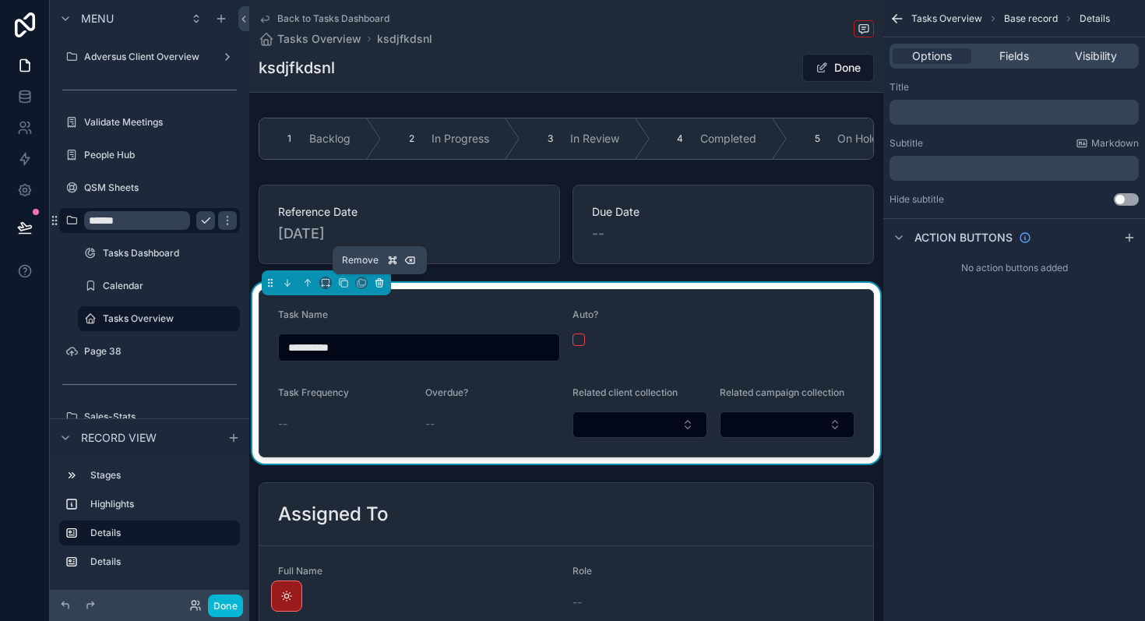
click at [381, 282] on icon "scrollable content" at bounding box center [379, 282] width 11 height 11
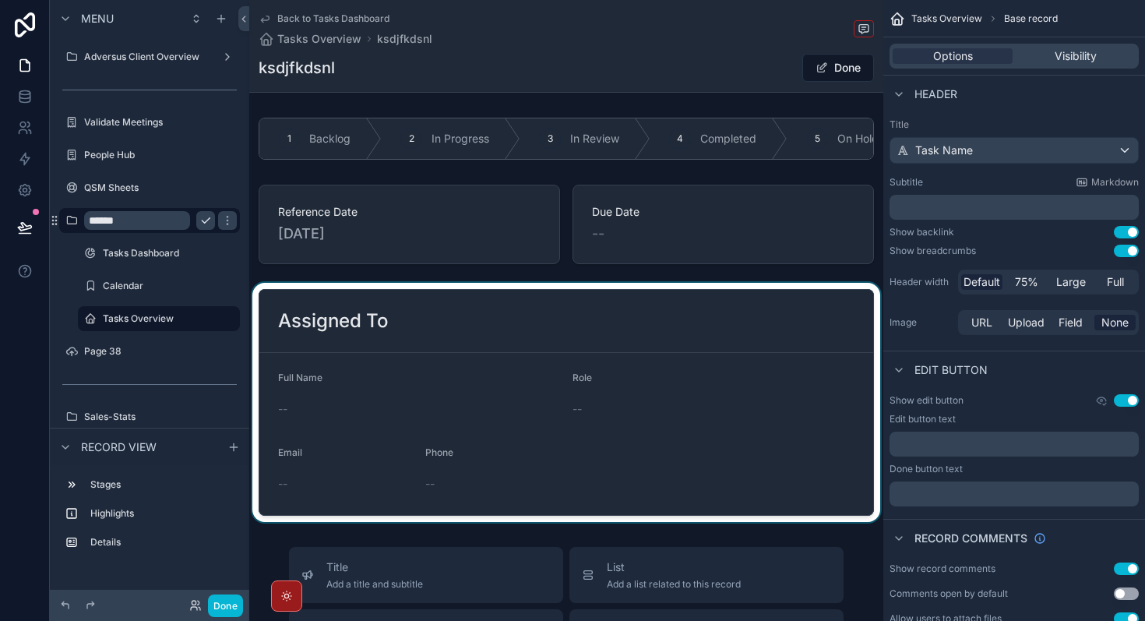
click at [397, 429] on div "scrollable content" at bounding box center [566, 402] width 634 height 239
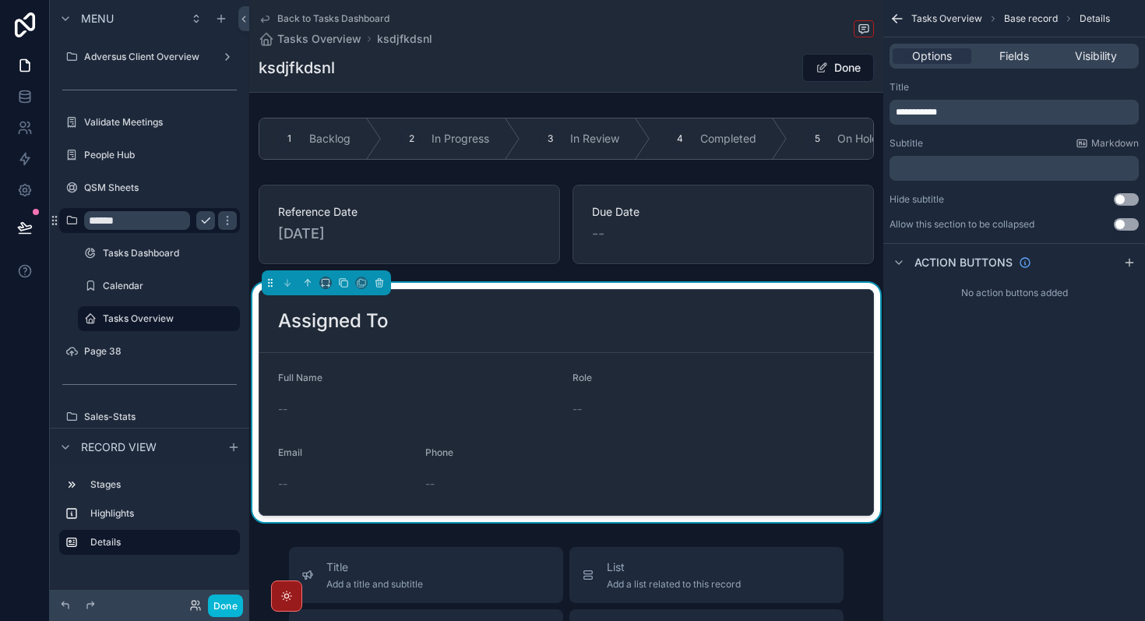
click at [1028, 503] on div "**********" at bounding box center [1014, 310] width 262 height 621
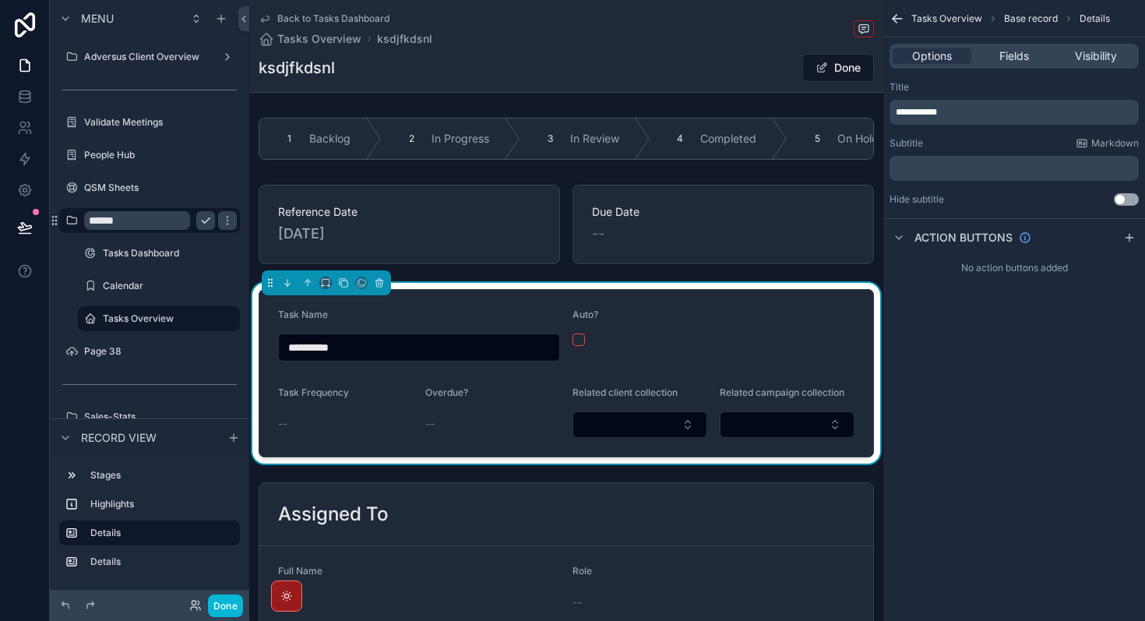
click at [264, 18] on icon "scrollable content" at bounding box center [265, 18] width 12 height 12
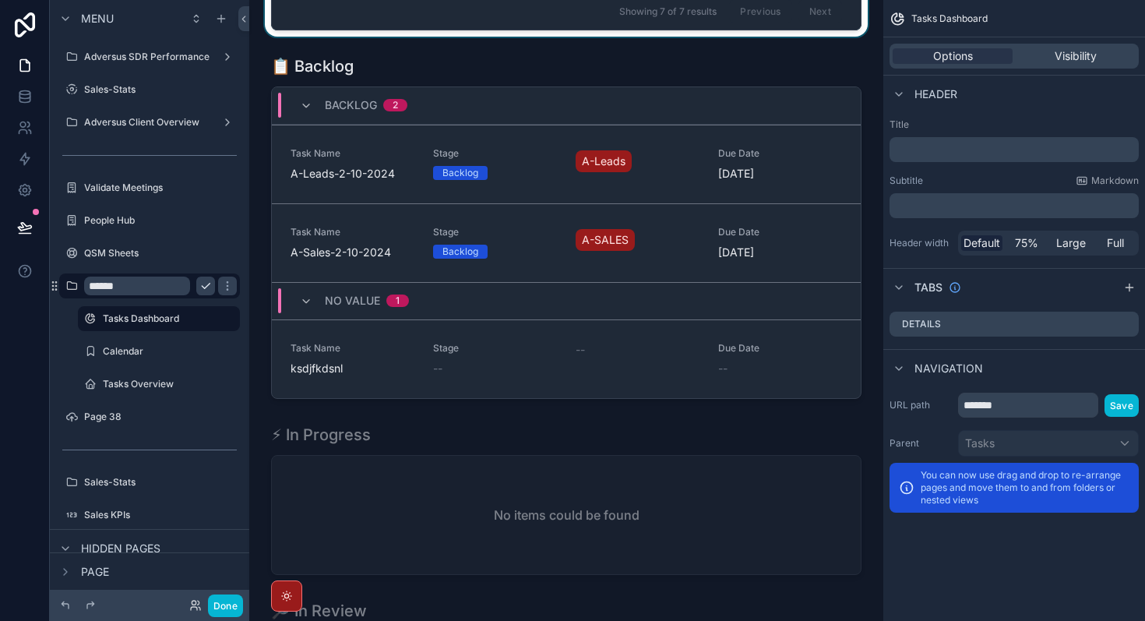
scroll to position [555, 0]
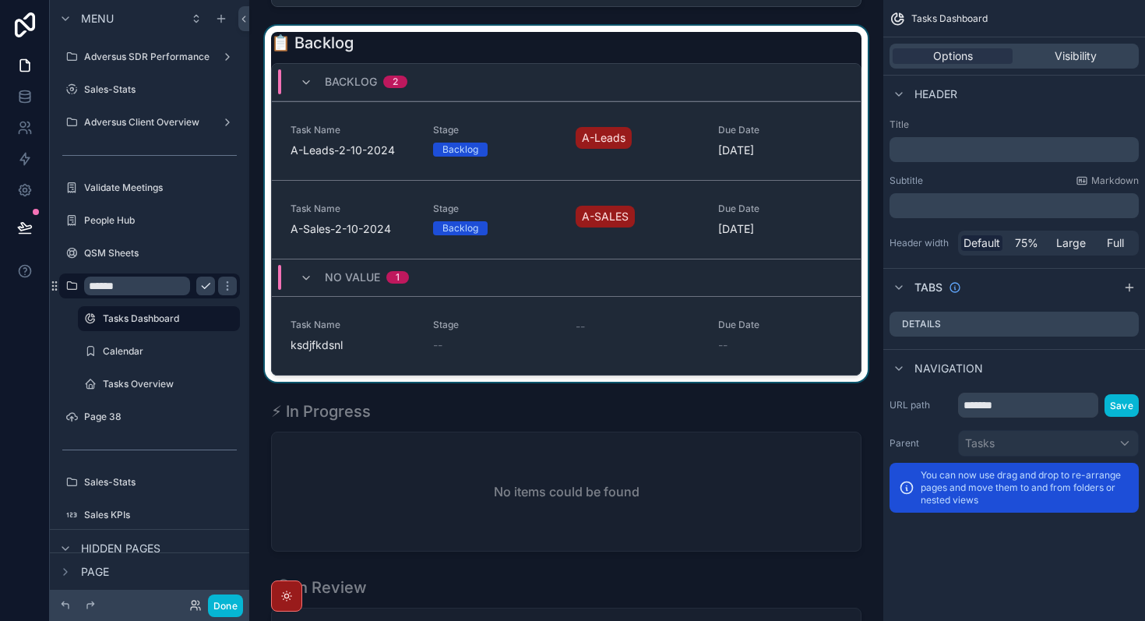
click at [481, 342] on div "scrollable content" at bounding box center [566, 204] width 609 height 356
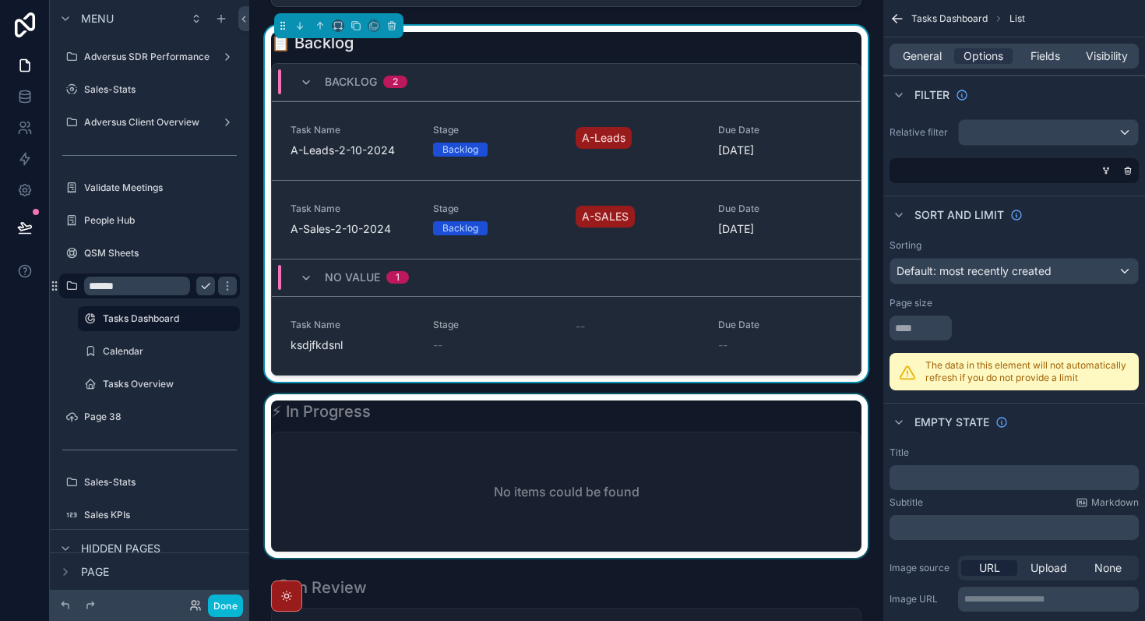
click at [469, 476] on div "scrollable content" at bounding box center [566, 476] width 609 height 164
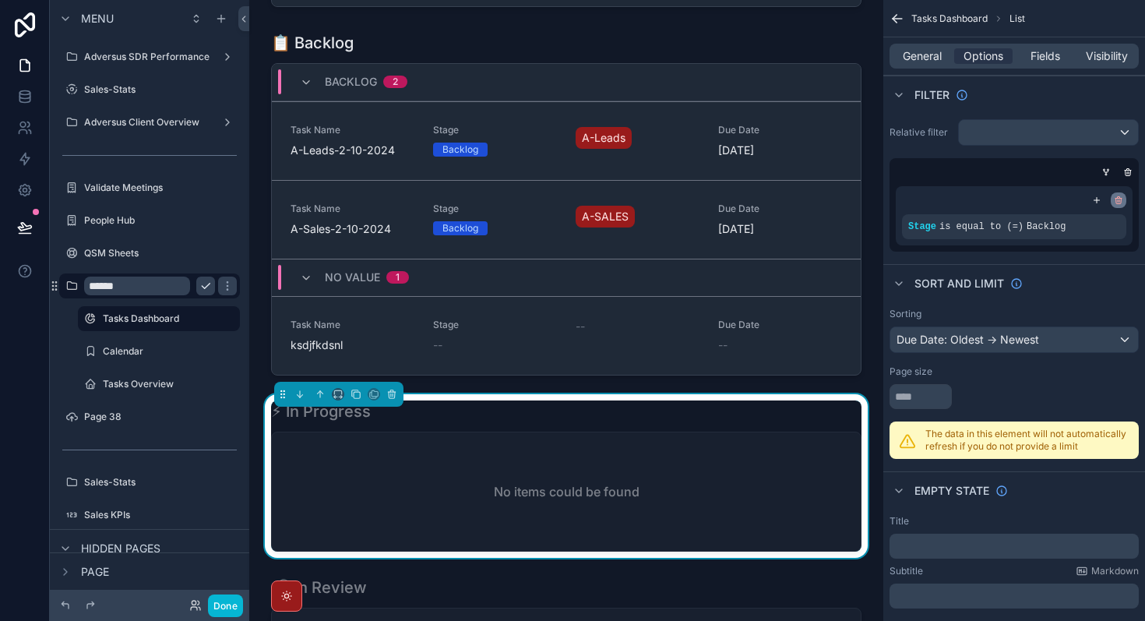
click at [1117, 199] on icon "scrollable content" at bounding box center [1117, 199] width 9 height 9
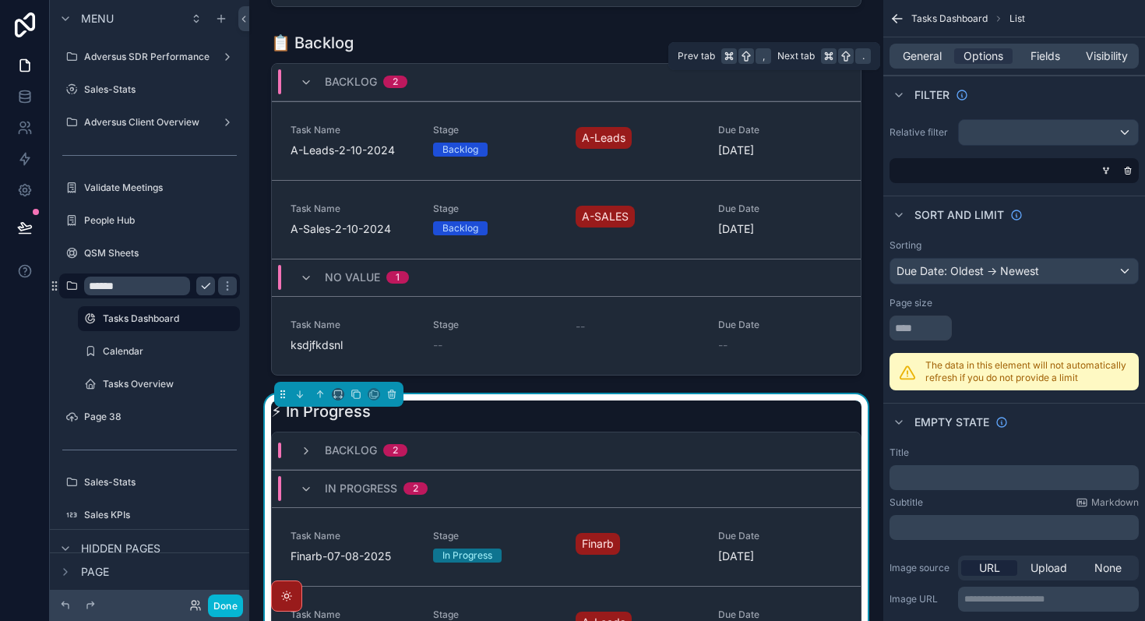
click at [921, 47] on div "General Options Fields Visibility" at bounding box center [1013, 56] width 249 height 25
click at [923, 59] on span "General" at bounding box center [921, 56] width 39 height 16
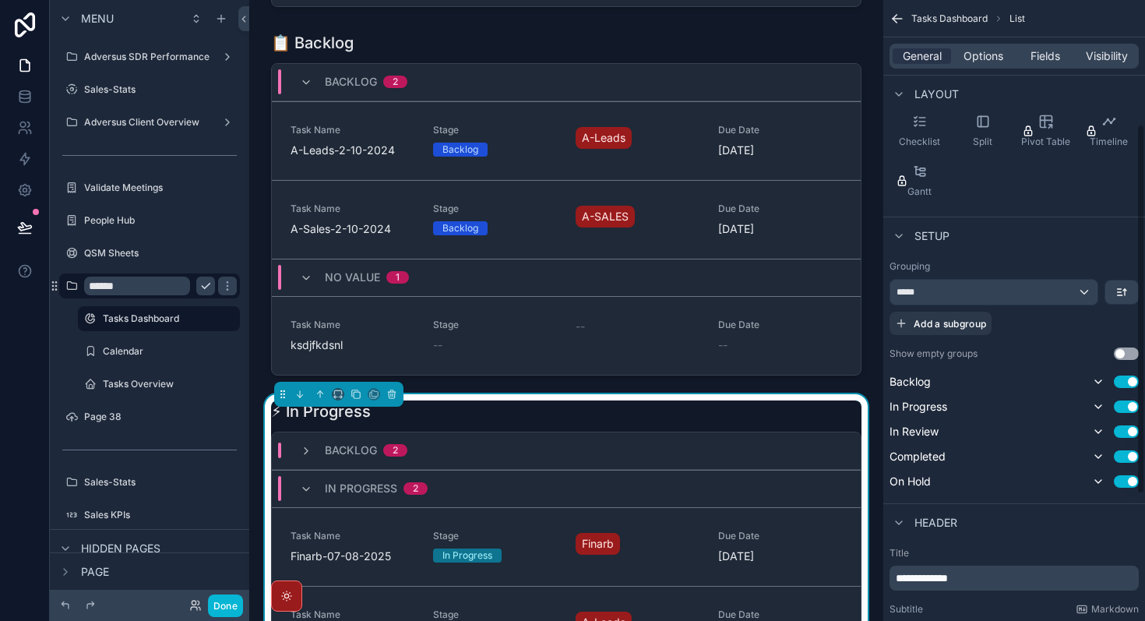
scroll to position [209, 0]
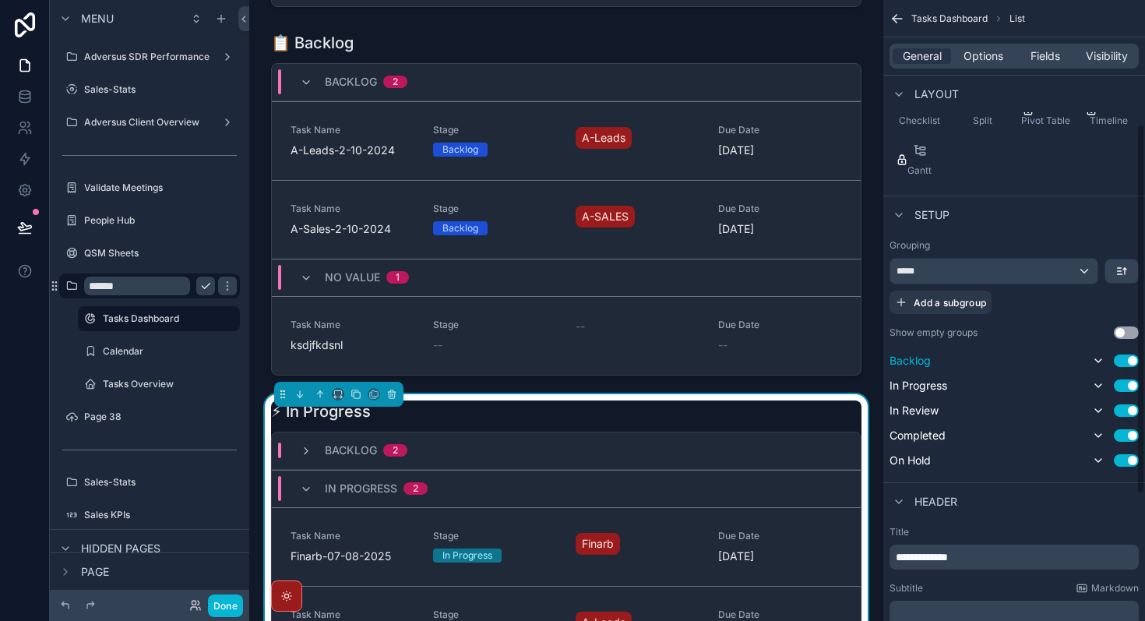
click at [1132, 361] on button "Use setting" at bounding box center [1125, 360] width 25 height 12
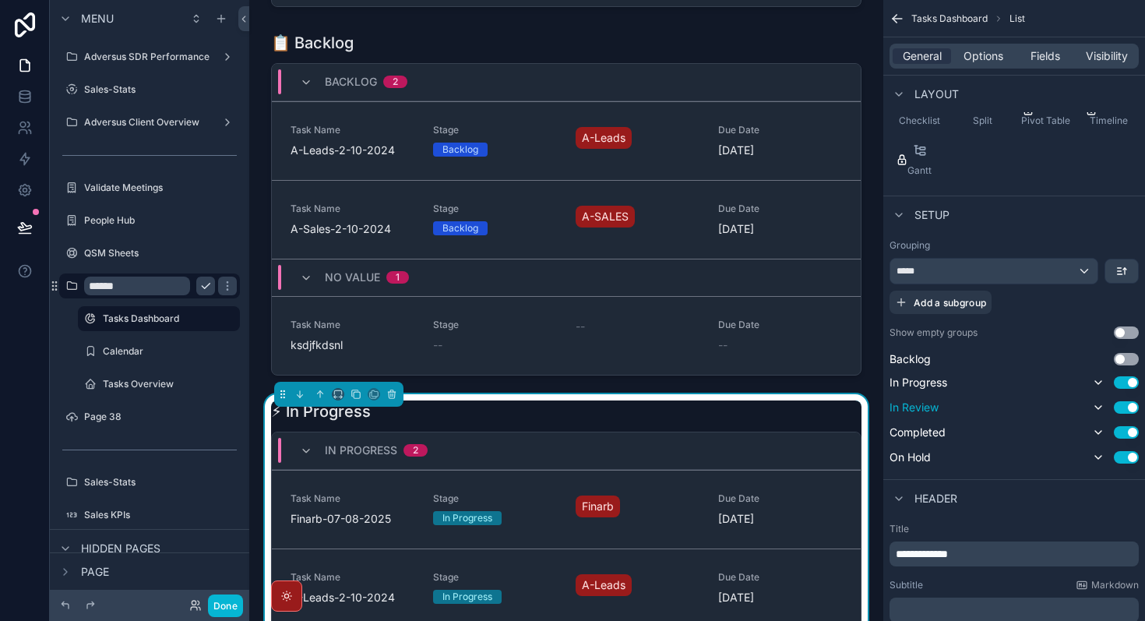
click at [1134, 409] on button "Use setting" at bounding box center [1125, 407] width 25 height 12
click at [1131, 436] on div "Use setting" at bounding box center [1114, 429] width 50 height 19
click at [1131, 434] on button "Use setting" at bounding box center [1125, 429] width 25 height 12
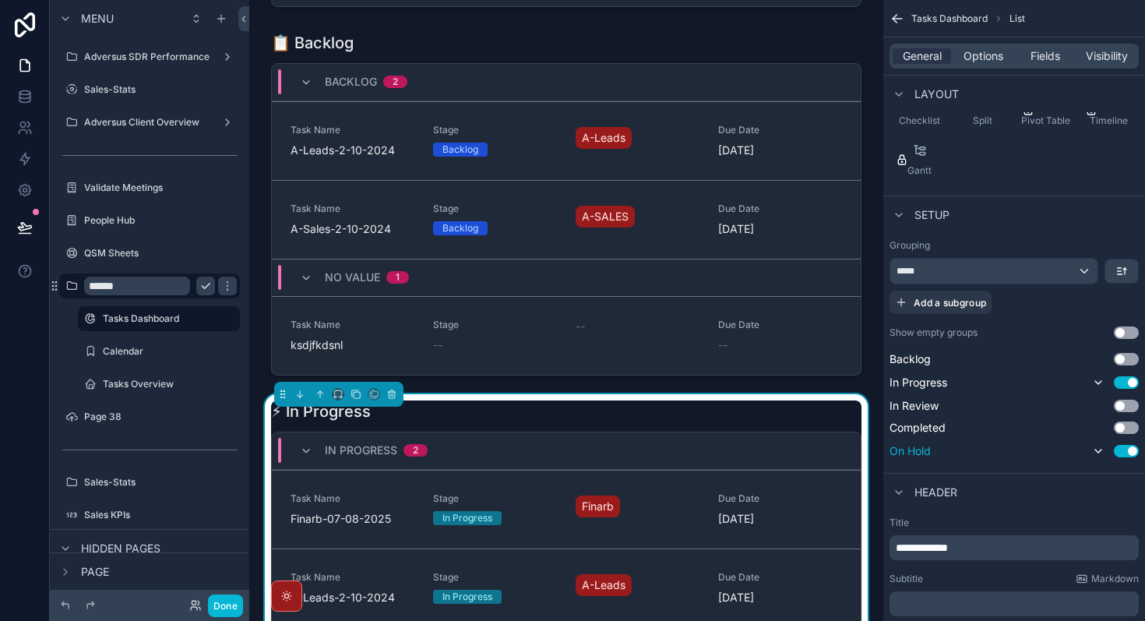
click at [1131, 450] on button "Use setting" at bounding box center [1125, 451] width 25 height 12
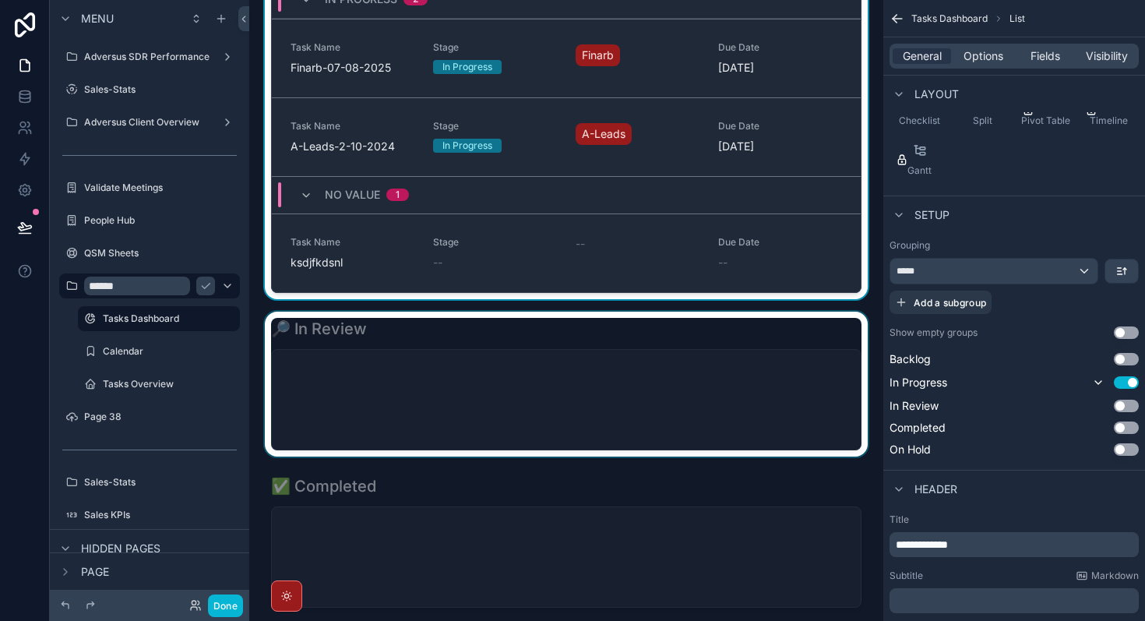
scroll to position [1032, 0]
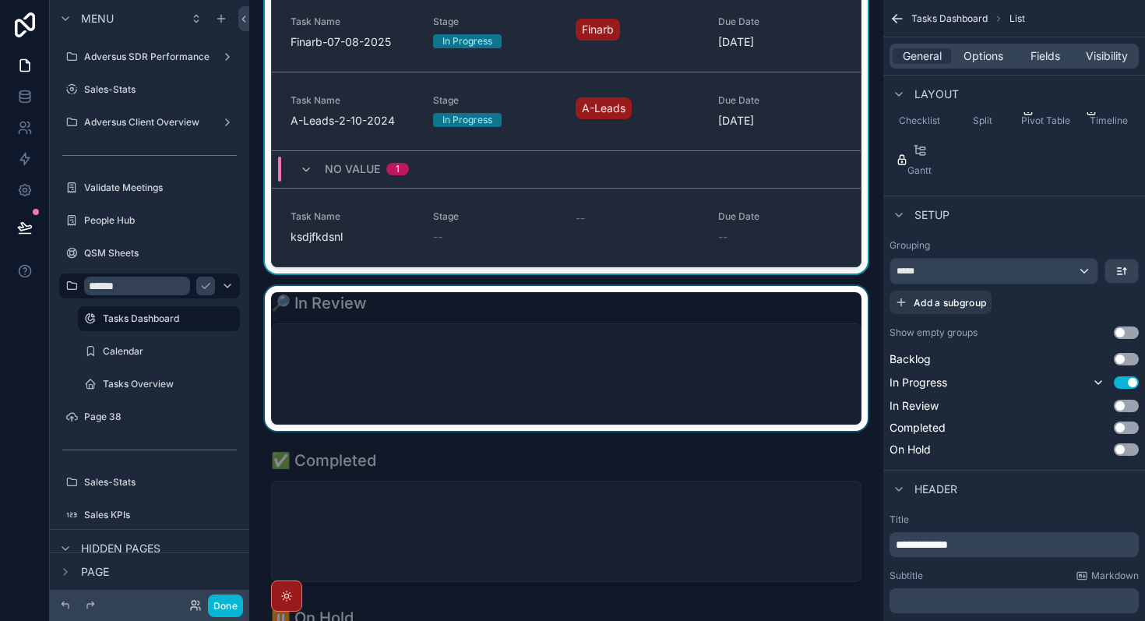
click at [558, 372] on div "scrollable content" at bounding box center [566, 358] width 609 height 145
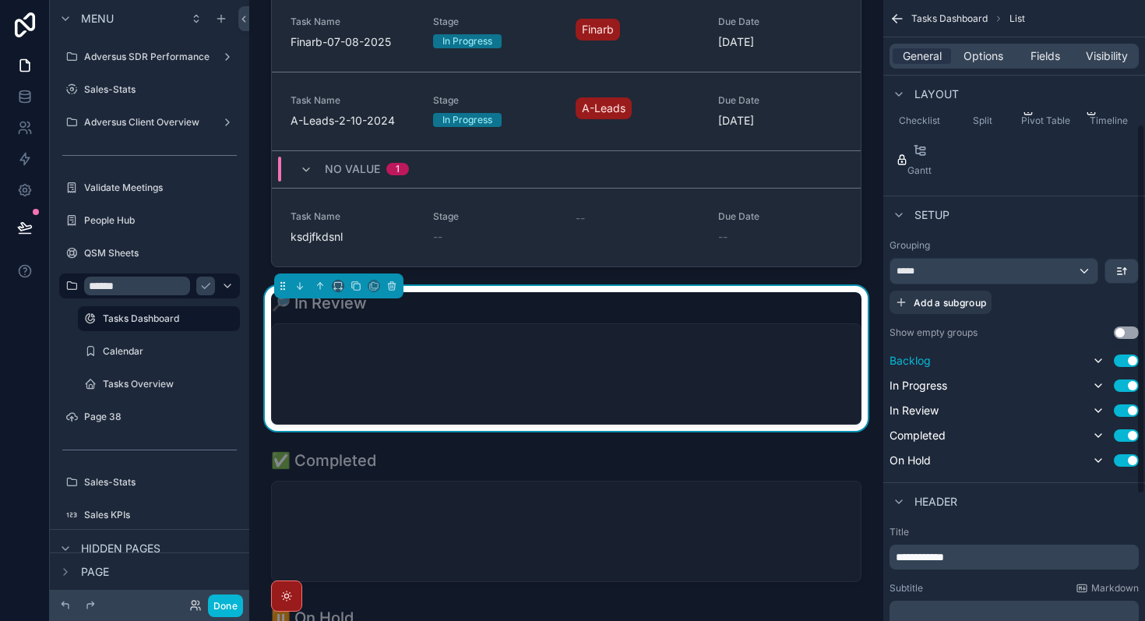
click at [1132, 358] on button "Use setting" at bounding box center [1125, 360] width 25 height 12
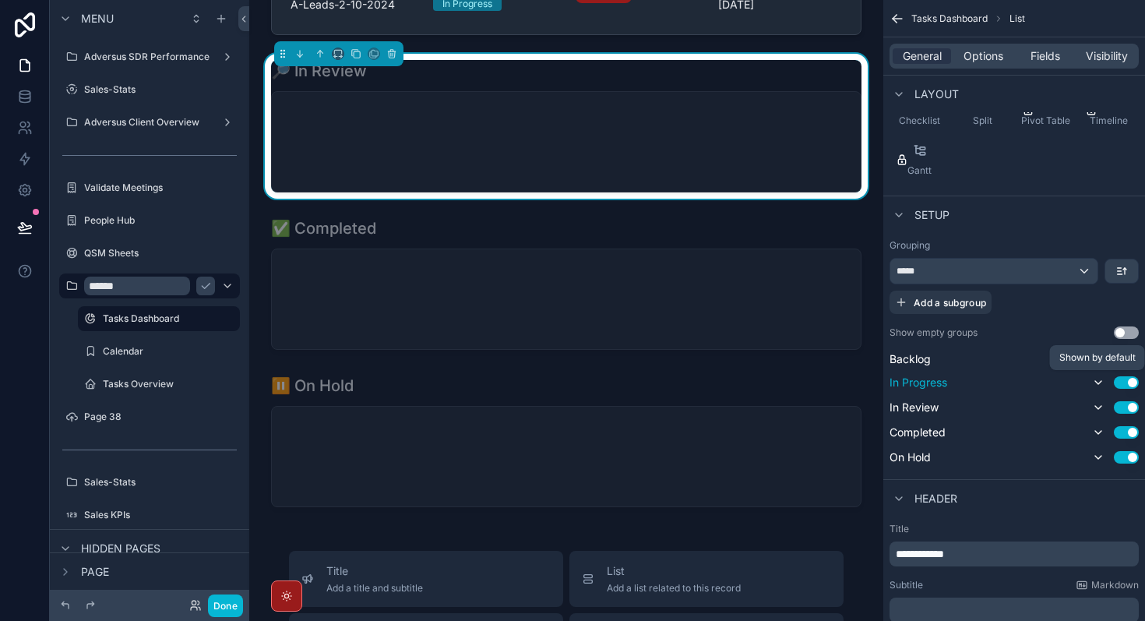
click at [1094, 385] on icon "scrollable content" at bounding box center [1098, 382] width 12 height 12
click at [1096, 385] on icon "scrollable content" at bounding box center [1098, 382] width 12 height 12
click at [1122, 383] on button "Use setting" at bounding box center [1125, 382] width 25 height 12
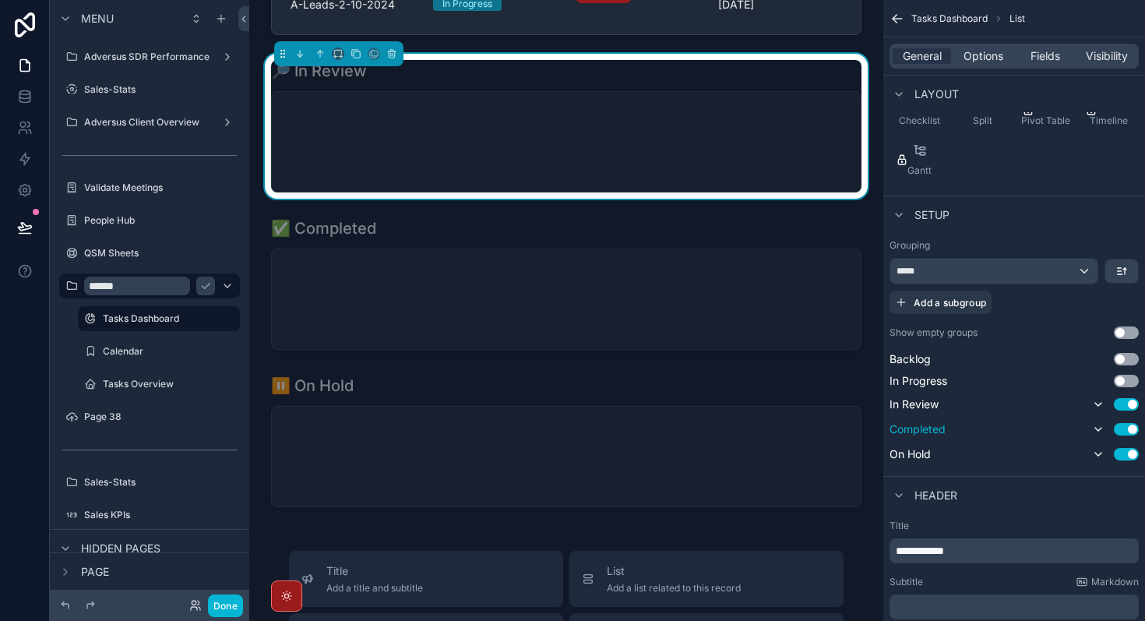
click at [1126, 430] on button "Use setting" at bounding box center [1125, 429] width 25 height 12
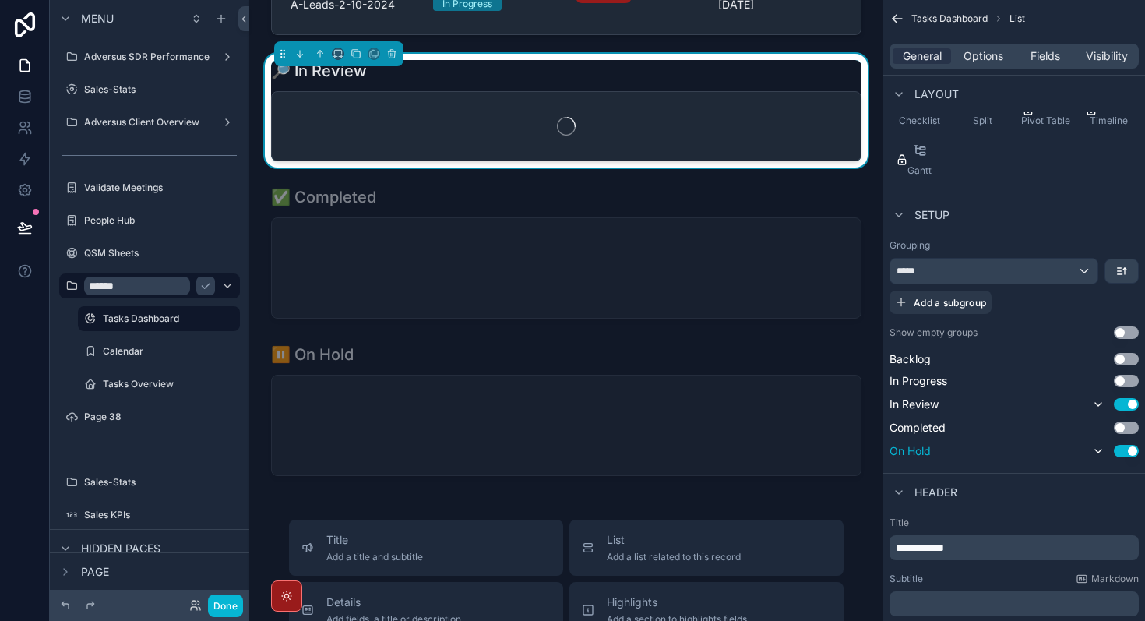
click at [1127, 452] on button "Use setting" at bounding box center [1125, 451] width 25 height 12
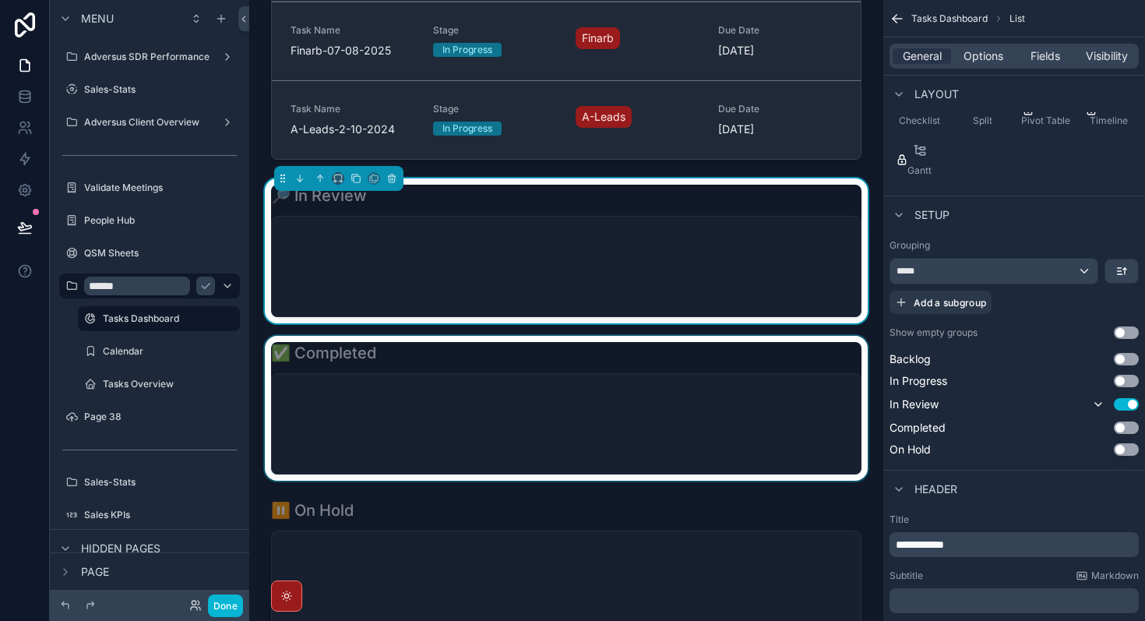
scroll to position [901, 0]
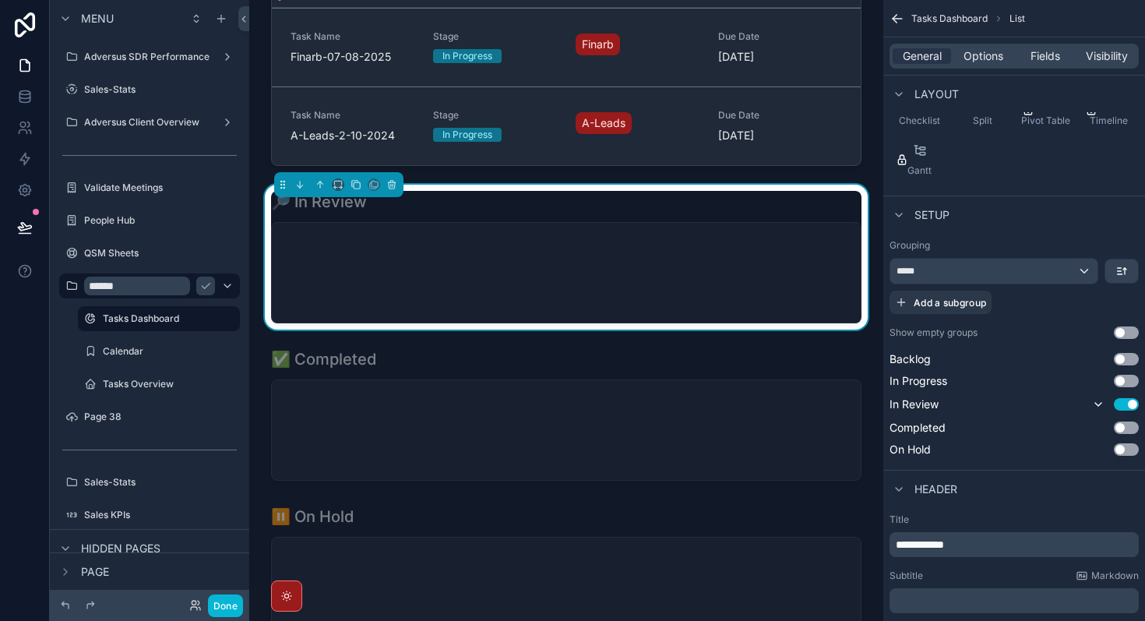
click at [593, 274] on div "scrollable content" at bounding box center [566, 273] width 589 height 100
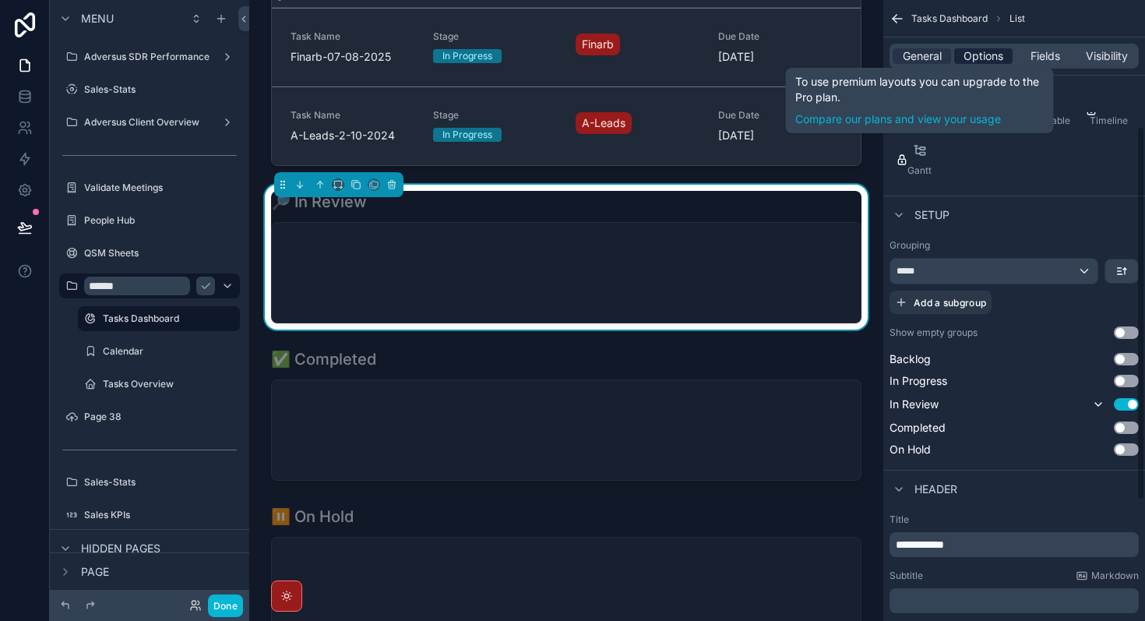
click at [971, 61] on span "Options" at bounding box center [983, 56] width 40 height 16
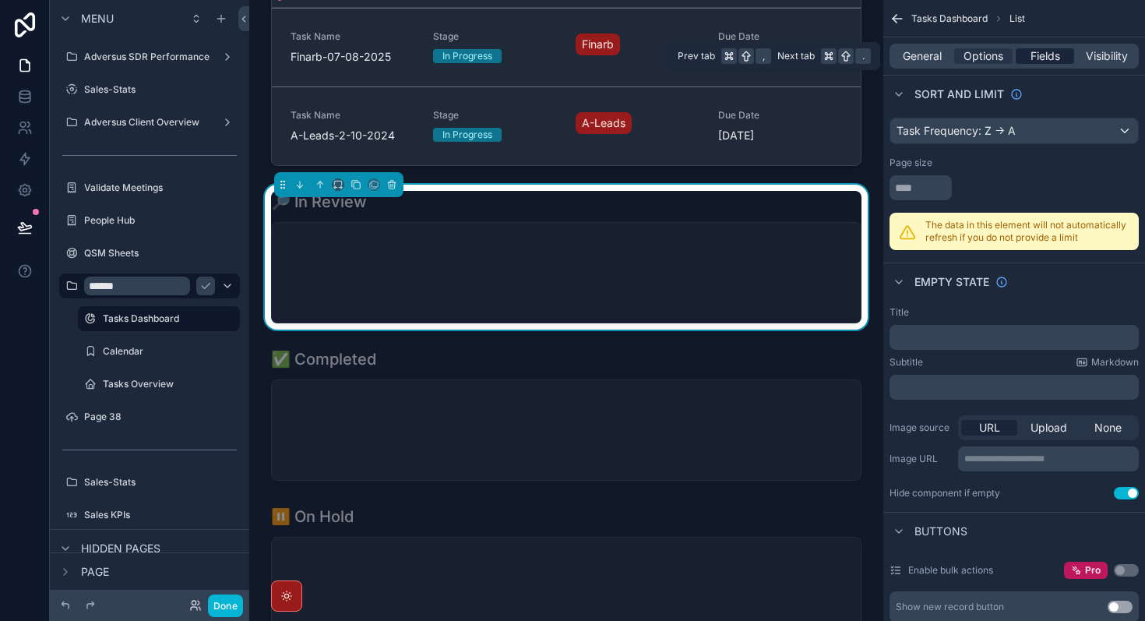
click at [1034, 59] on span "Fields" at bounding box center [1045, 56] width 30 height 16
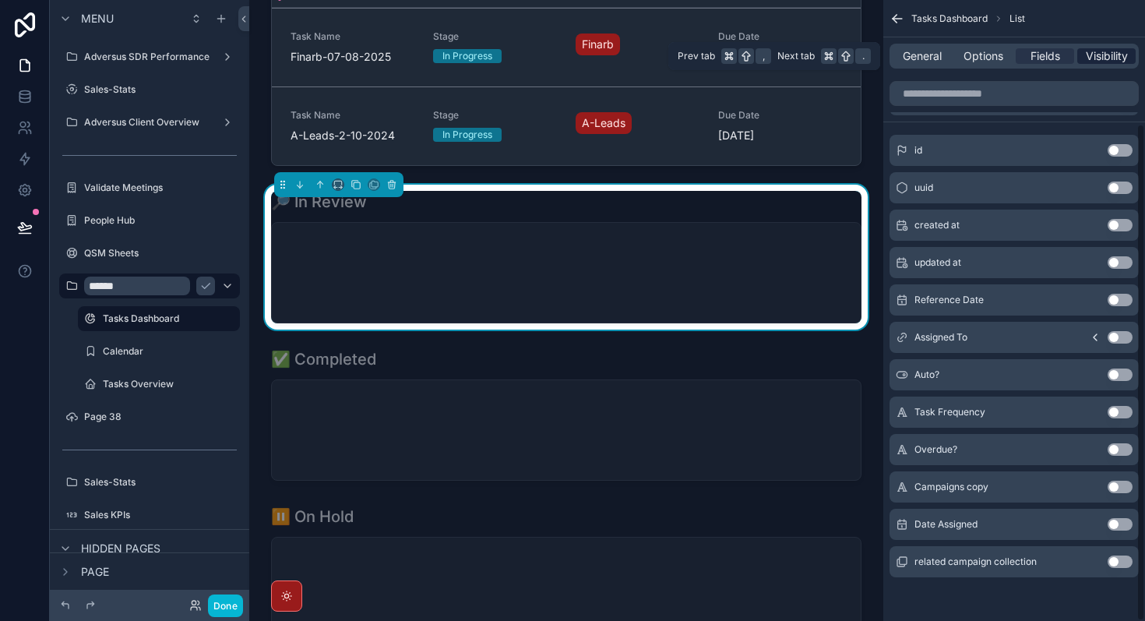
click at [1088, 51] on span "Visibility" at bounding box center [1106, 56] width 42 height 16
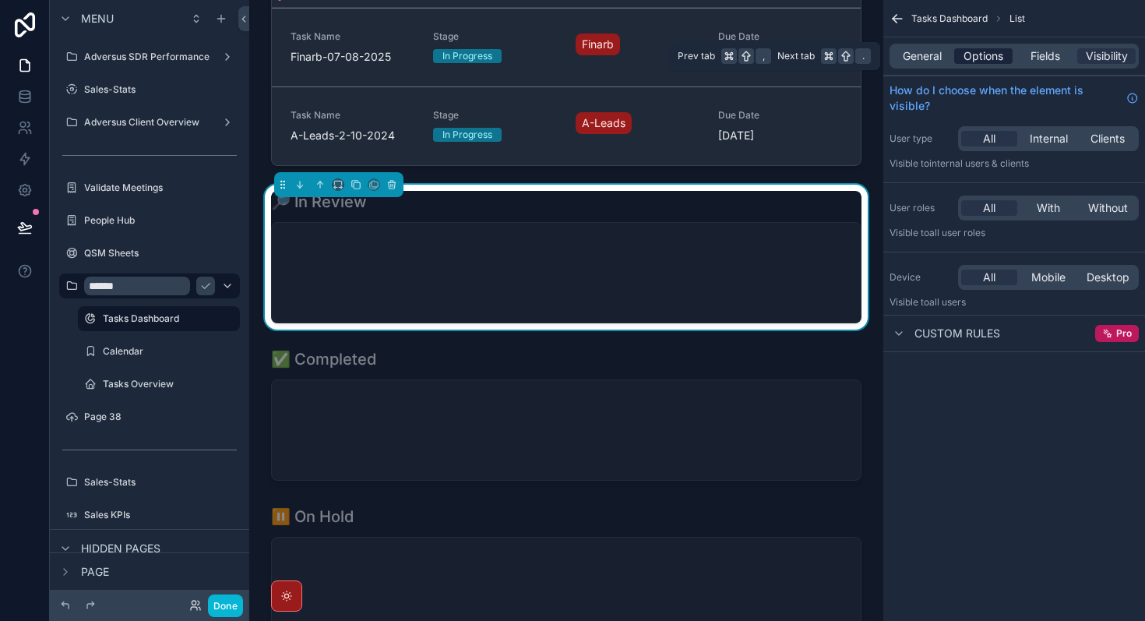
click at [977, 57] on span "Options" at bounding box center [983, 56] width 40 height 16
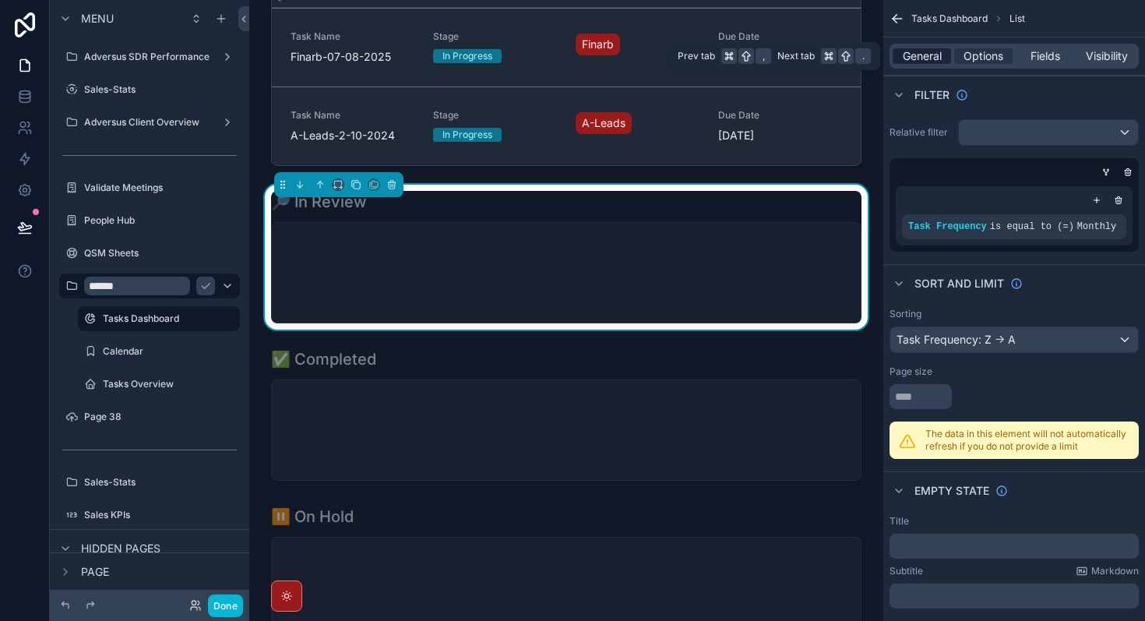
click at [928, 58] on span "General" at bounding box center [921, 56] width 39 height 16
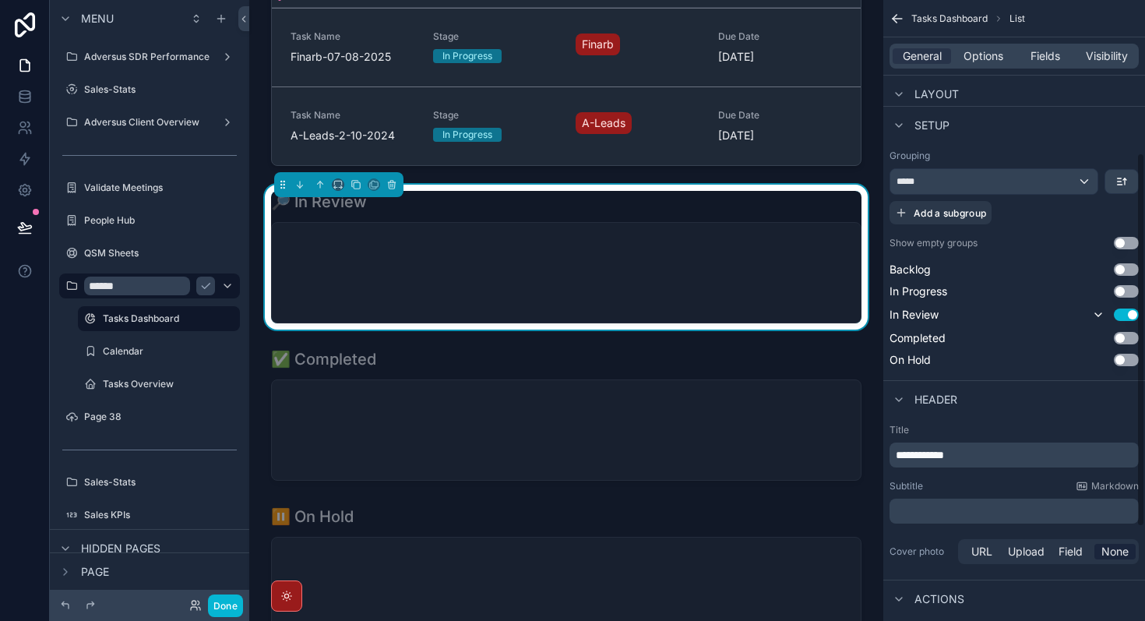
scroll to position [299, 0]
click at [1007, 62] on div "Options" at bounding box center [983, 56] width 58 height 16
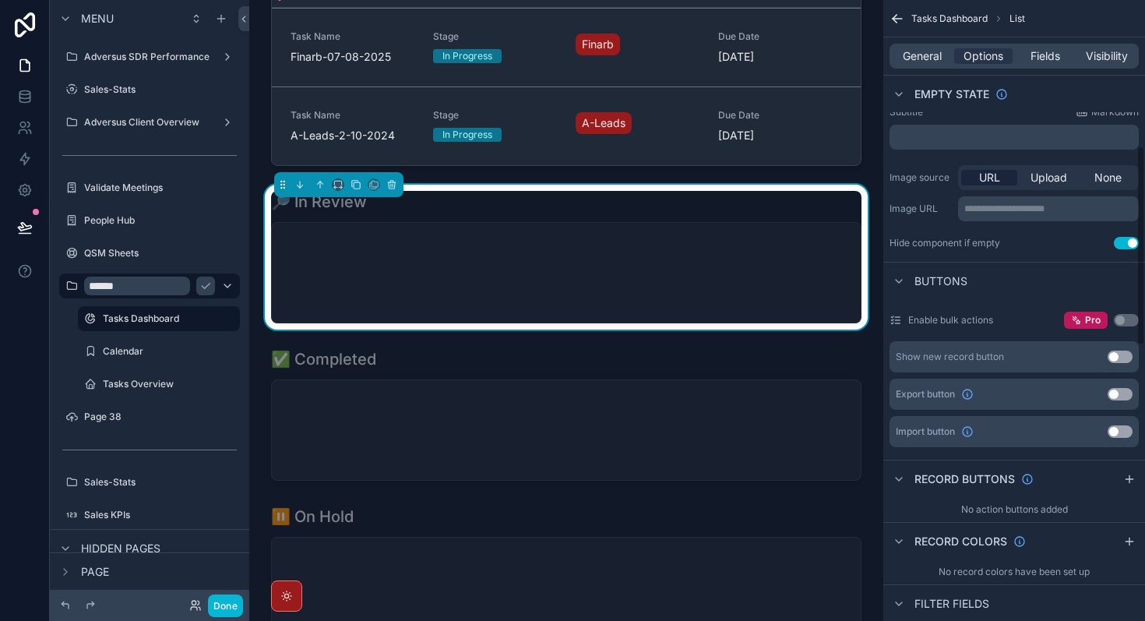
scroll to position [0, 0]
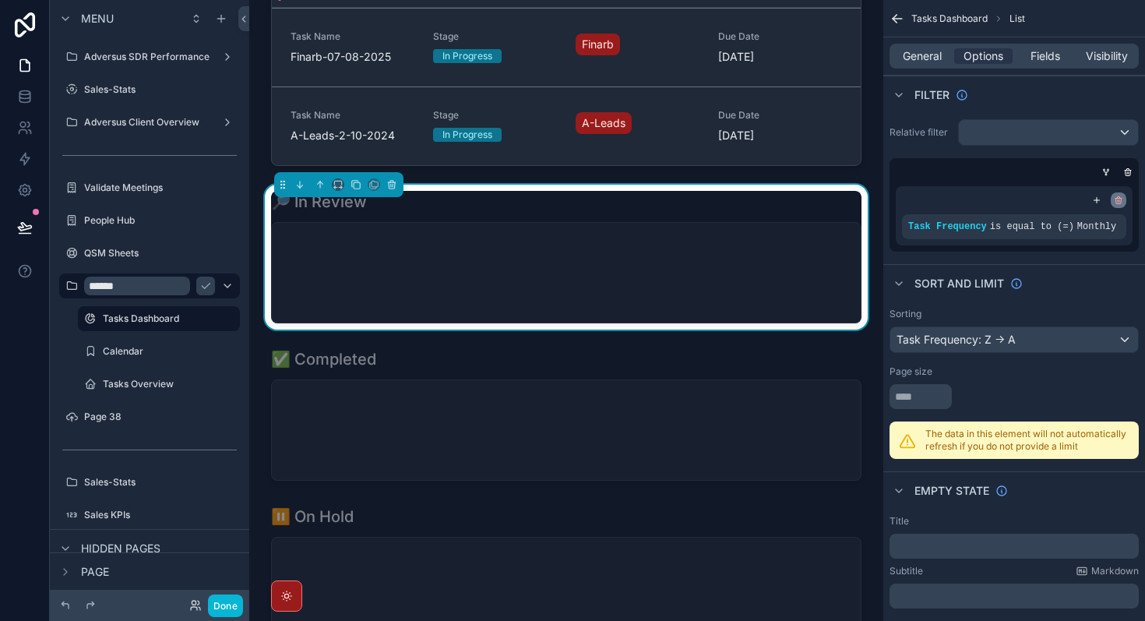
click at [1111, 198] on div "scrollable content" at bounding box center [1118, 200] width 16 height 16
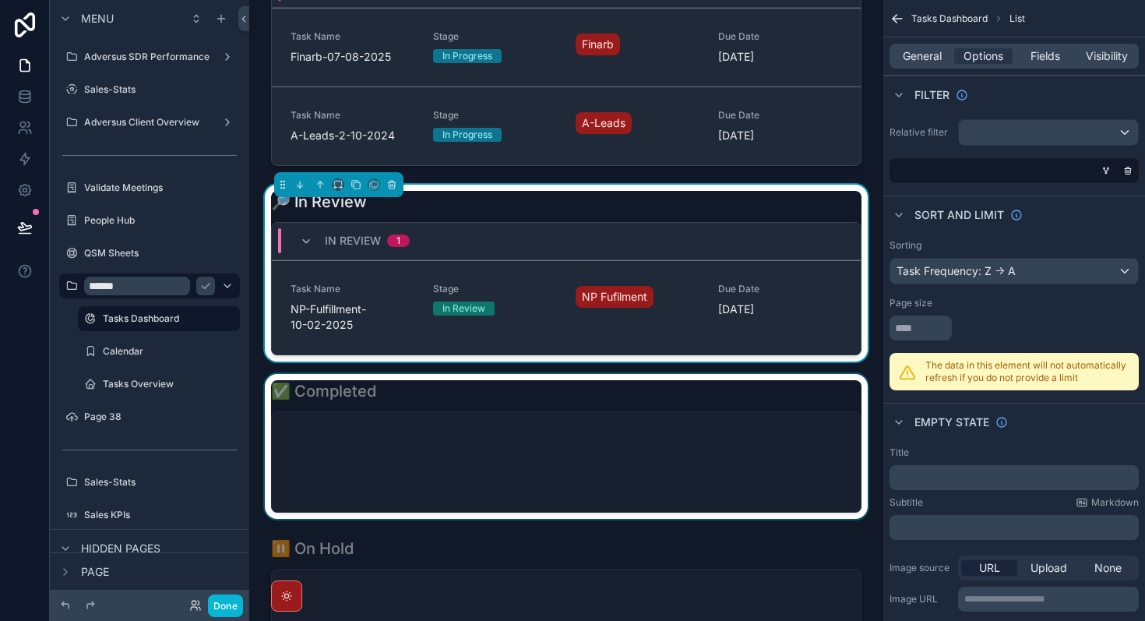
click at [664, 448] on div "scrollable content" at bounding box center [566, 446] width 609 height 145
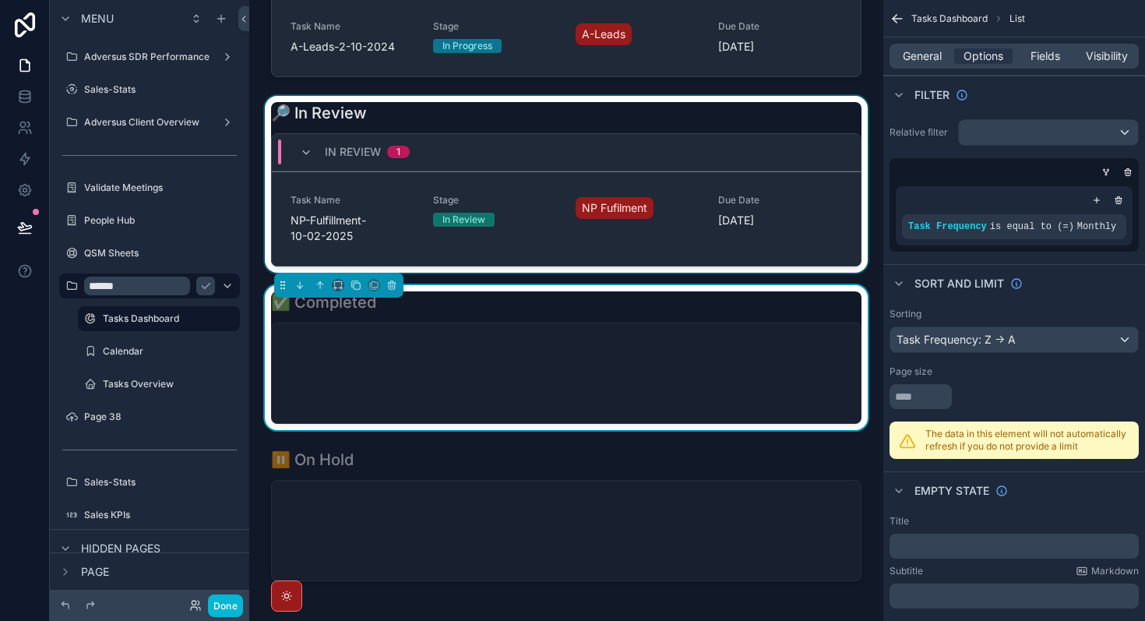
scroll to position [993, 0]
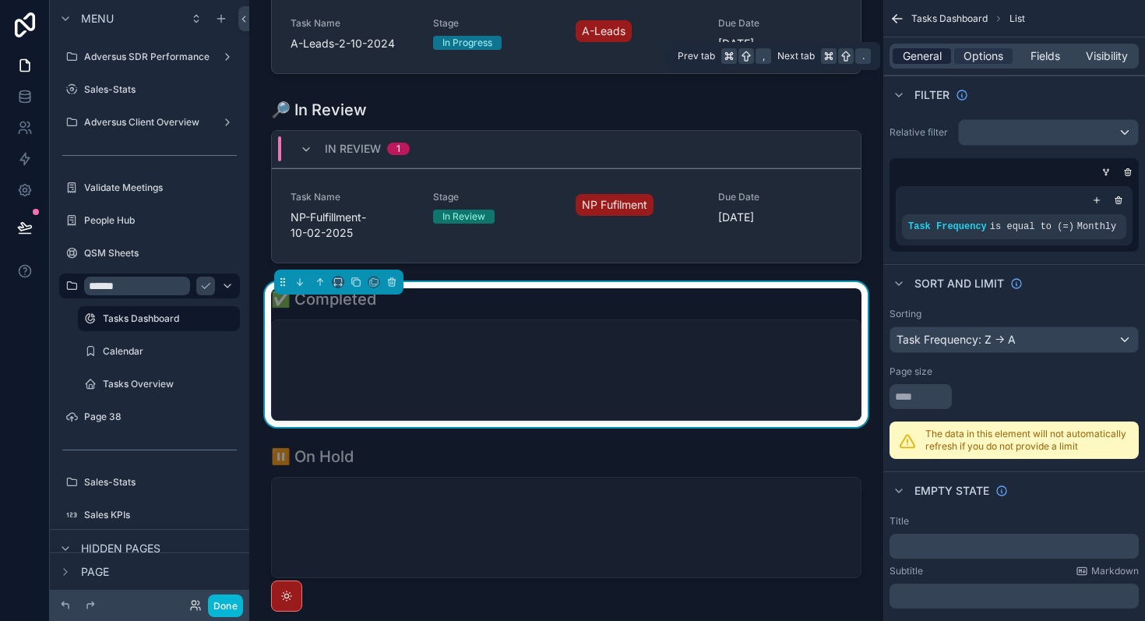
click at [925, 62] on span "General" at bounding box center [921, 56] width 39 height 16
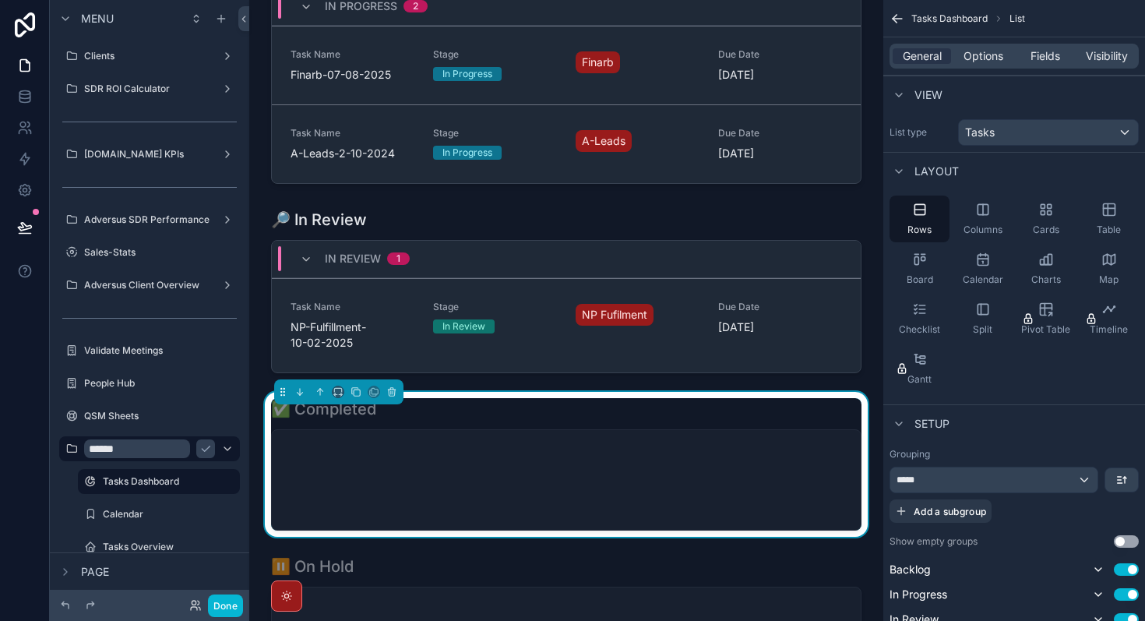
scroll to position [977, 0]
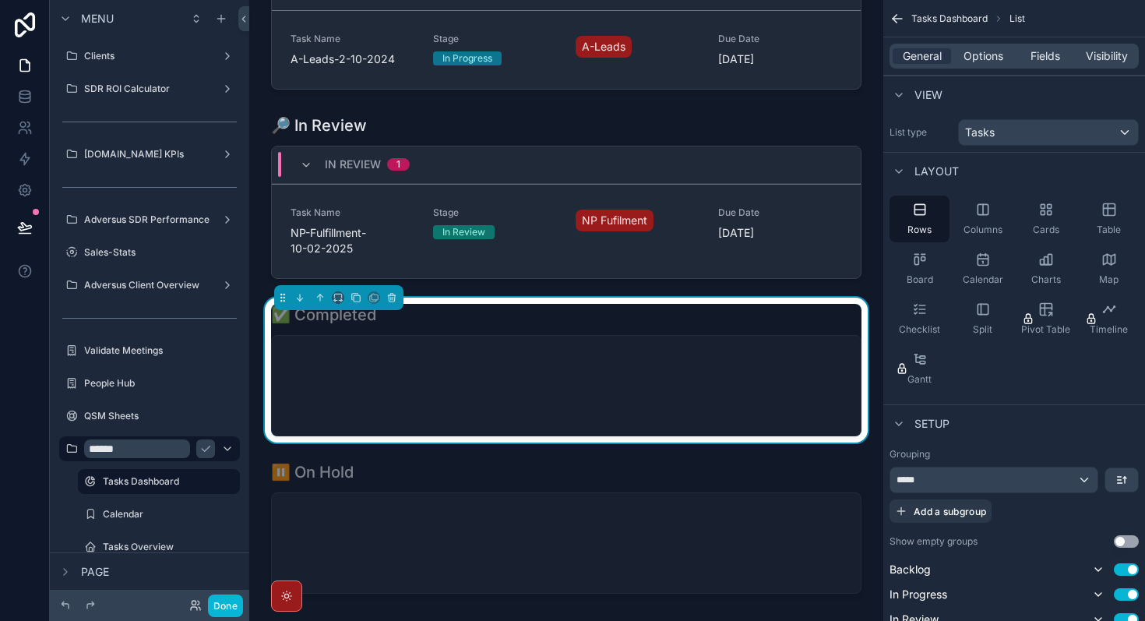
click at [440, 384] on div "scrollable content" at bounding box center [566, 386] width 589 height 100
click at [530, 382] on div "scrollable content" at bounding box center [566, 386] width 589 height 100
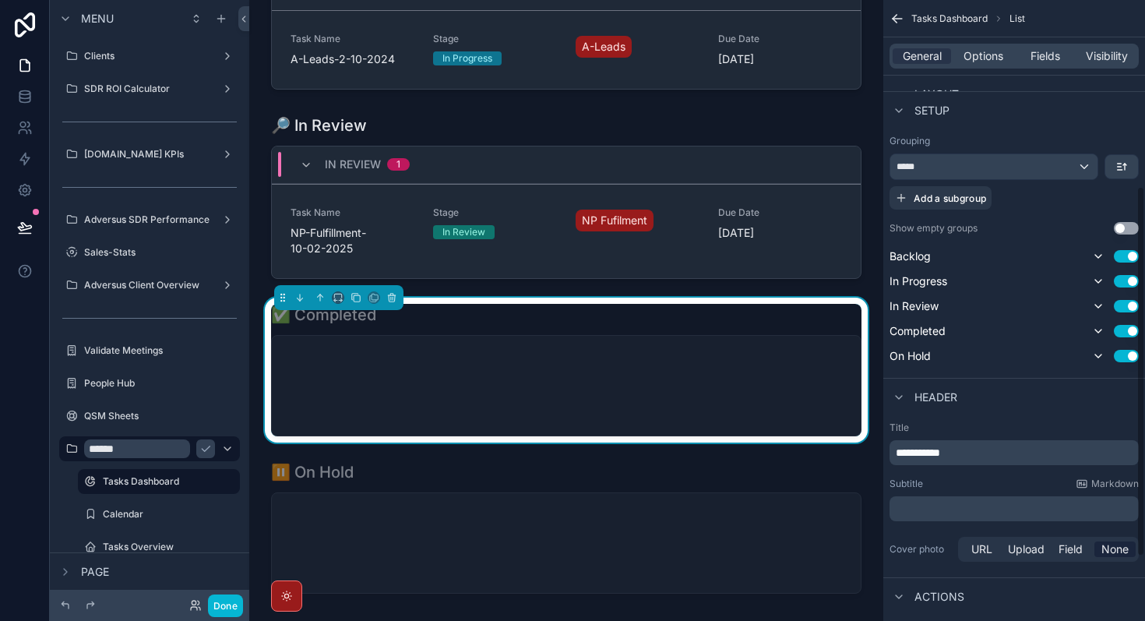
scroll to position [315, 0]
click at [1128, 252] on button "Use setting" at bounding box center [1125, 254] width 25 height 12
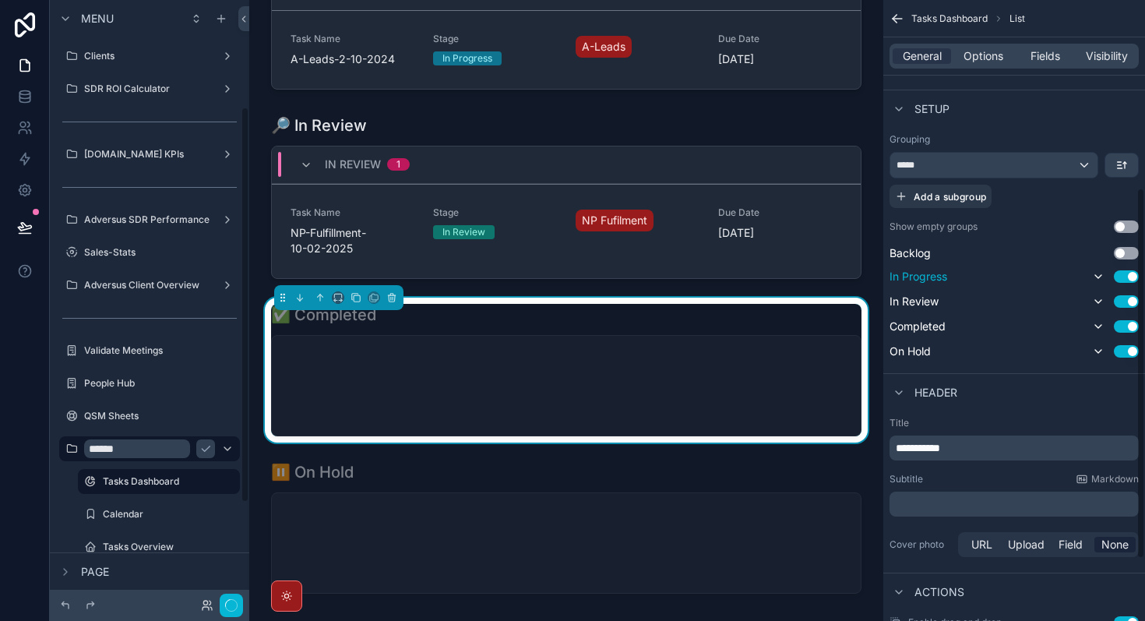
scroll to position [163, 0]
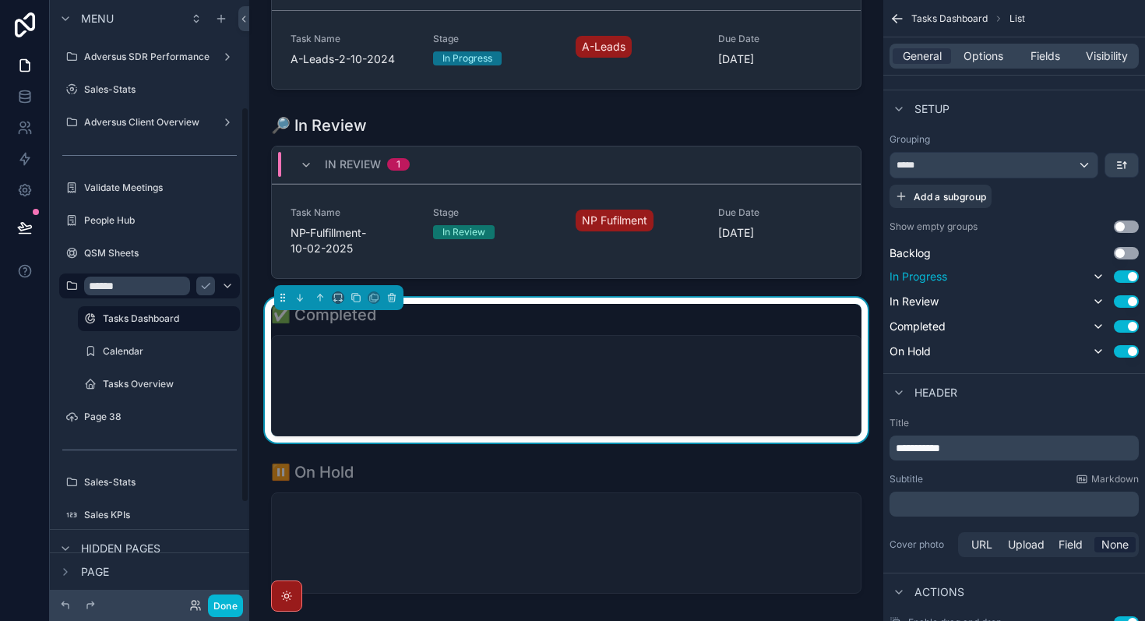
click at [1130, 273] on button "Use setting" at bounding box center [1125, 276] width 25 height 12
click at [1124, 297] on button "Use setting" at bounding box center [1125, 298] width 25 height 12
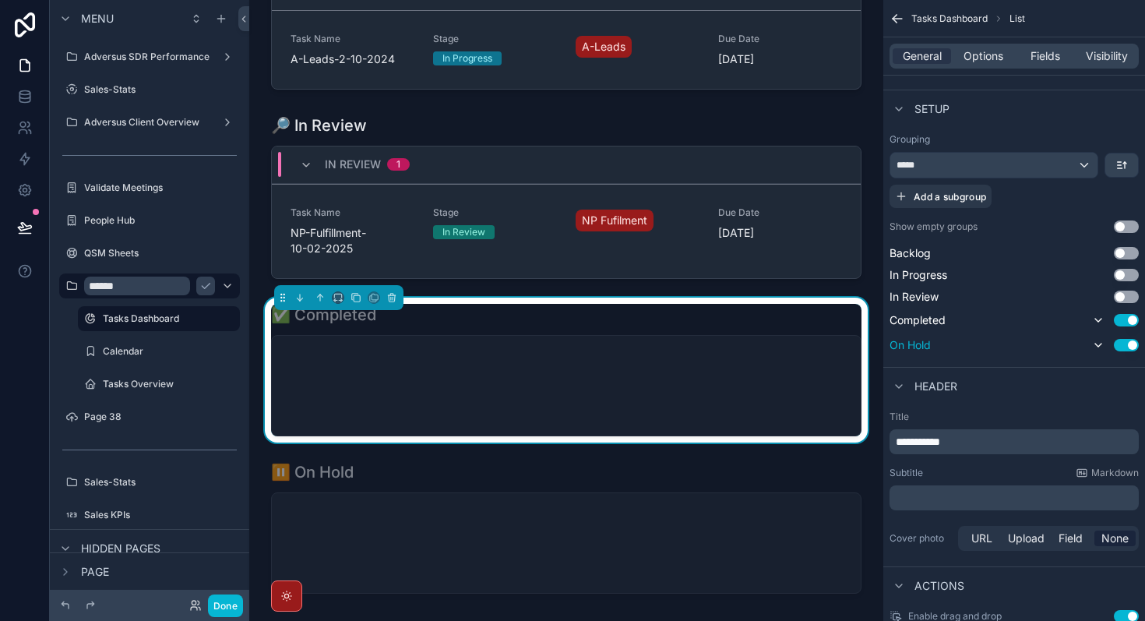
click at [1134, 342] on button "Use setting" at bounding box center [1125, 345] width 25 height 12
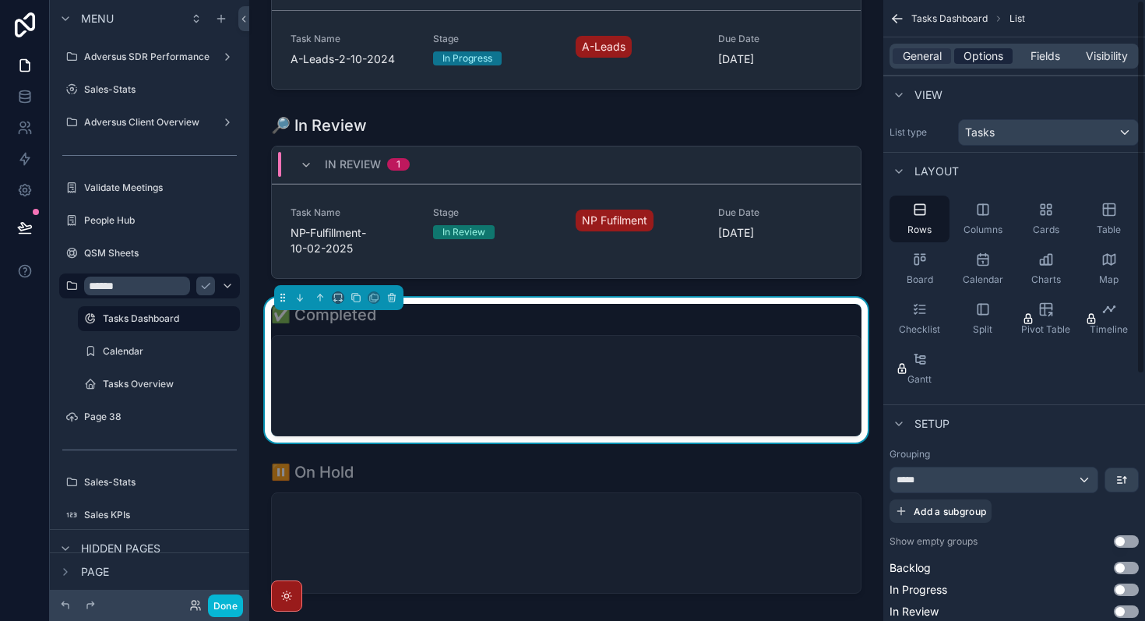
click at [983, 54] on span "Options" at bounding box center [983, 56] width 40 height 16
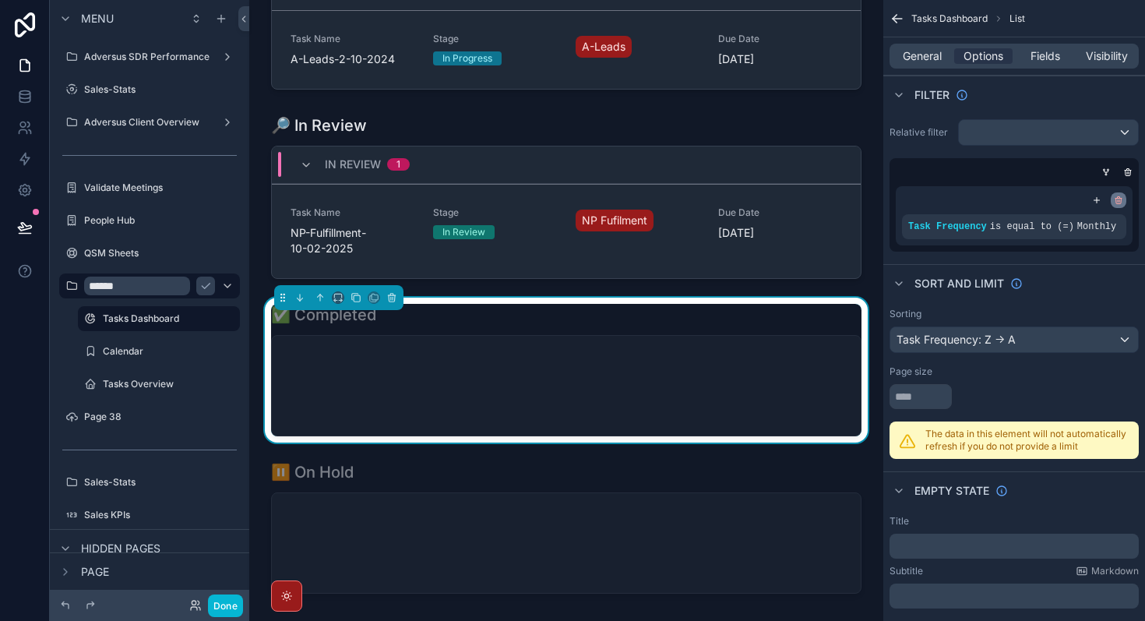
click at [1117, 201] on icon "scrollable content" at bounding box center [1117, 199] width 9 height 9
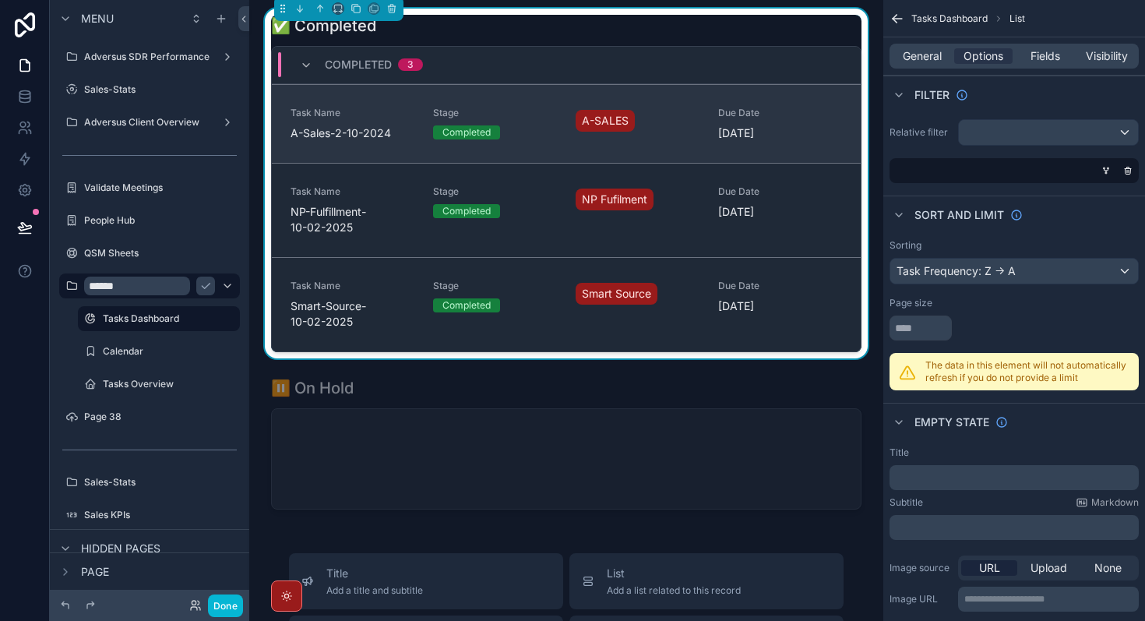
scroll to position [1314, 0]
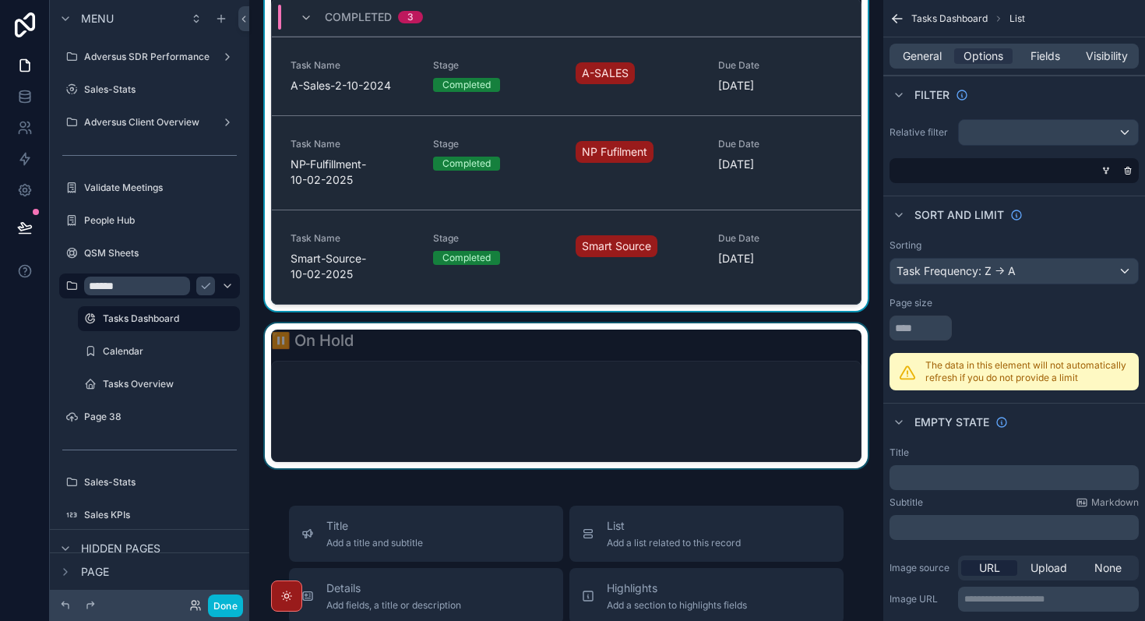
click at [790, 416] on div "scrollable content" at bounding box center [566, 395] width 609 height 145
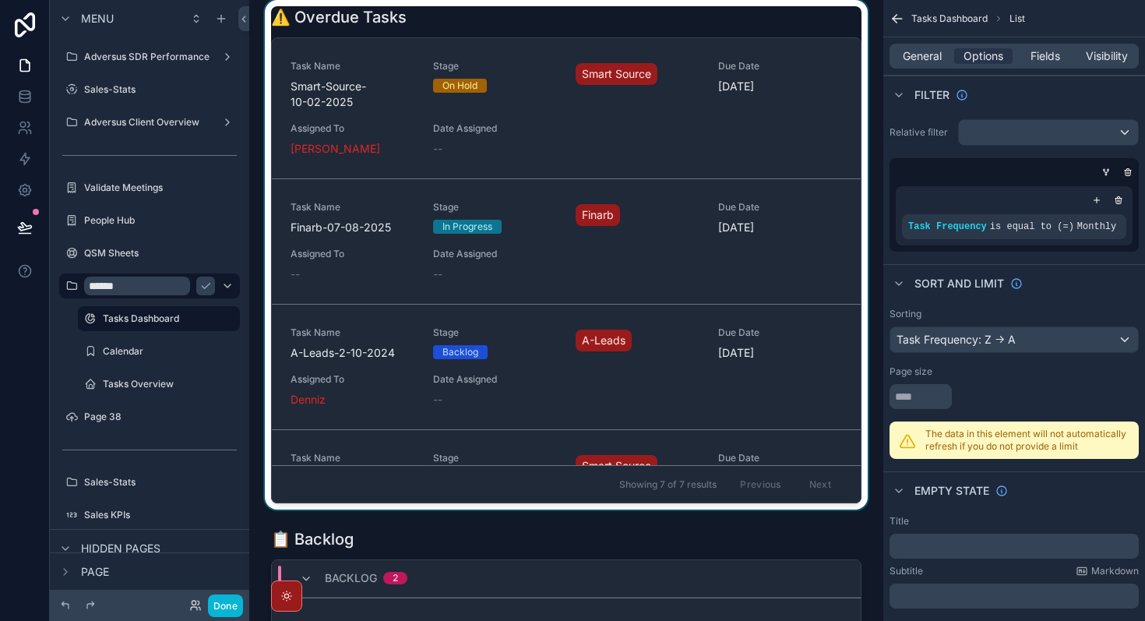
scroll to position [0, 0]
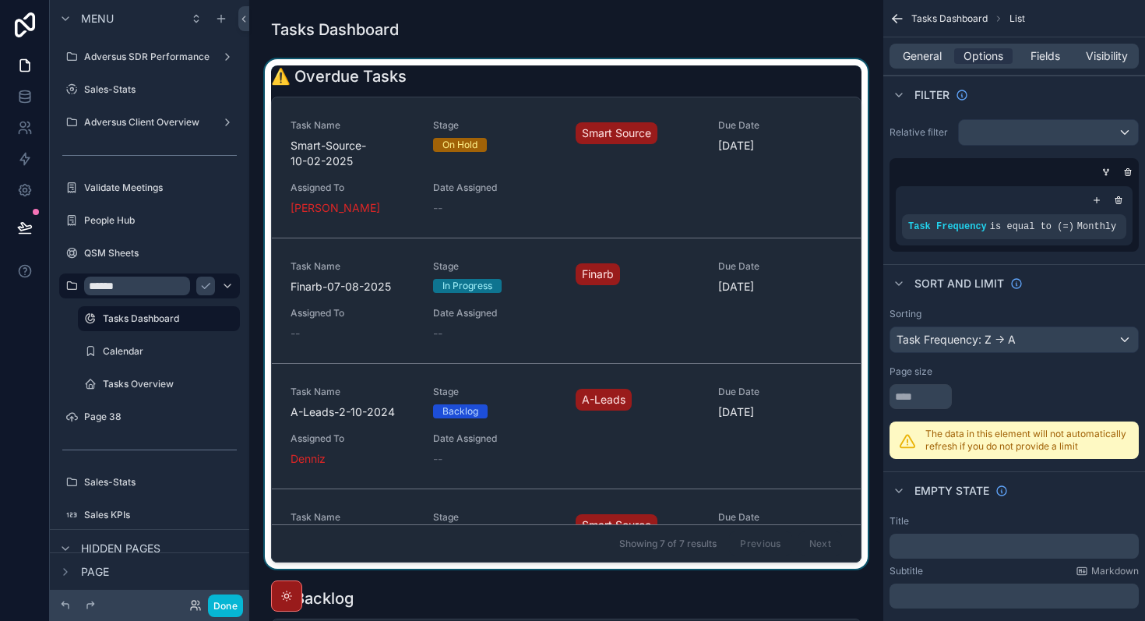
click at [762, 399] on div "scrollable content" at bounding box center [566, 313] width 609 height 509
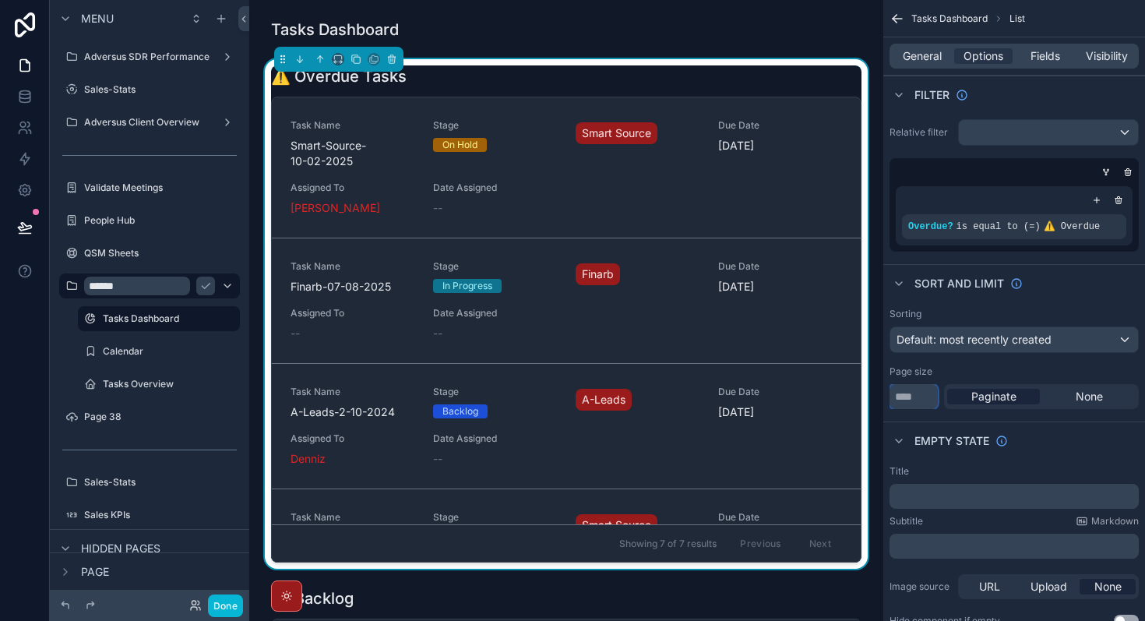
click at [907, 399] on input "**" at bounding box center [913, 396] width 48 height 25
click at [1078, 440] on div "Empty state" at bounding box center [1014, 439] width 262 height 37
click at [915, 384] on input "**" at bounding box center [913, 396] width 48 height 25
type input "*"
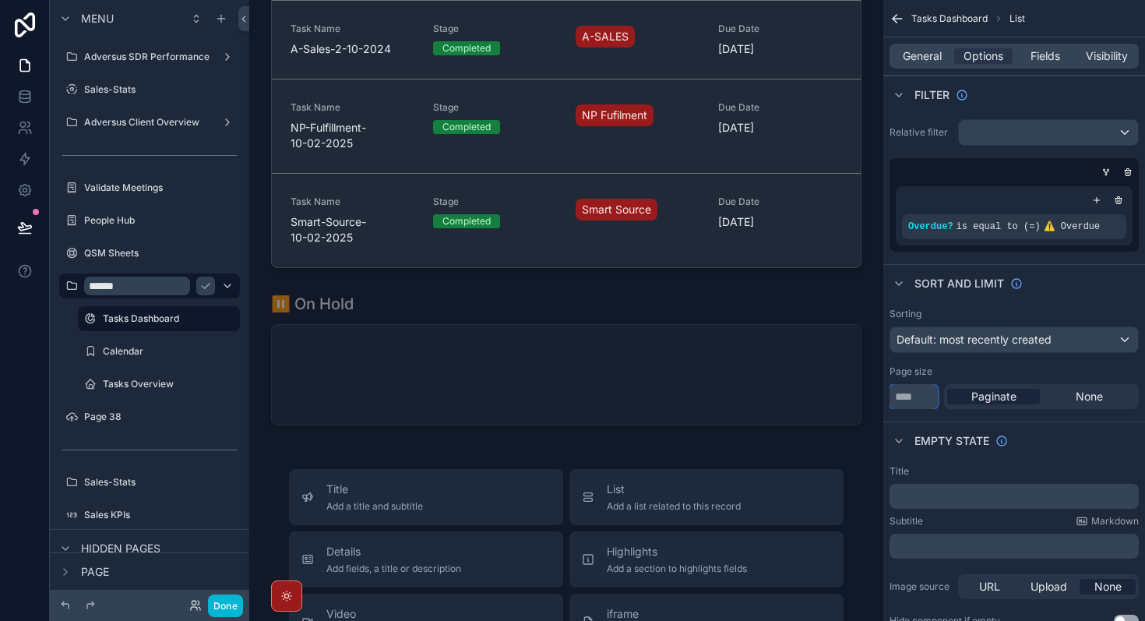
scroll to position [1323, 0]
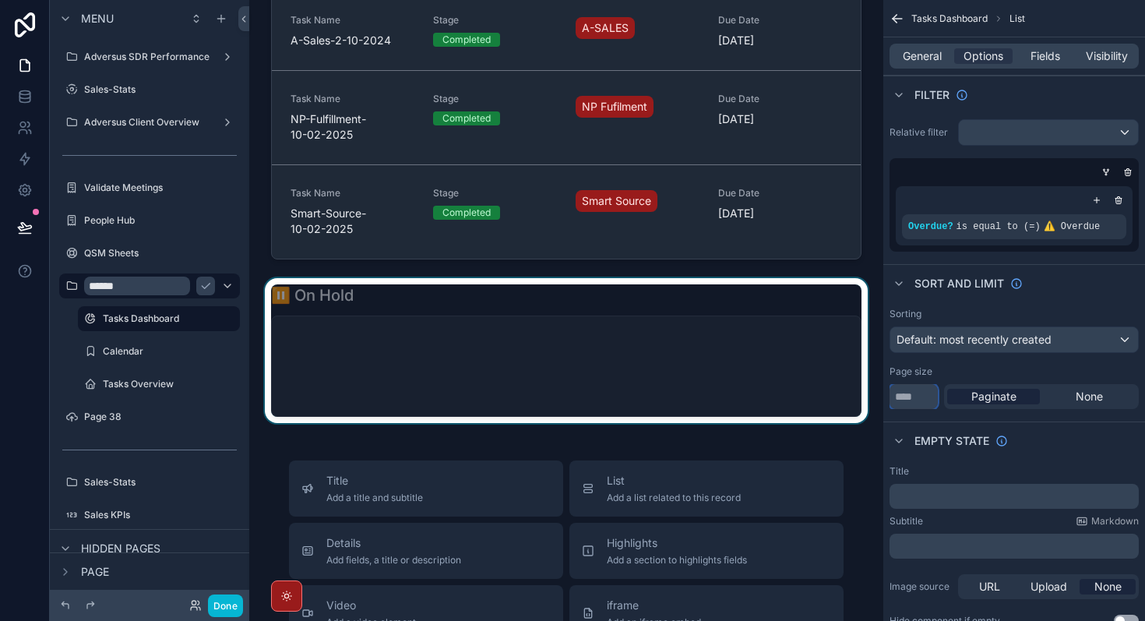
type input "*"
click at [670, 375] on div "scrollable content" at bounding box center [566, 350] width 609 height 145
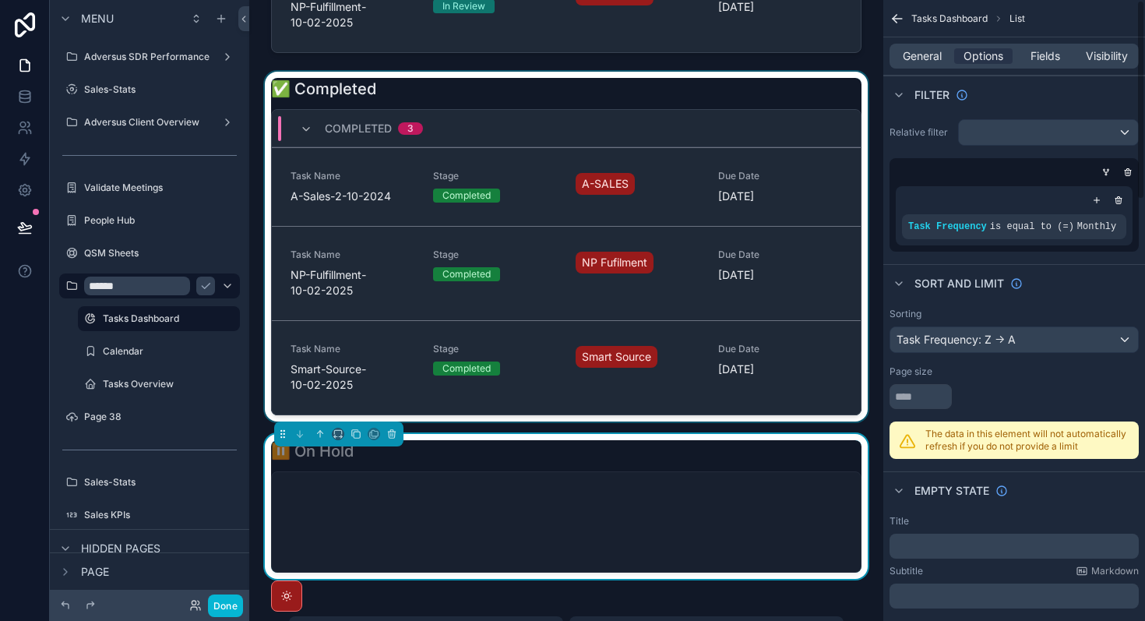
scroll to position [1156, 0]
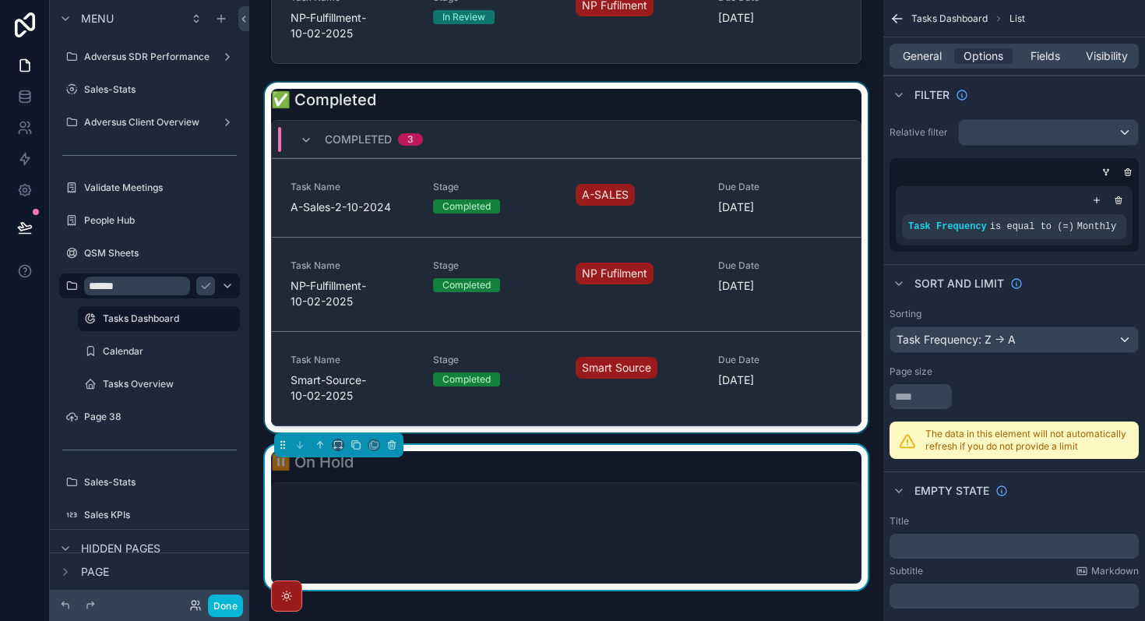
click at [561, 114] on div "scrollable content" at bounding box center [566, 258] width 609 height 350
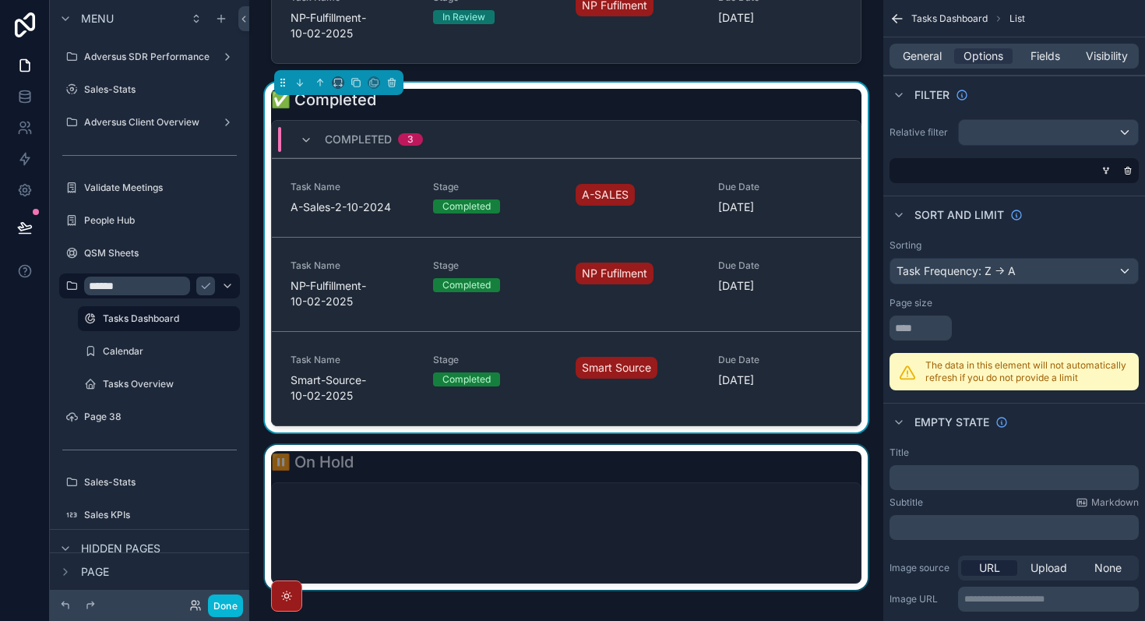
click at [561, 114] on div "✅ Completed Completed 3 Task Name A-Sales-2-10-2024 Stage Completed A-SALES Due…" at bounding box center [566, 257] width 590 height 337
click at [989, 61] on span "Options" at bounding box center [983, 56] width 40 height 16
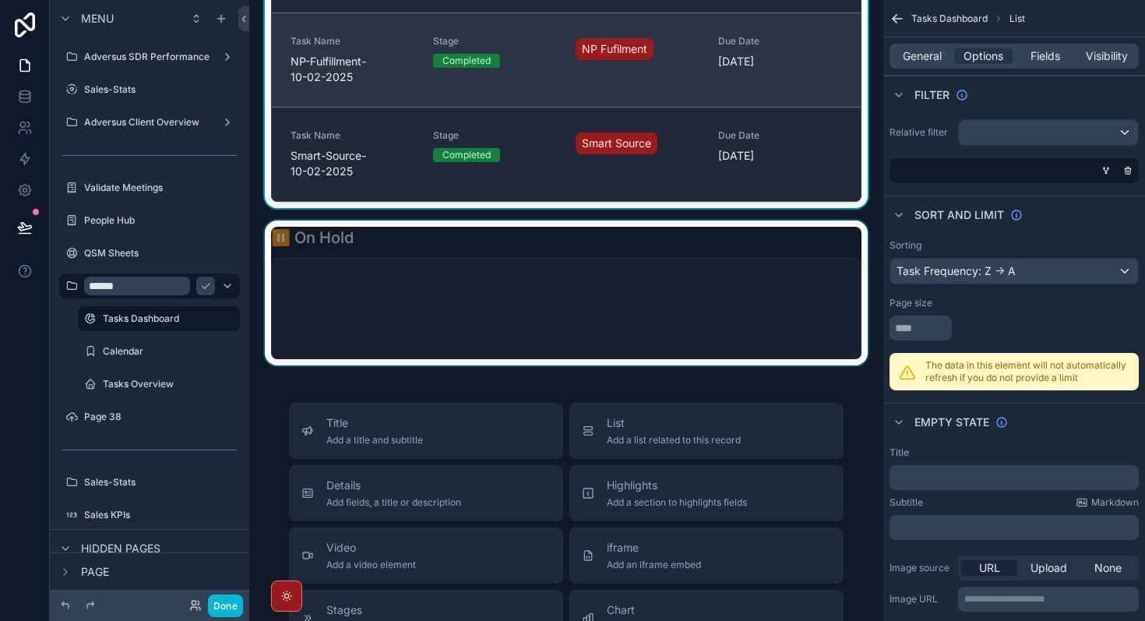
scroll to position [1419, 0]
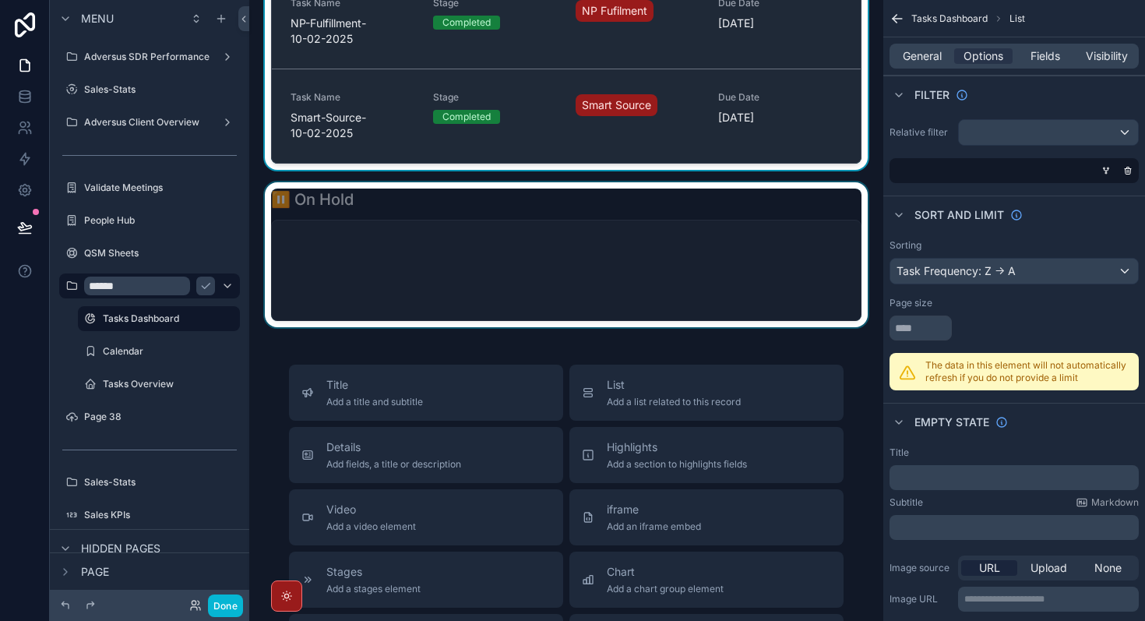
click at [746, 303] on div "scrollable content" at bounding box center [566, 254] width 609 height 145
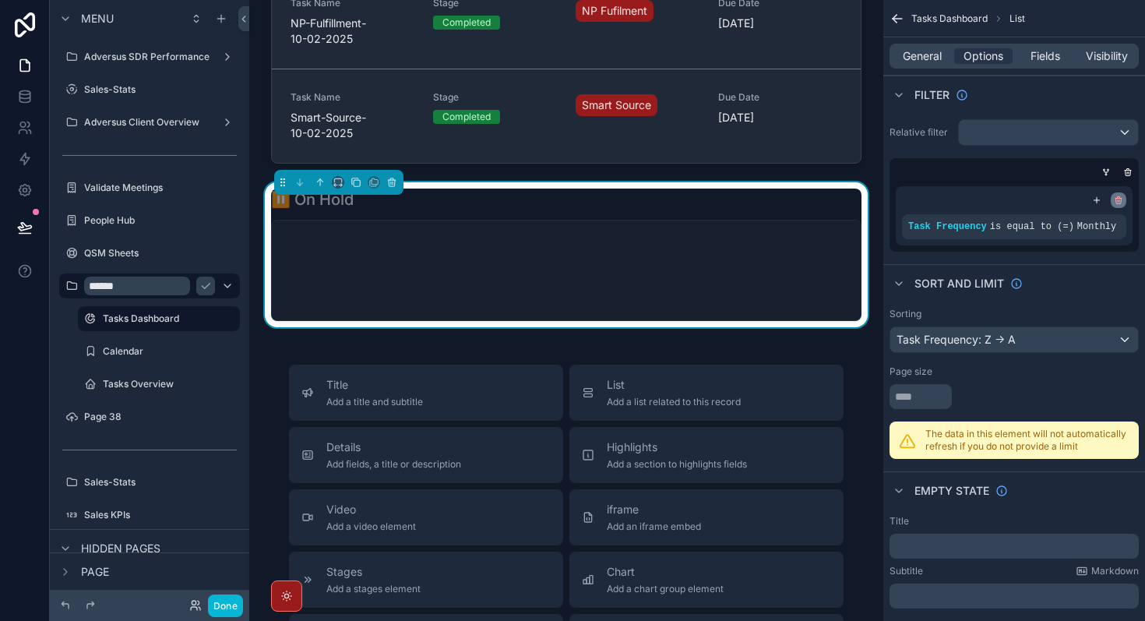
click at [1120, 199] on icon "scrollable content" at bounding box center [1118, 201] width 5 height 5
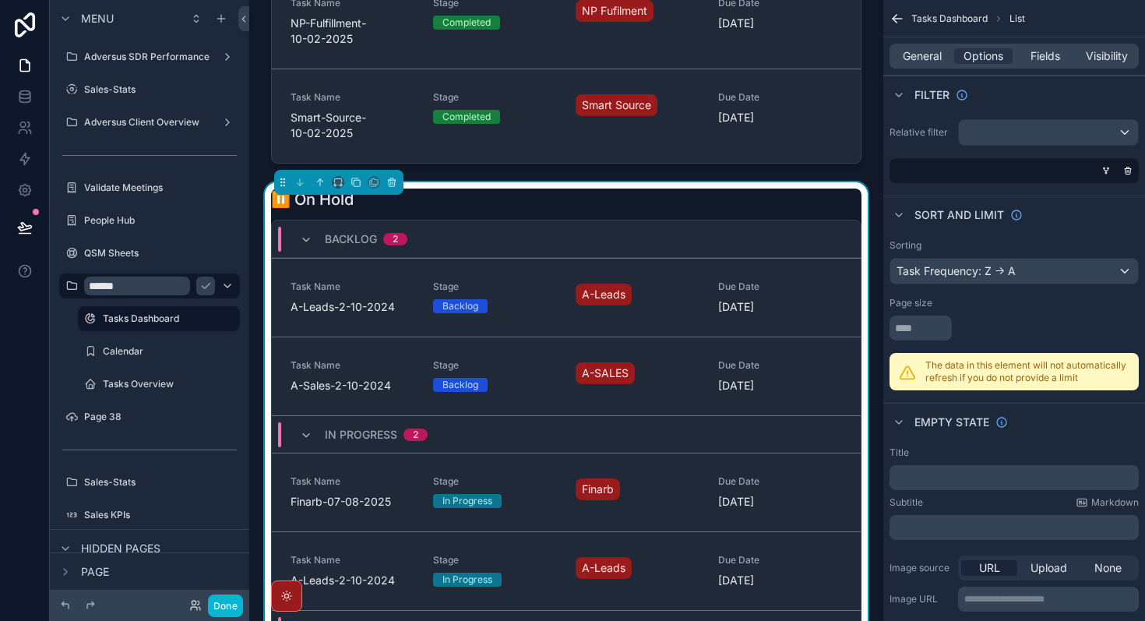
click at [924, 65] on div "General Options Fields Visibility" at bounding box center [1013, 56] width 249 height 25
click at [931, 58] on span "General" at bounding box center [921, 56] width 39 height 16
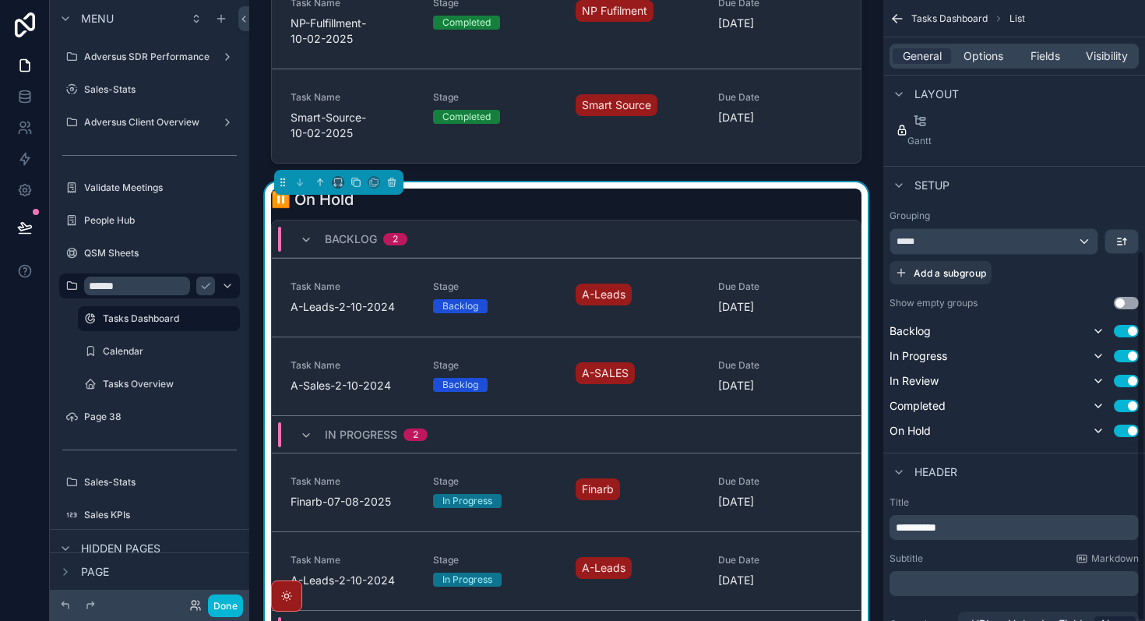
scroll to position [420, 0]
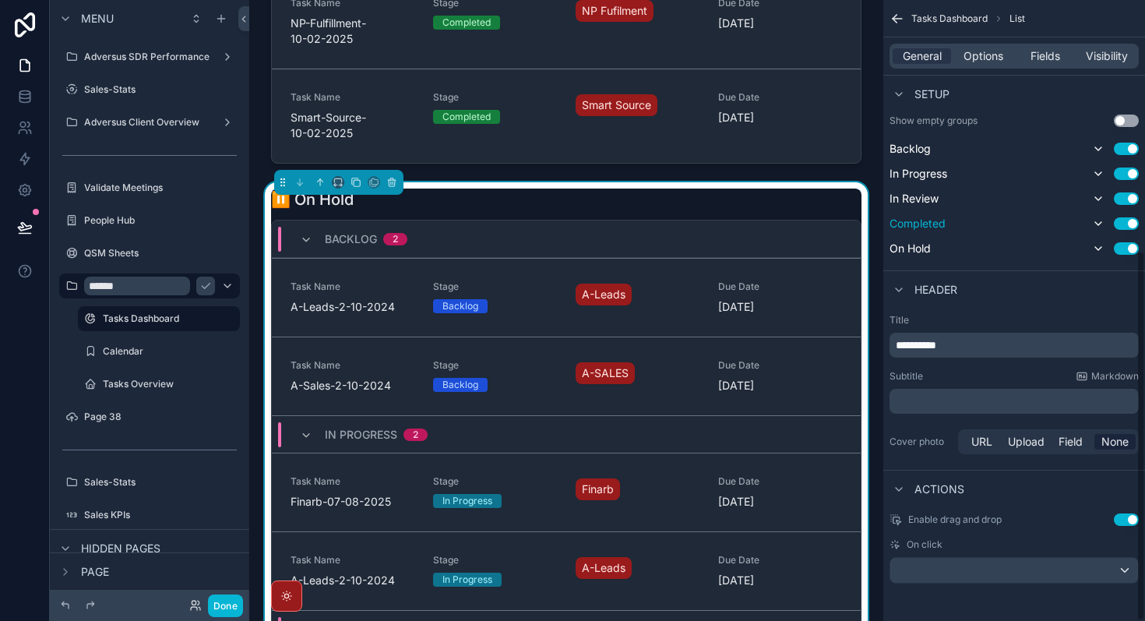
click at [1130, 227] on button "Use setting" at bounding box center [1125, 223] width 25 height 12
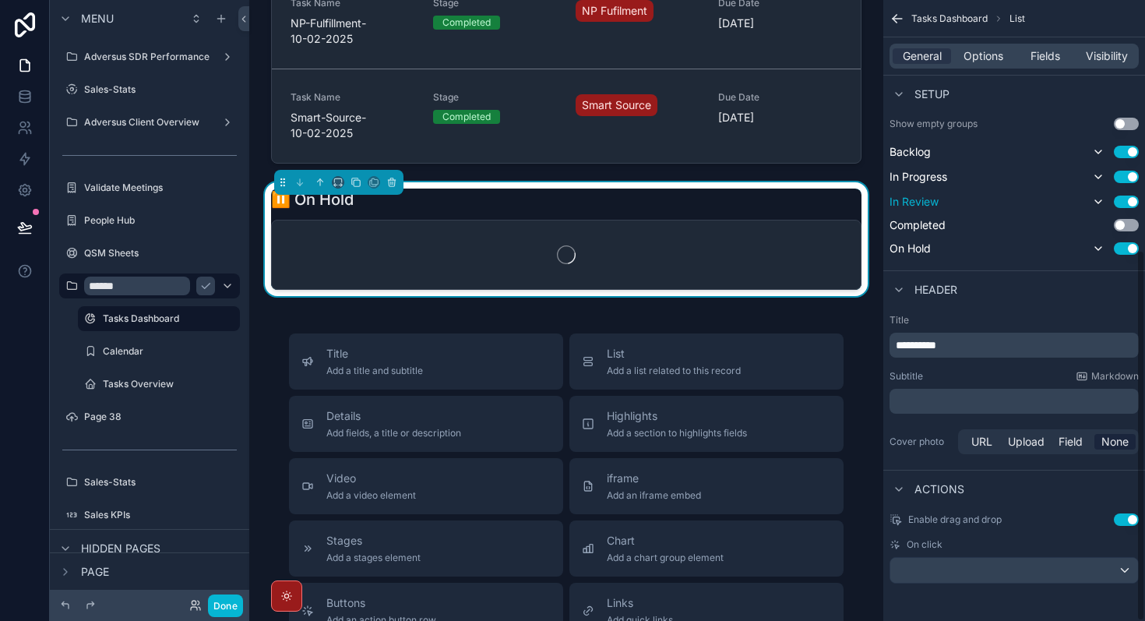
click at [1130, 202] on button "Use setting" at bounding box center [1125, 201] width 25 height 12
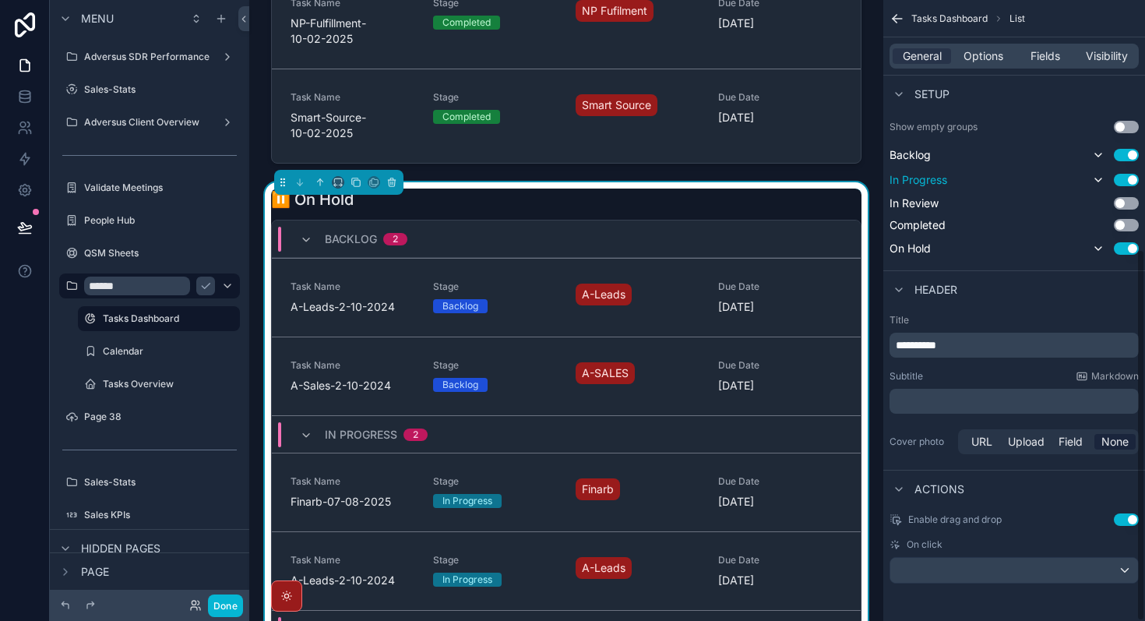
click at [1127, 178] on button "Use setting" at bounding box center [1125, 180] width 25 height 12
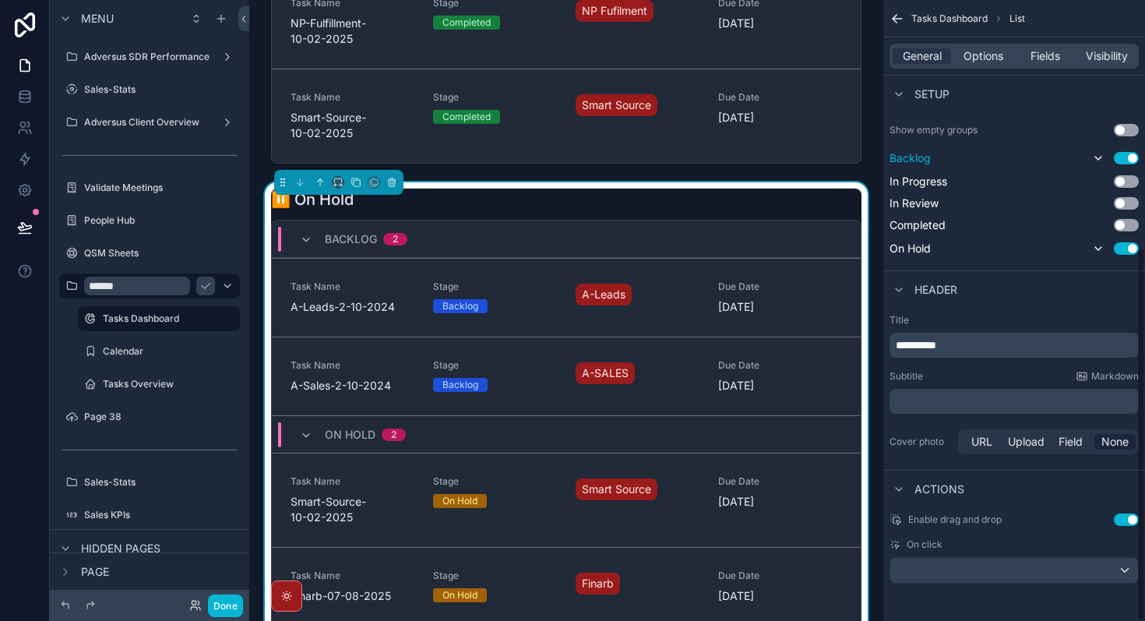
click at [1131, 153] on button "Use setting" at bounding box center [1125, 158] width 25 height 12
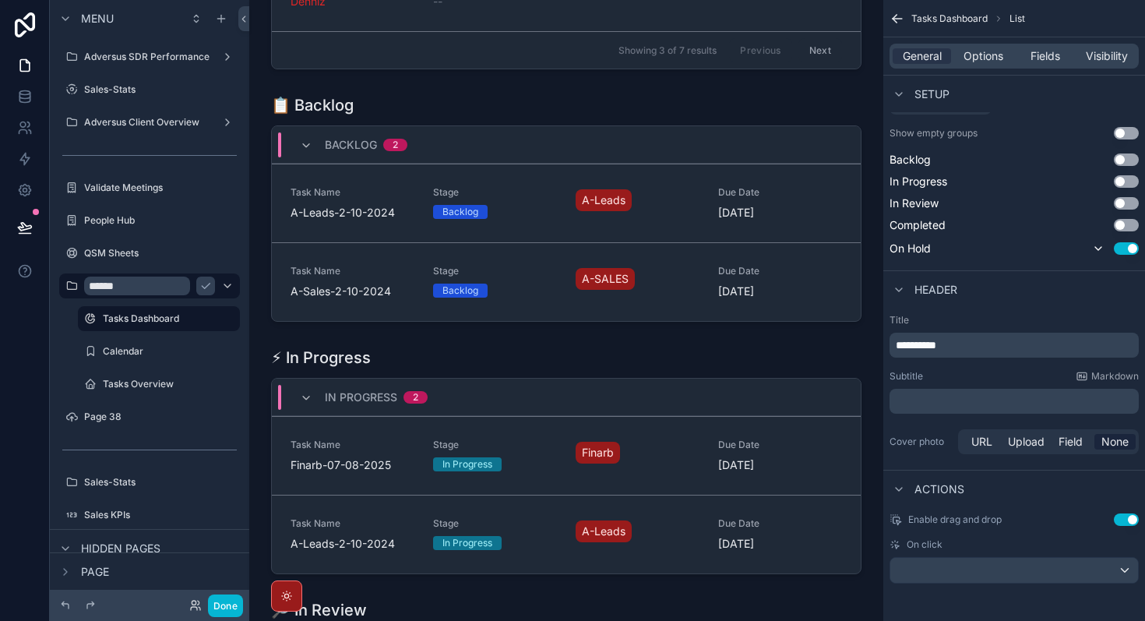
scroll to position [431, 0]
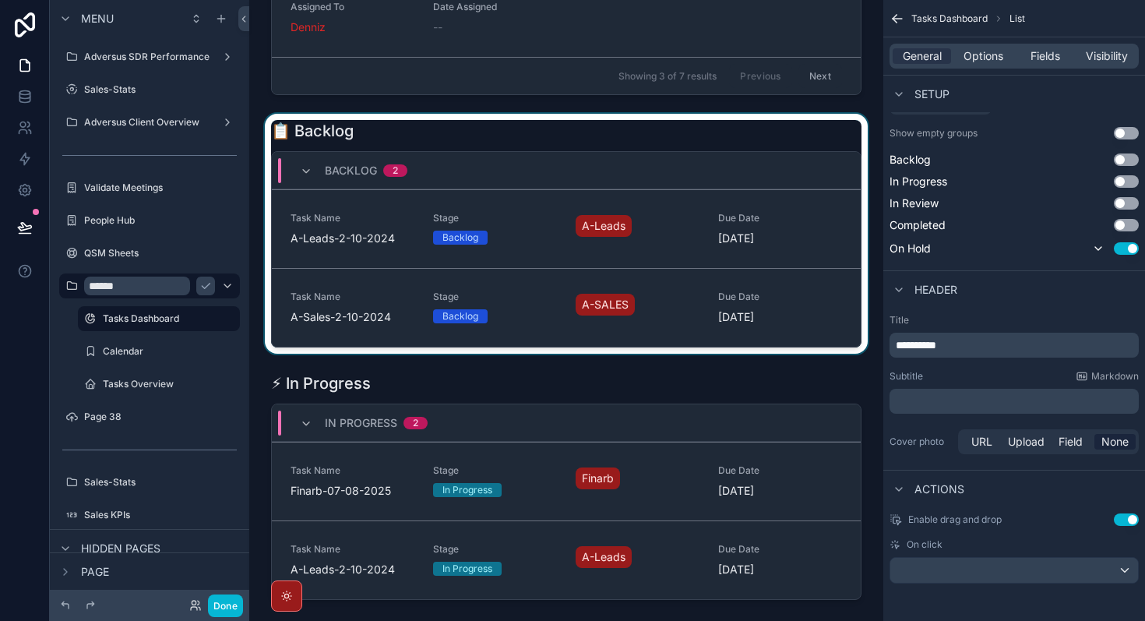
click at [739, 167] on div "Backlog 2" at bounding box center [566, 170] width 589 height 37
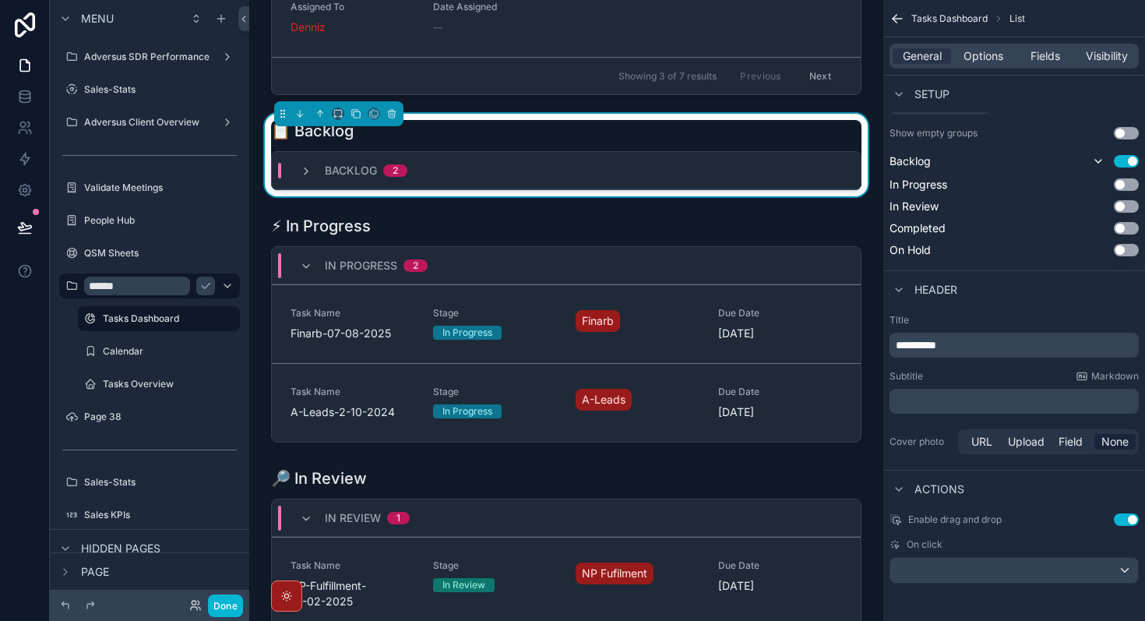
click at [739, 168] on div "Backlog 2" at bounding box center [566, 170] width 589 height 37
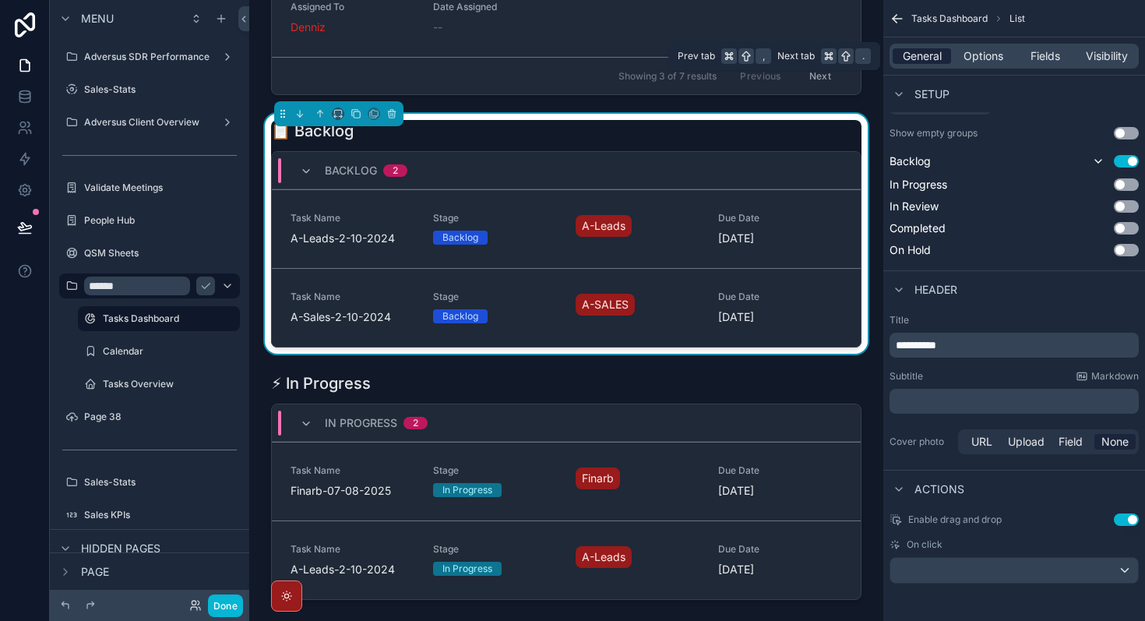
click at [923, 52] on span "General" at bounding box center [921, 56] width 39 height 16
click at [972, 56] on span "Options" at bounding box center [983, 56] width 40 height 16
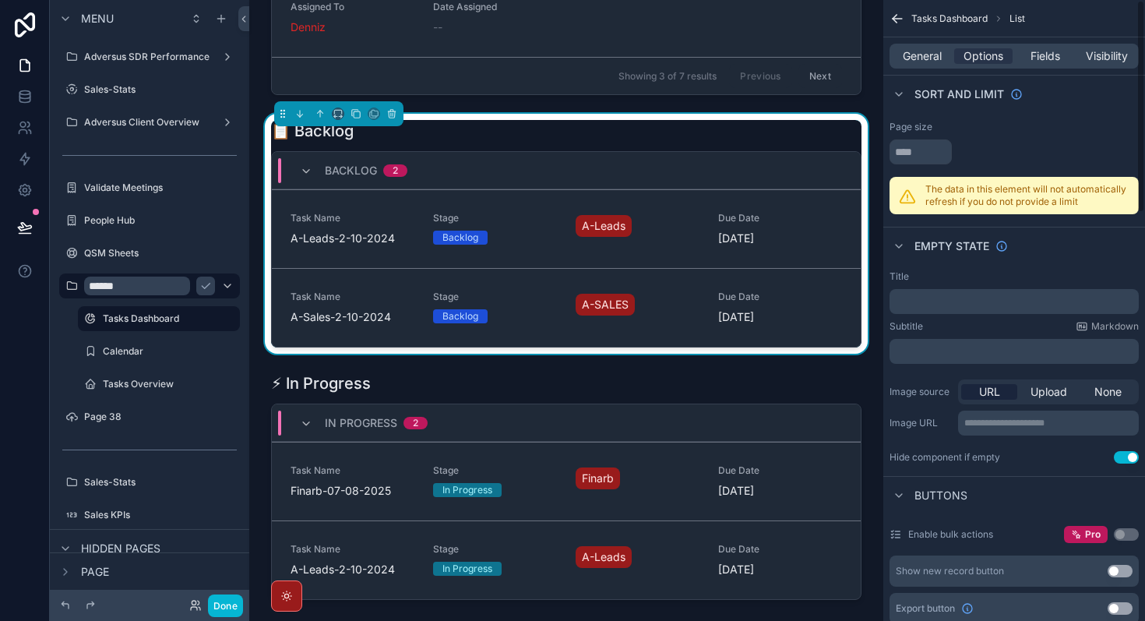
scroll to position [0, 0]
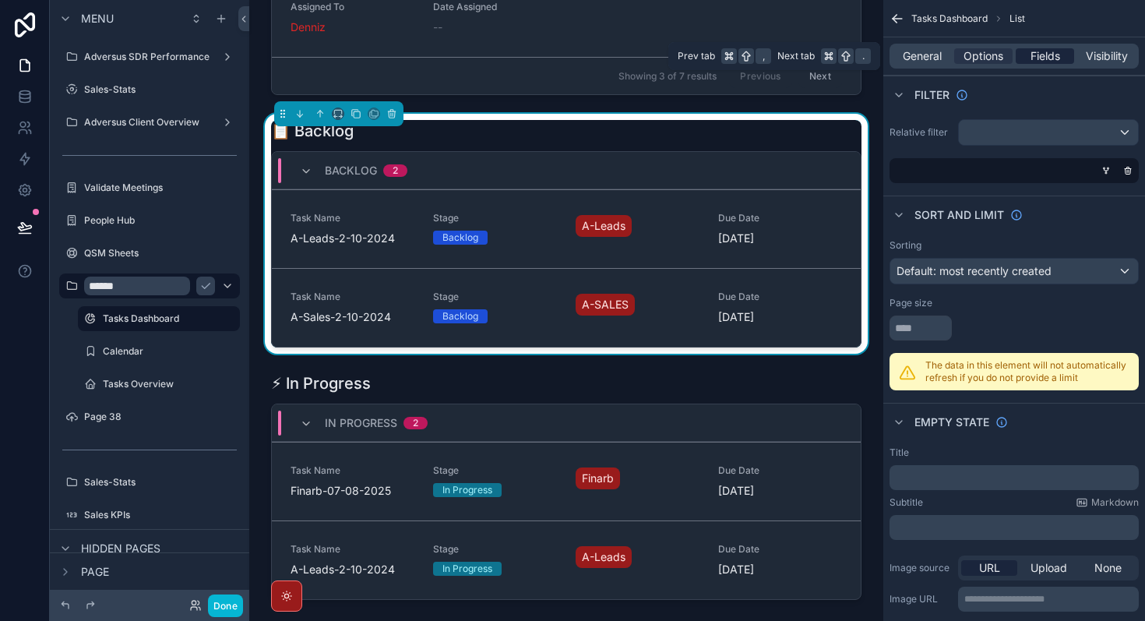
click at [1031, 56] on span "Fields" at bounding box center [1045, 56] width 30 height 16
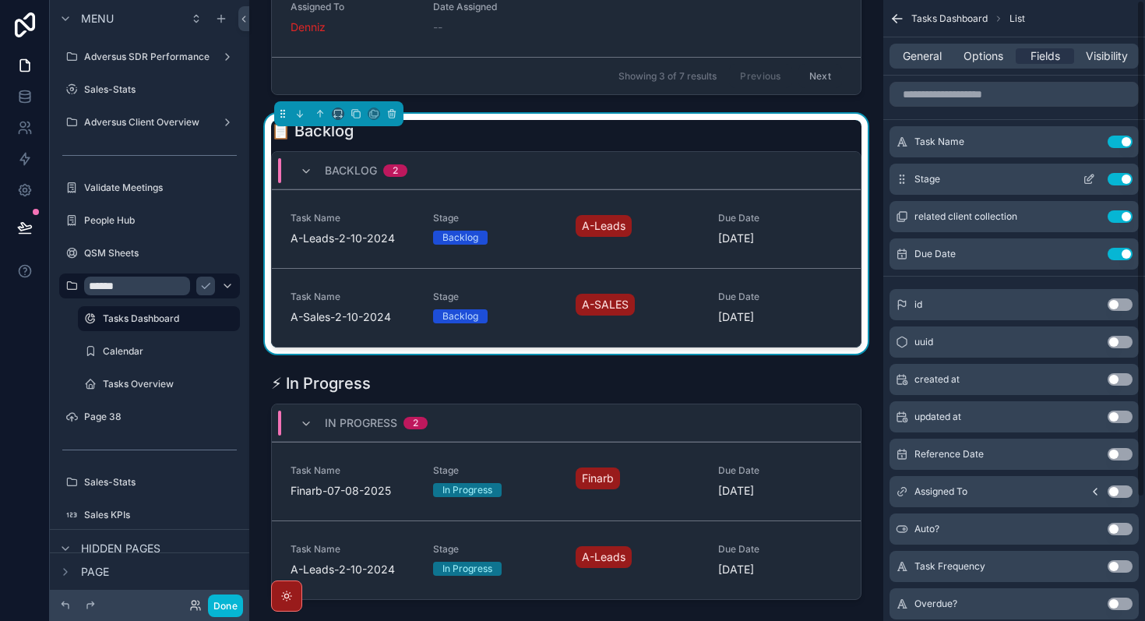
click at [1118, 182] on button "Use setting" at bounding box center [1119, 179] width 25 height 12
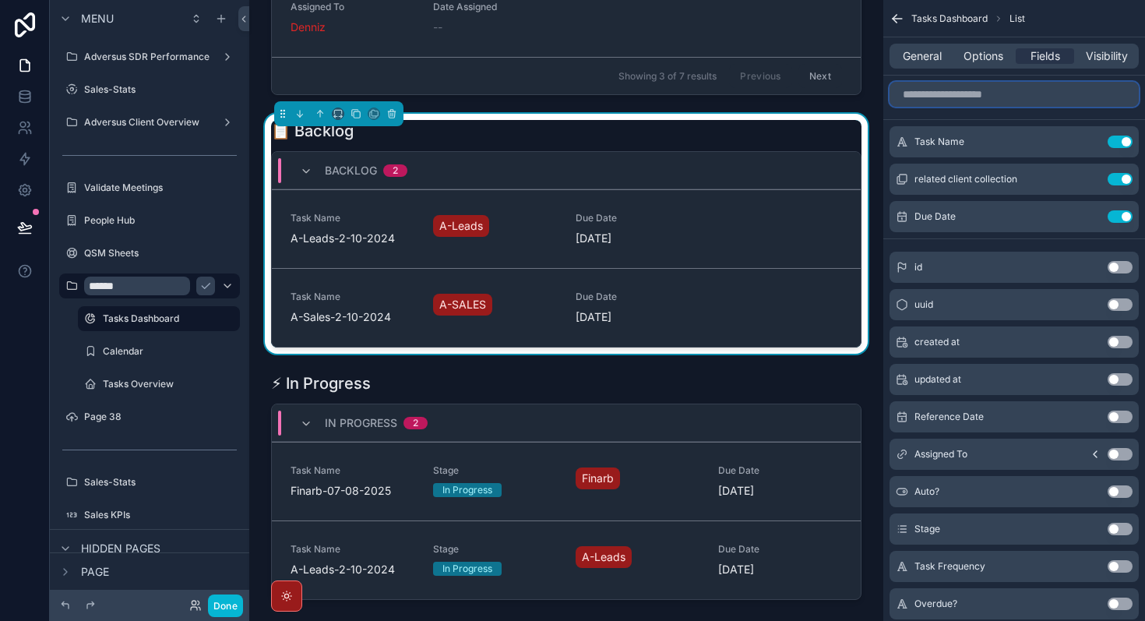
click at [998, 102] on input "scrollable content" at bounding box center [1013, 94] width 249 height 25
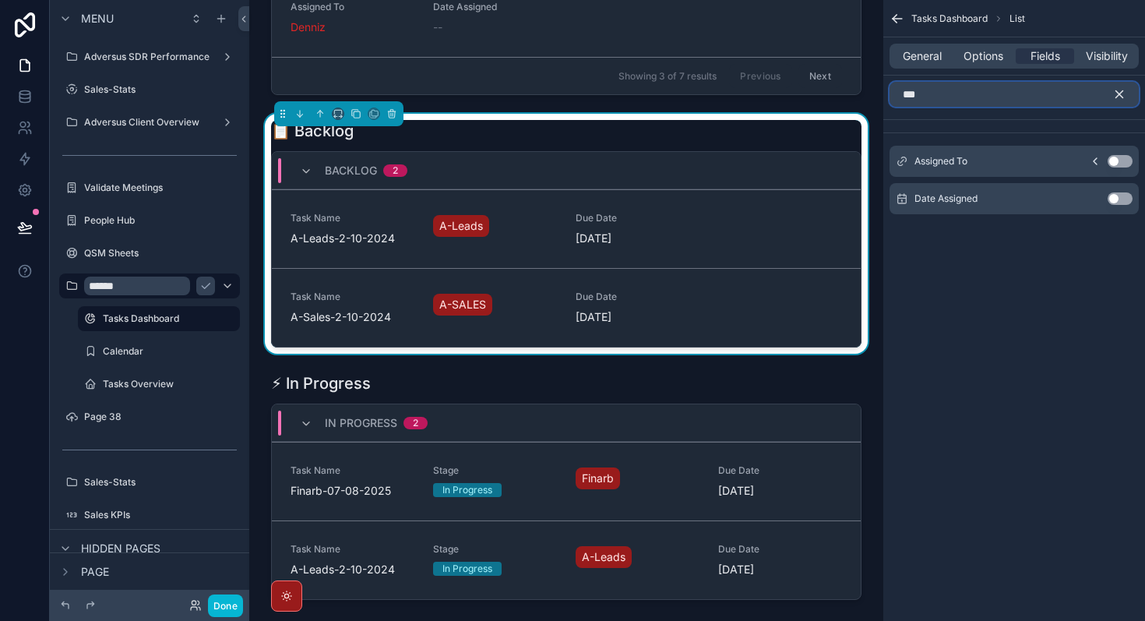
type input "***"
click at [1129, 159] on button "Use setting" at bounding box center [1119, 161] width 25 height 12
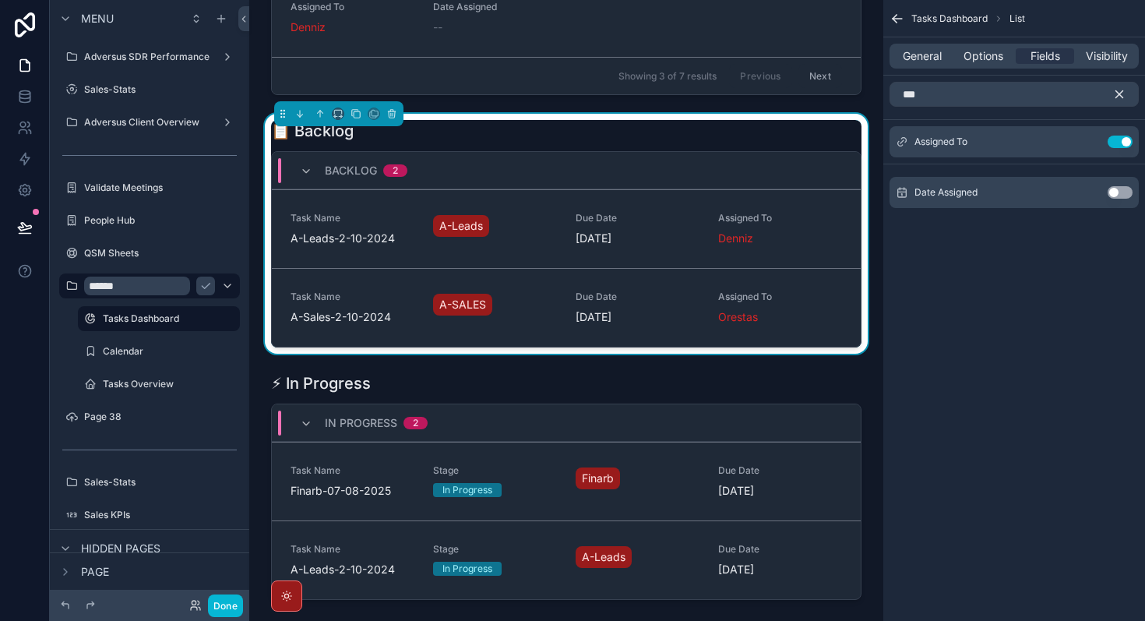
click at [1120, 192] on button "Use setting" at bounding box center [1119, 192] width 25 height 12
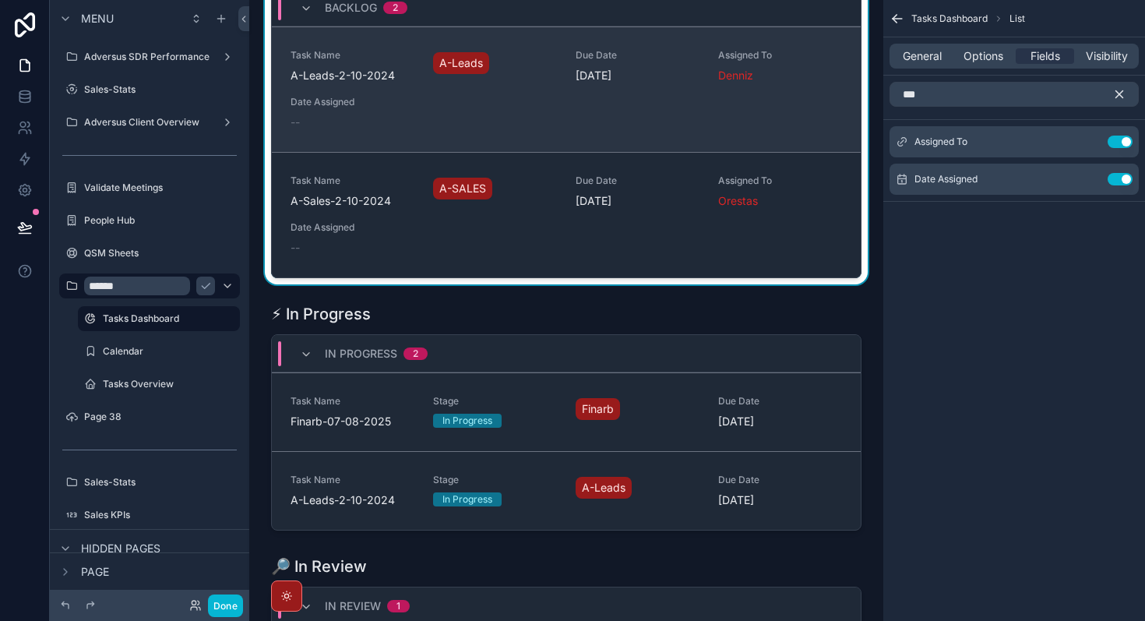
scroll to position [614, 0]
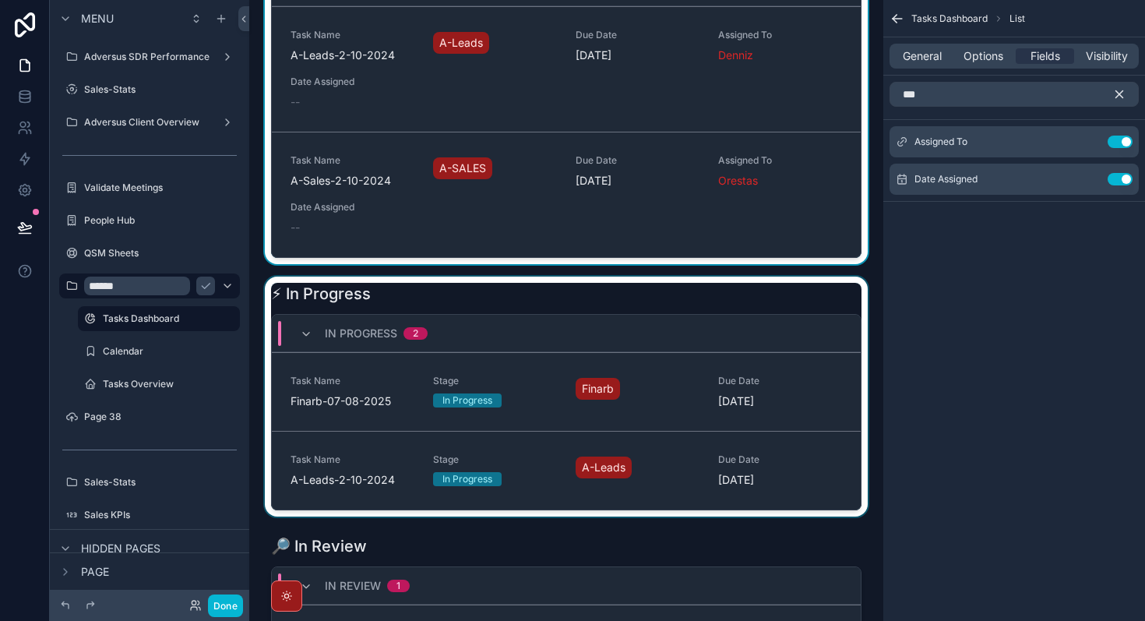
click at [506, 456] on div "scrollable content" at bounding box center [566, 396] width 609 height 240
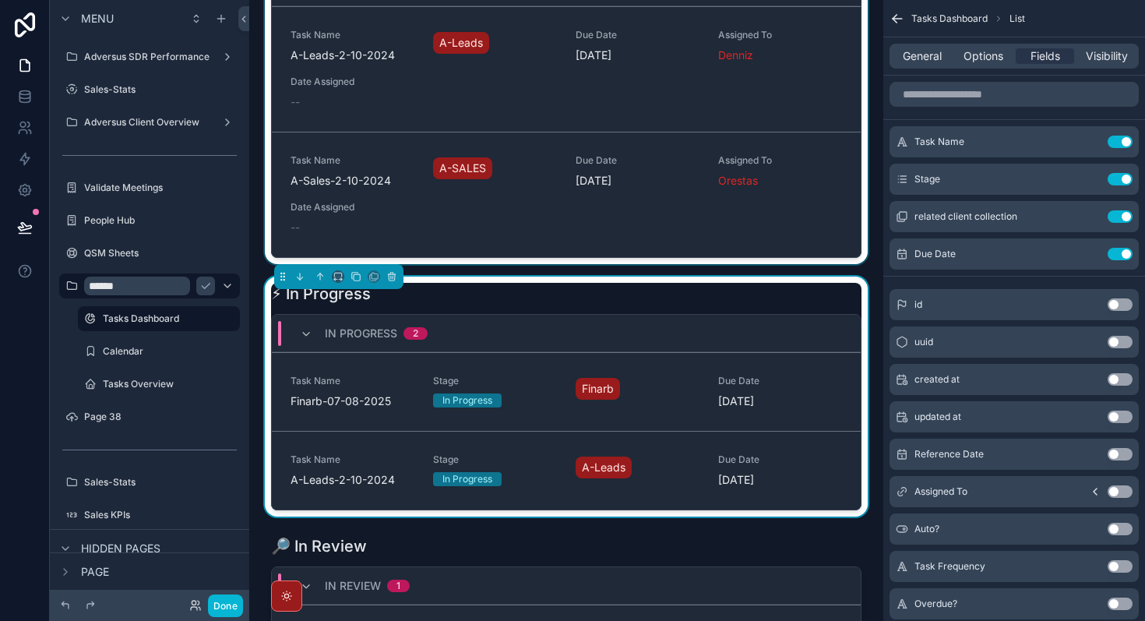
click at [601, 139] on div "scrollable content" at bounding box center [566, 97] width 609 height 333
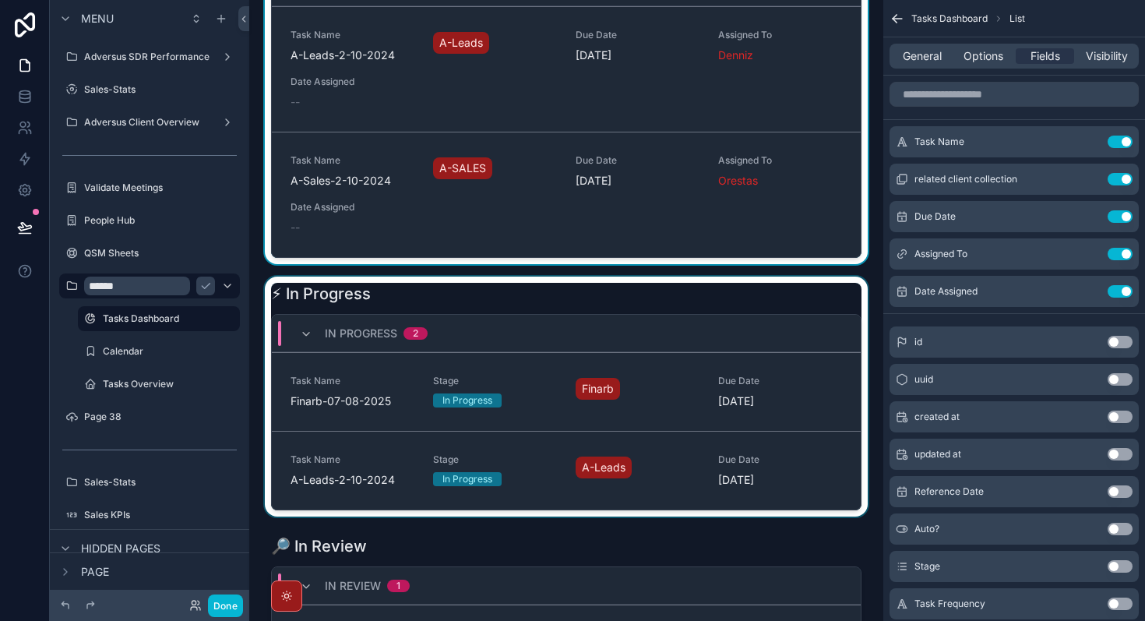
click at [617, 348] on div "In Progress 2" at bounding box center [566, 333] width 589 height 37
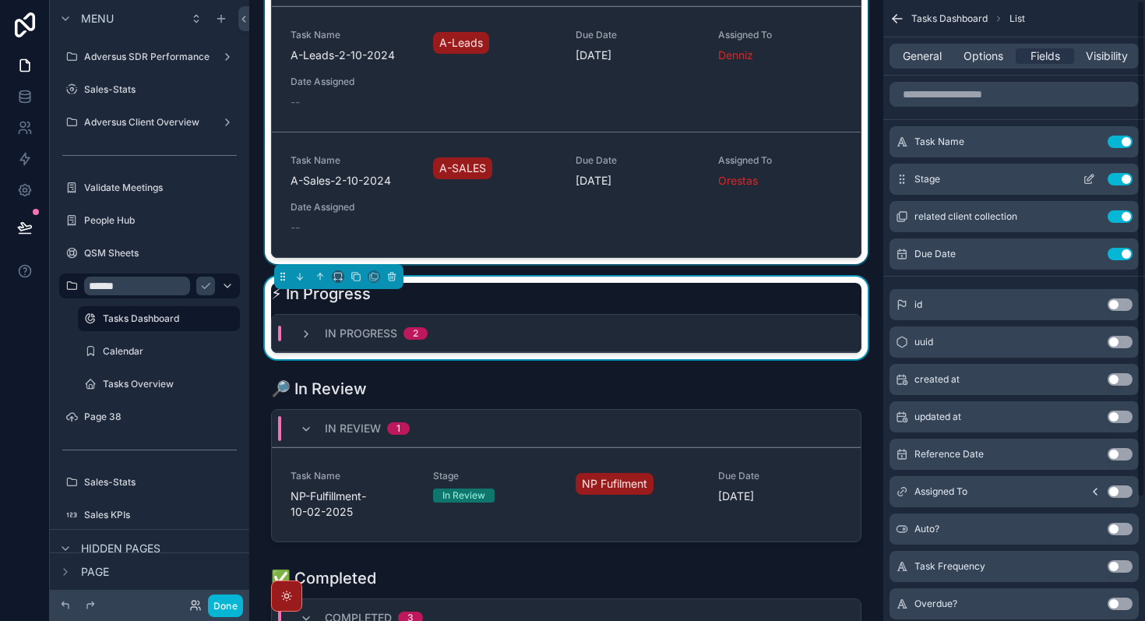
click at [1123, 181] on button "Use setting" at bounding box center [1119, 179] width 25 height 12
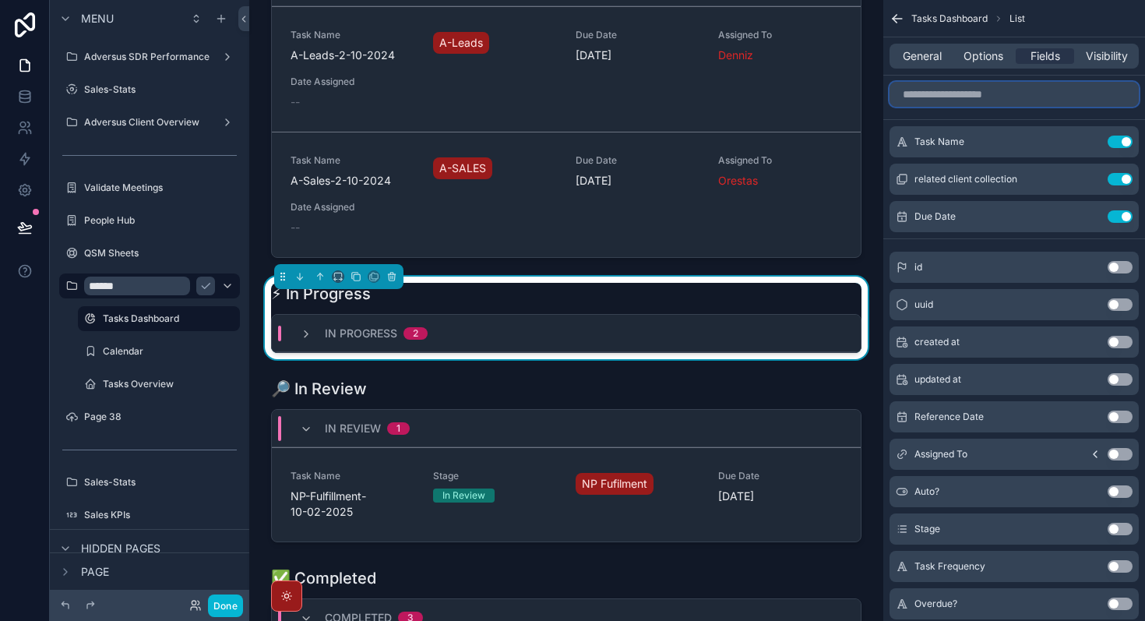
click at [997, 94] on input "scrollable content" at bounding box center [1013, 94] width 249 height 25
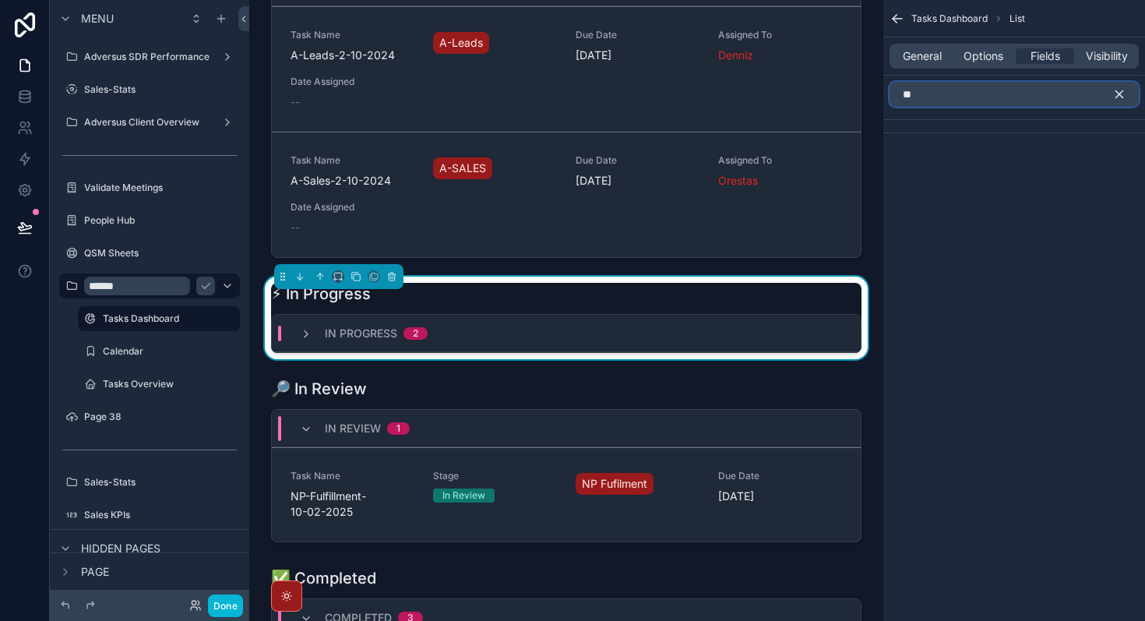
type input "*"
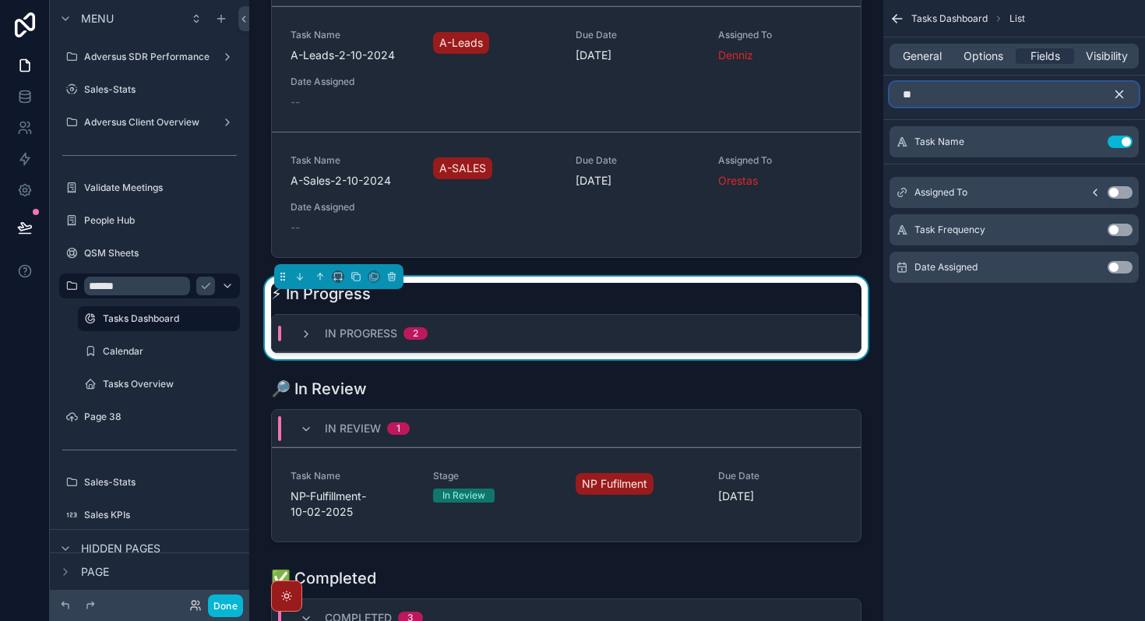
type input "**"
click at [1129, 192] on button "Use setting" at bounding box center [1119, 192] width 25 height 12
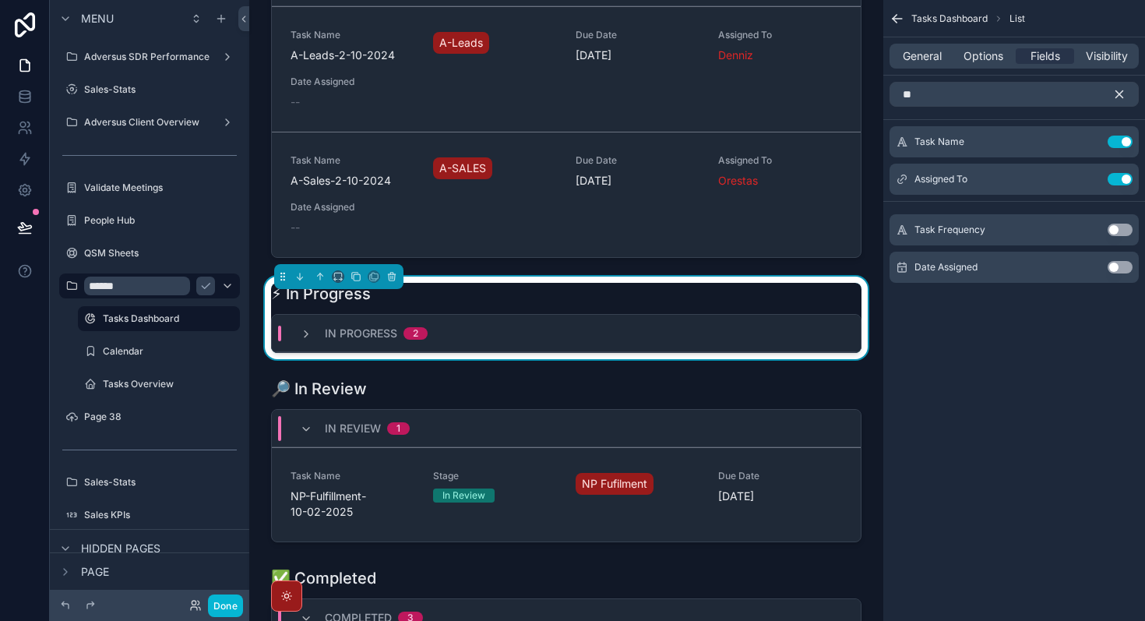
click at [1129, 228] on button "Use setting" at bounding box center [1119, 229] width 25 height 12
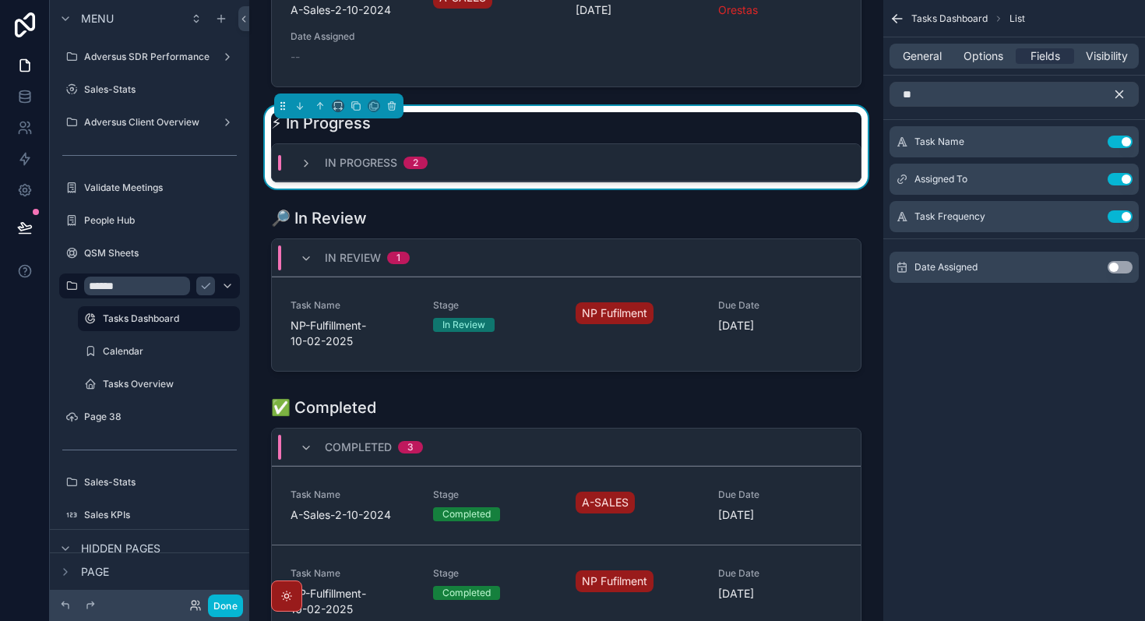
scroll to position [823, 0]
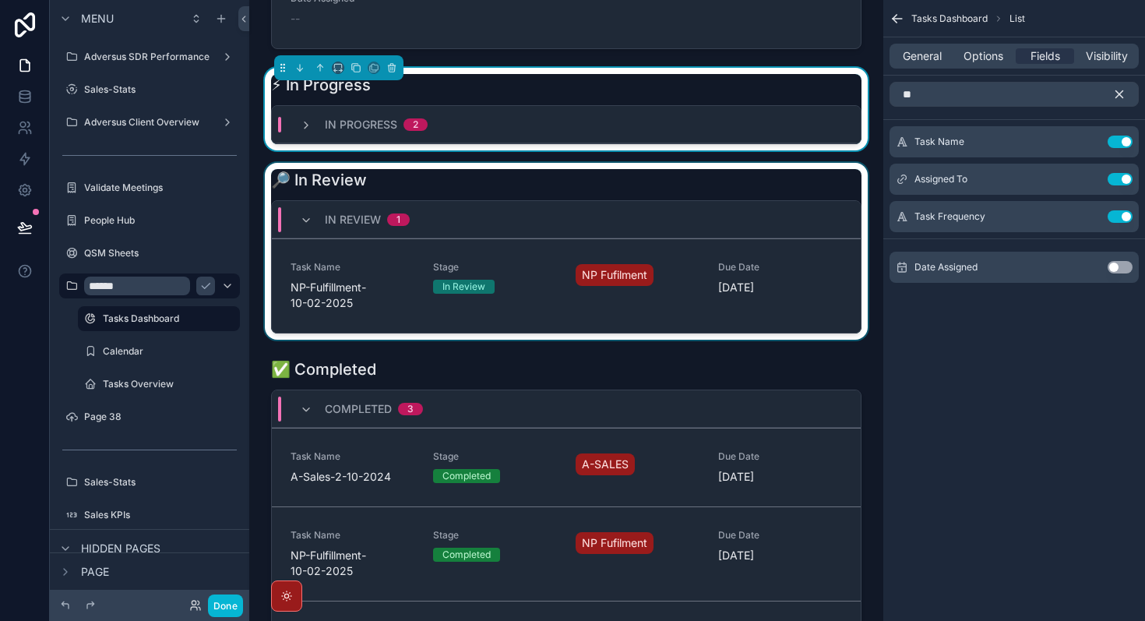
click at [657, 269] on div "scrollable content" at bounding box center [566, 251] width 609 height 177
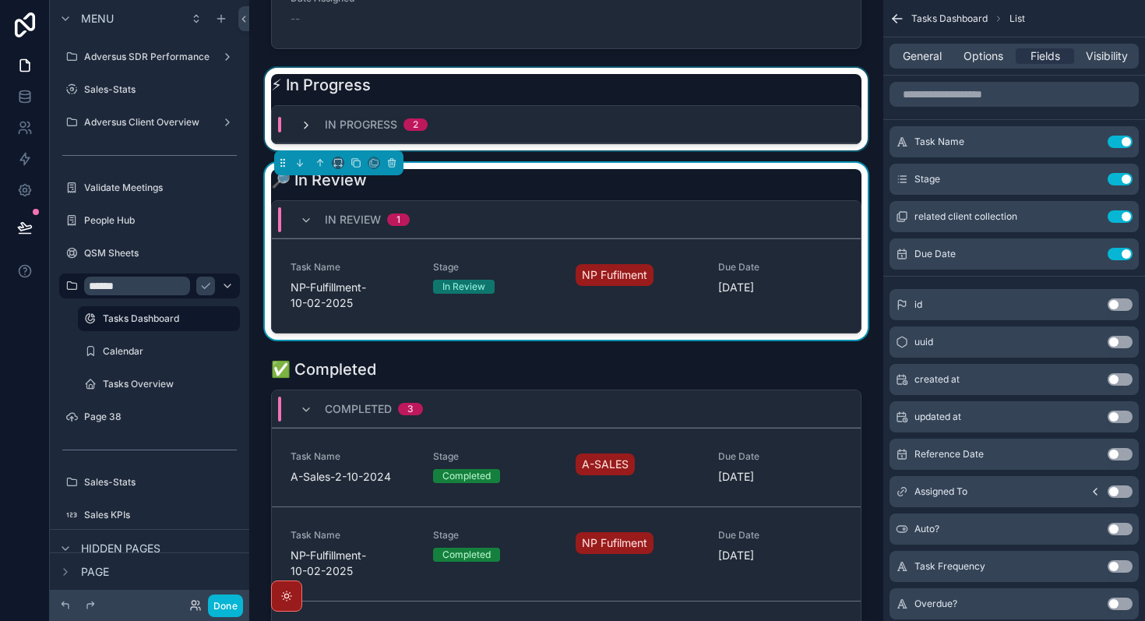
click at [305, 124] on icon "scrollable content" at bounding box center [306, 125] width 12 height 12
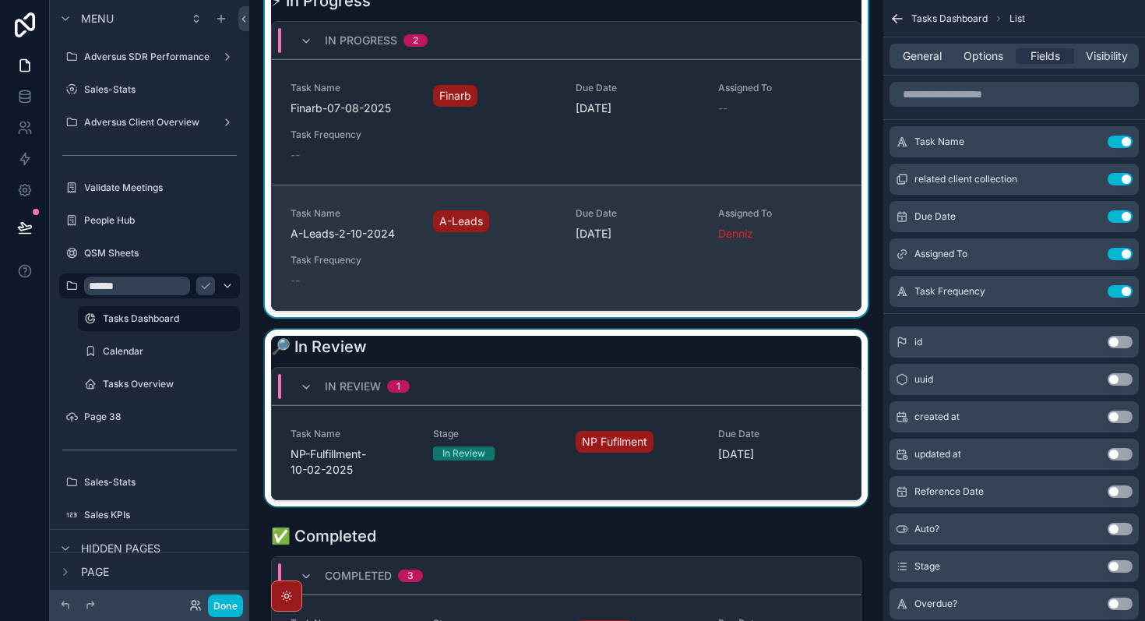
scroll to position [915, 0]
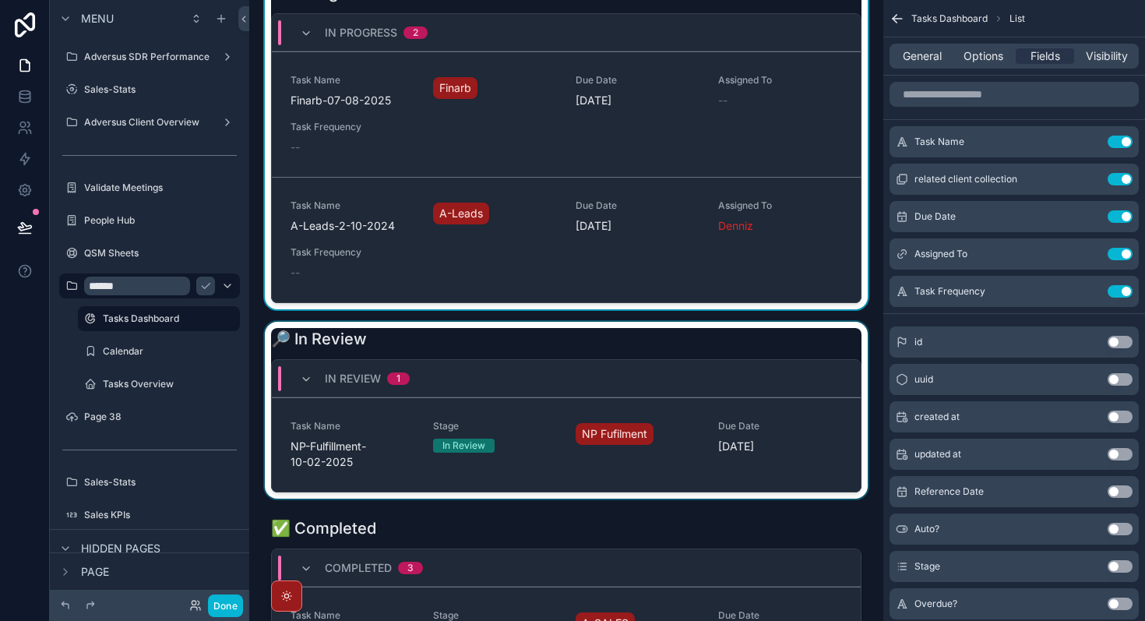
click at [554, 405] on div "scrollable content" at bounding box center [566, 410] width 609 height 177
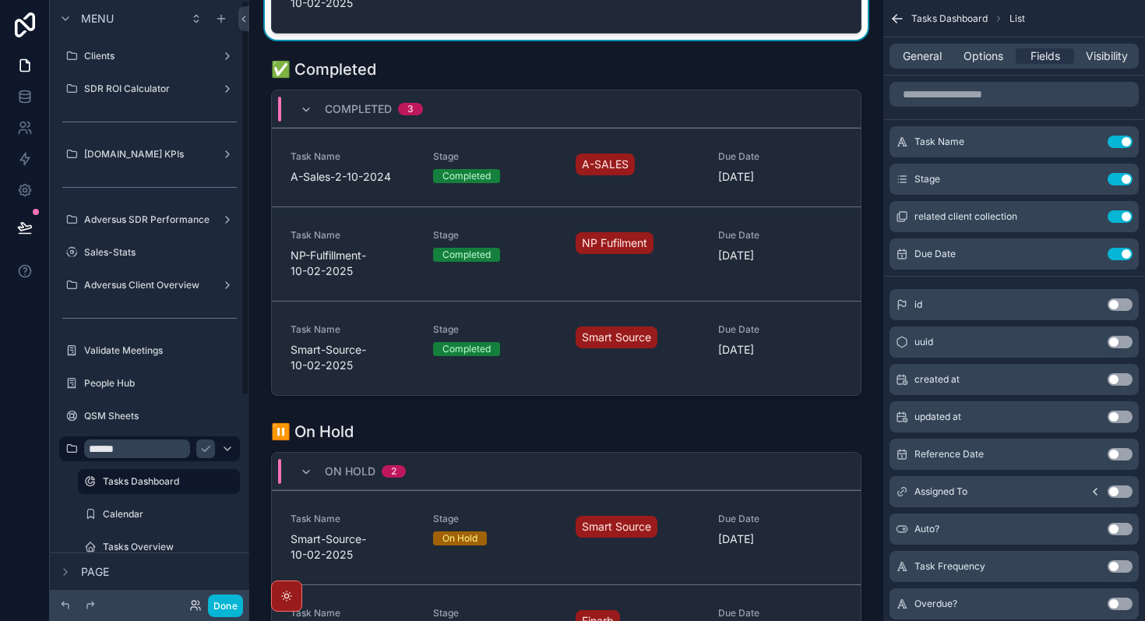
scroll to position [314, 0]
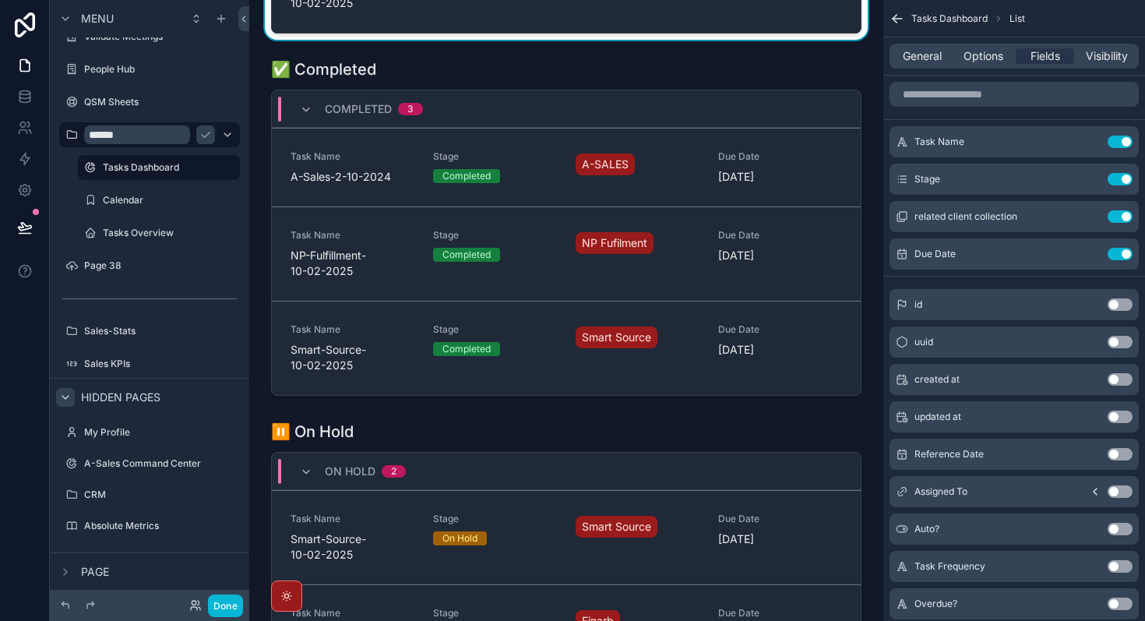
click at [63, 399] on icon "scrollable content" at bounding box center [65, 397] width 12 height 12
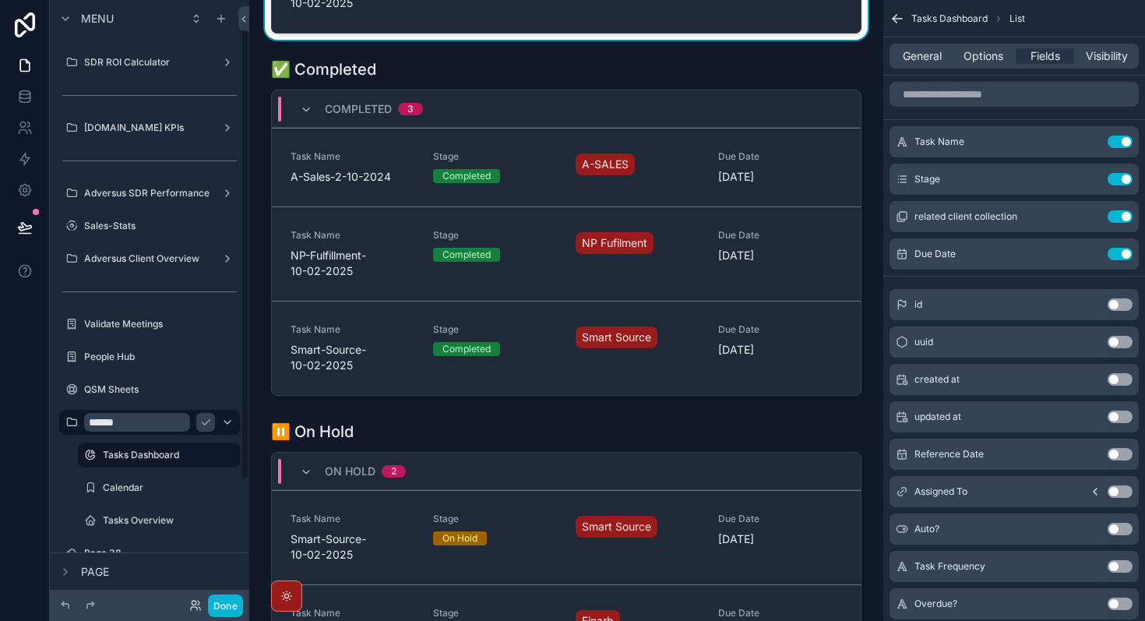
scroll to position [28, 0]
click at [226, 255] on icon "scrollable content" at bounding box center [227, 257] width 12 height 12
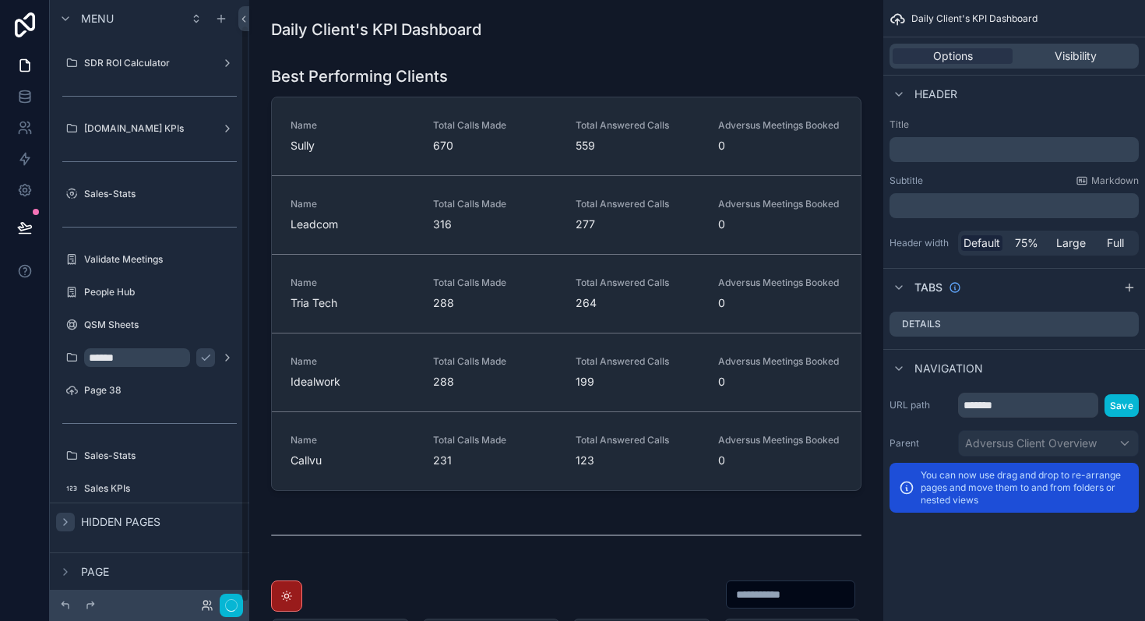
scroll to position [26, 0]
drag, startPoint x: 160, startPoint y: 185, endPoint x: 745, endPoint y: 0, distance: 613.2
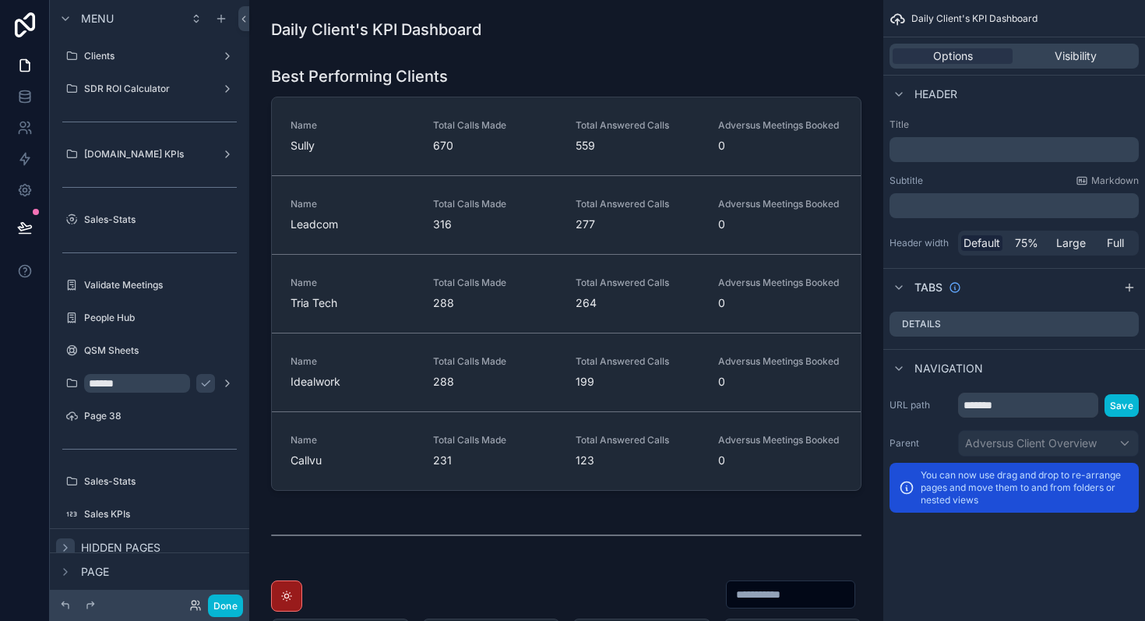
click at [222, 461] on div "scrollable content" at bounding box center [149, 448] width 199 height 28
click at [147, 390] on input "*****" at bounding box center [137, 383] width 106 height 19
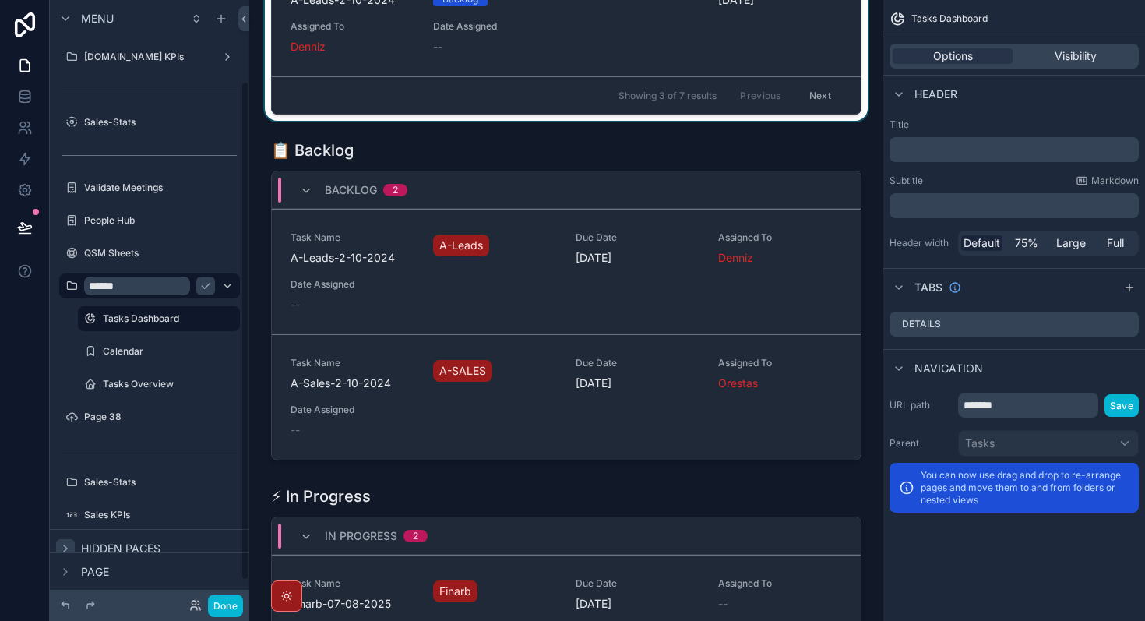
scroll to position [407, 0]
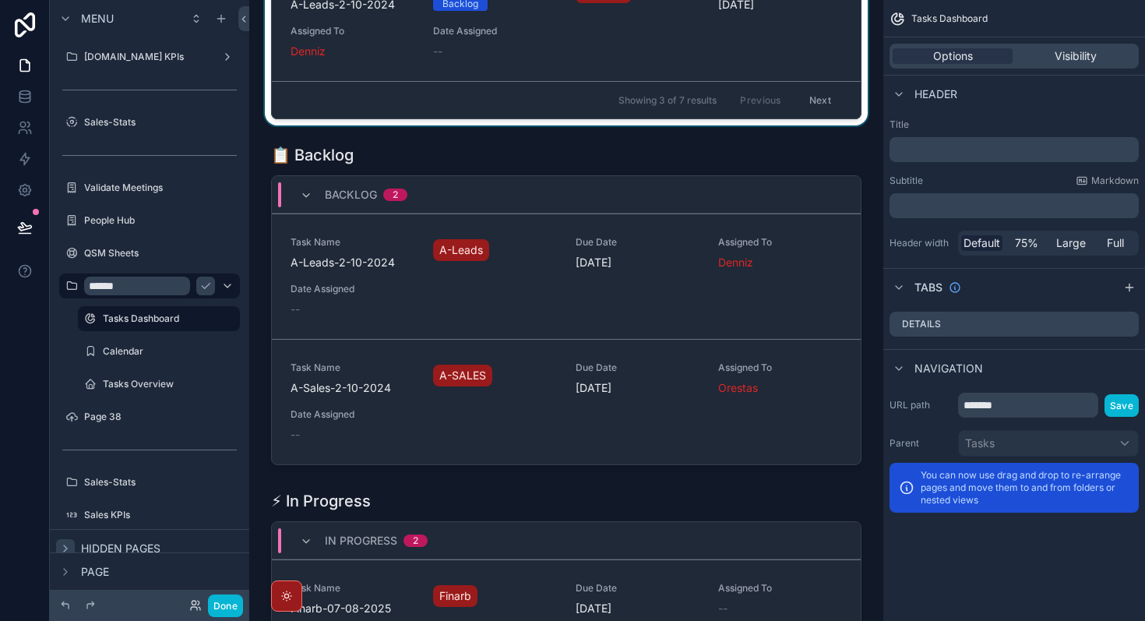
click at [442, 441] on div "scrollable content" at bounding box center [566, 304] width 609 height 333
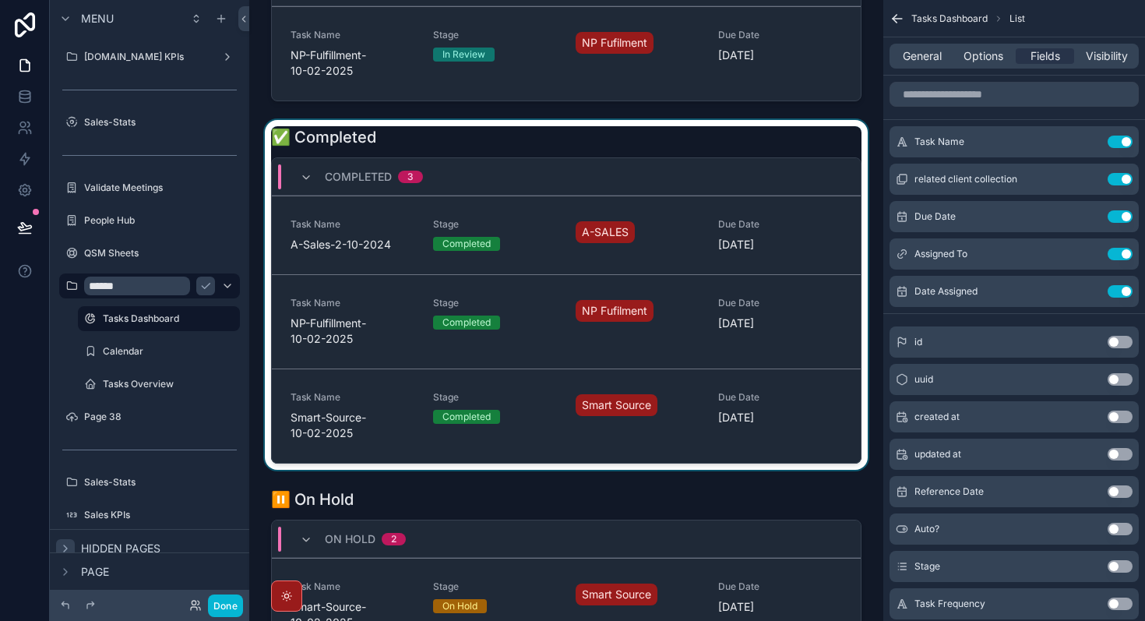
scroll to position [1363, 0]
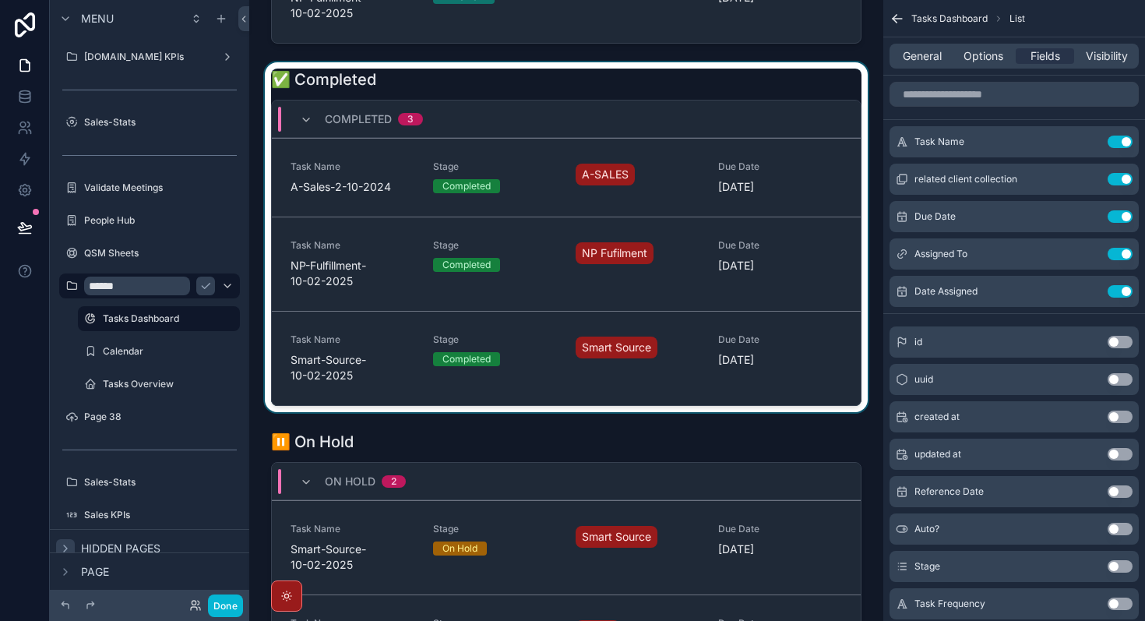
click at [547, 177] on div "scrollable content" at bounding box center [566, 237] width 609 height 350
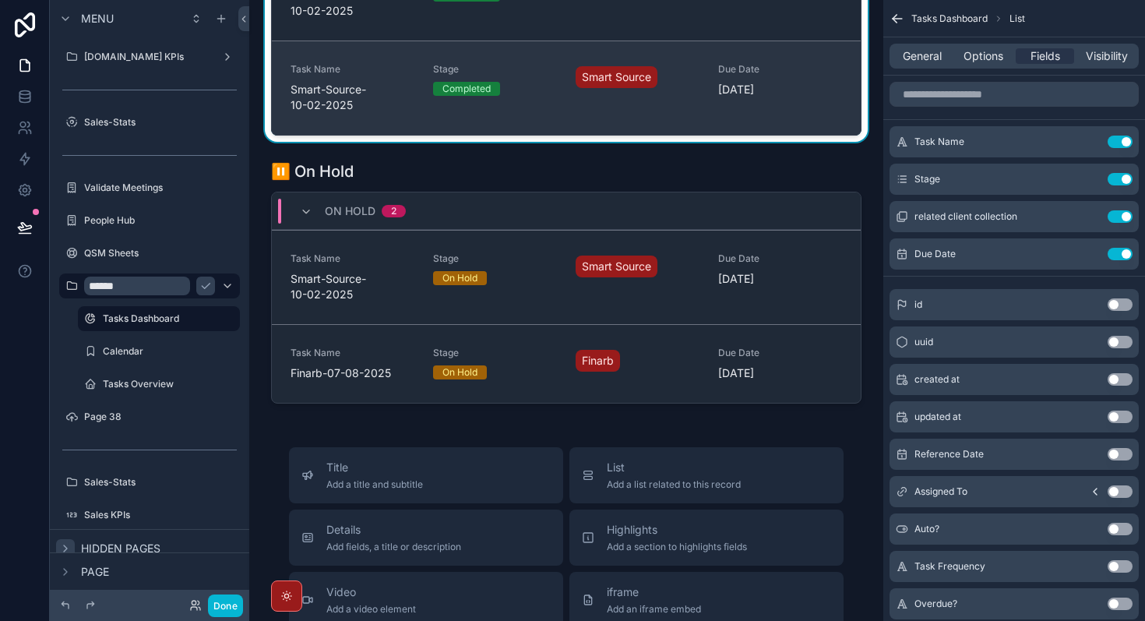
scroll to position [1677, 0]
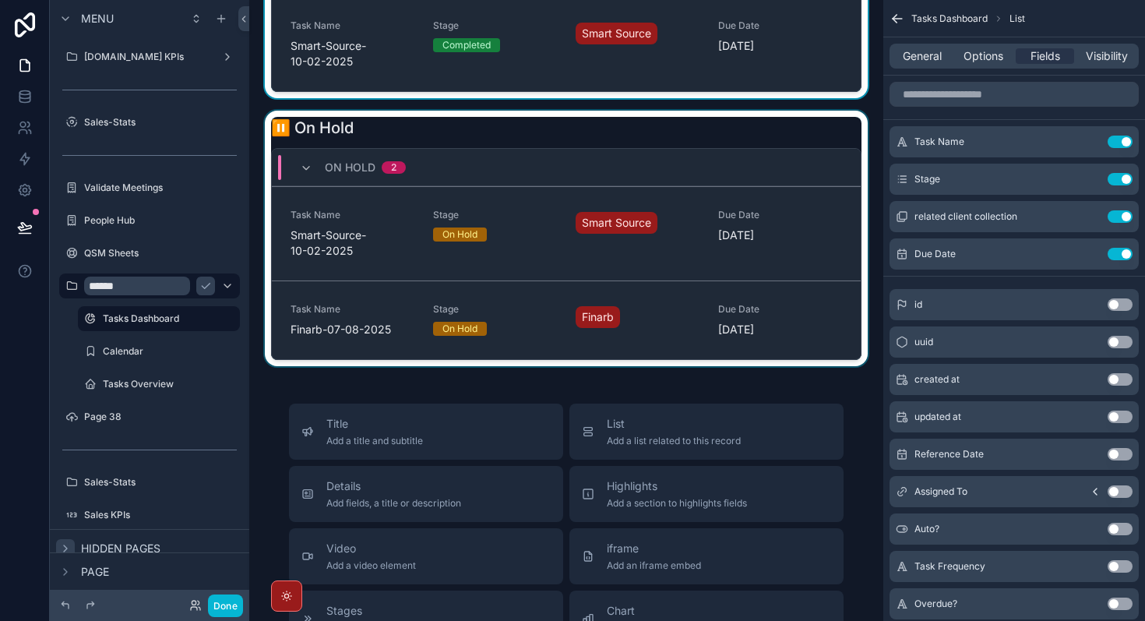
click at [542, 254] on div "scrollable content" at bounding box center [566, 238] width 609 height 255
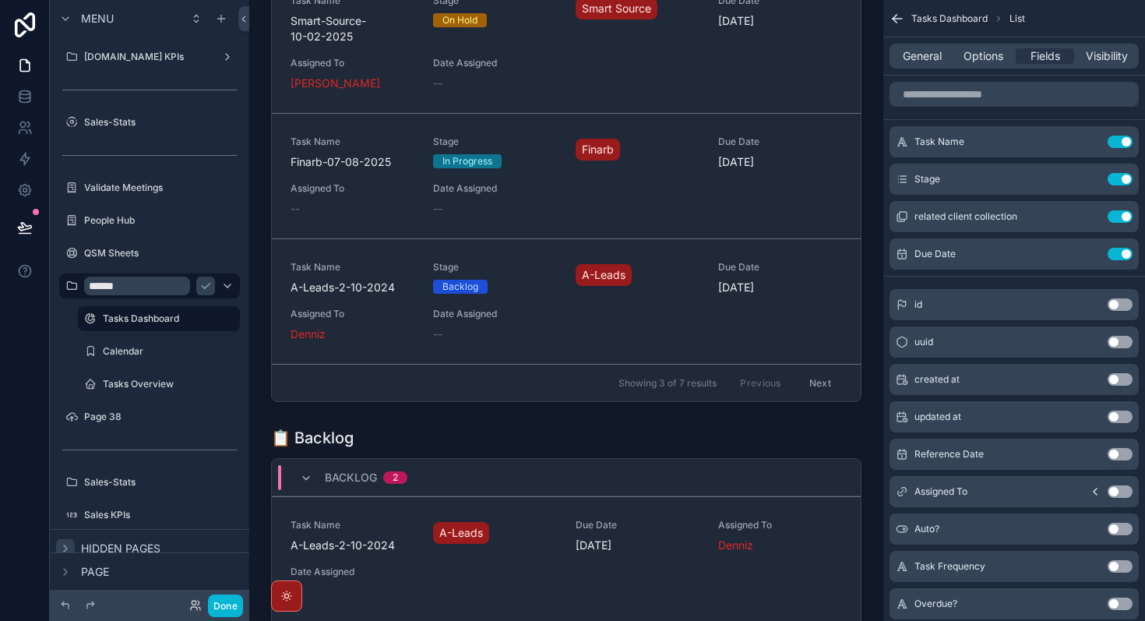
scroll to position [0, 0]
